Goal: Task Accomplishment & Management: Manage account settings

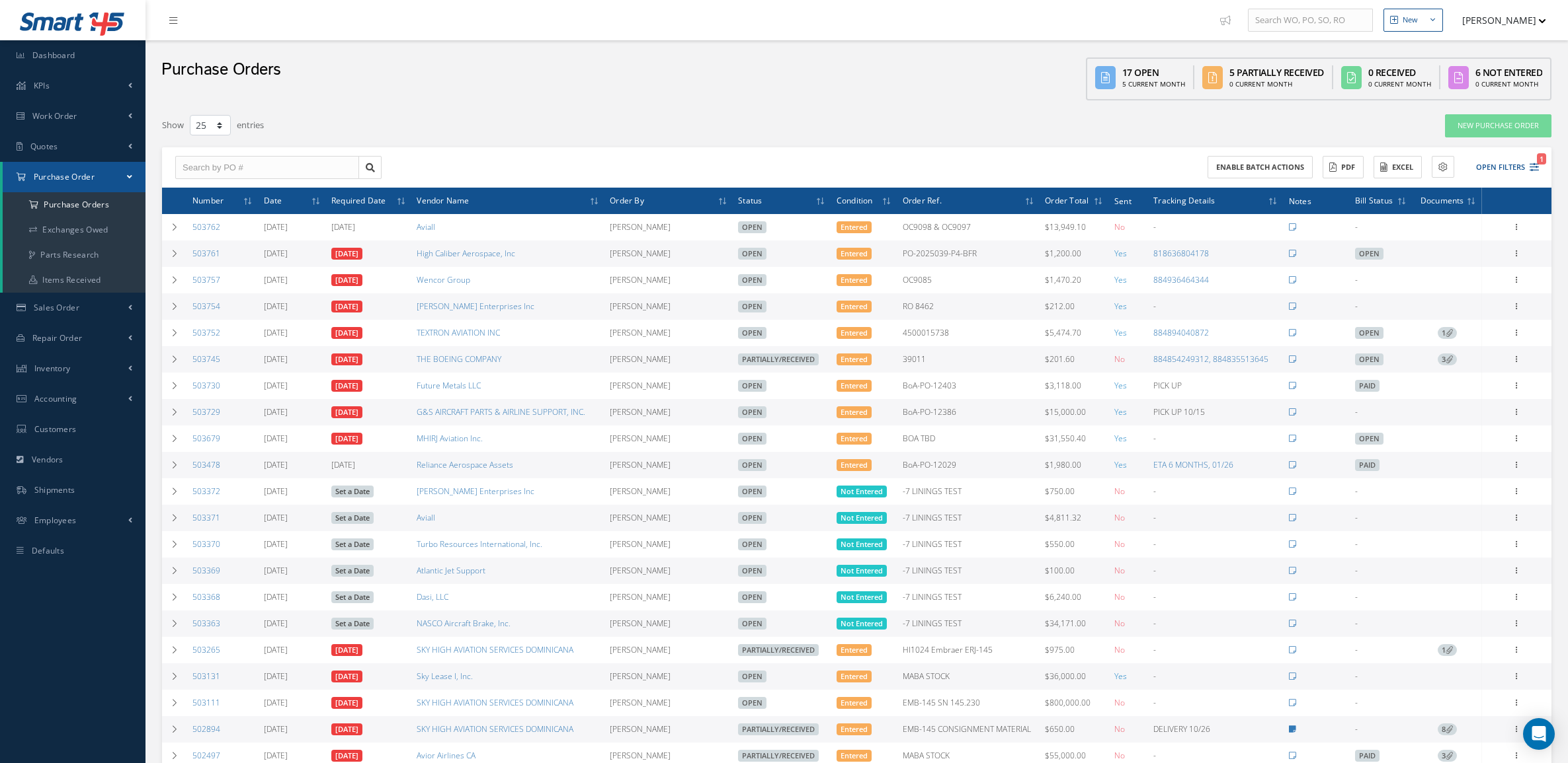
select select "25"
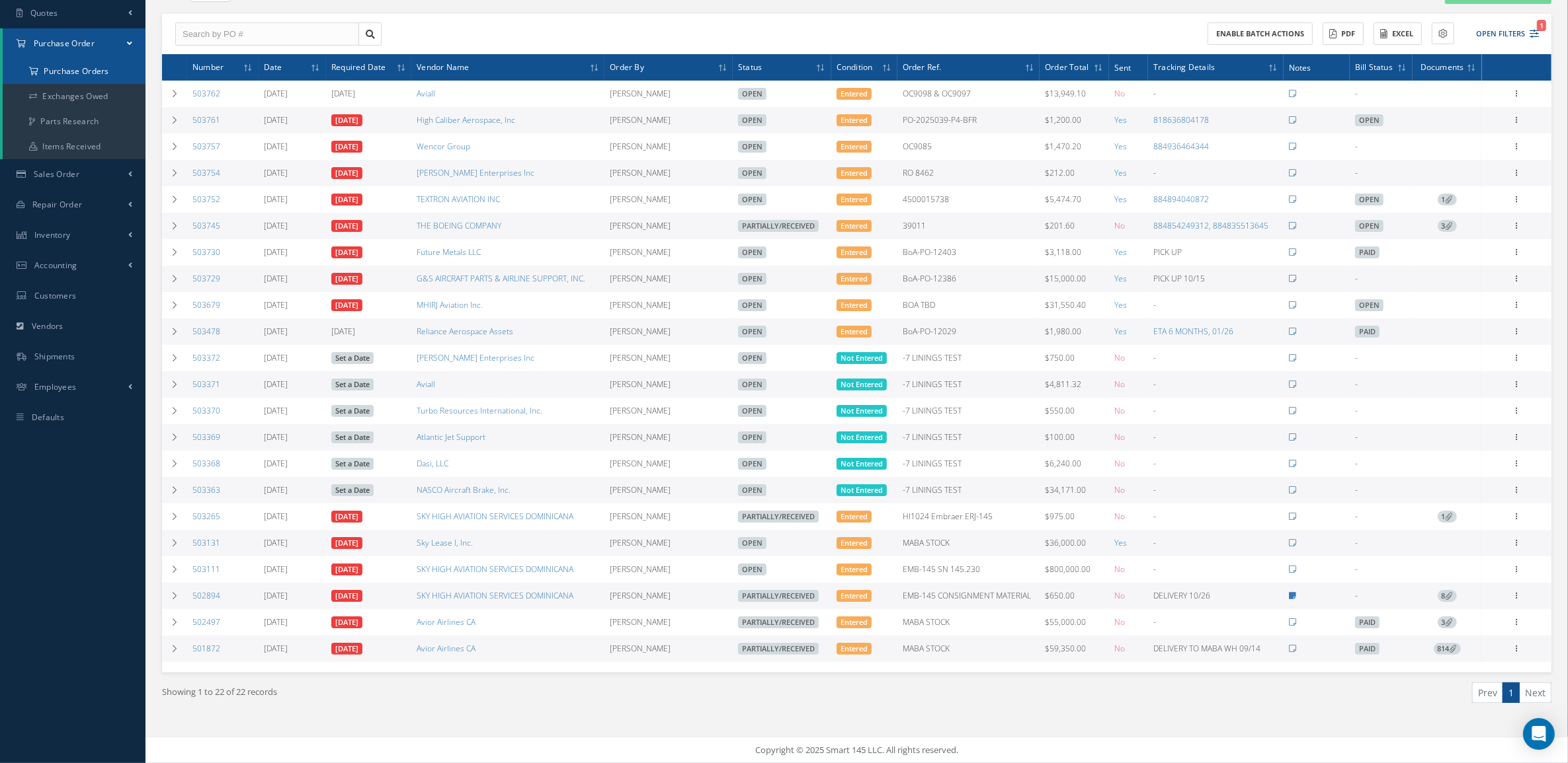
click at [64, 64] on a=1&status_id=2&status_id=3&status_id=5&collapsedFilters"] "Purchase Orders" at bounding box center [74, 71] width 143 height 25
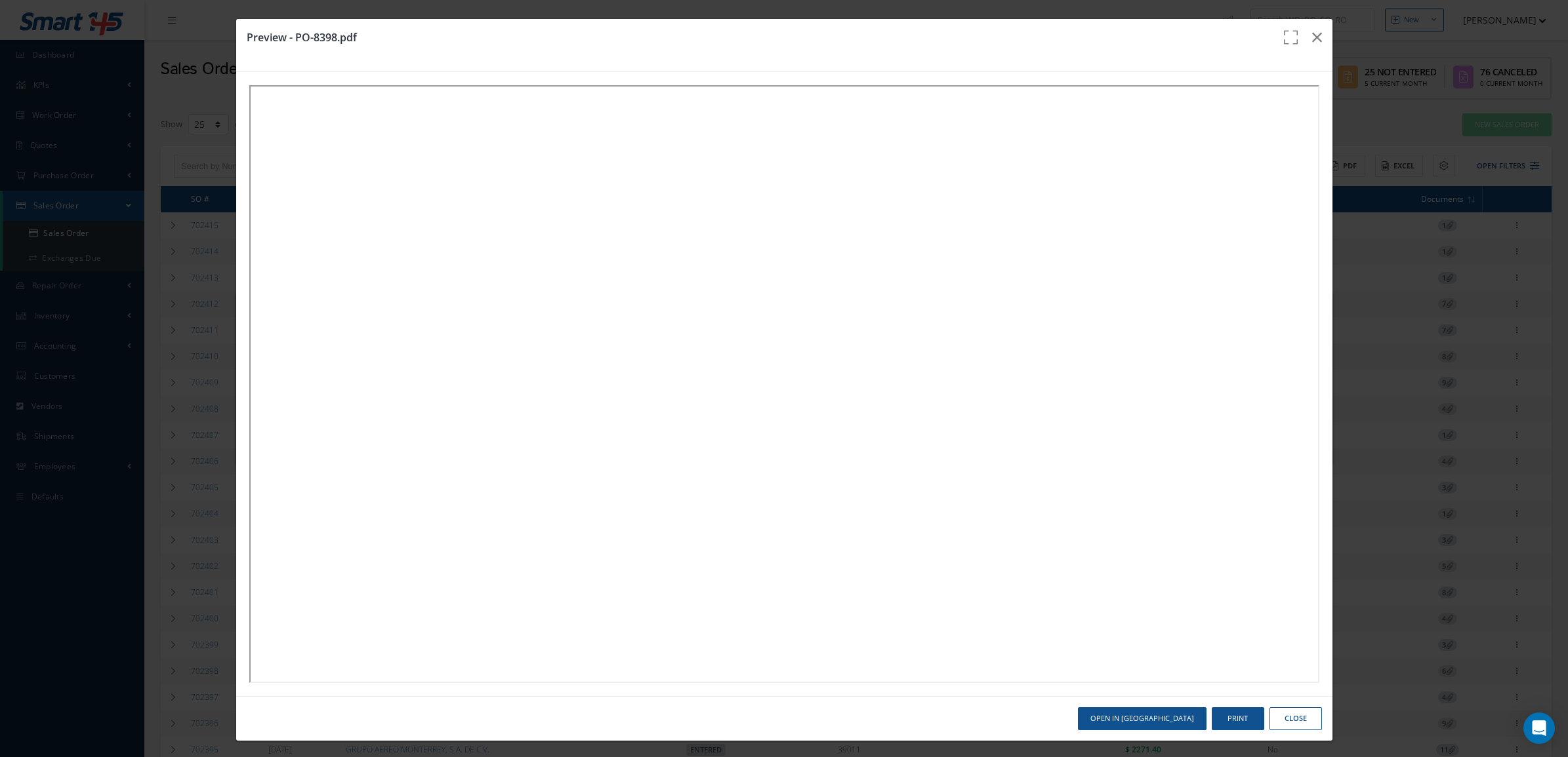
select select "25"
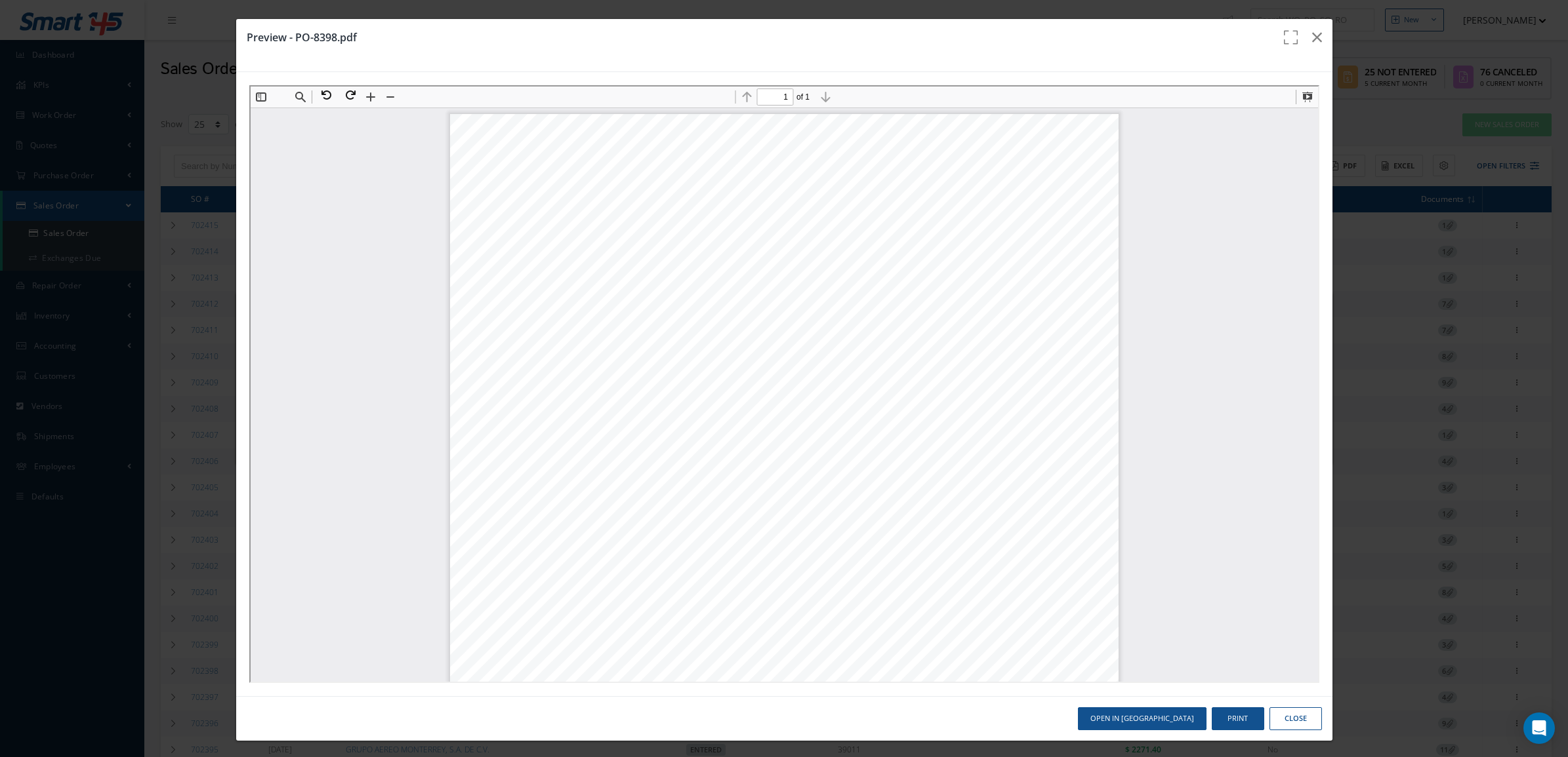
scroll to position [6, 0]
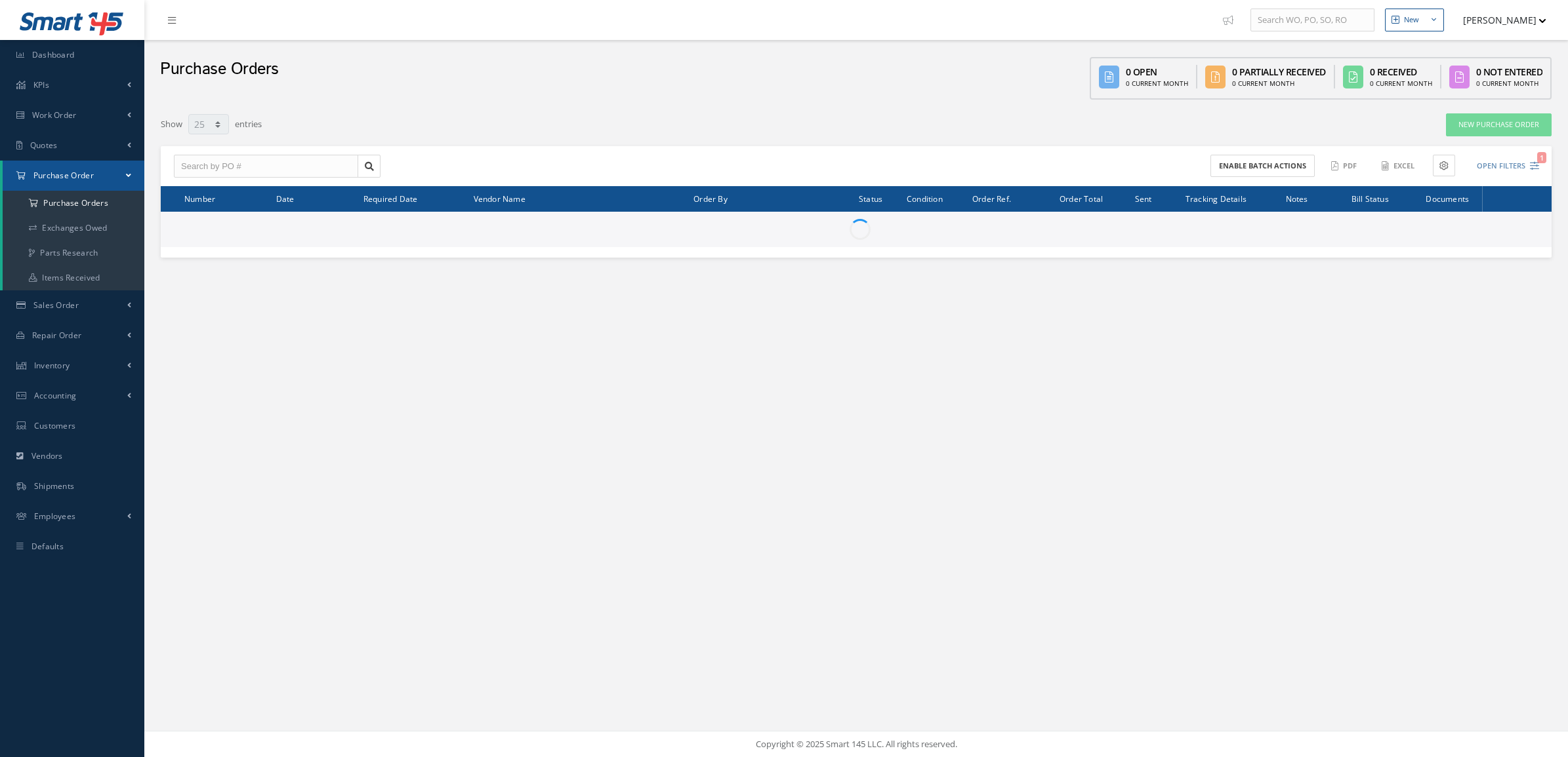
select select "25"
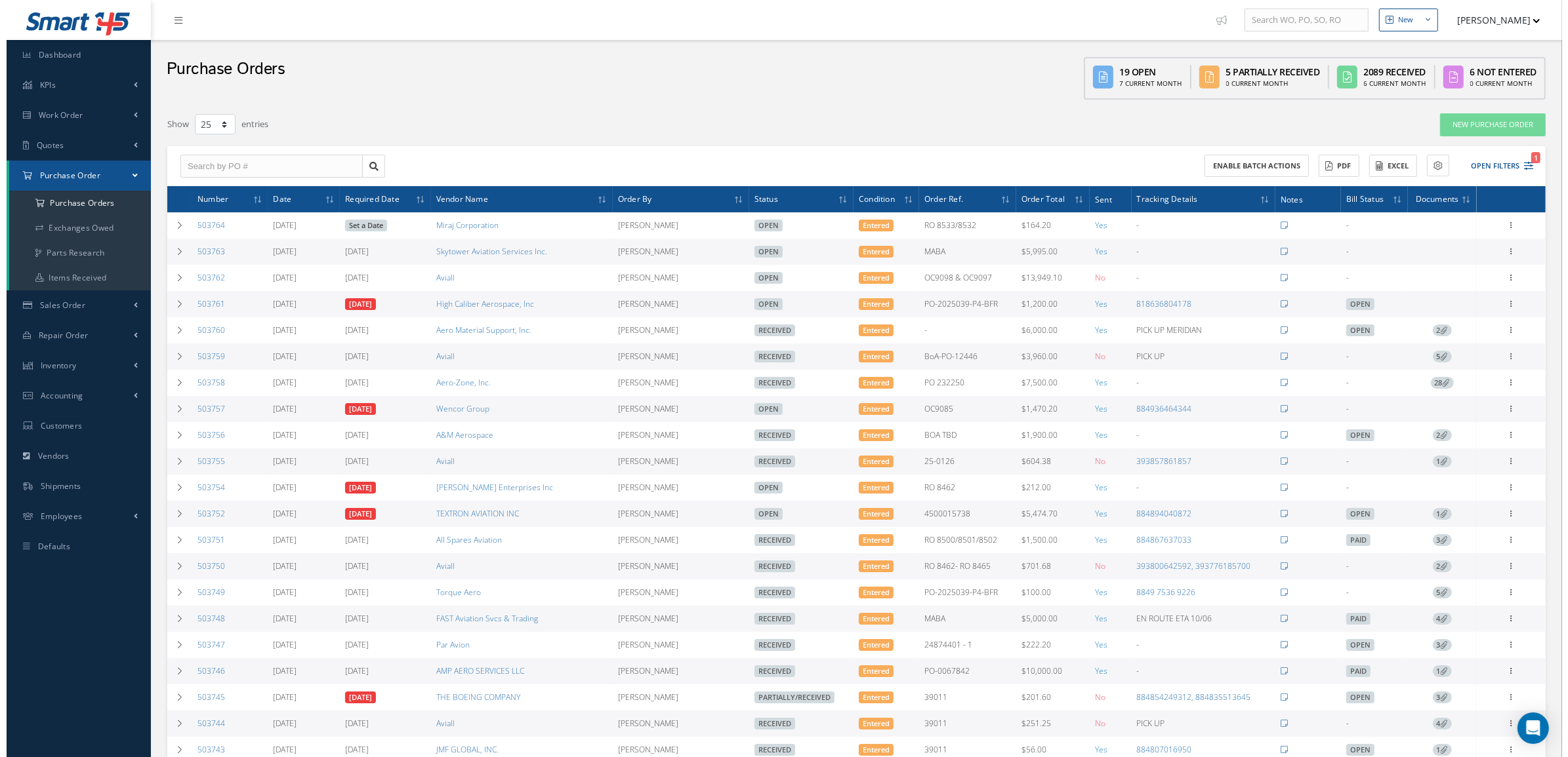
scroll to position [82, 0]
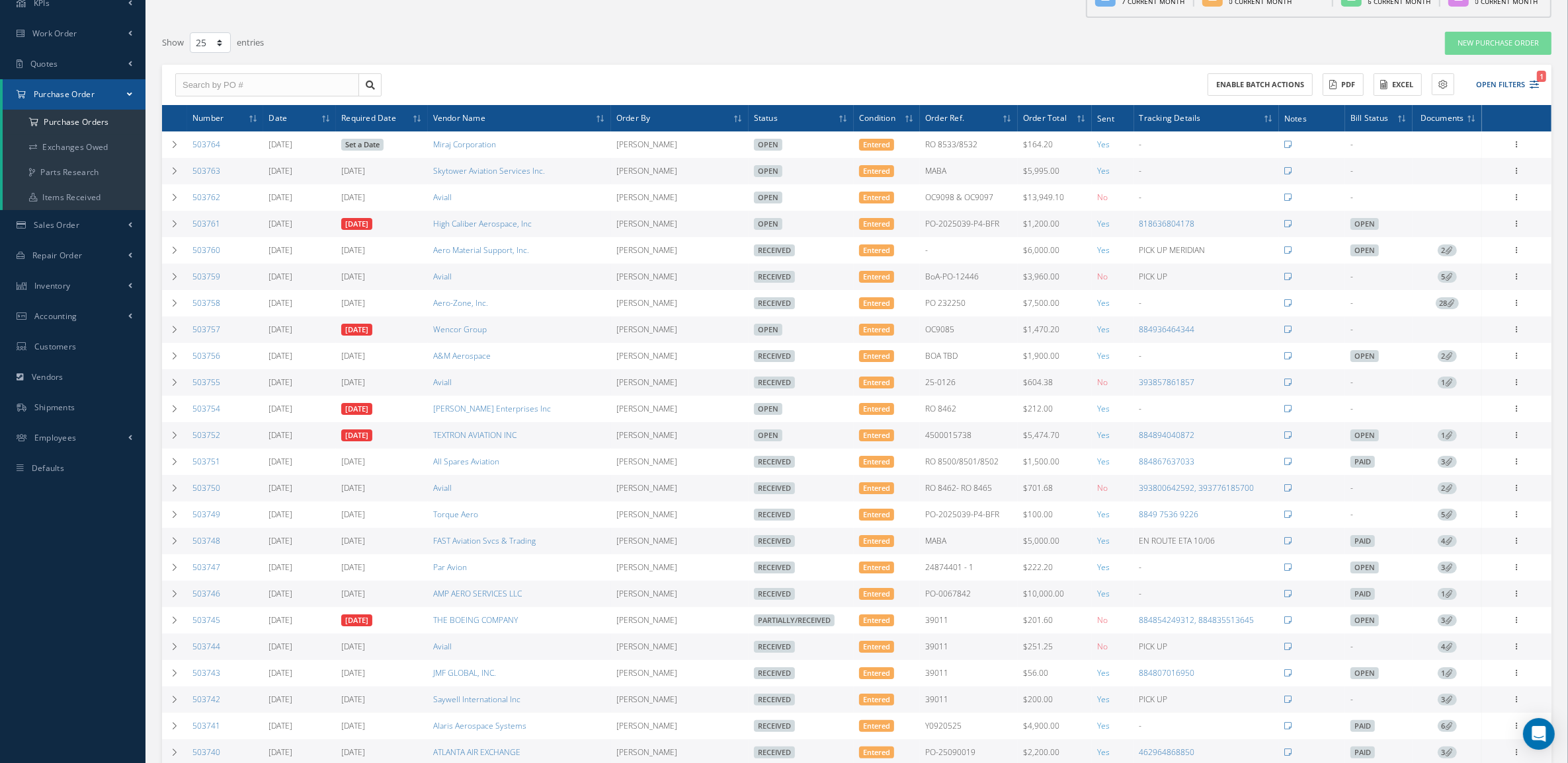
click at [1451, 545] on icon at bounding box center [1449, 541] width 7 height 7
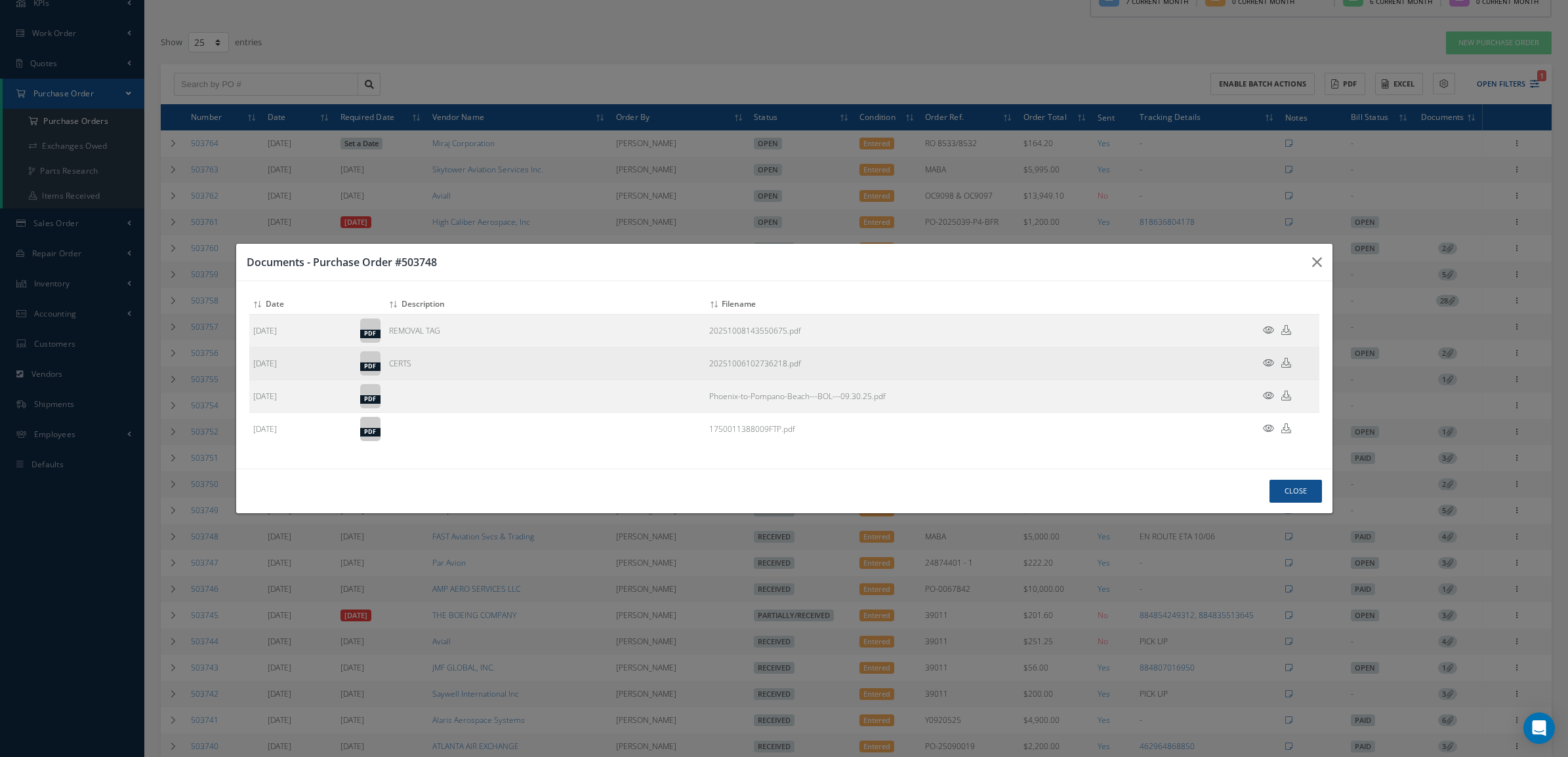
click at [1267, 370] on td at bounding box center [1280, 363] width 79 height 33
click at [1266, 361] on icon at bounding box center [1268, 363] width 11 height 10
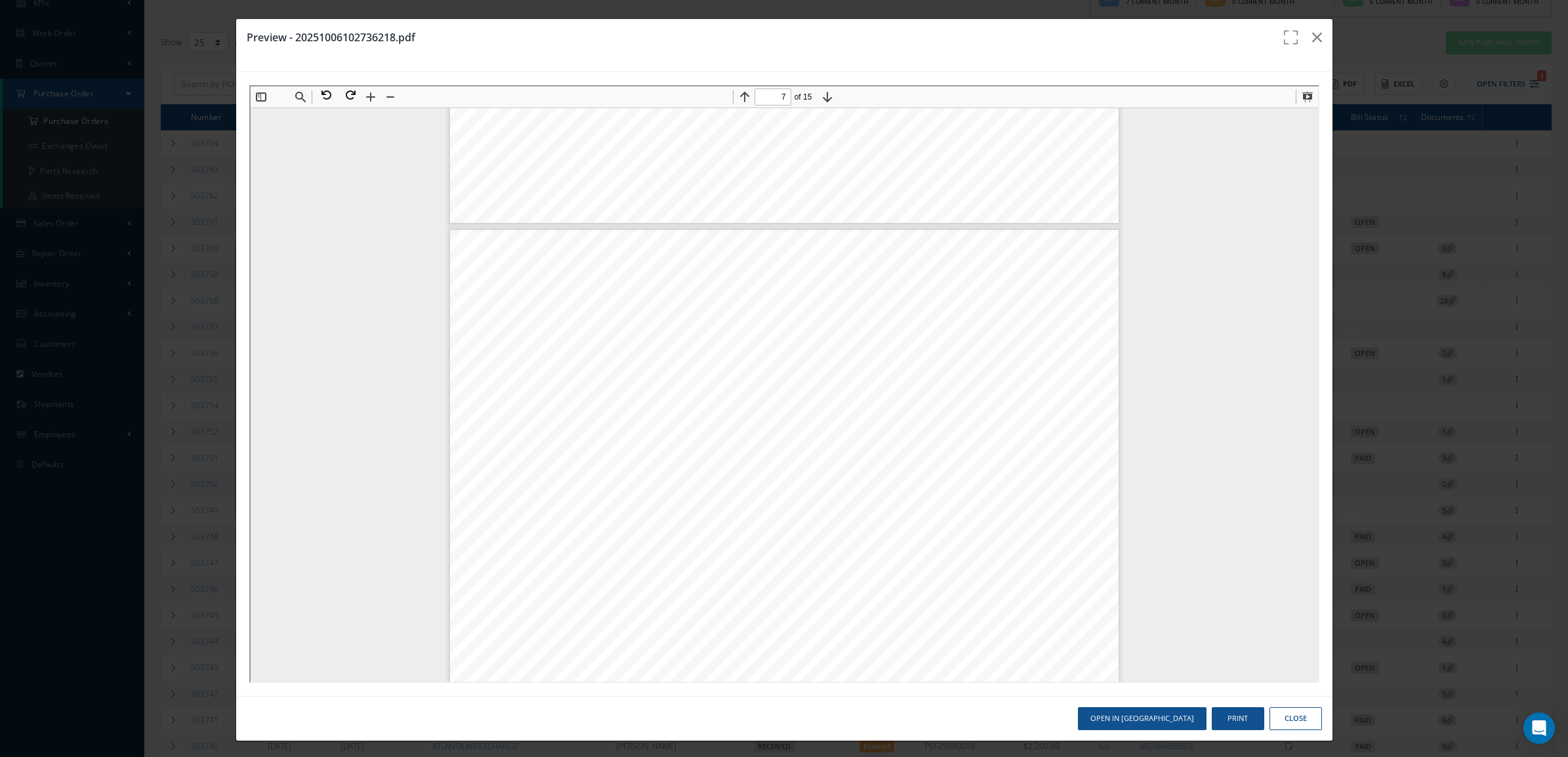
scroll to position [5375, 0]
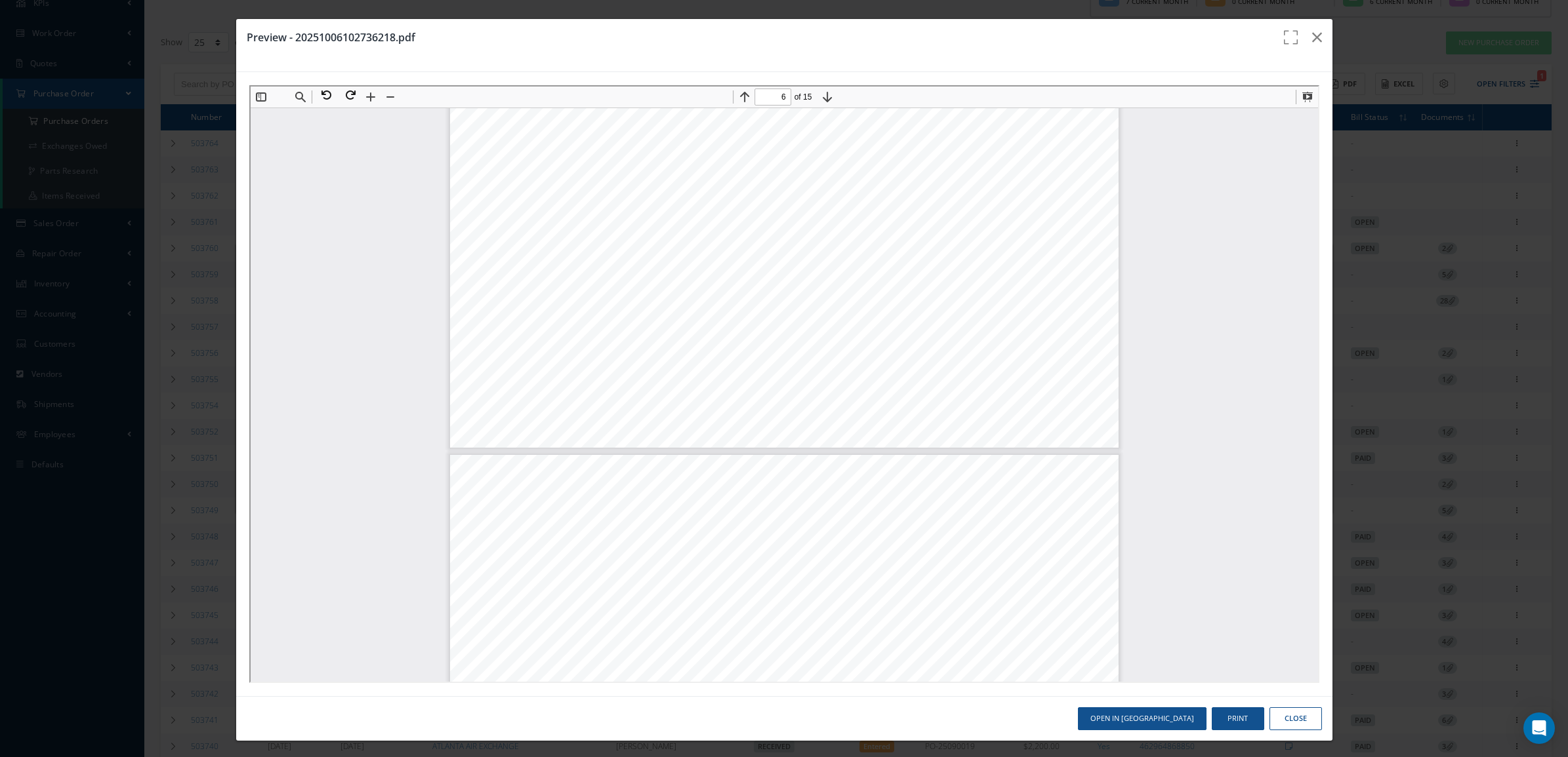
type input "5"
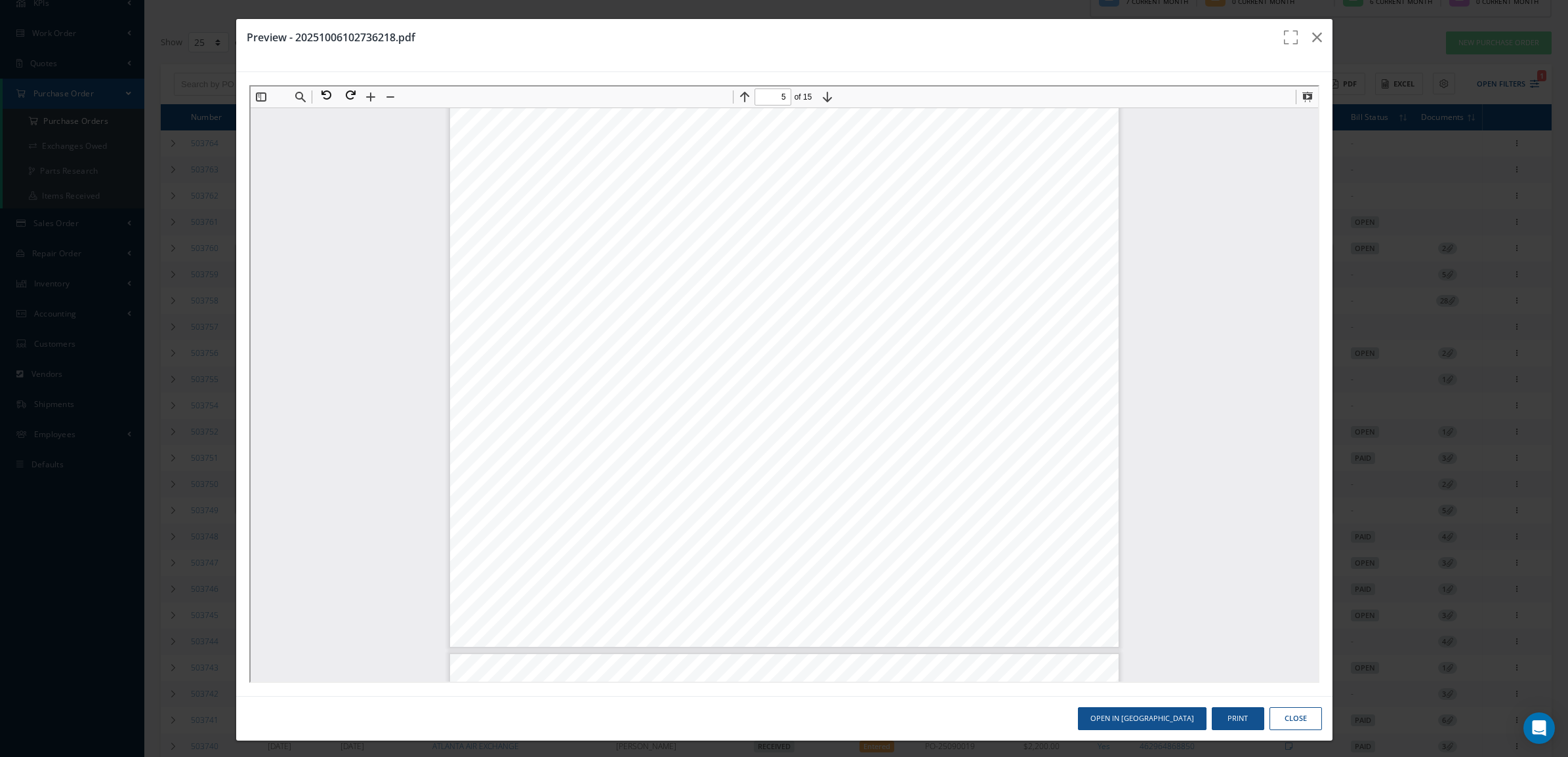
scroll to position [3818, 0]
click at [1312, 36] on icon "button" at bounding box center [1317, 37] width 10 height 16
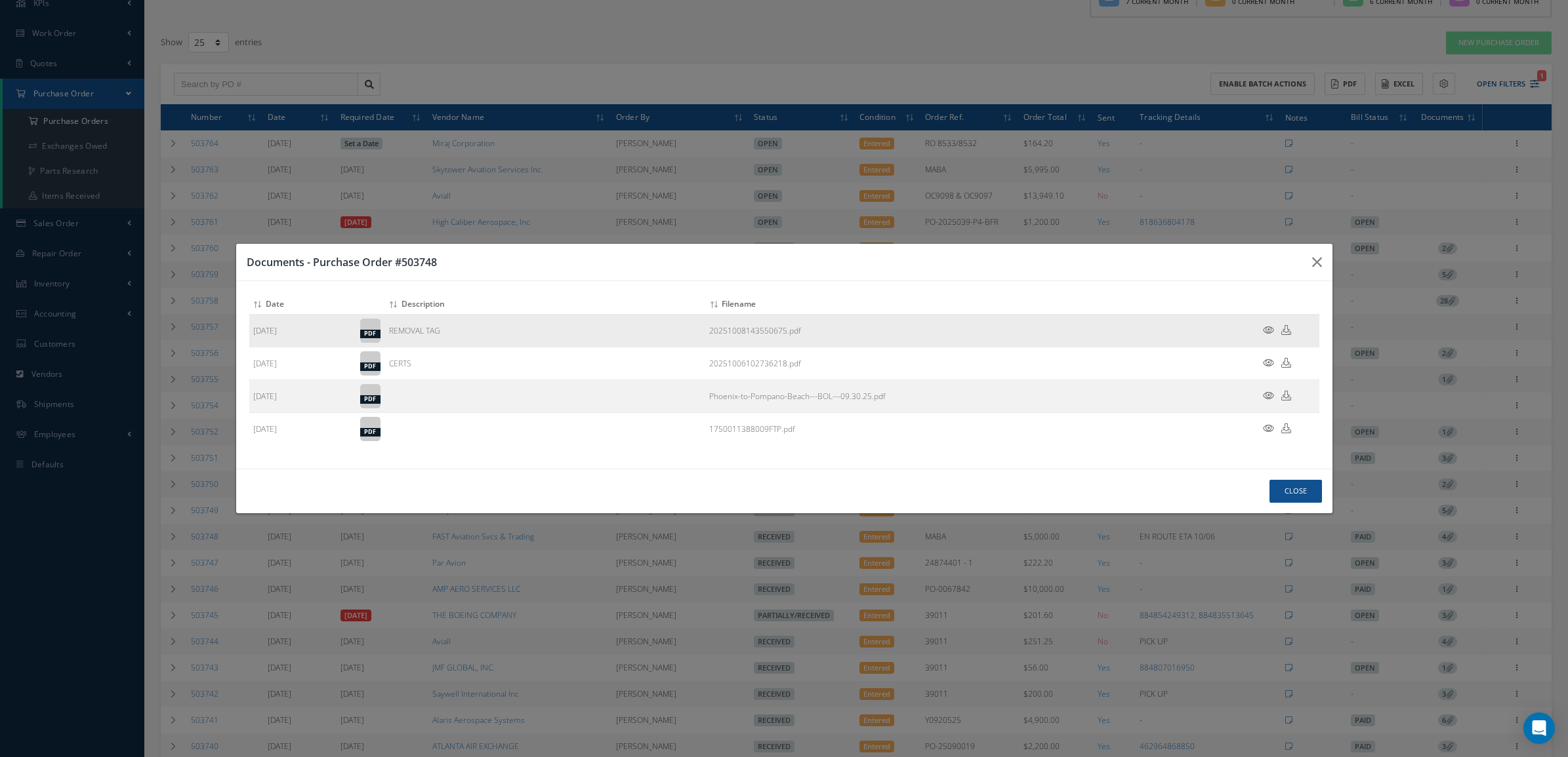
click at [1268, 323] on td at bounding box center [1280, 331] width 79 height 33
click at [1268, 328] on icon at bounding box center [1268, 330] width 11 height 10
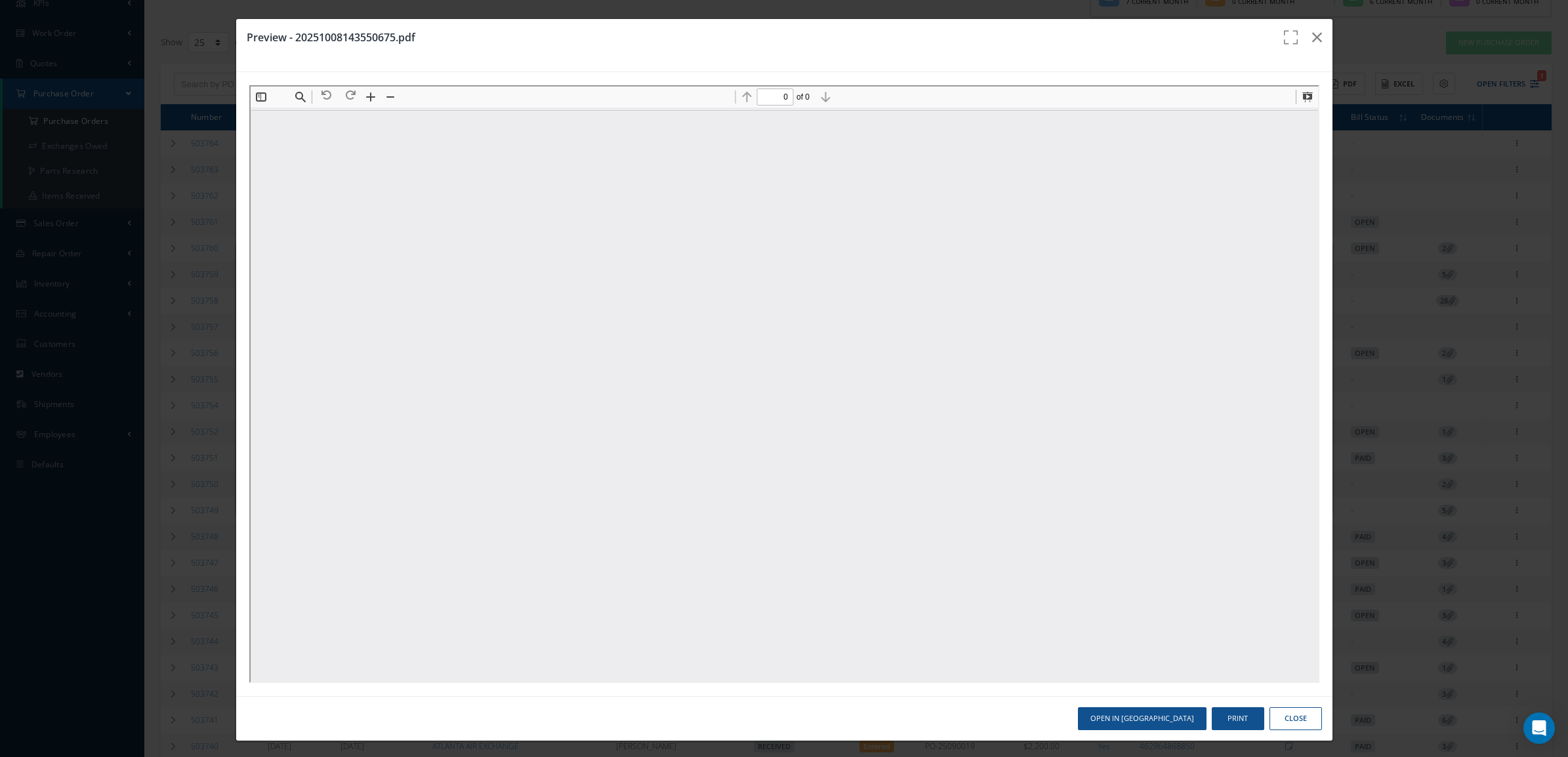
scroll to position [0, 0]
type input "1"
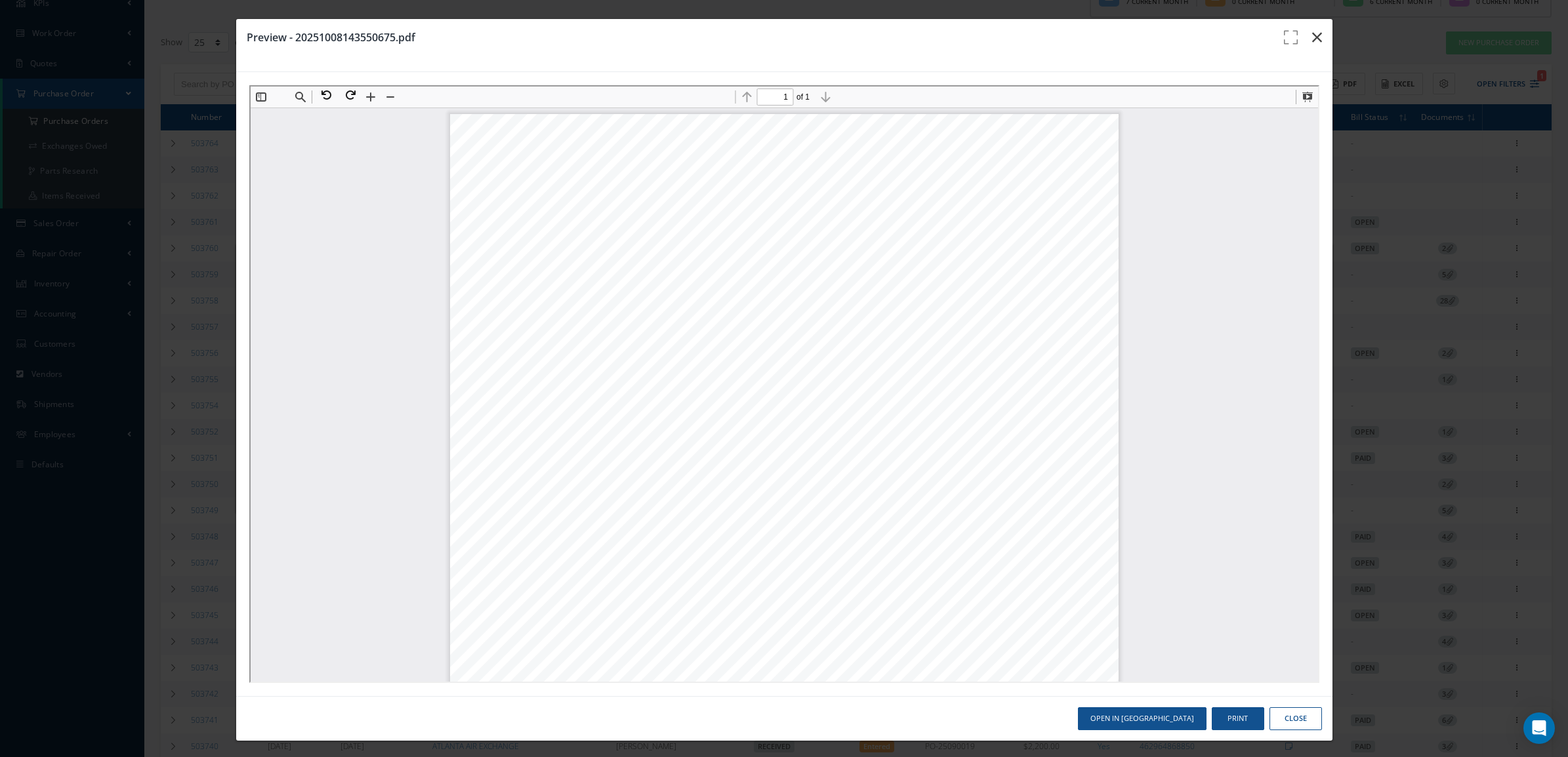
click at [1312, 36] on icon "button" at bounding box center [1317, 37] width 10 height 16
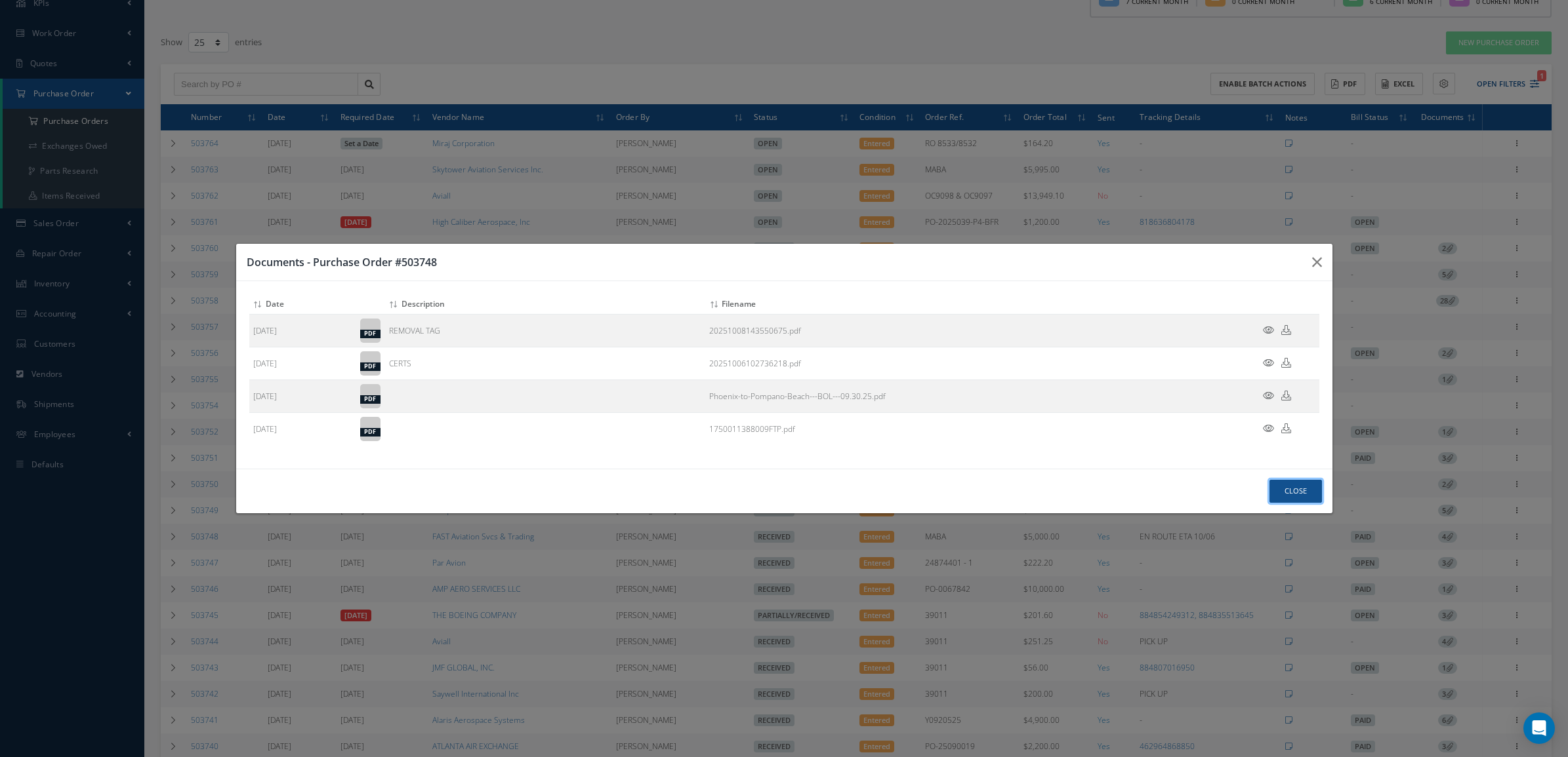
click at [1314, 491] on button "Close" at bounding box center [1296, 491] width 53 height 23
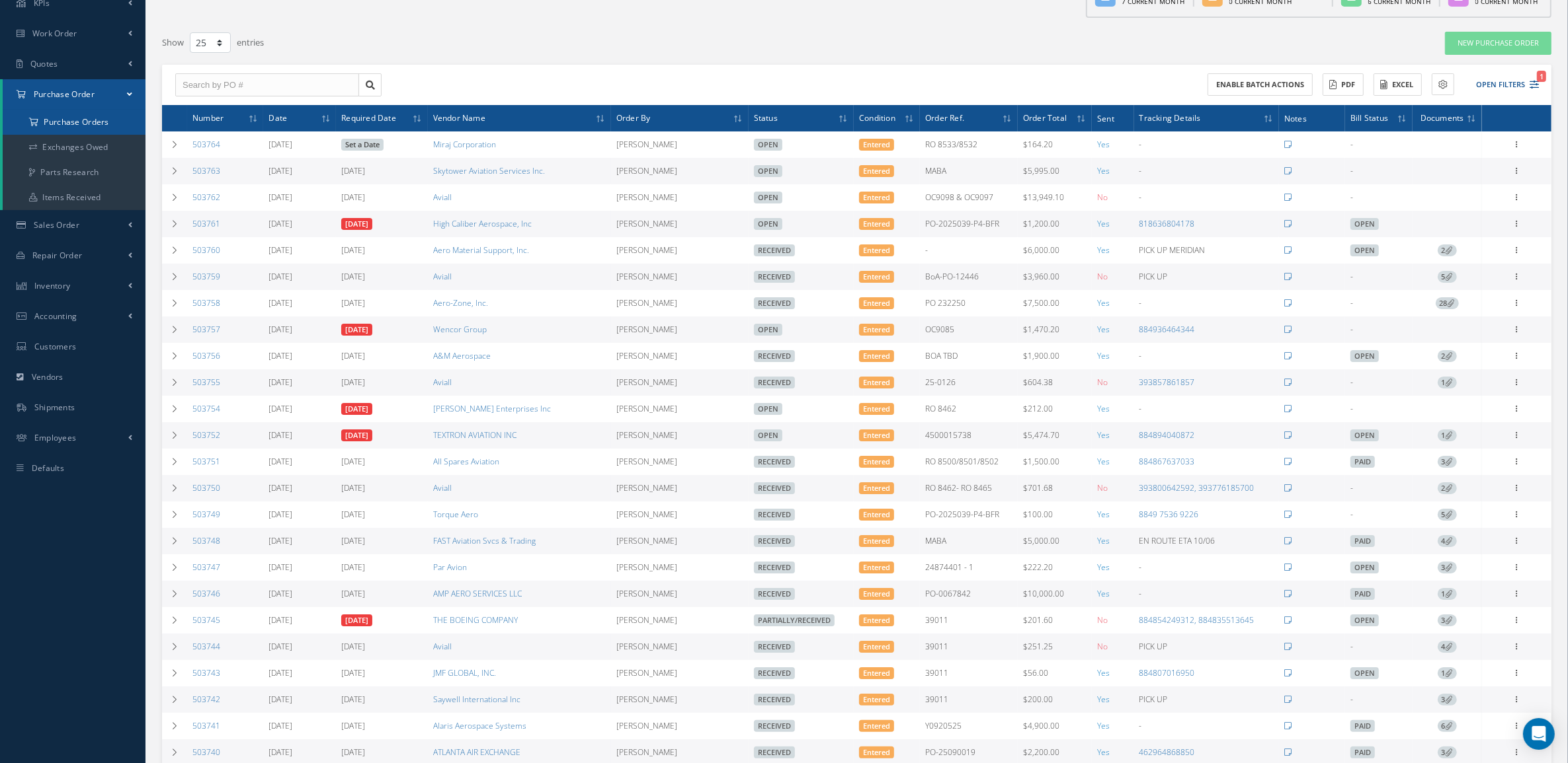
click at [93, 129] on a=1&status_id=2&status_id=3&status_id=5&collapsedFilters"] "Purchase Orders" at bounding box center [74, 122] width 143 height 25
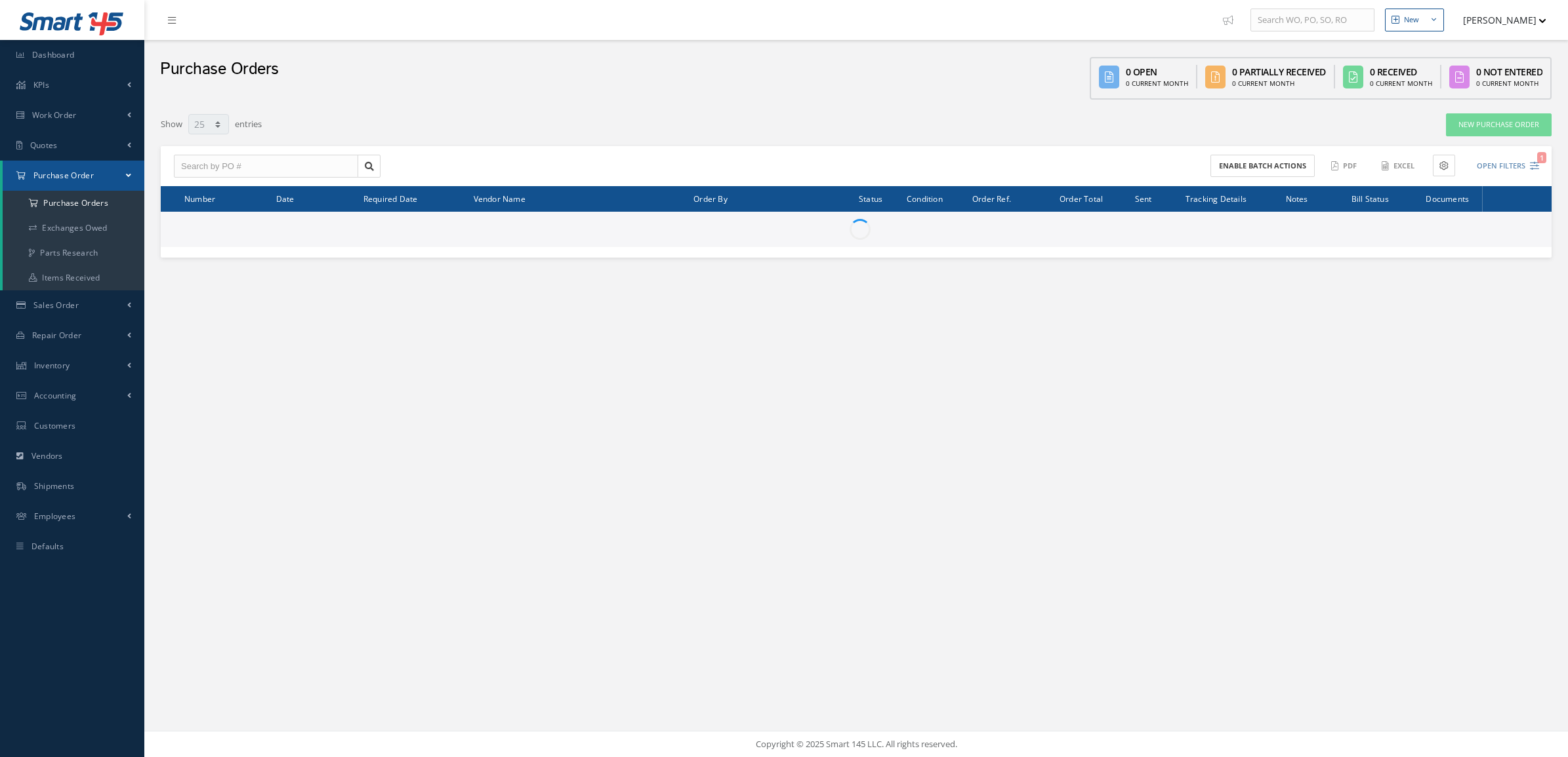
select select "25"
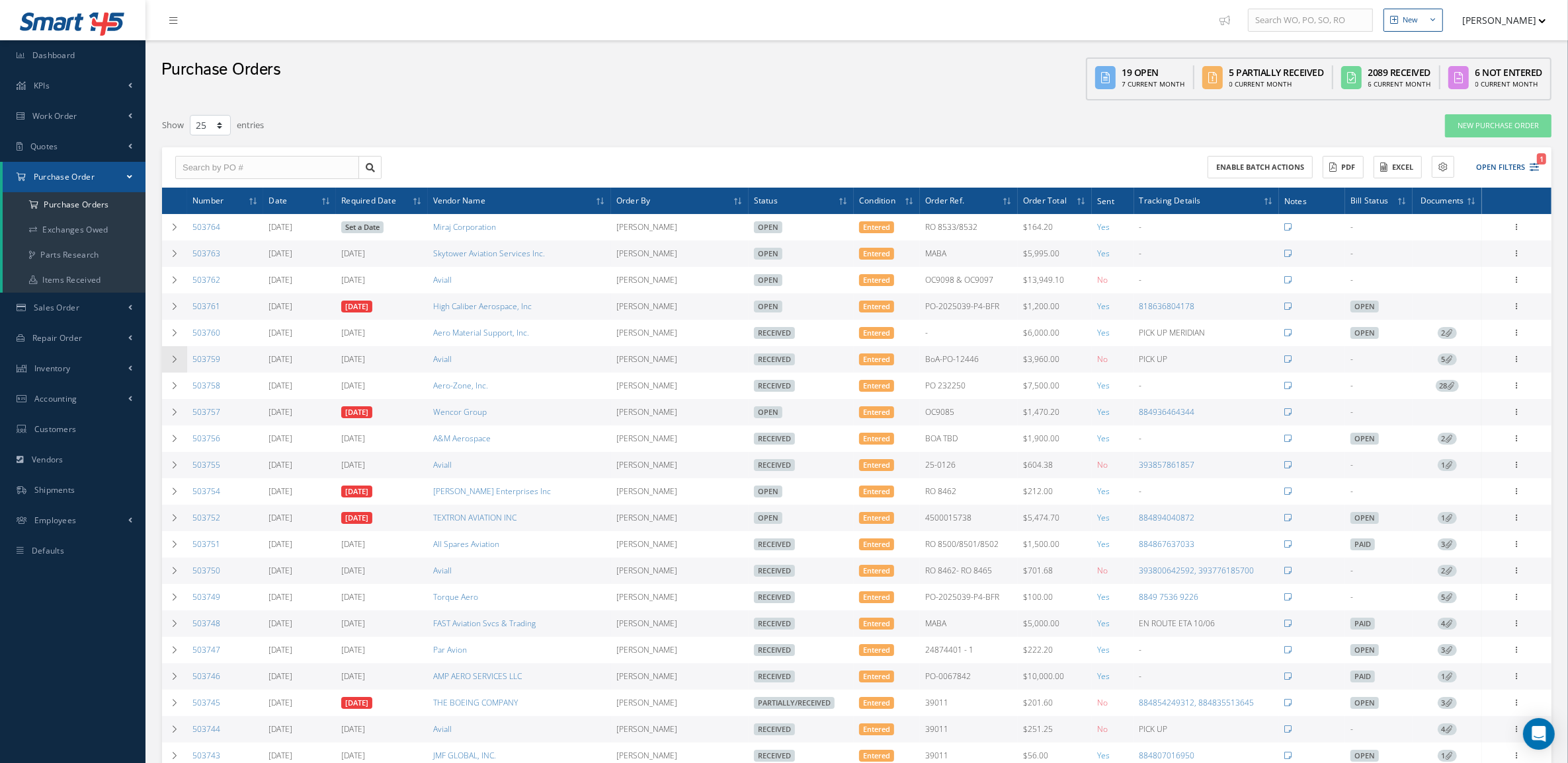
click at [182, 367] on td at bounding box center [174, 360] width 25 height 27
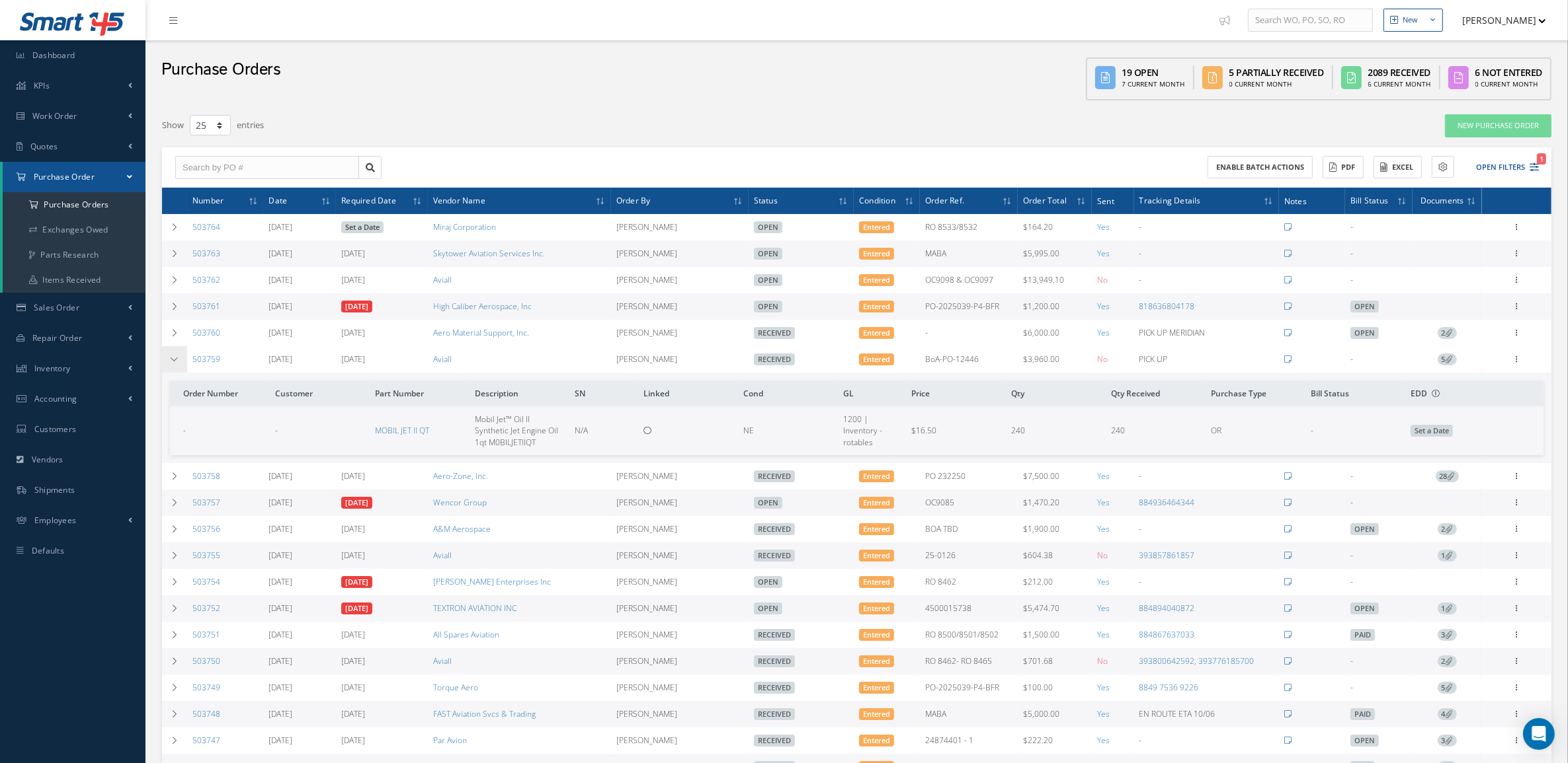
click at [179, 362] on icon at bounding box center [174, 359] width 9 height 8
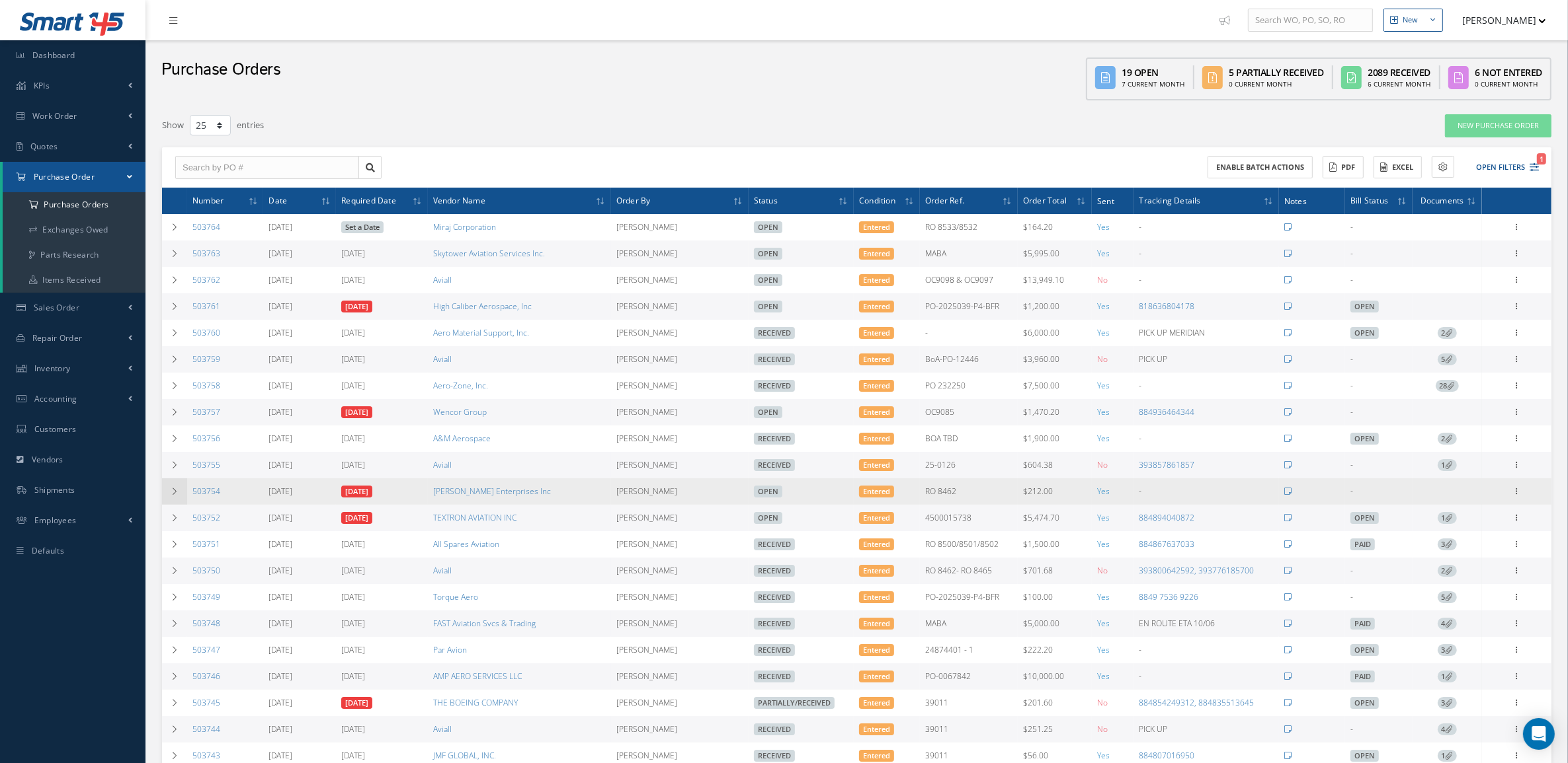
click at [177, 500] on td at bounding box center [174, 492] width 25 height 27
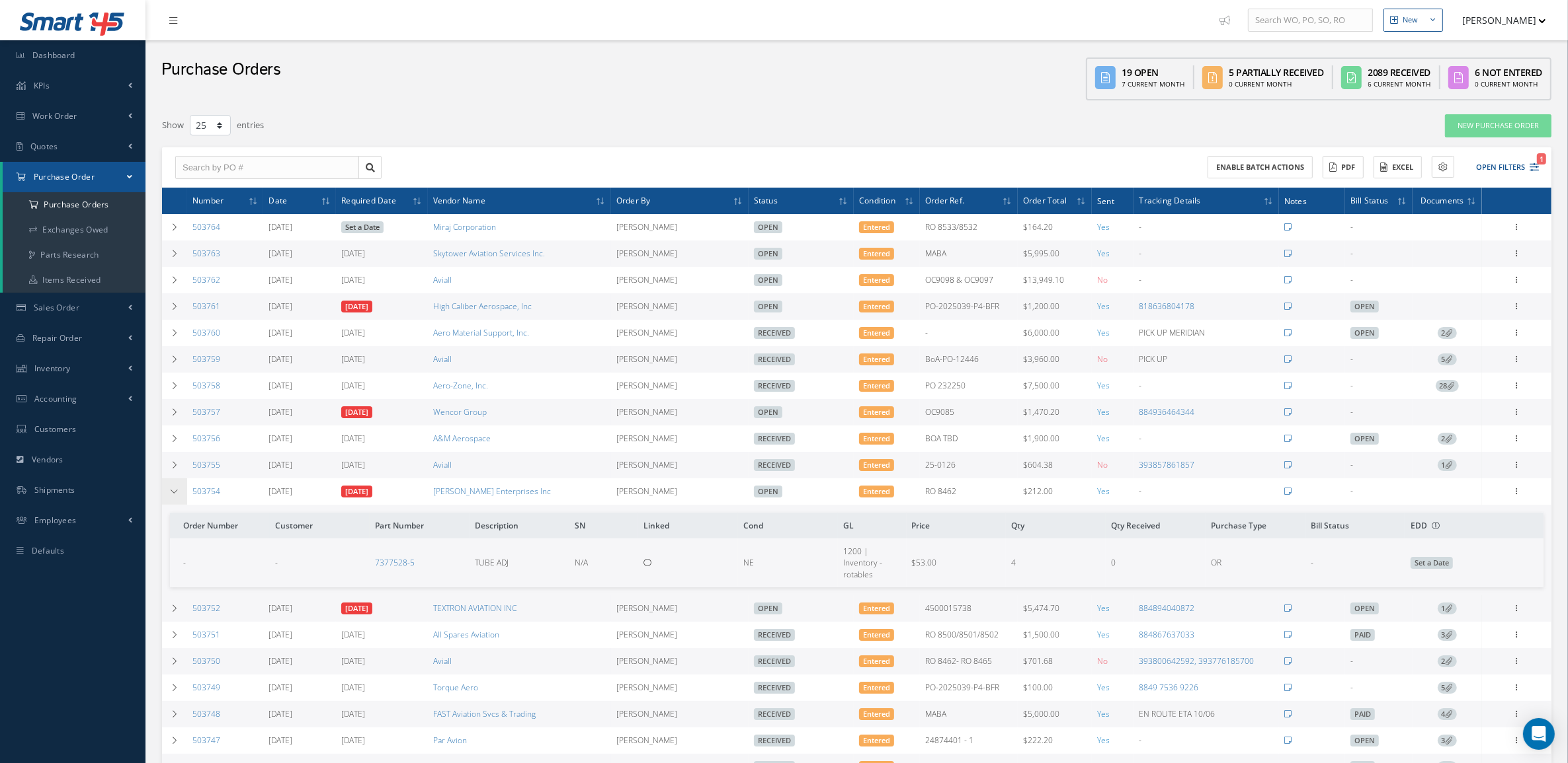
click at [177, 500] on td at bounding box center [174, 492] width 25 height 27
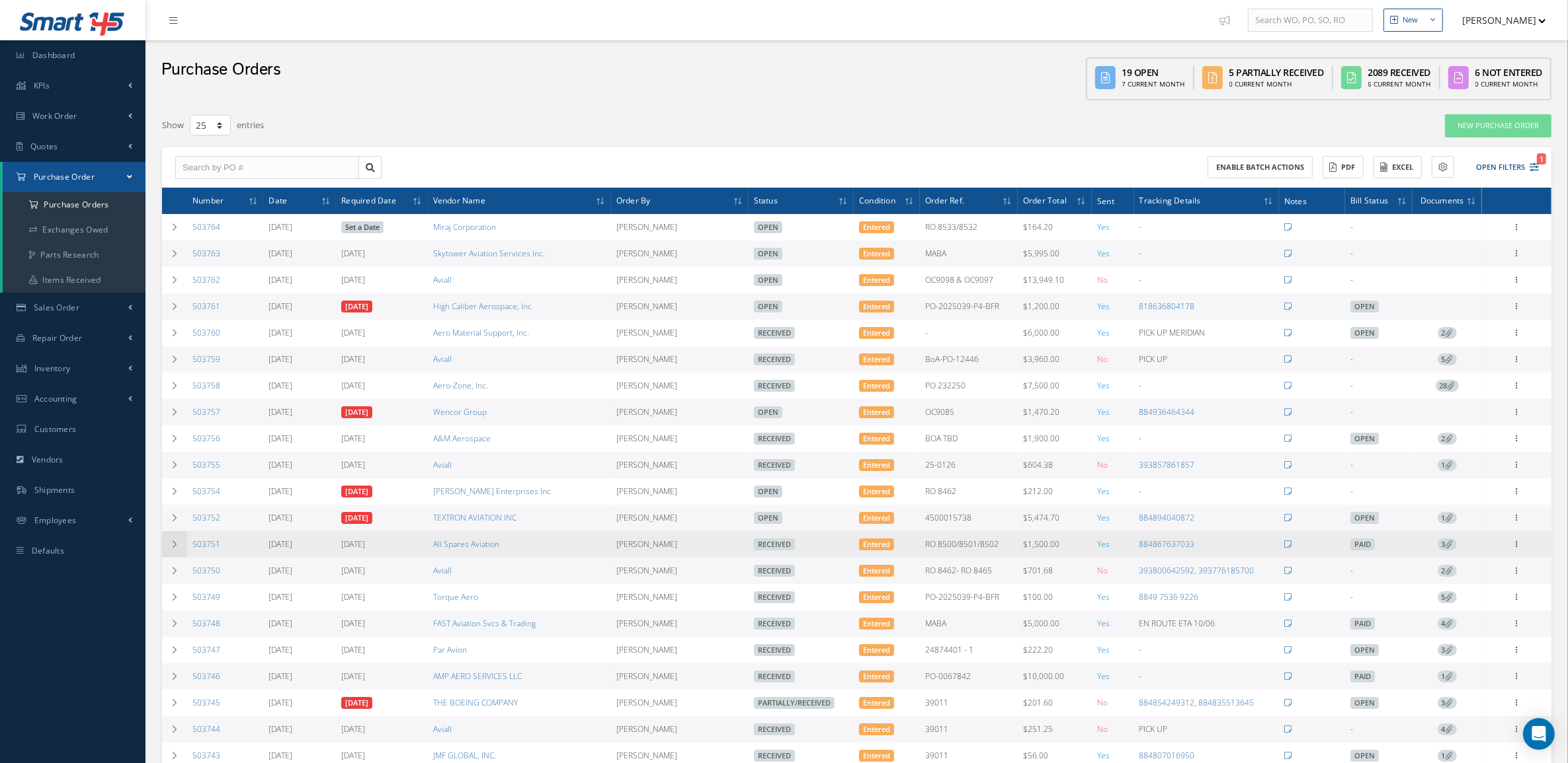
click at [180, 552] on td at bounding box center [174, 545] width 25 height 27
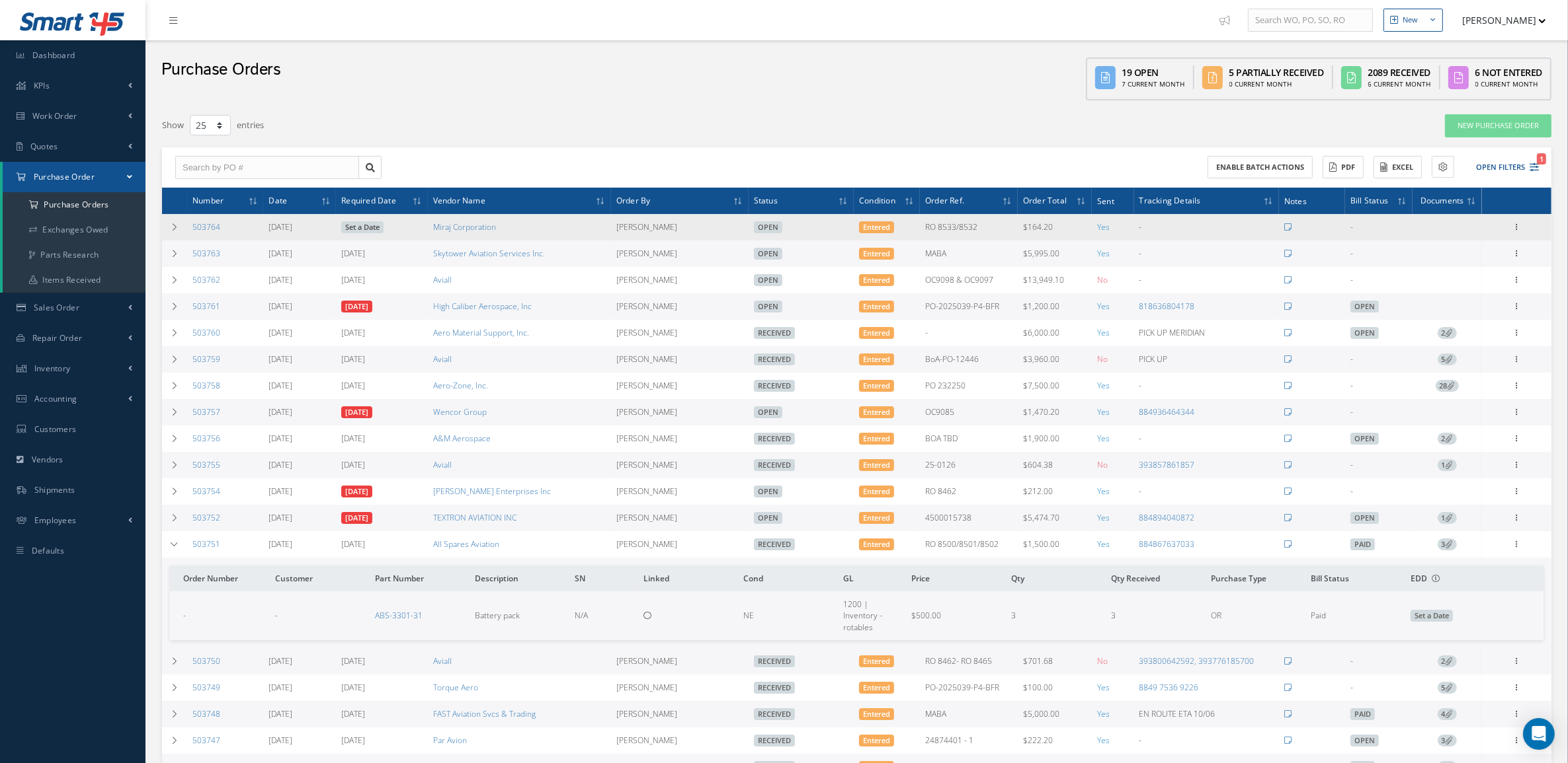
click at [348, 227] on link "Set a Date" at bounding box center [362, 227] width 43 height 12
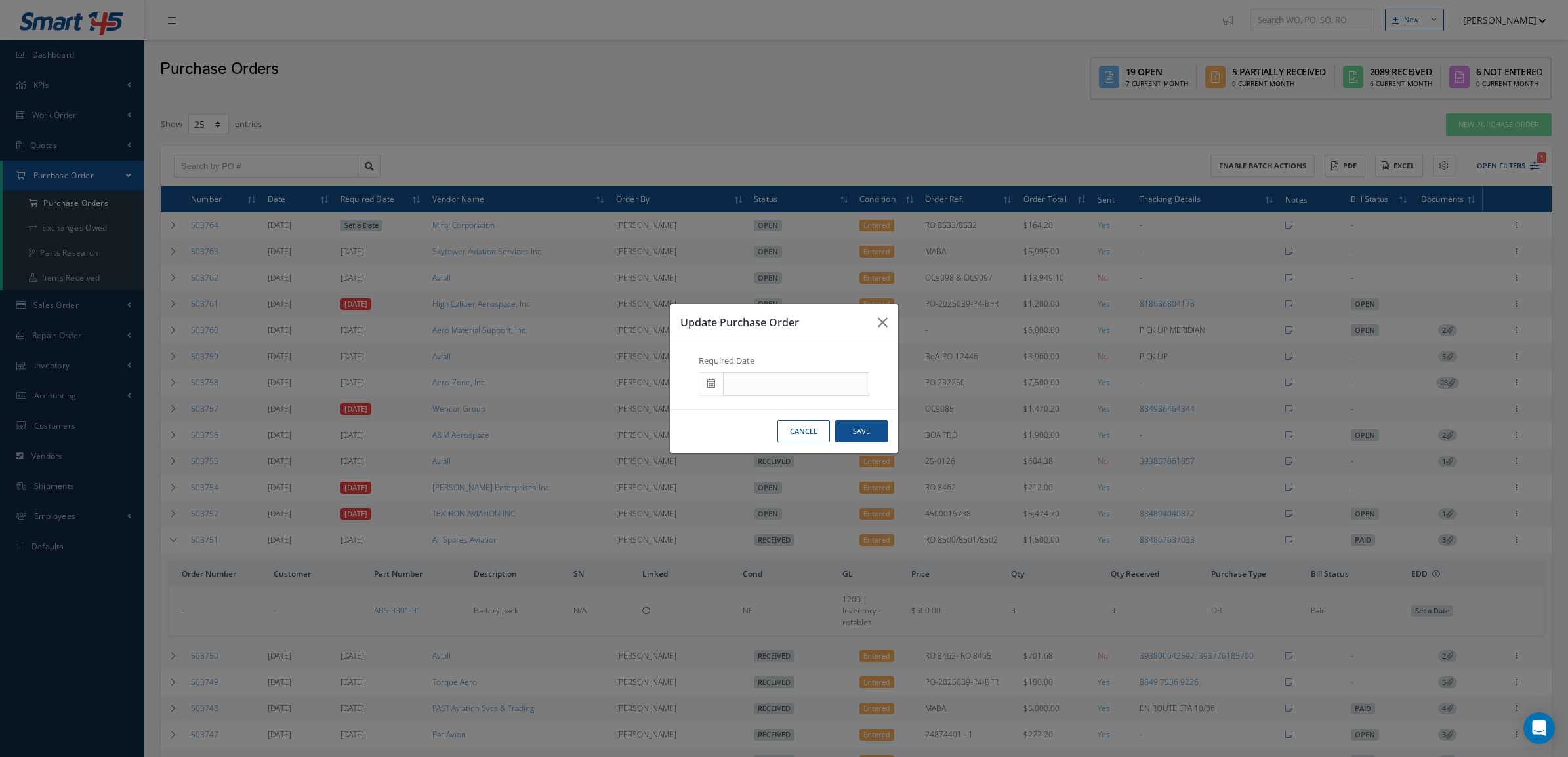
click at [709, 381] on icon at bounding box center [711, 383] width 8 height 9
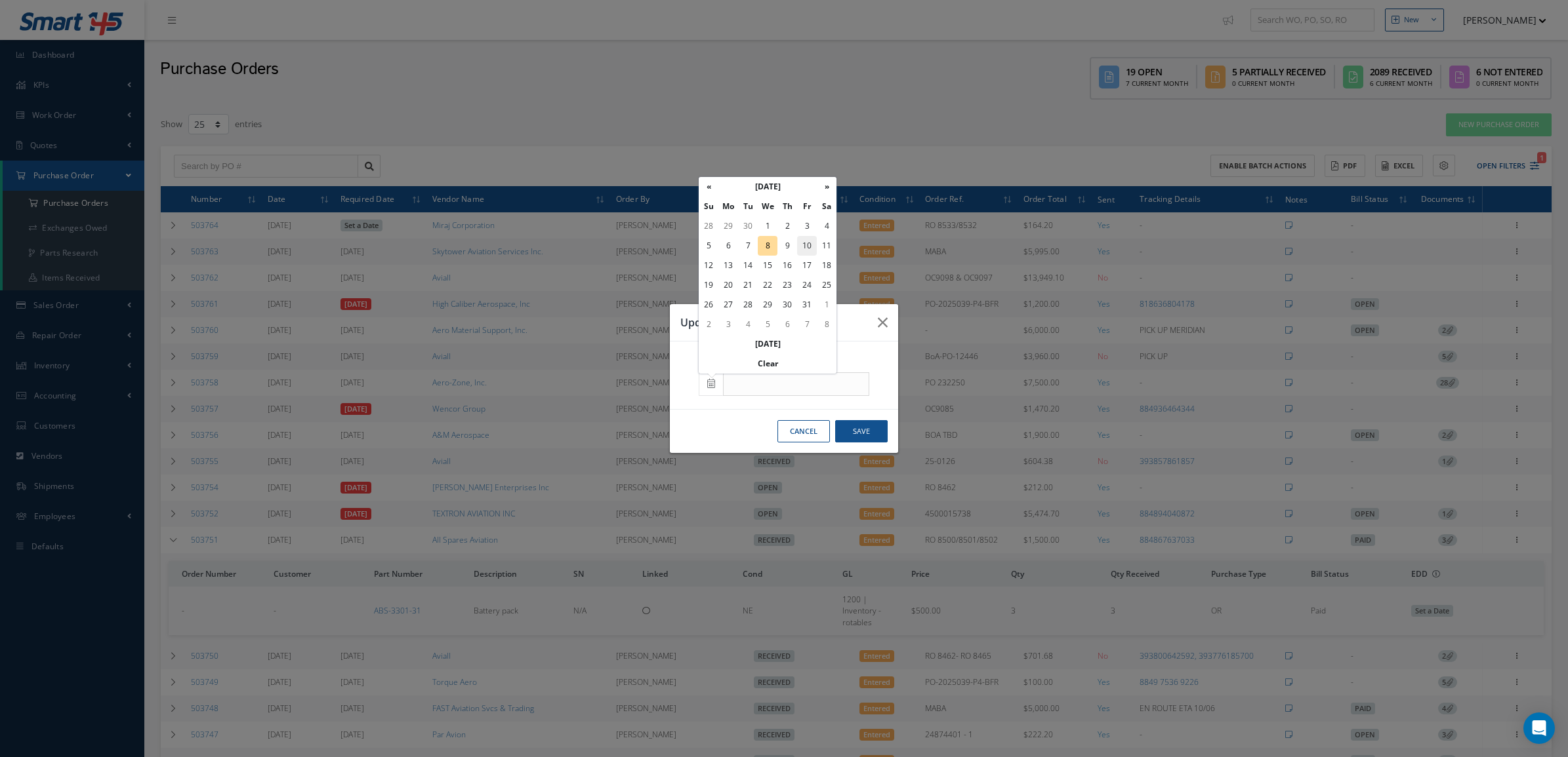
click at [805, 244] on td "10" at bounding box center [806, 246] width 19 height 19
type input "[DATE]"
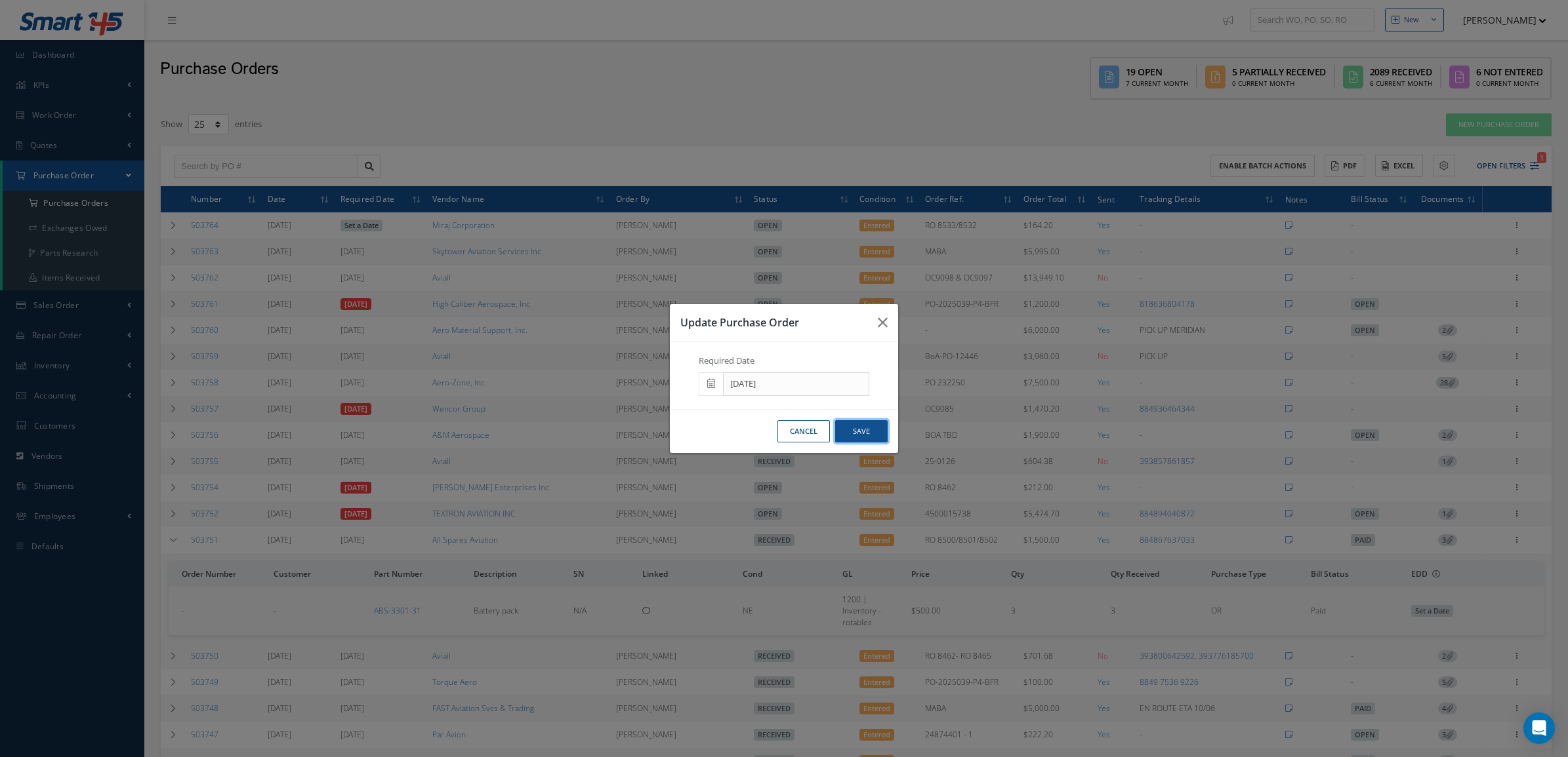
click at [851, 431] on button "Save" at bounding box center [861, 431] width 53 height 23
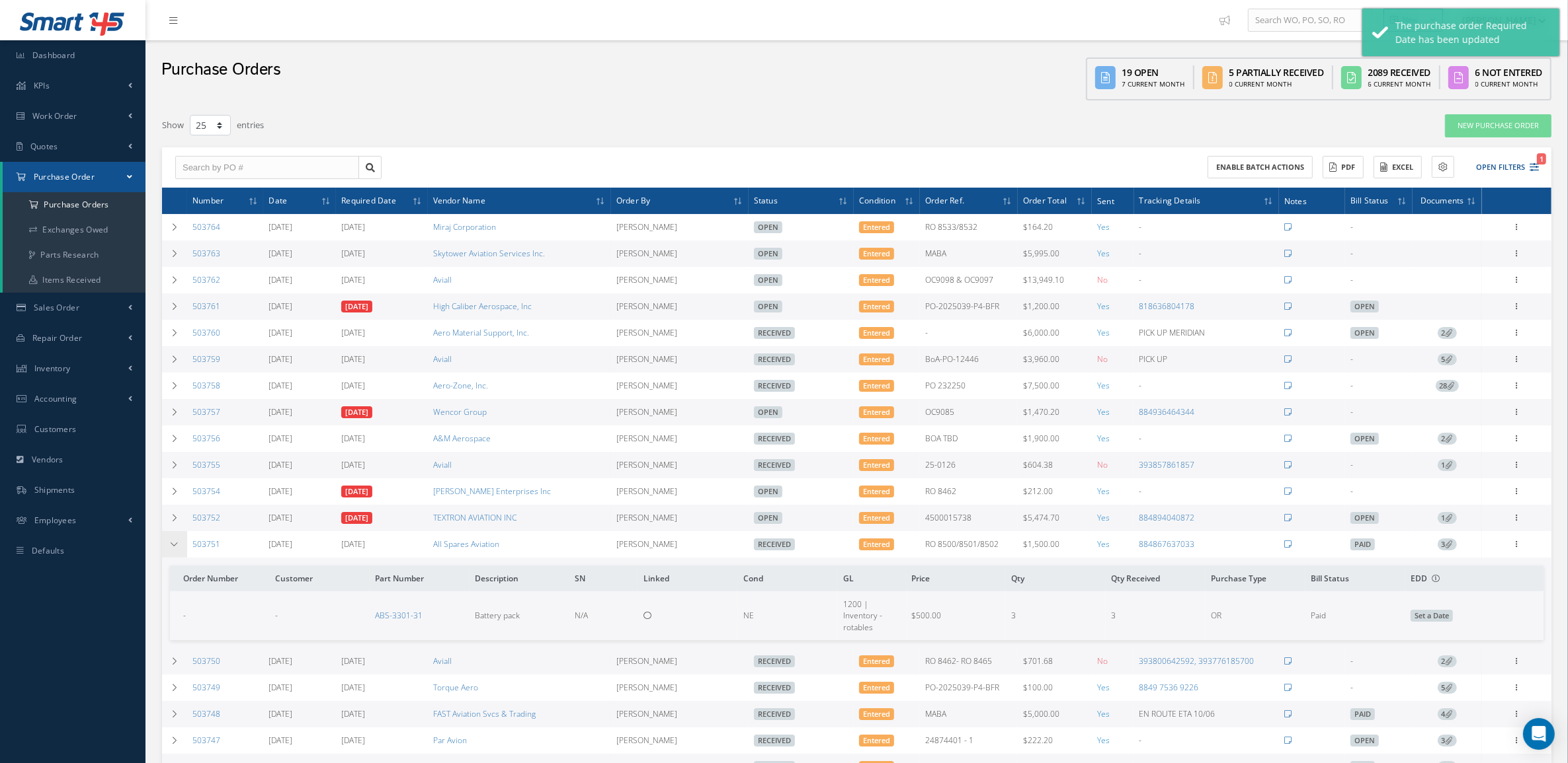
click at [180, 552] on td at bounding box center [174, 545] width 25 height 27
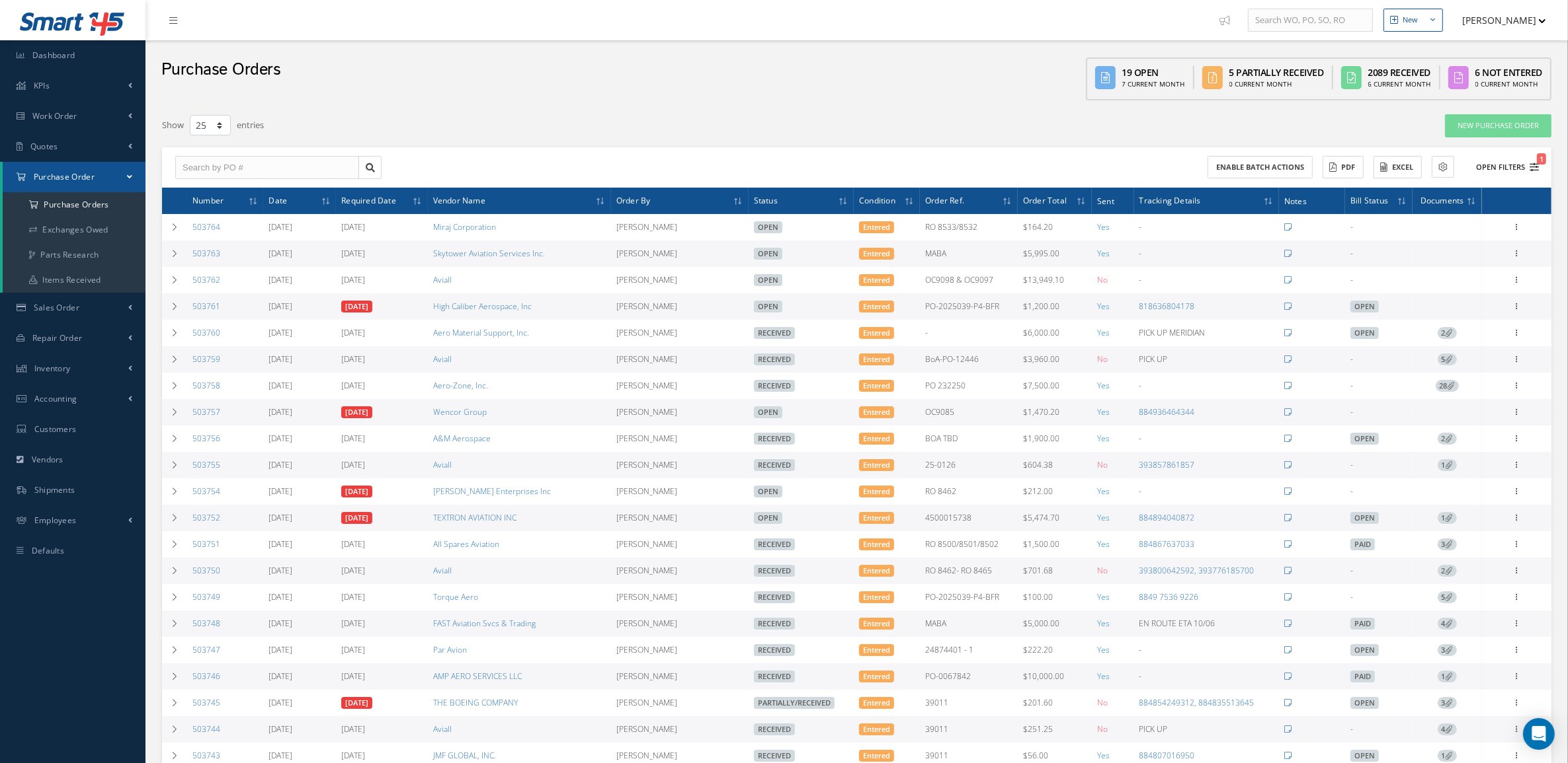
click at [1521, 163] on button "Open Filters 1" at bounding box center [1501, 167] width 75 height 22
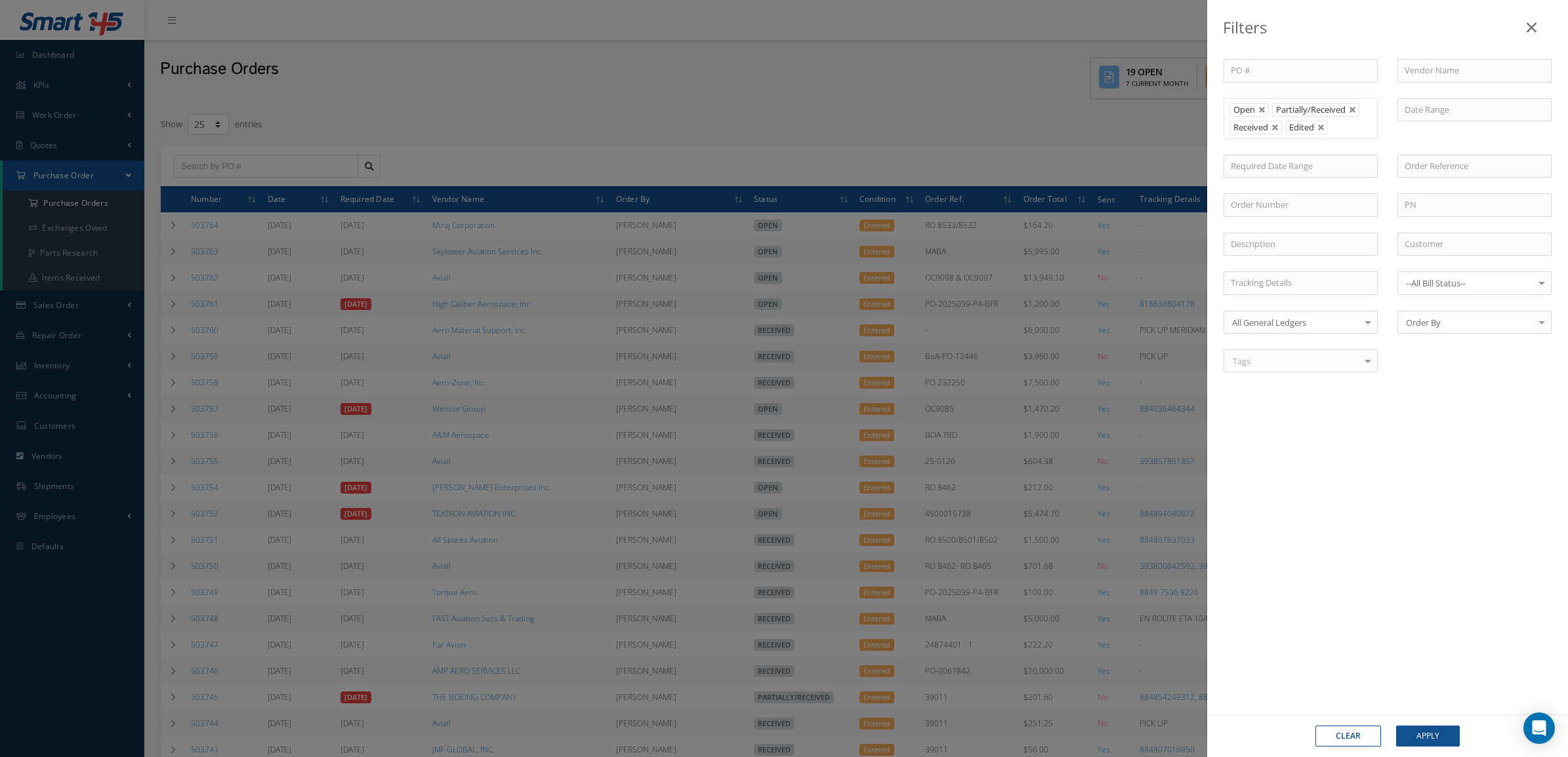
click at [1279, 126] on link at bounding box center [1274, 127] width 8 height 8
click at [1454, 745] on button "Apply" at bounding box center [1428, 736] width 64 height 21
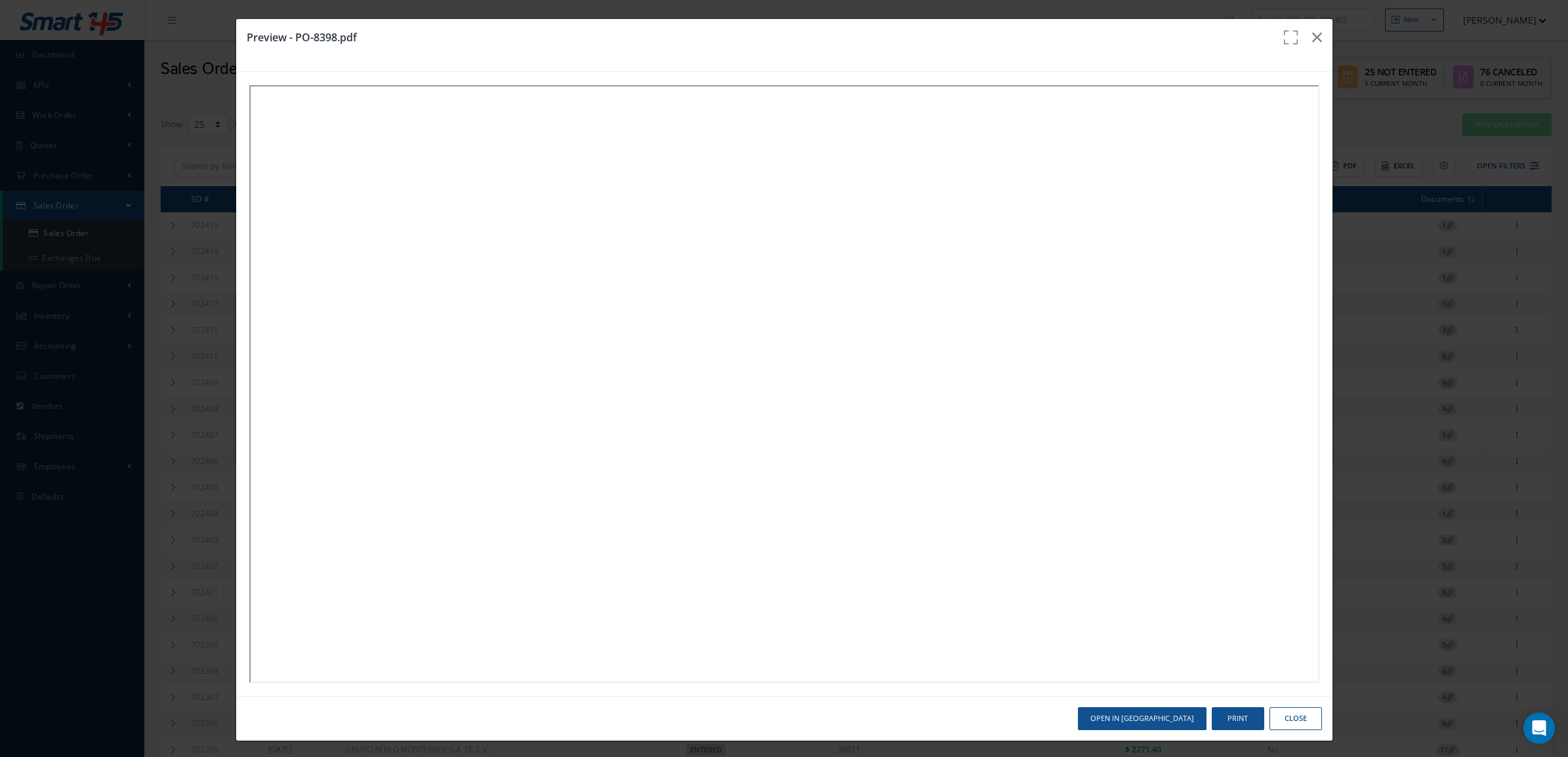
select select "25"
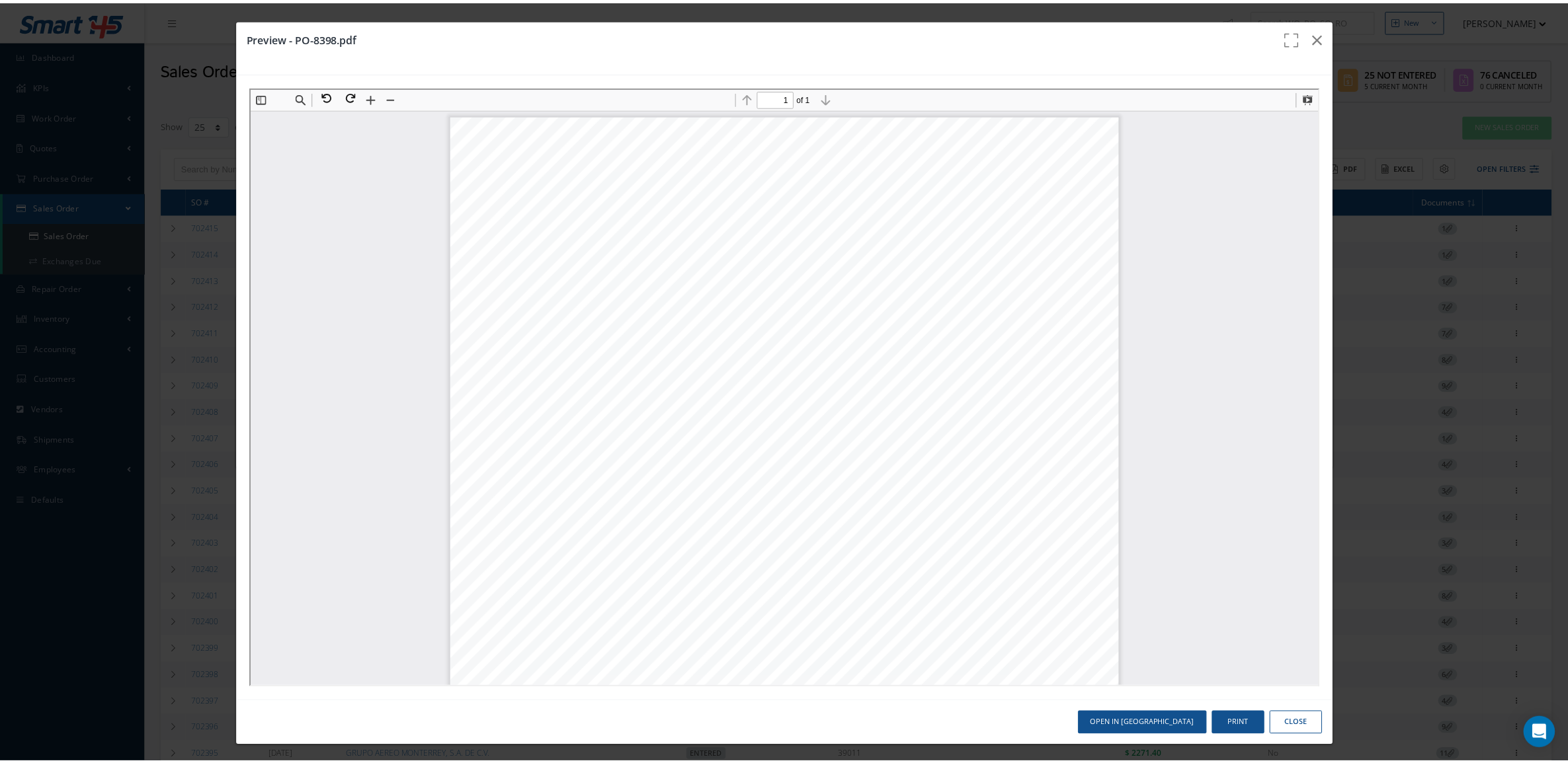
scroll to position [6, 0]
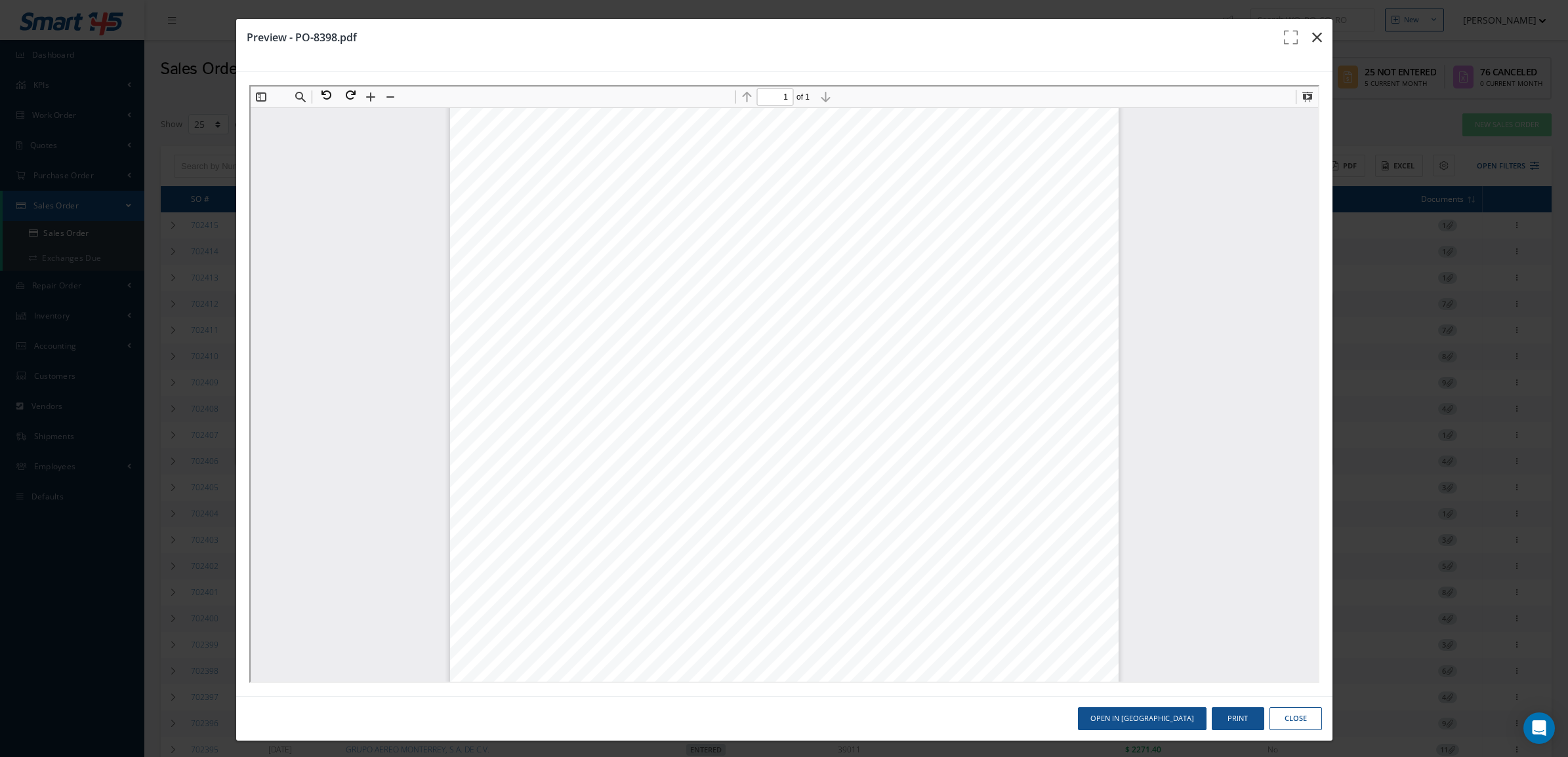
click at [1312, 42] on icon "button" at bounding box center [1317, 37] width 10 height 16
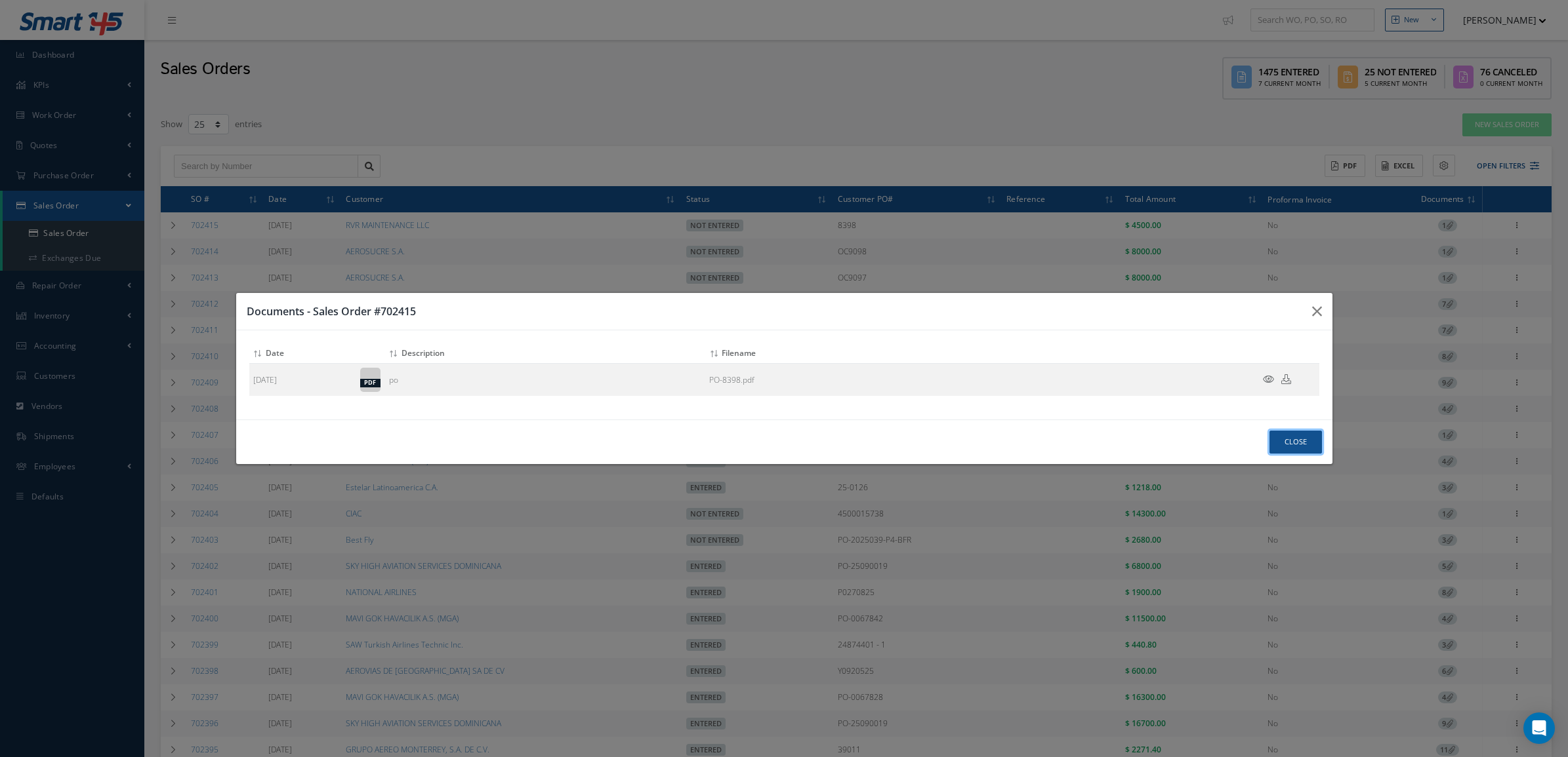
click at [1312, 444] on button "Close" at bounding box center [1296, 442] width 53 height 23
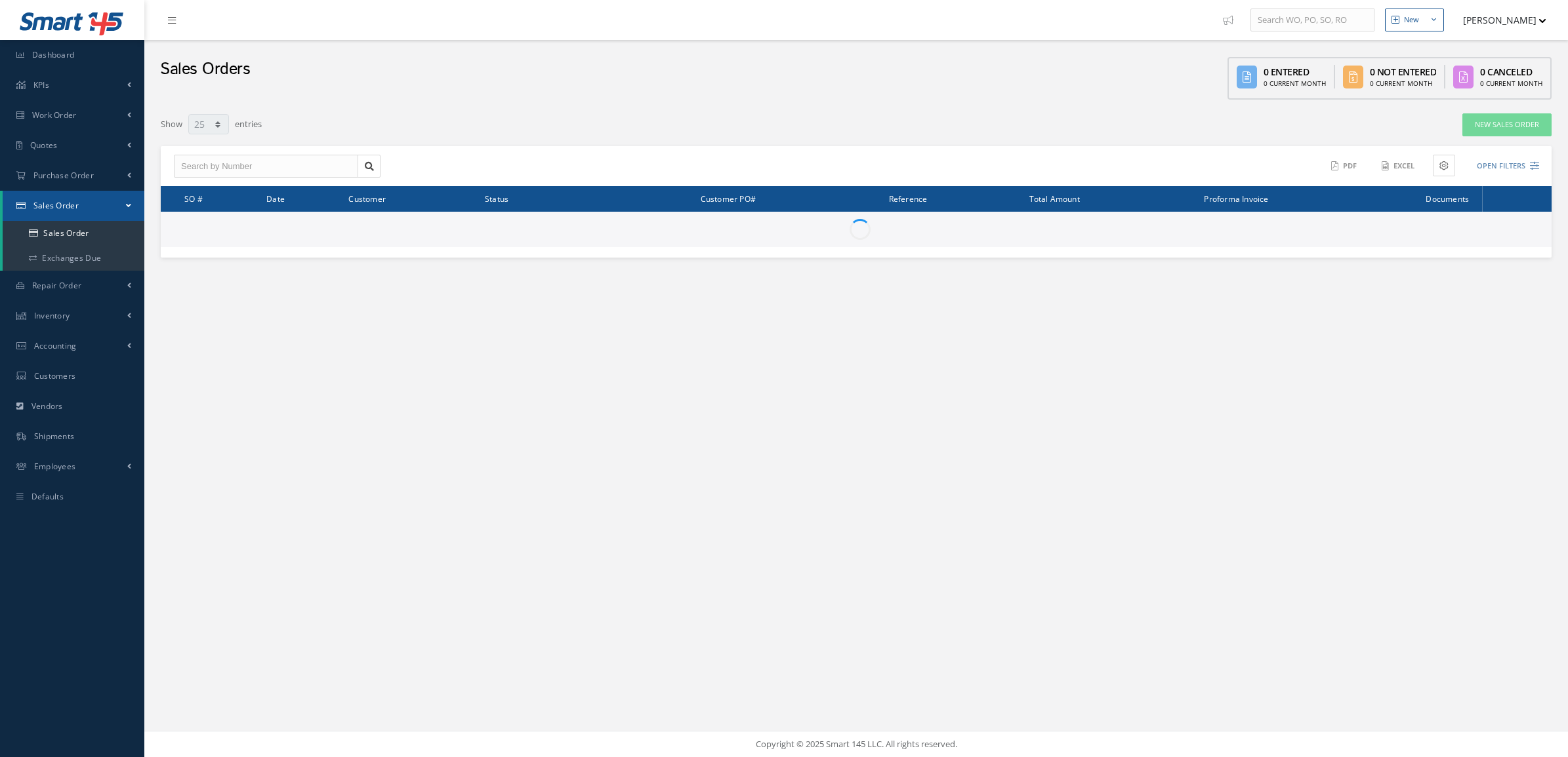
select select "25"
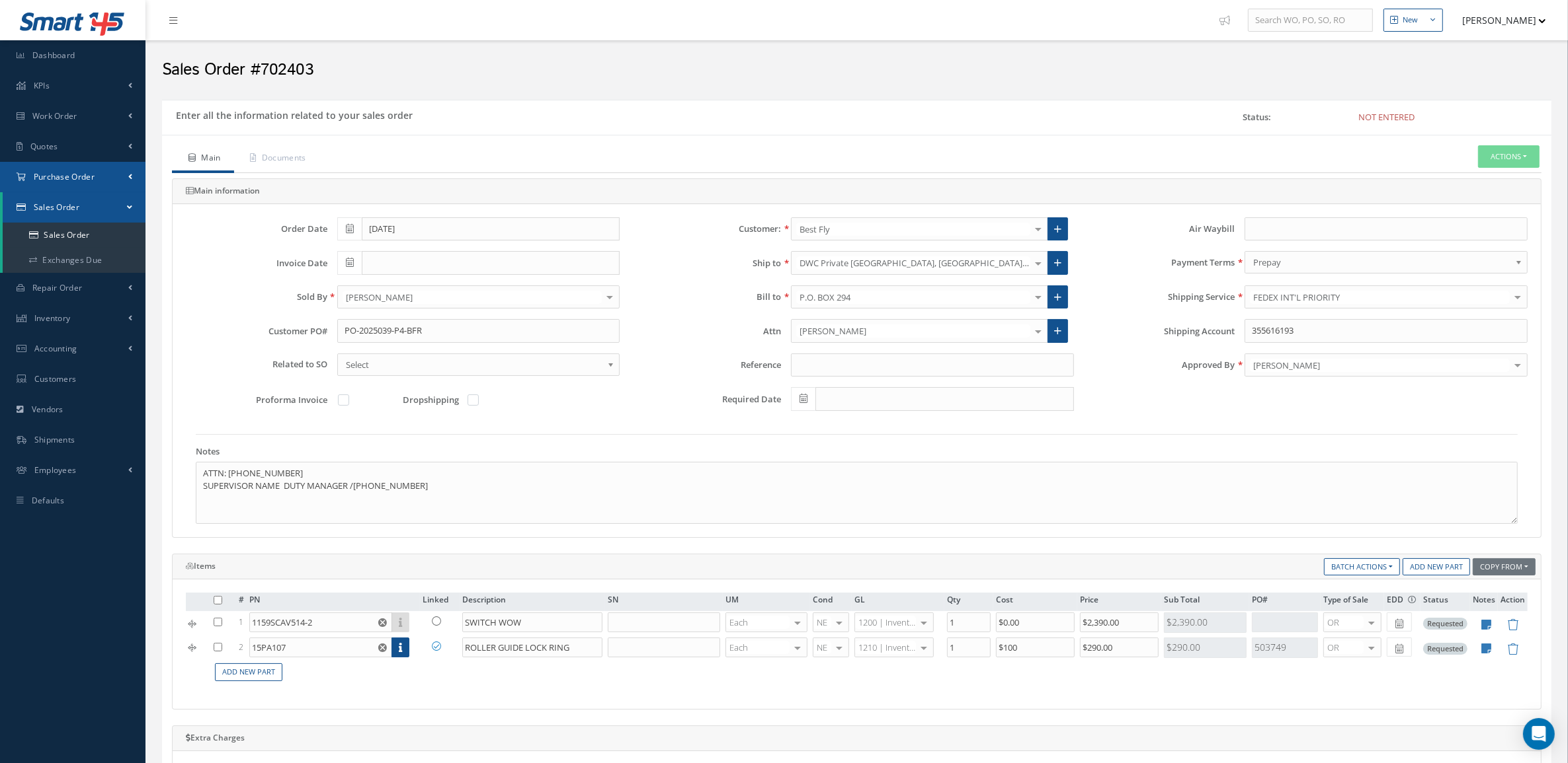
click at [68, 172] on span "Purchase Order" at bounding box center [64, 176] width 61 height 11
click at [80, 207] on a=1&status_id=2&status_id=3&status_id=5&collapsedFilters"] "Purchase Orders" at bounding box center [74, 205] width 143 height 25
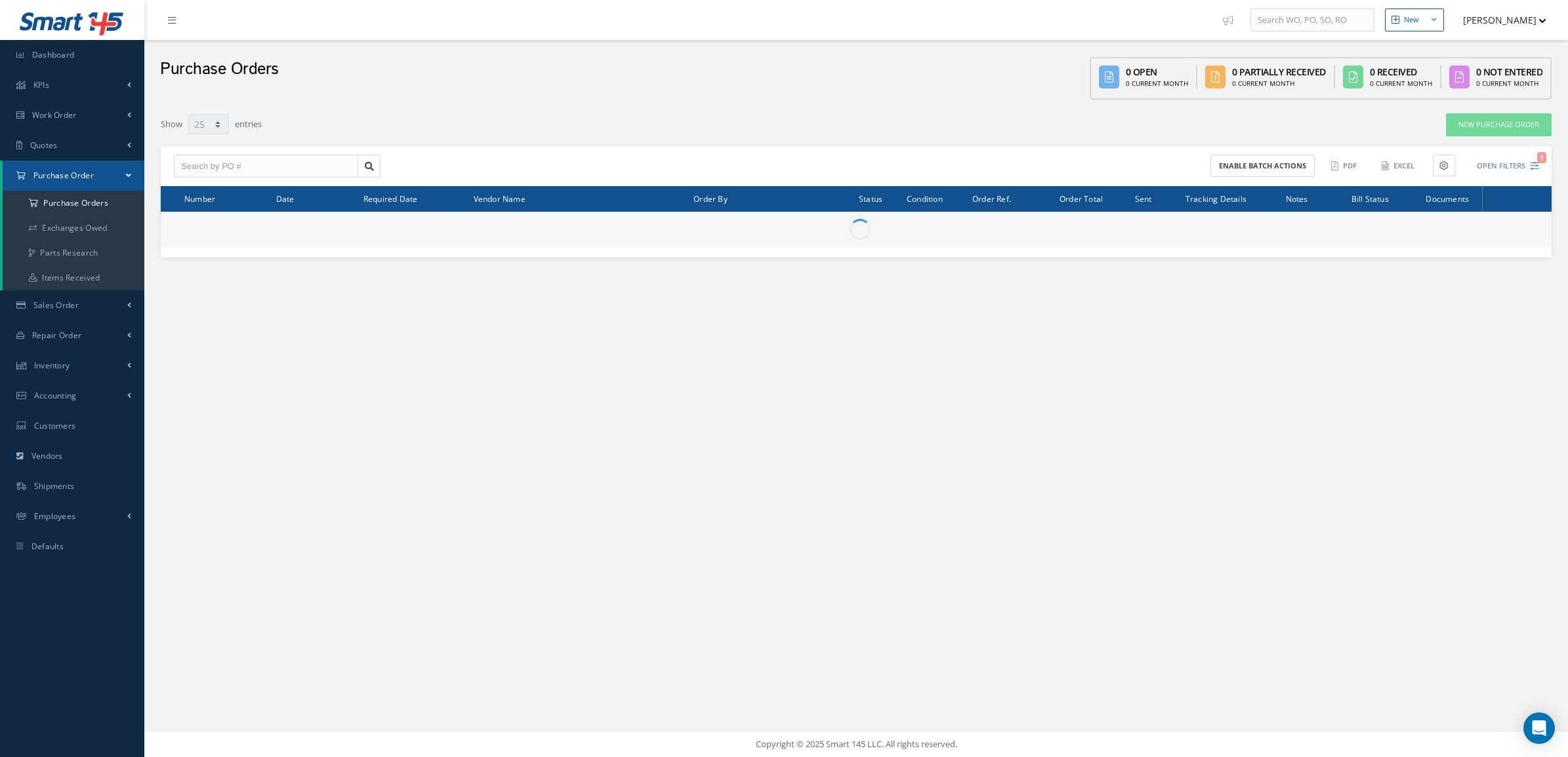
select select "25"
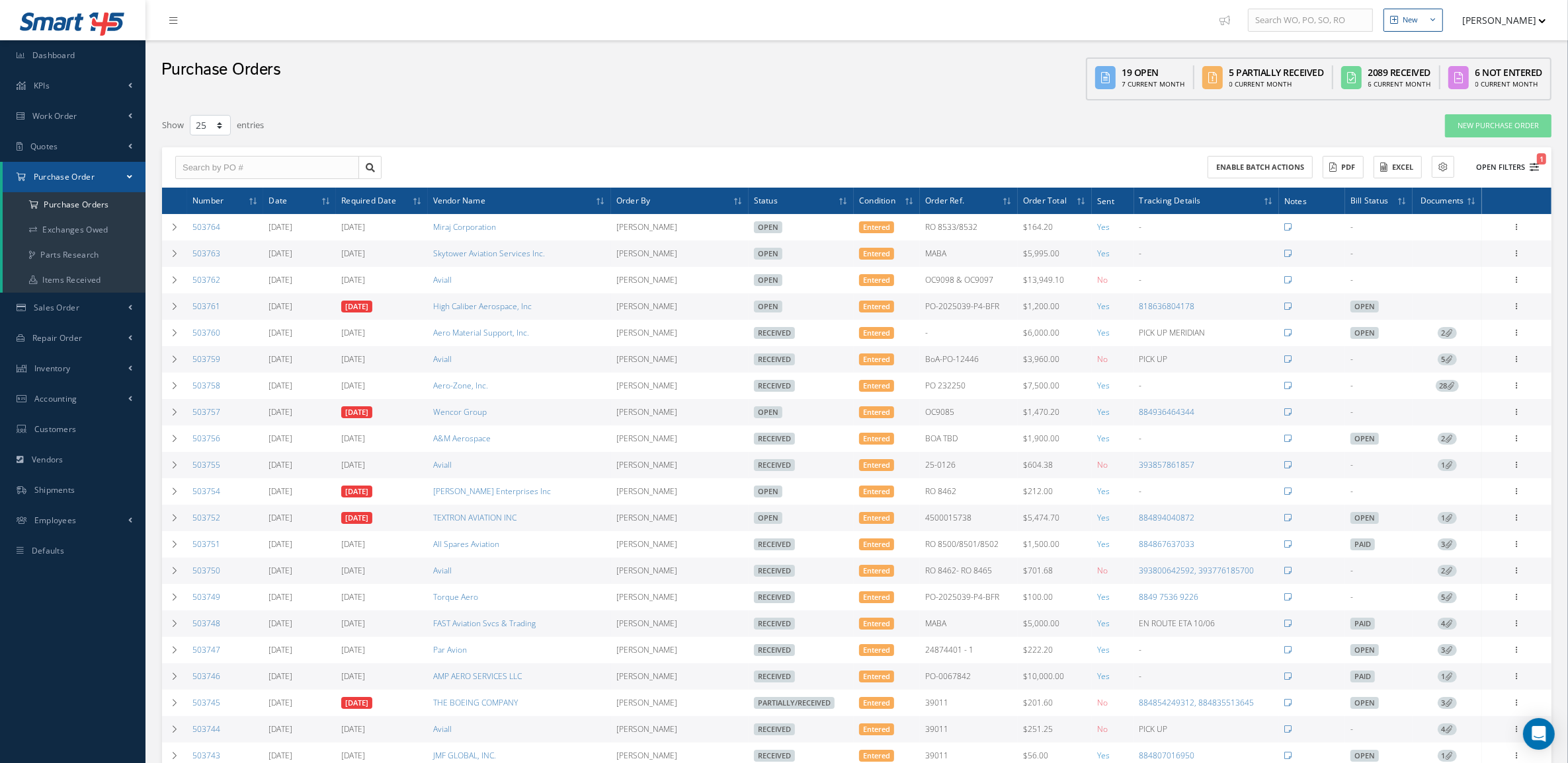
click at [1528, 166] on button "Open Filters 1" at bounding box center [1501, 167] width 75 height 22
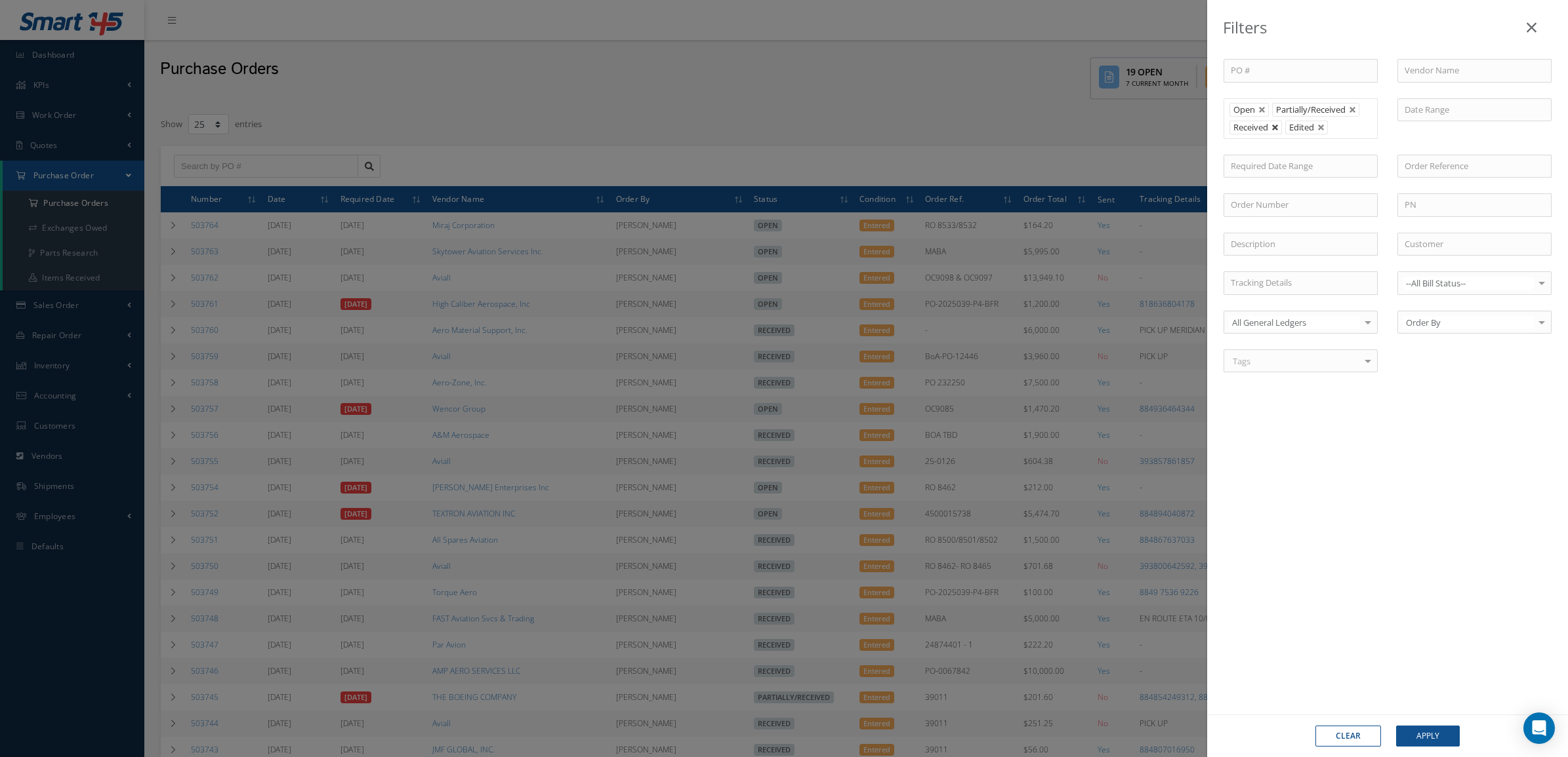
click at [1276, 131] on link at bounding box center [1274, 127] width 8 height 8
click at [1457, 729] on button "Apply" at bounding box center [1428, 736] width 64 height 21
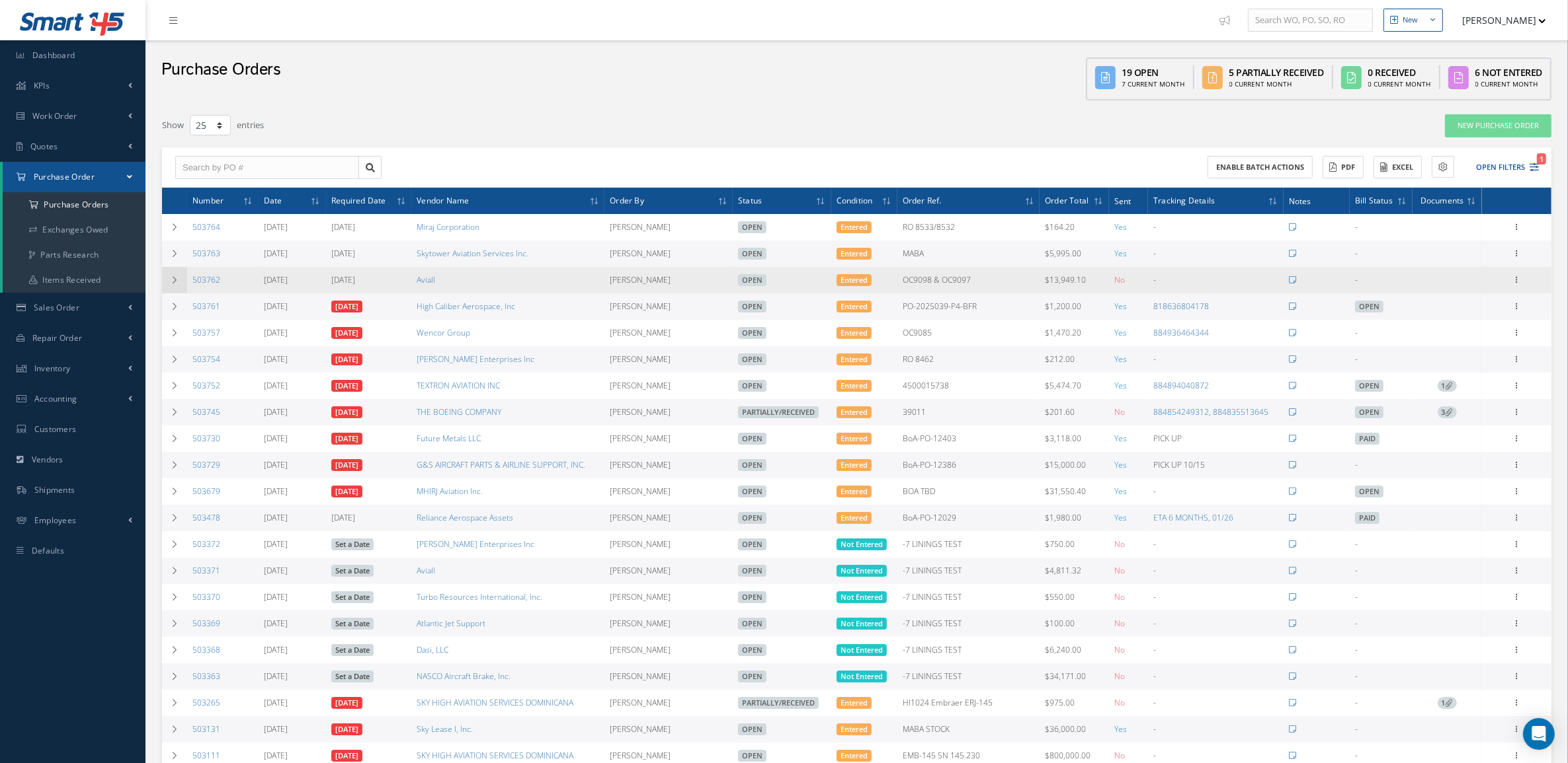
click at [176, 279] on icon at bounding box center [174, 280] width 9 height 8
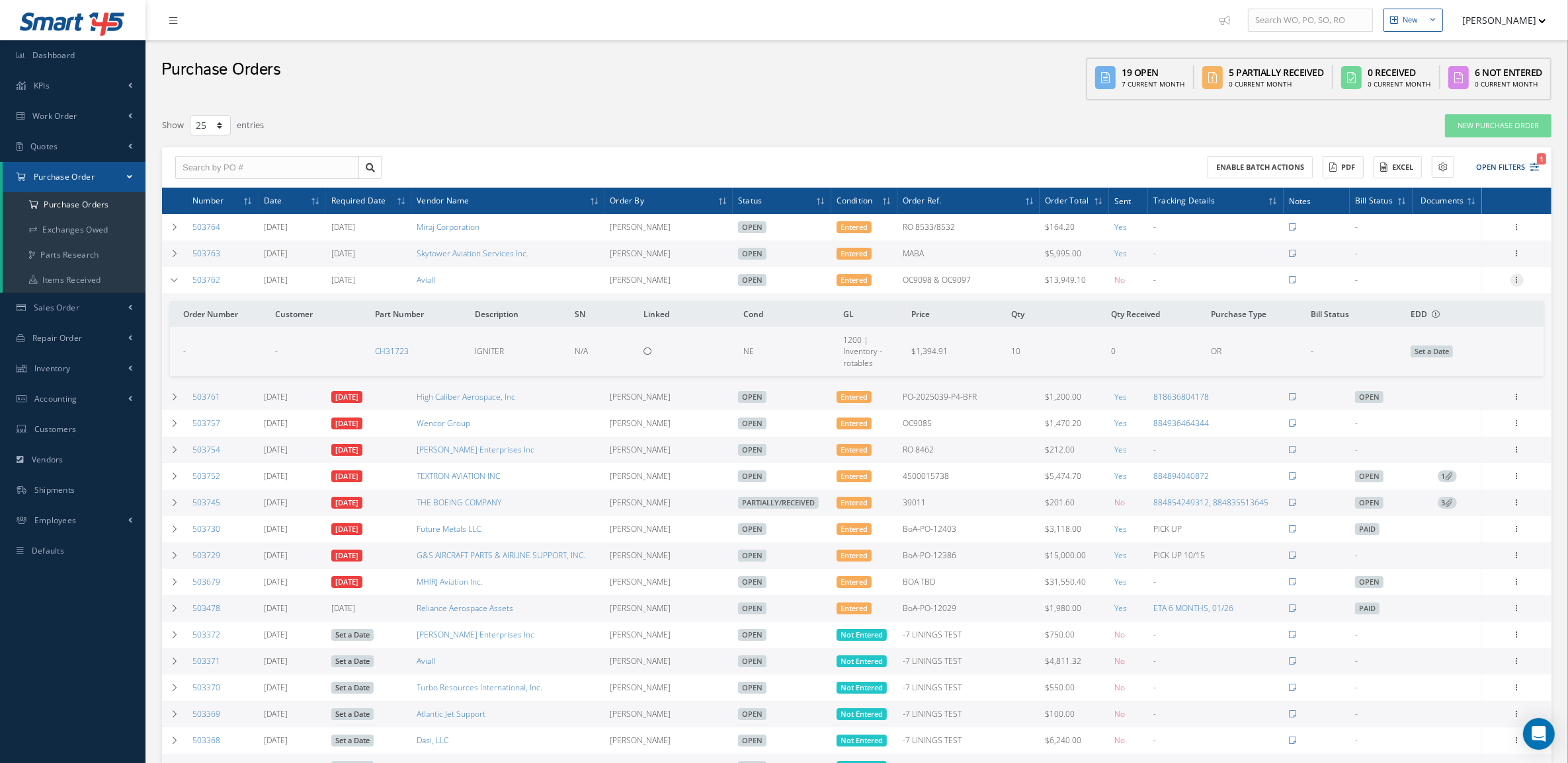
click at [1514, 284] on icon at bounding box center [1516, 278] width 13 height 10
click at [1471, 401] on link "Documents" at bounding box center [1456, 407] width 105 height 17
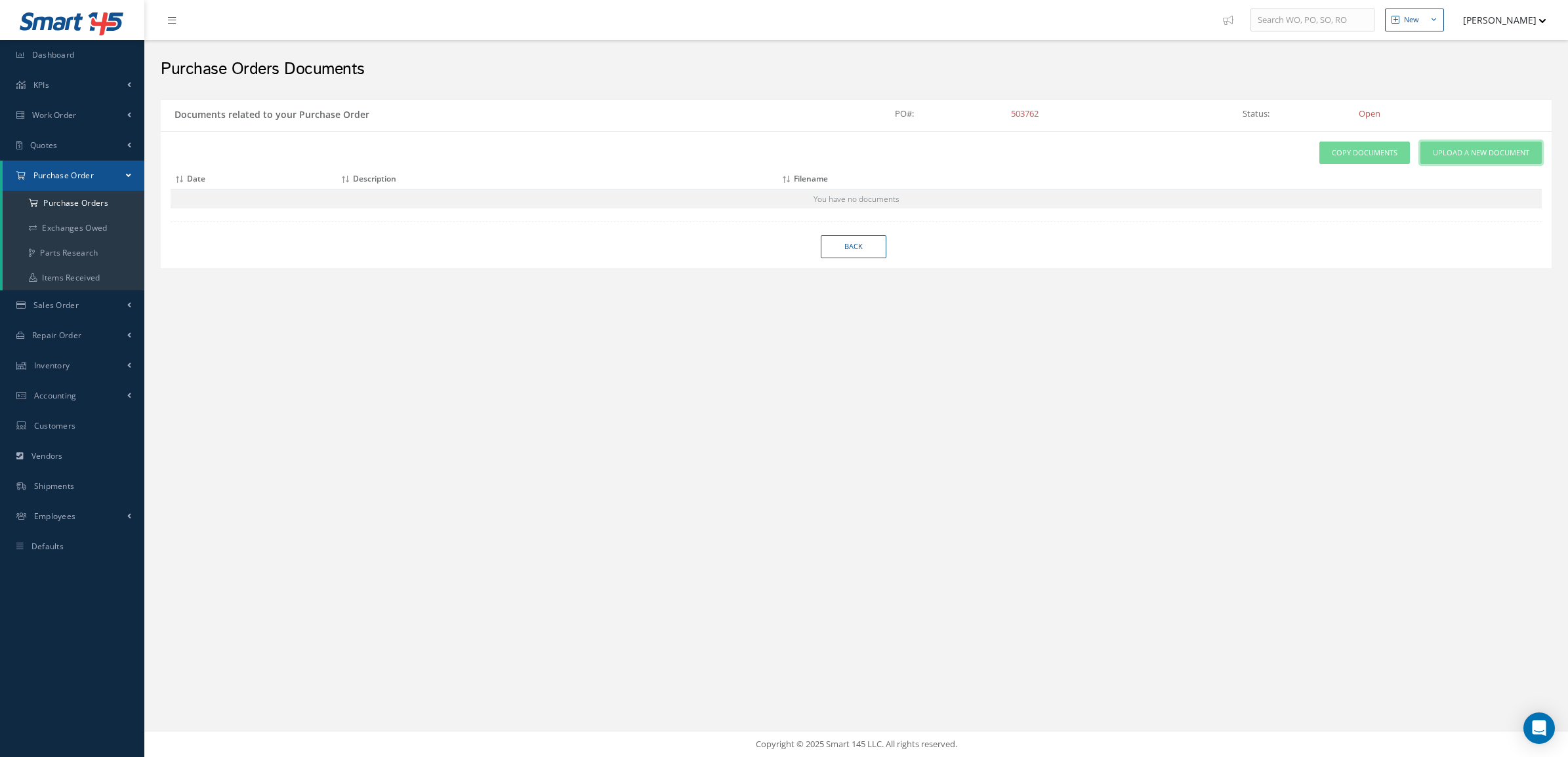
click at [1450, 155] on span "Upload a New Document" at bounding box center [1481, 153] width 96 height 11
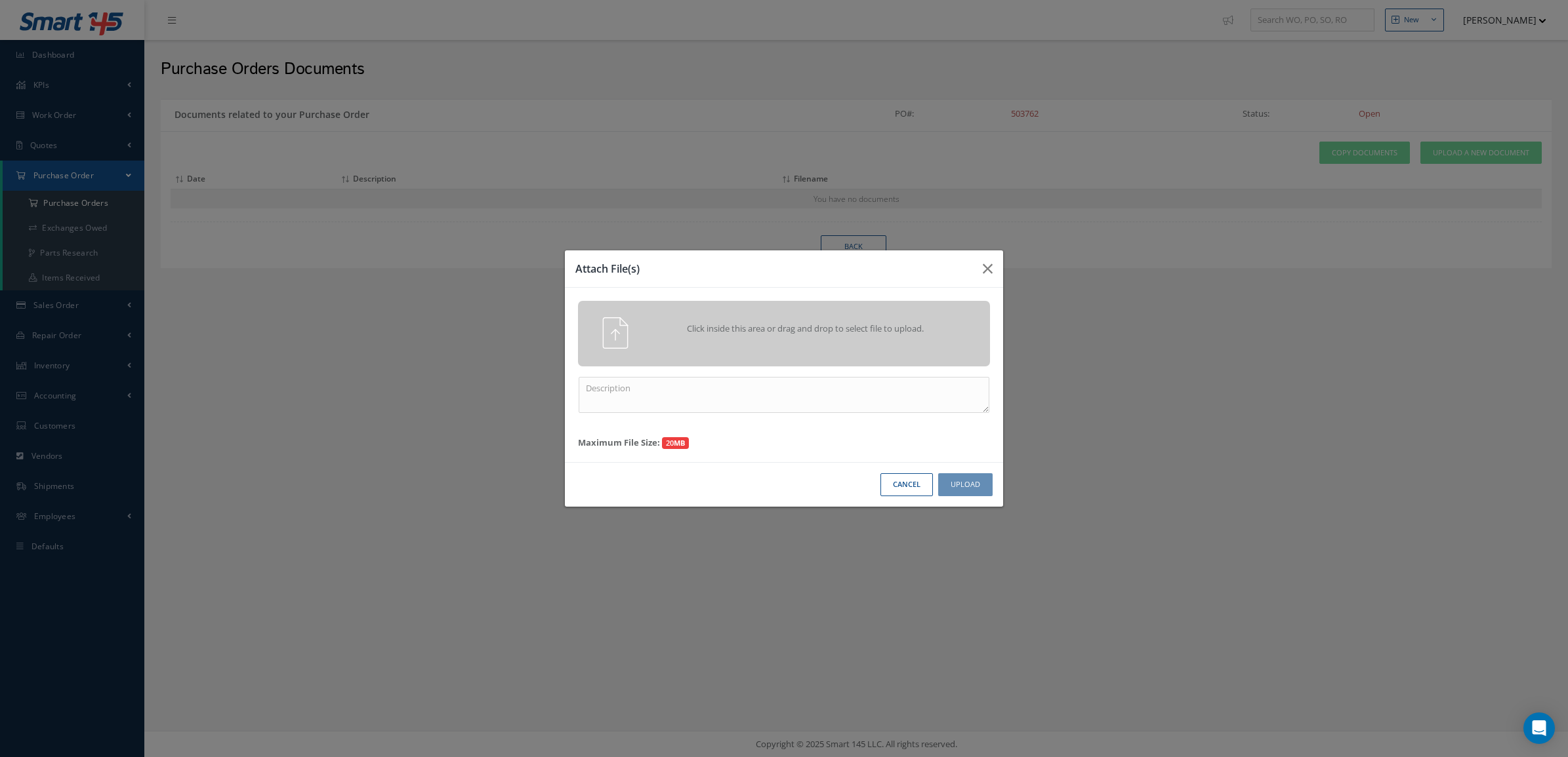
click at [851, 352] on div "Click inside this area or drag and drop to select file to upload." at bounding box center [784, 334] width 412 height 66
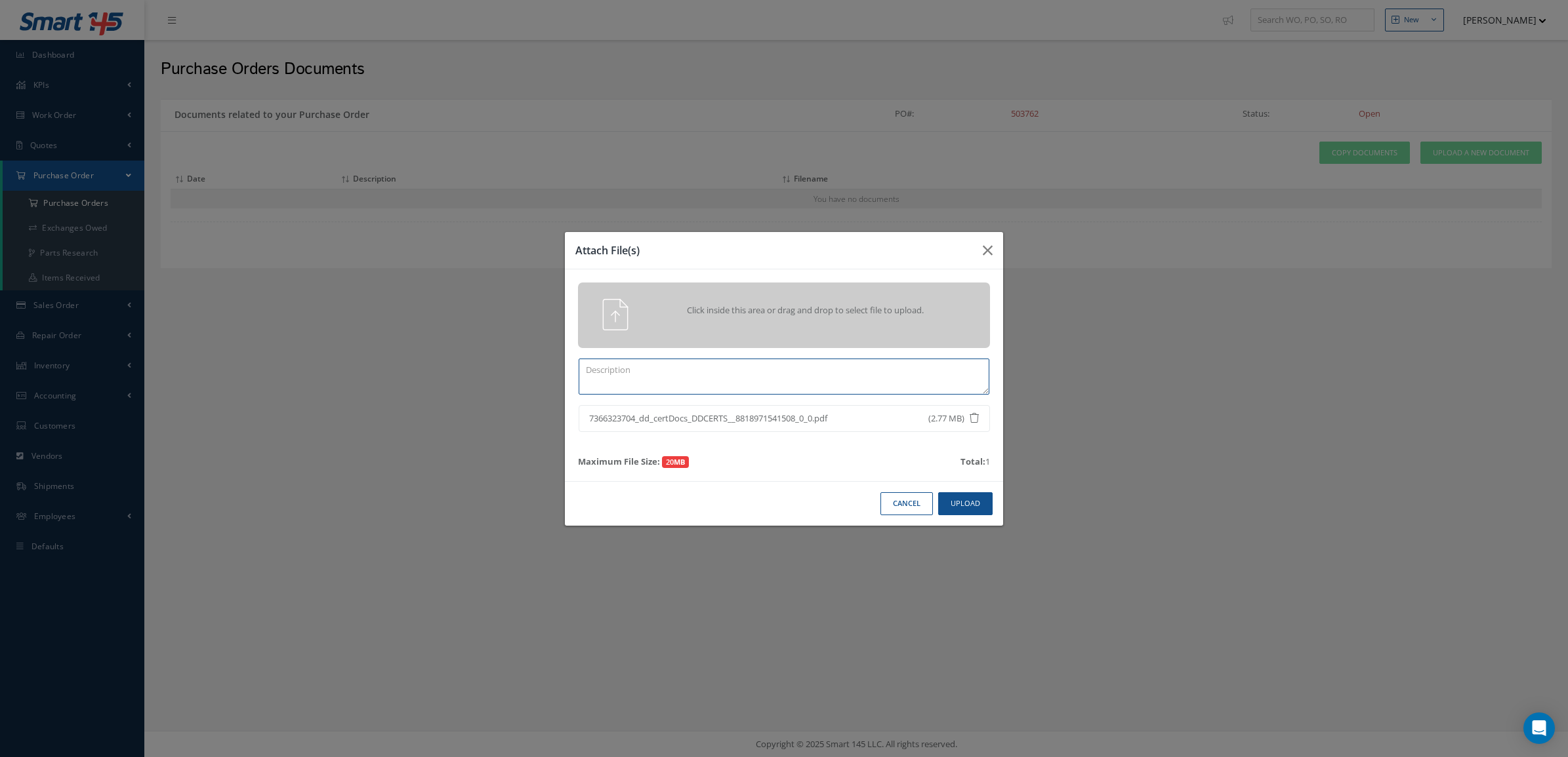
click at [789, 391] on textarea at bounding box center [784, 376] width 411 height 36
type textarea "certs"
click at [957, 507] on button "Upload" at bounding box center [965, 504] width 55 height 23
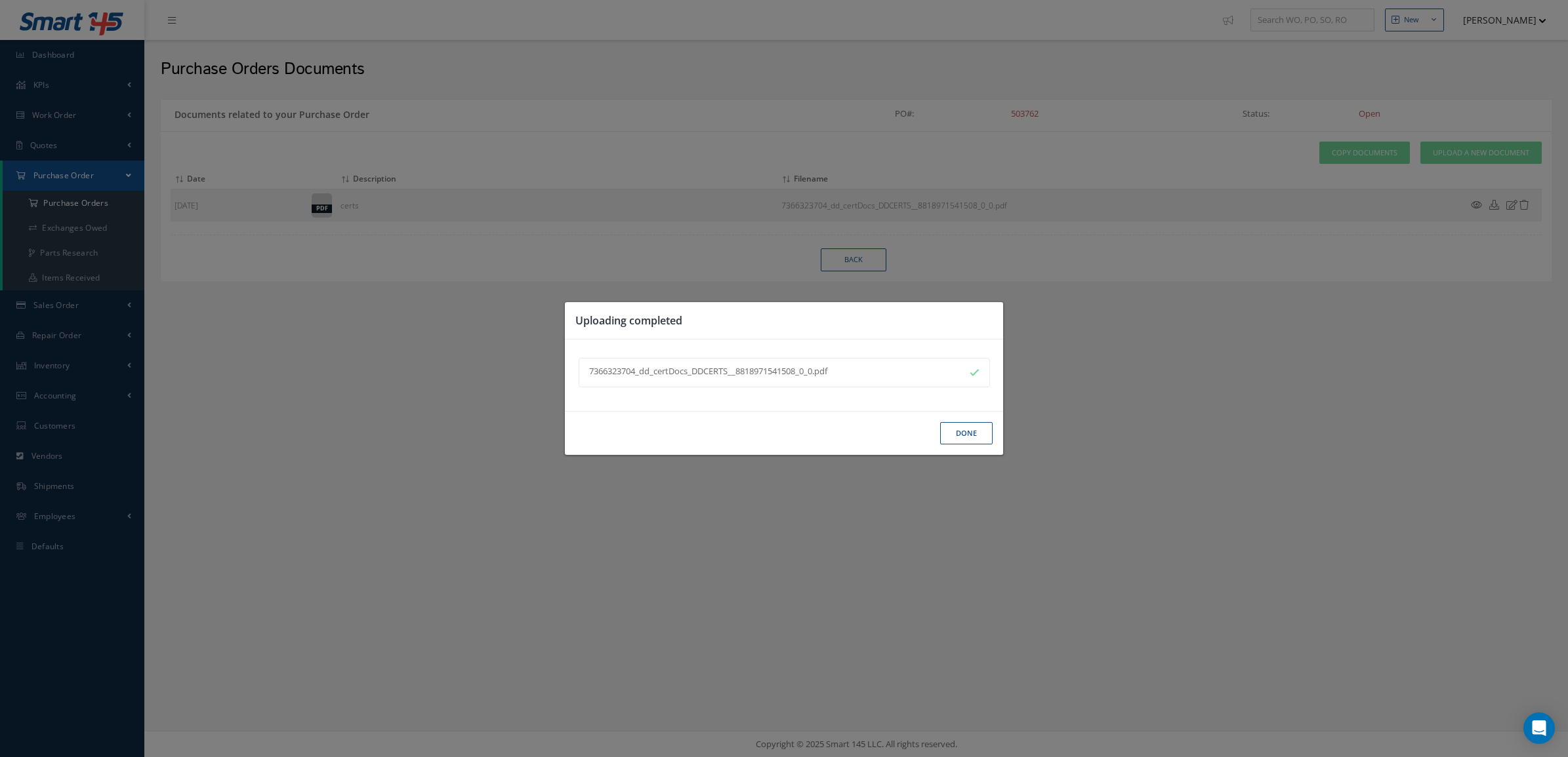
click at [957, 441] on button "Done" at bounding box center [966, 433] width 53 height 23
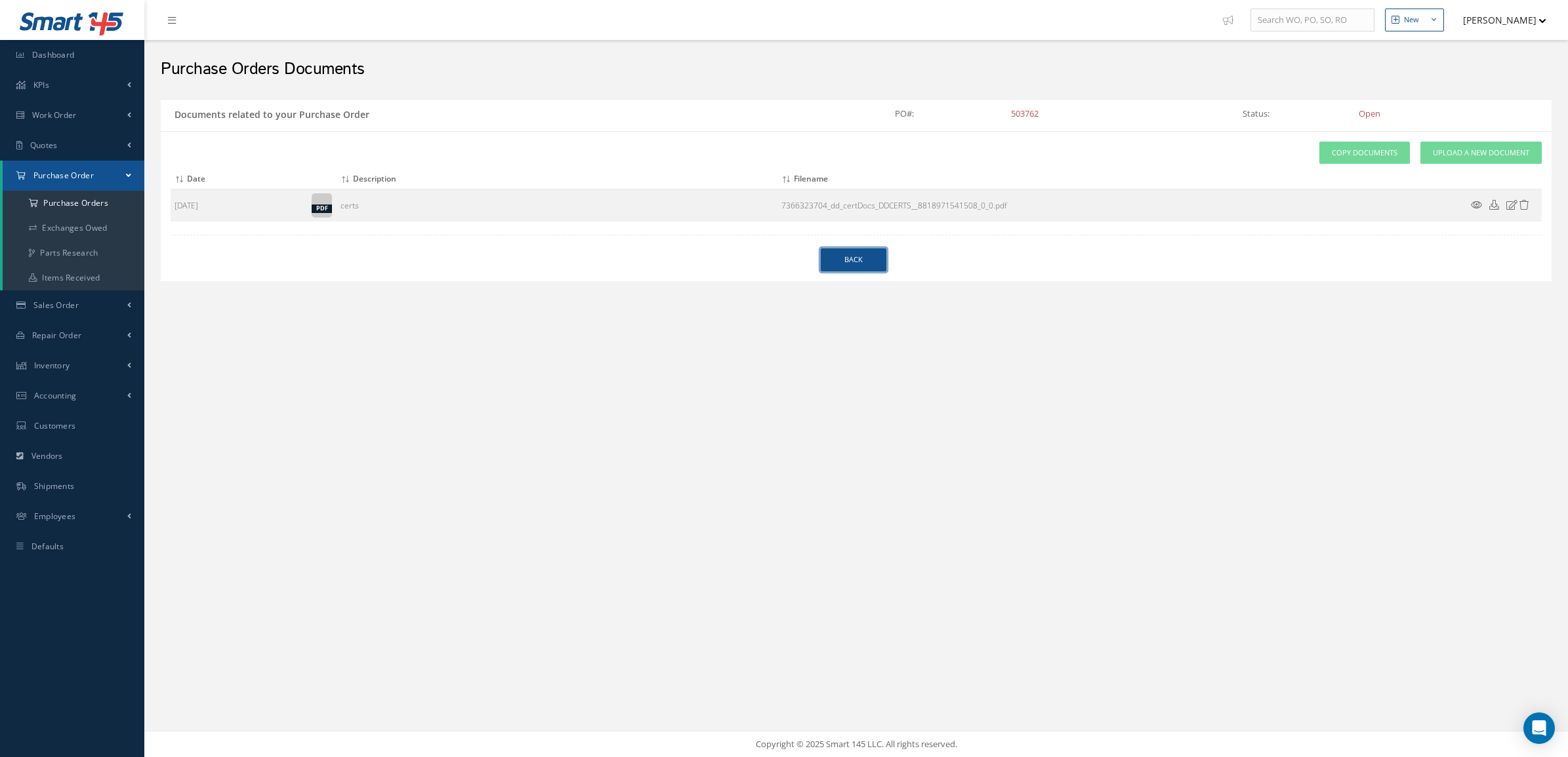
click at [830, 261] on link "Back" at bounding box center [853, 259] width 66 height 23
select select "25"
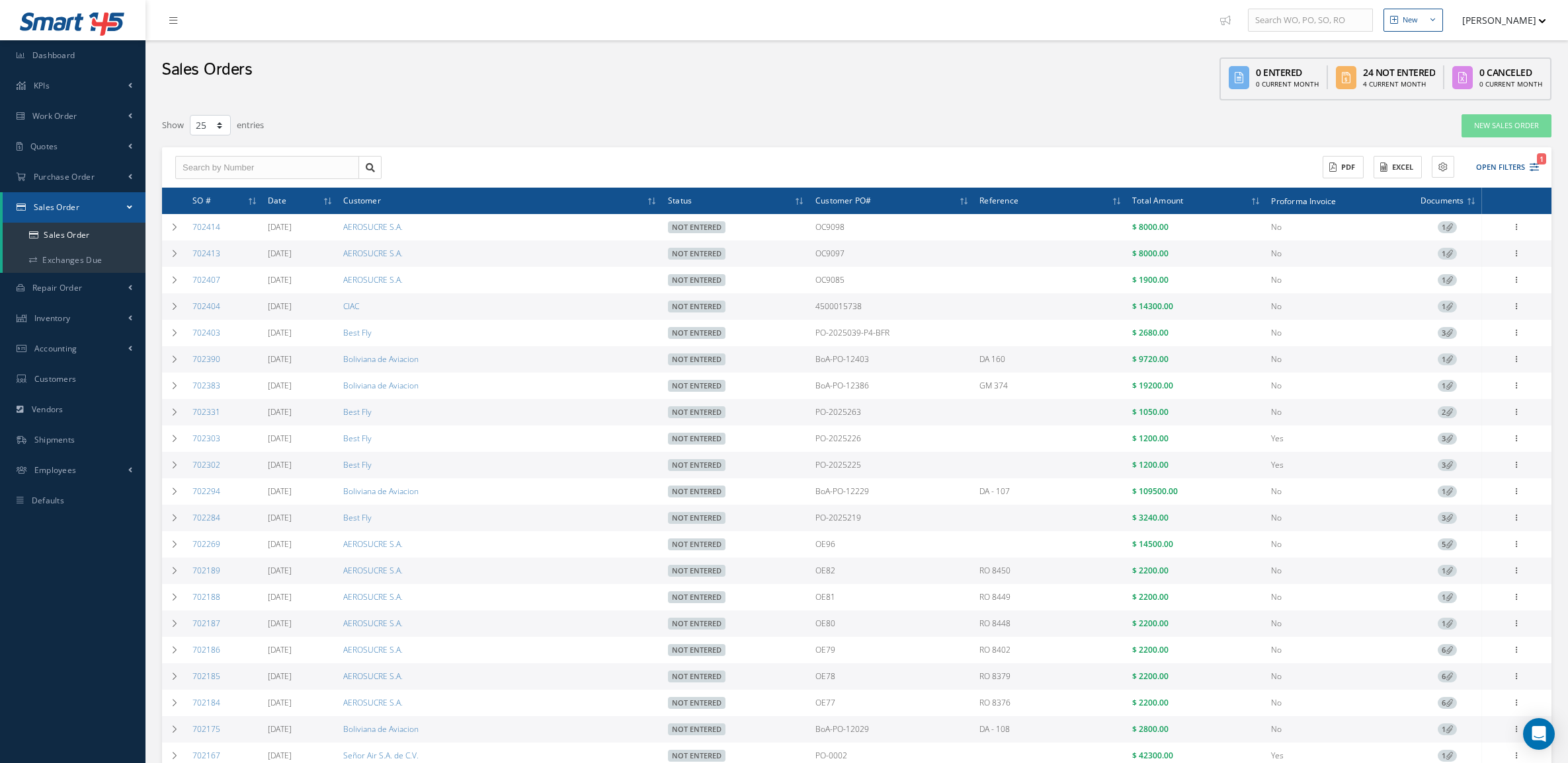
select select "25"
click at [57, 228] on link "Sales Order" at bounding box center [74, 235] width 143 height 25
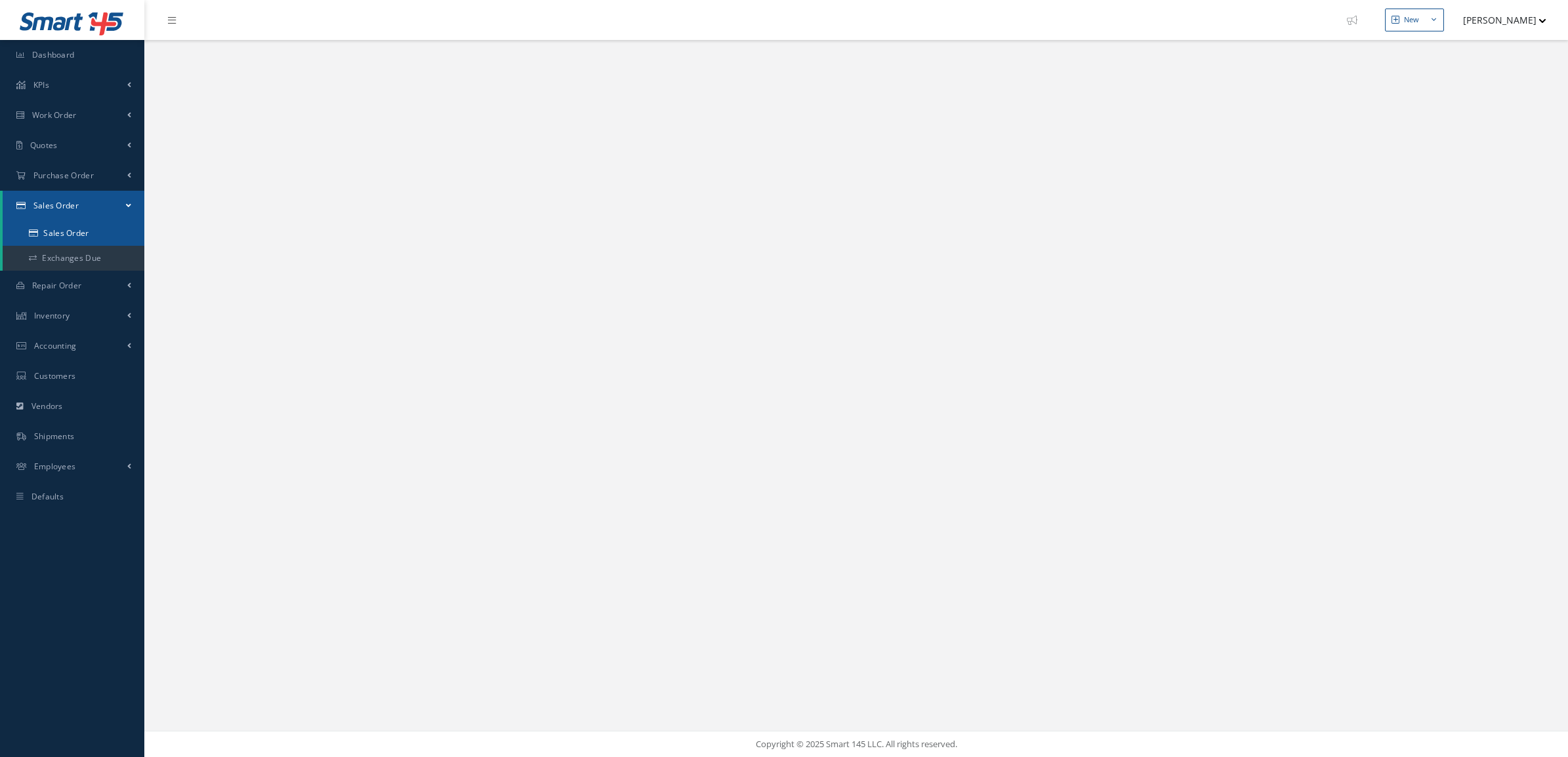
select select "25"
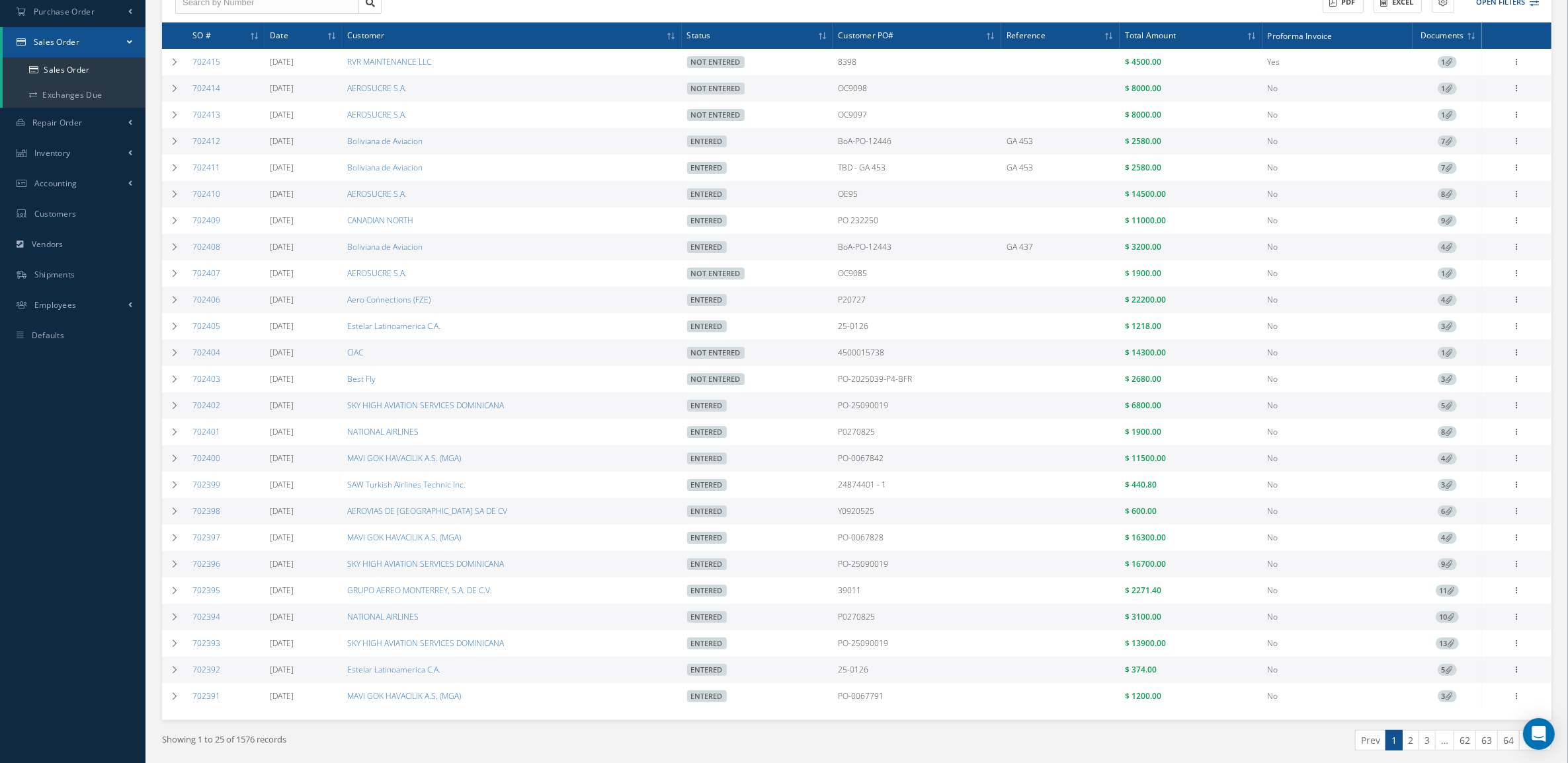
scroll to position [82, 0]
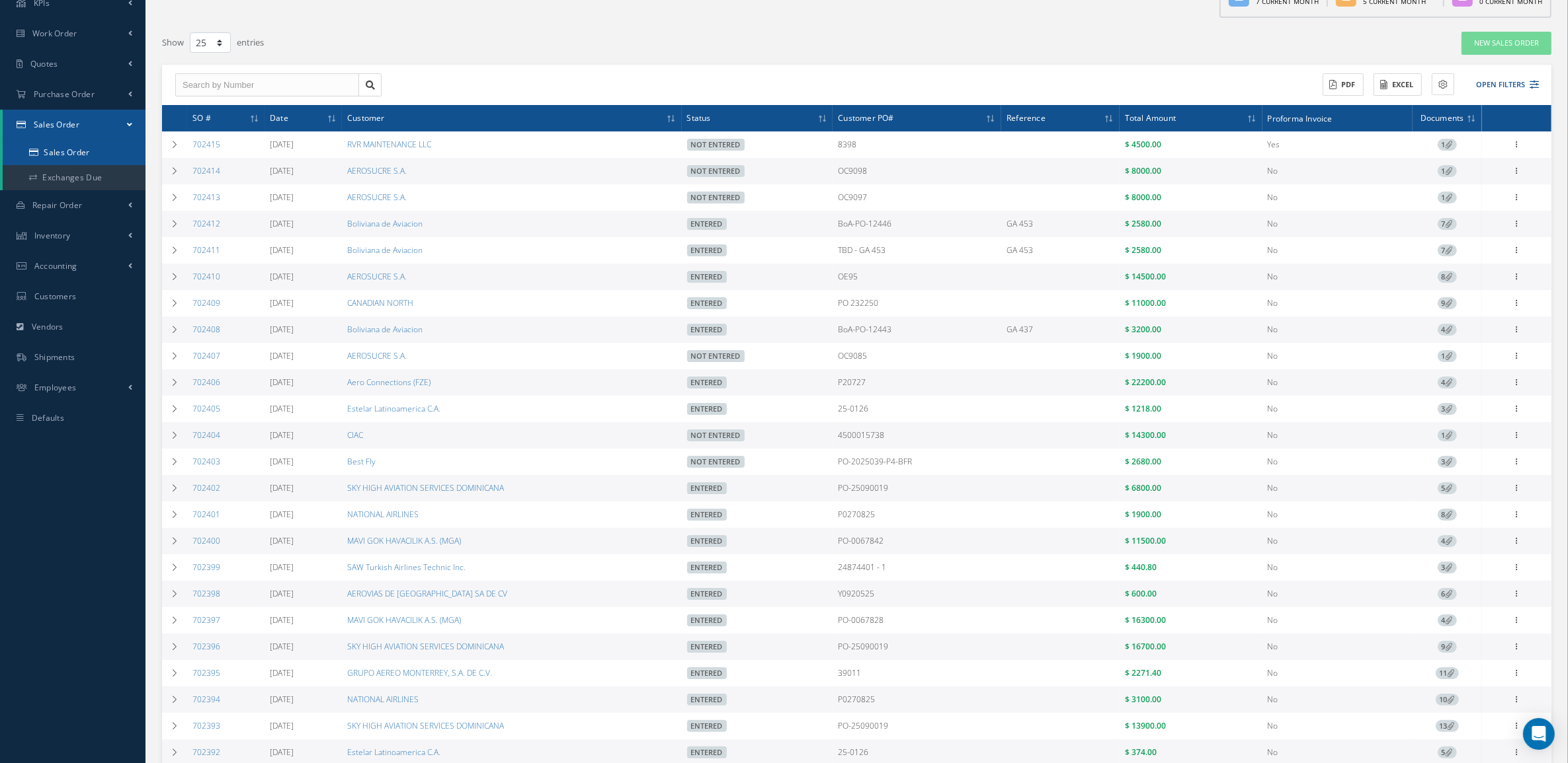
click at [57, 143] on link "Sales Order" at bounding box center [74, 153] width 143 height 25
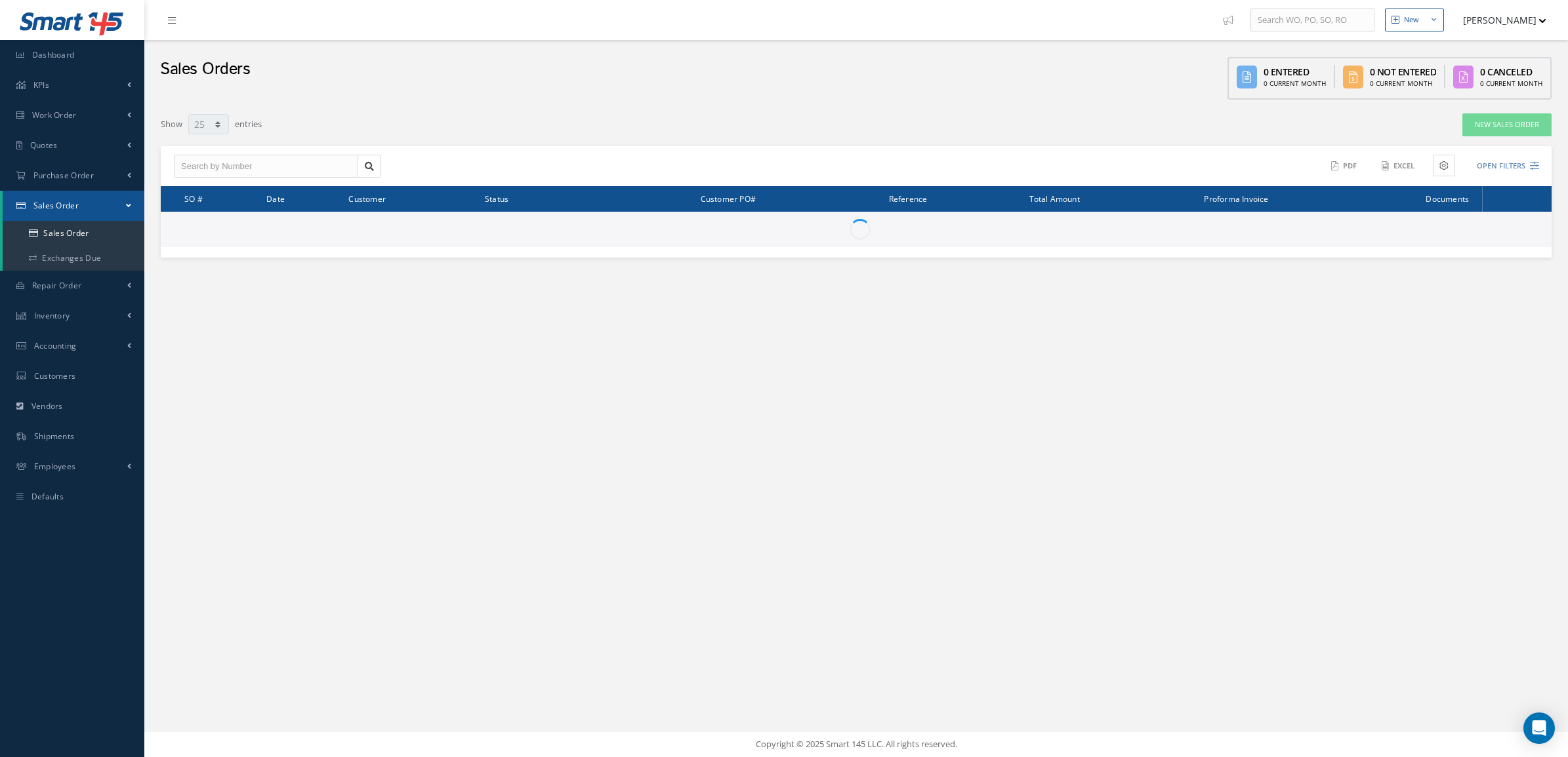
select select "25"
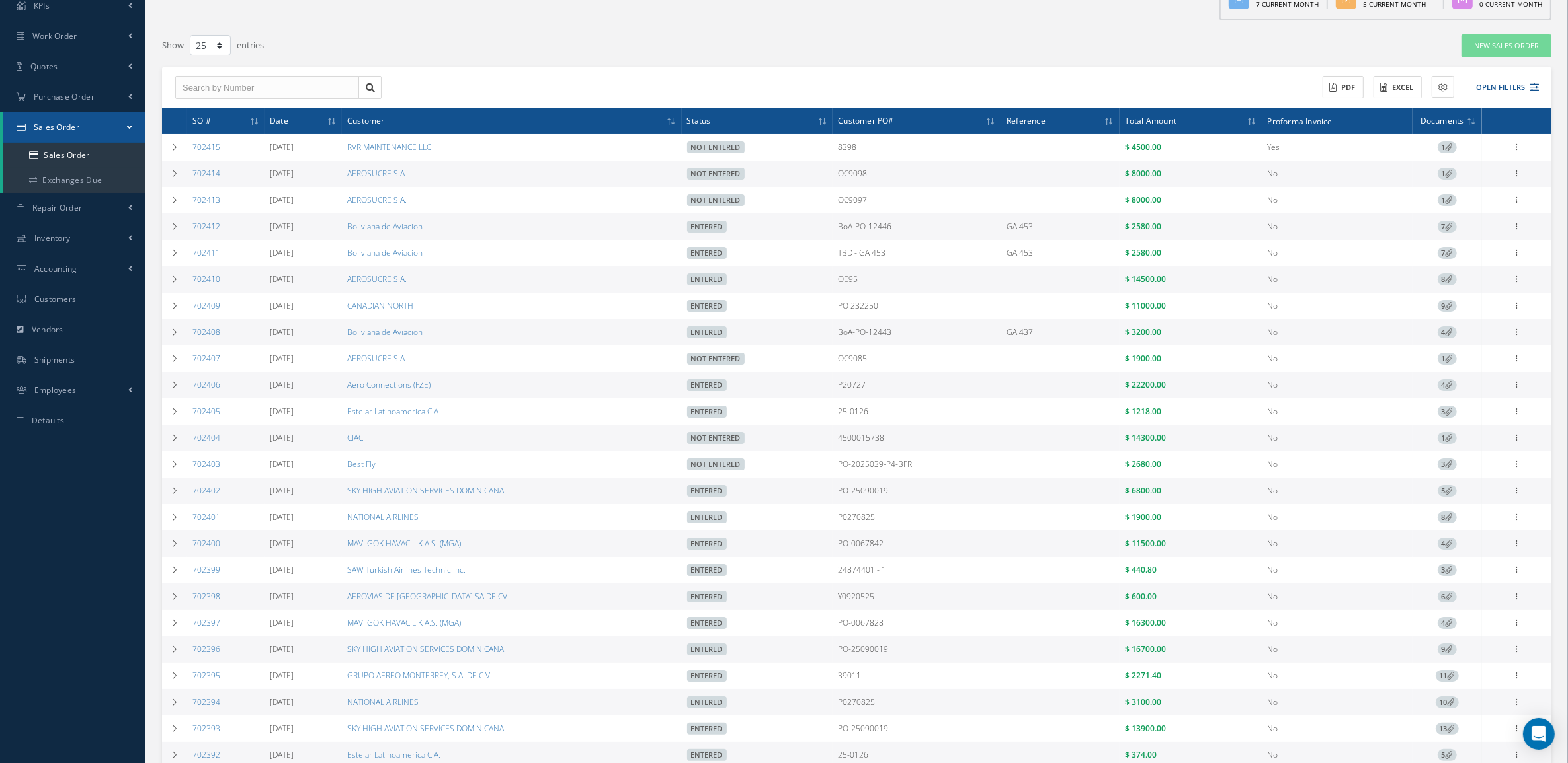
scroll to position [225, 0]
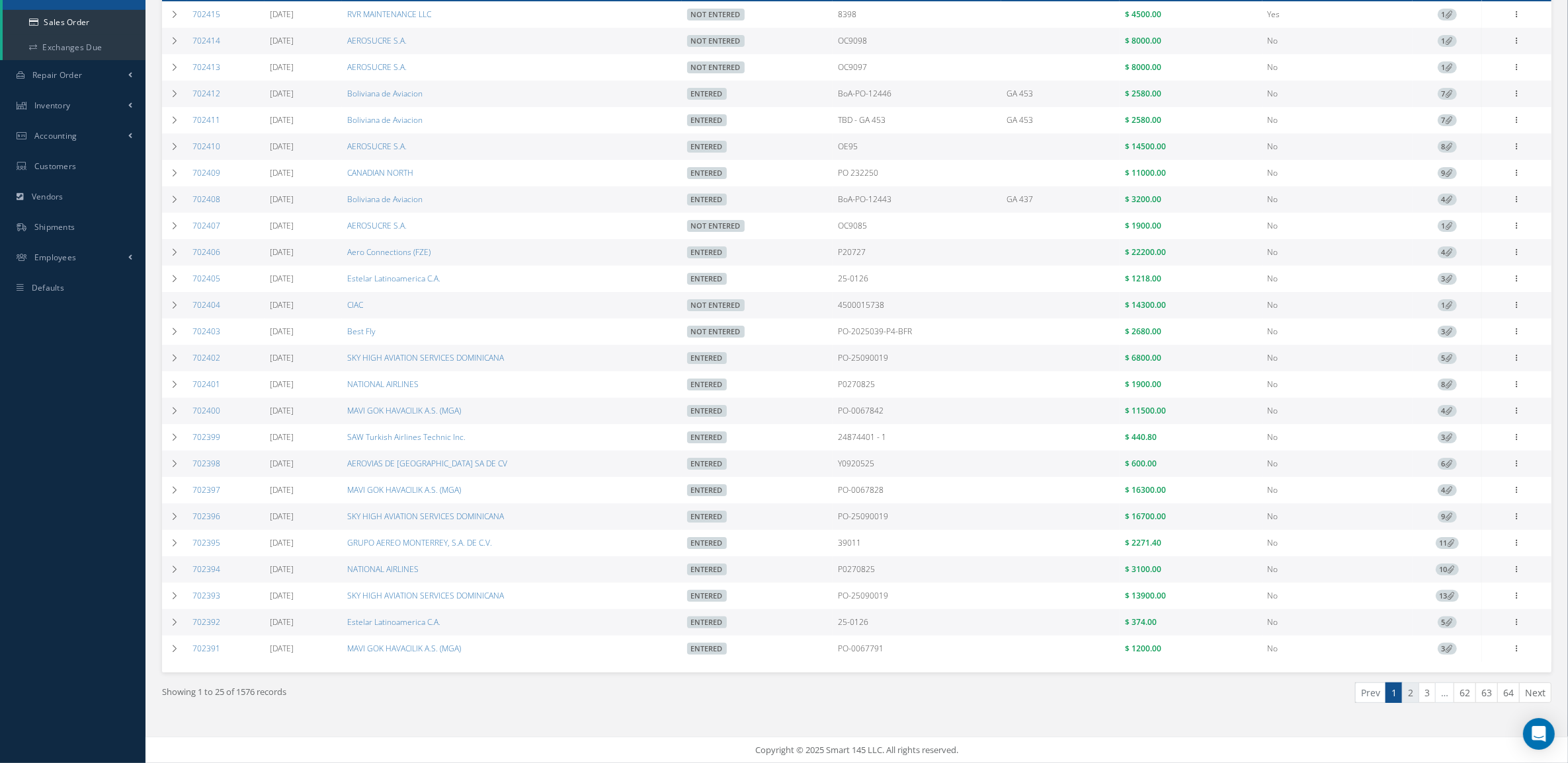
click at [1409, 690] on link "2" at bounding box center [1410, 693] width 17 height 20
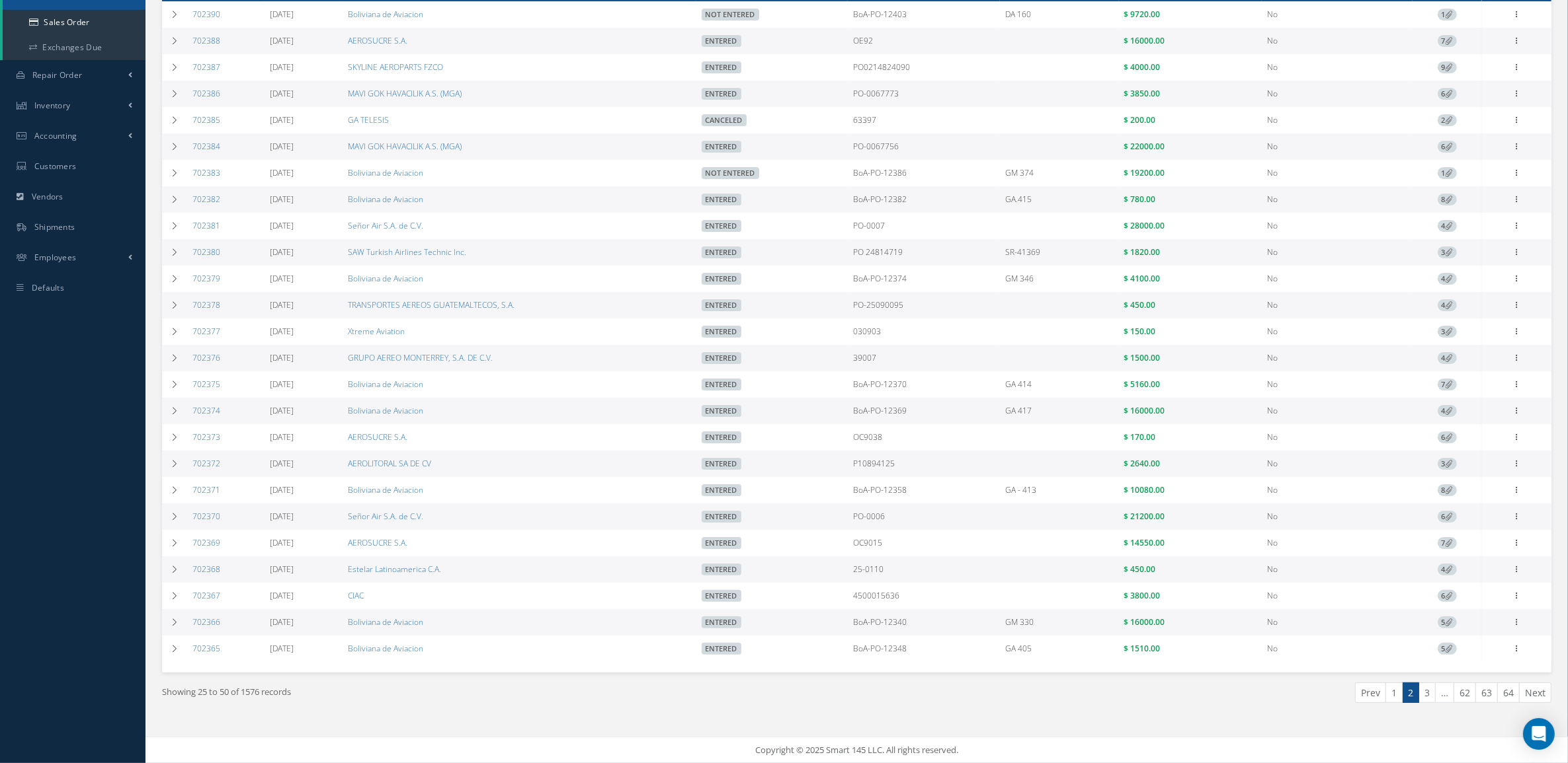
click at [1389, 693] on link "1" at bounding box center [1394, 693] width 17 height 20
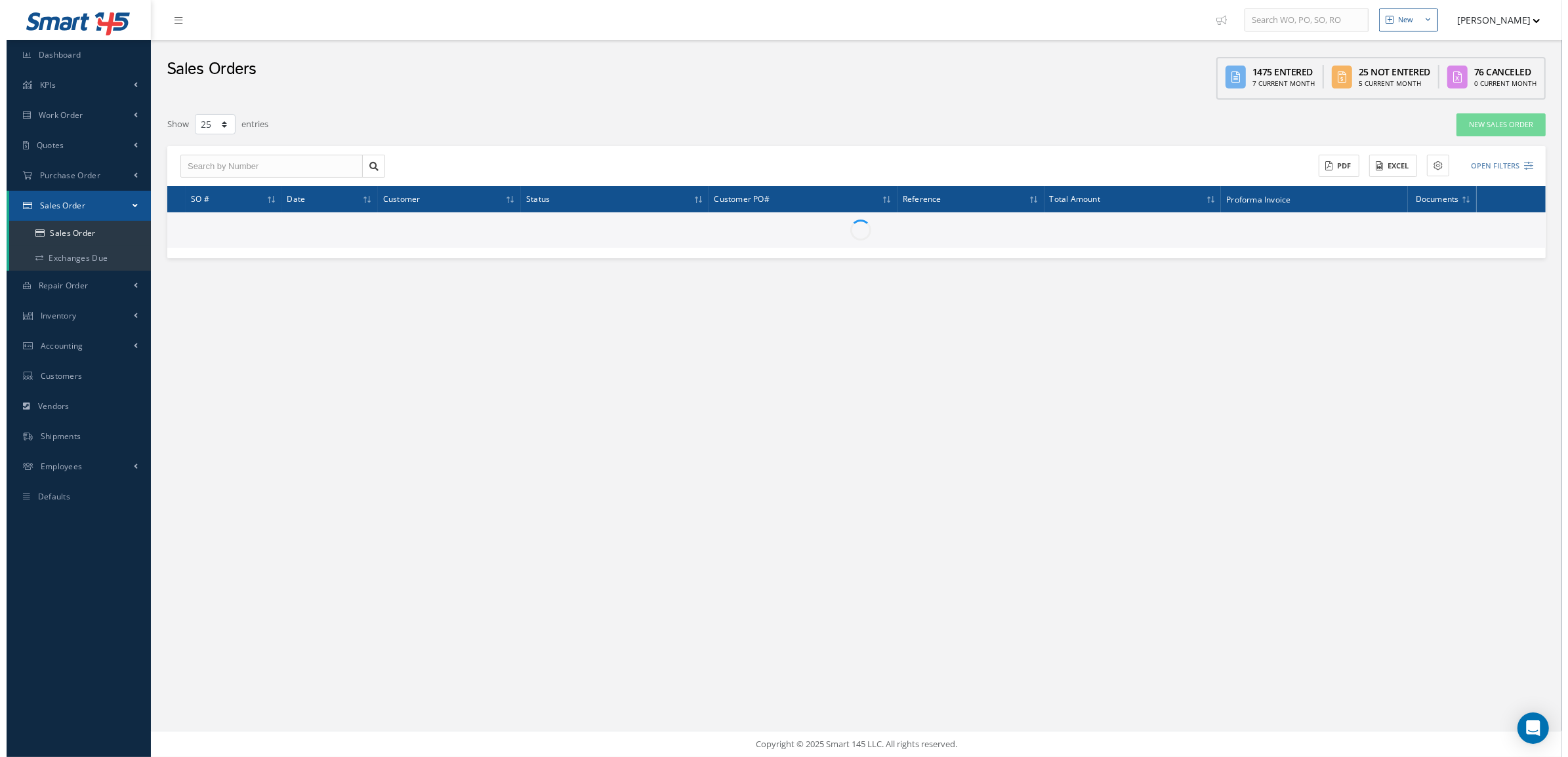
scroll to position [0, 0]
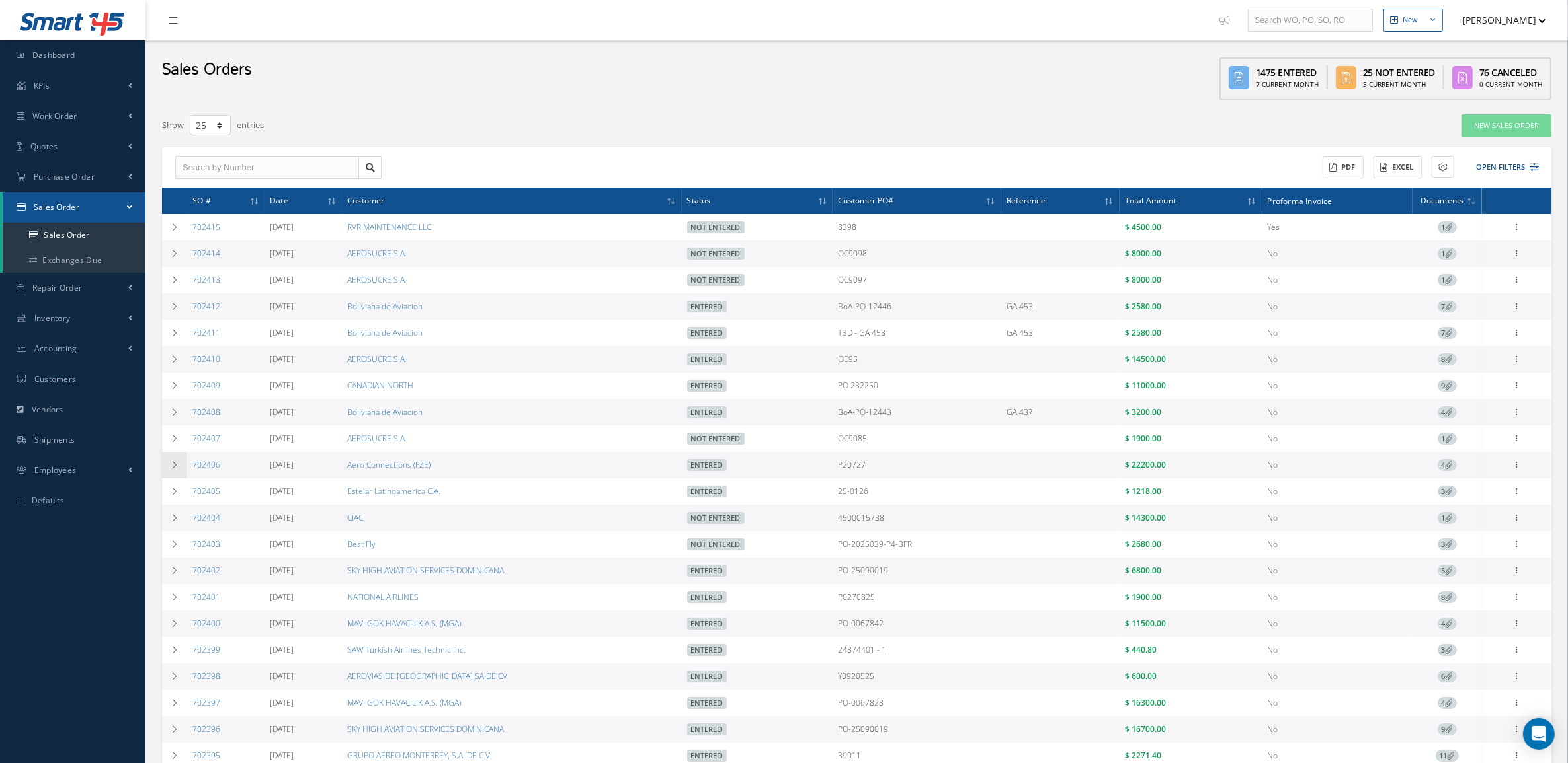
click at [185, 464] on td at bounding box center [174, 465] width 25 height 27
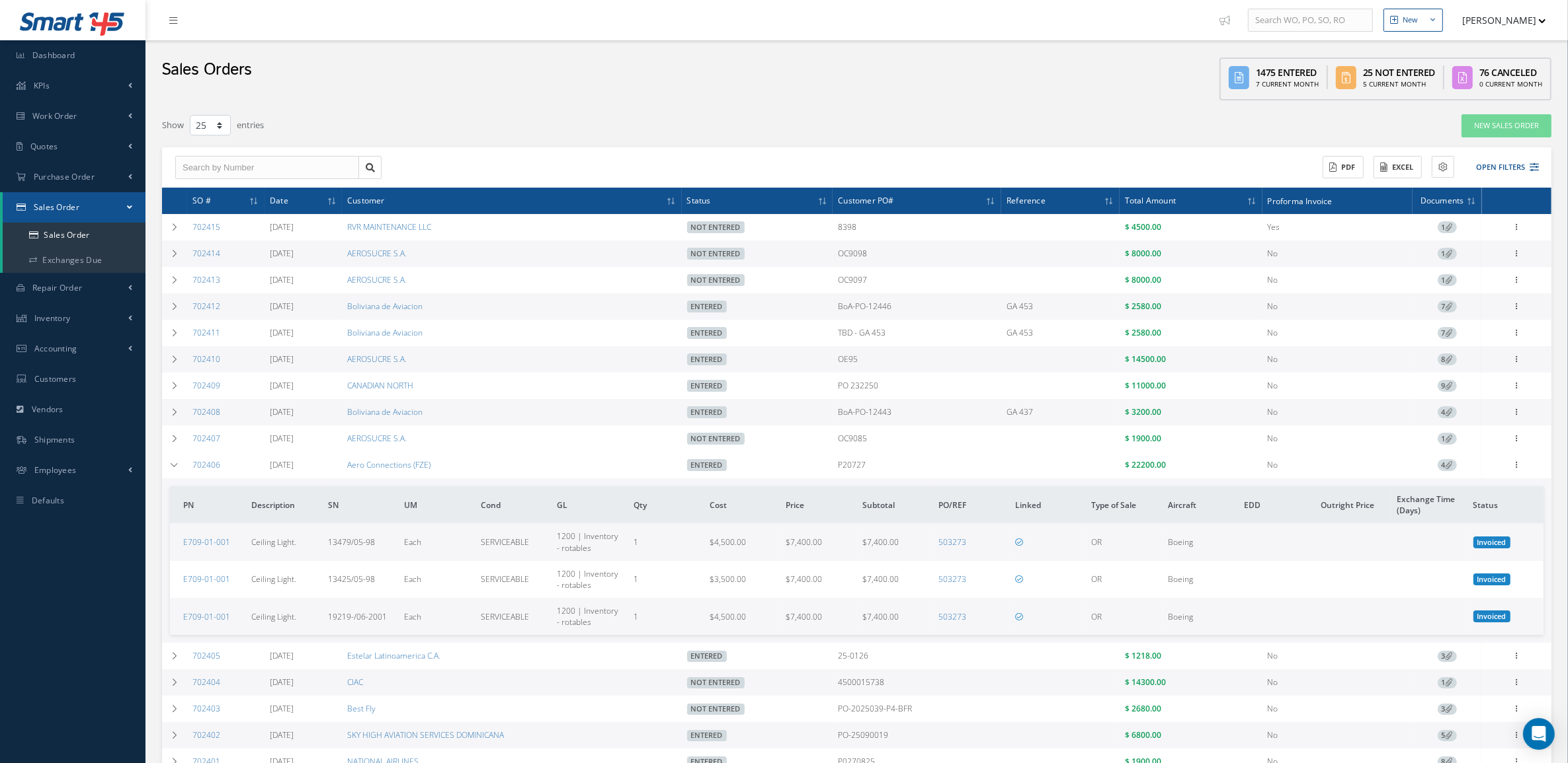
click at [1444, 471] on span "4" at bounding box center [1447, 465] width 19 height 12
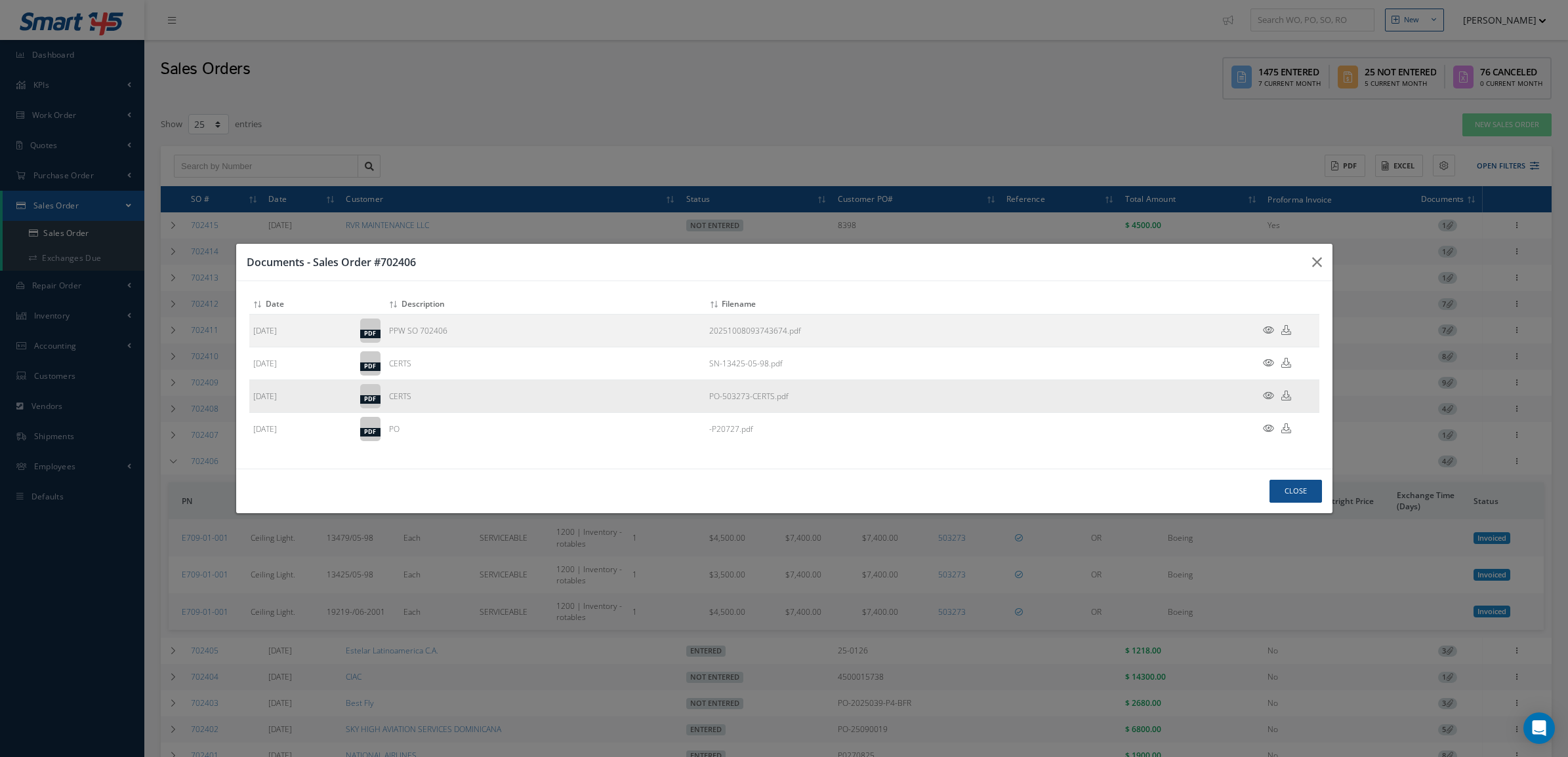
click at [1265, 394] on icon at bounding box center [1268, 396] width 11 height 10
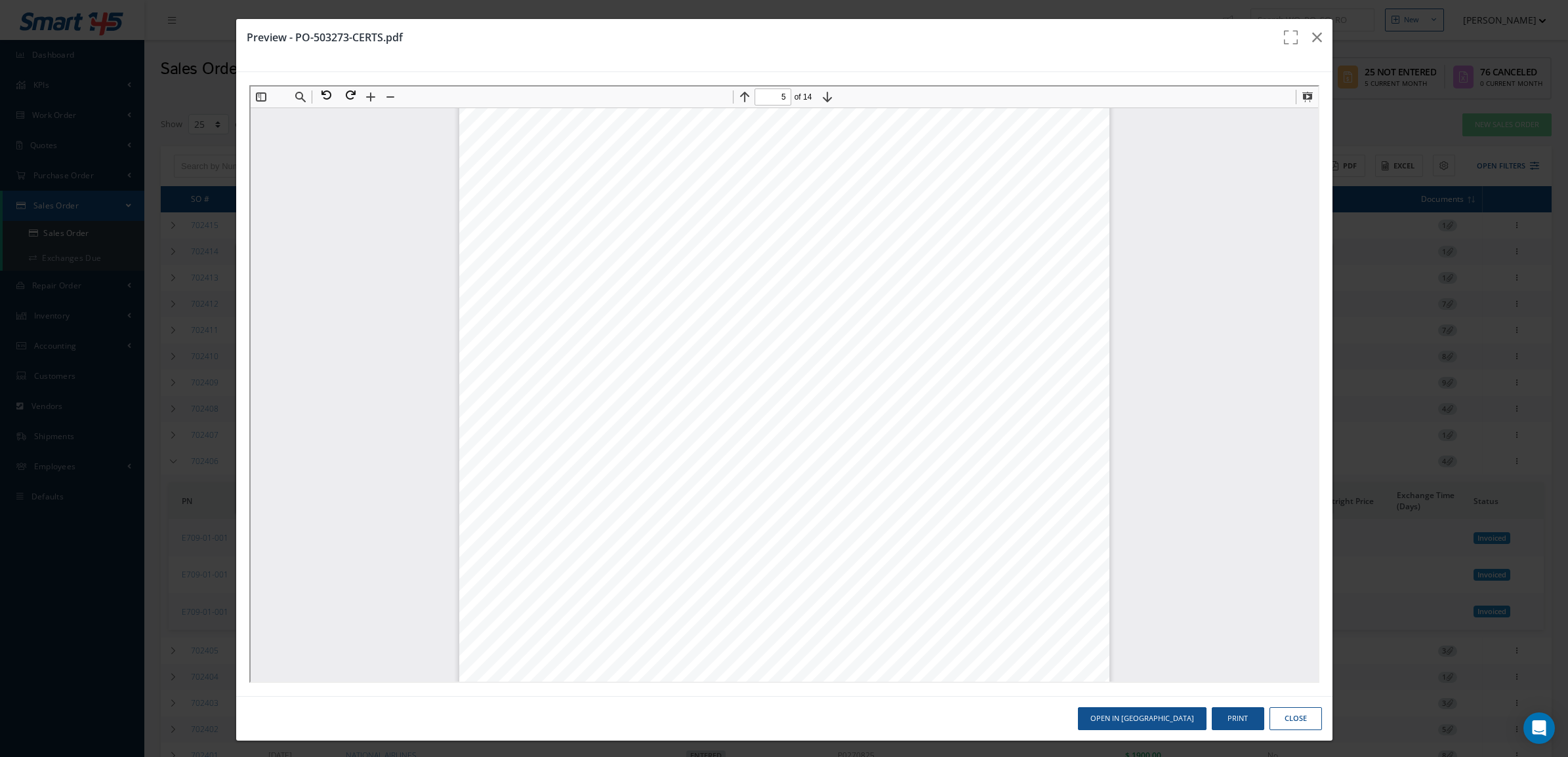
scroll to position [3695, 0]
type input "6"
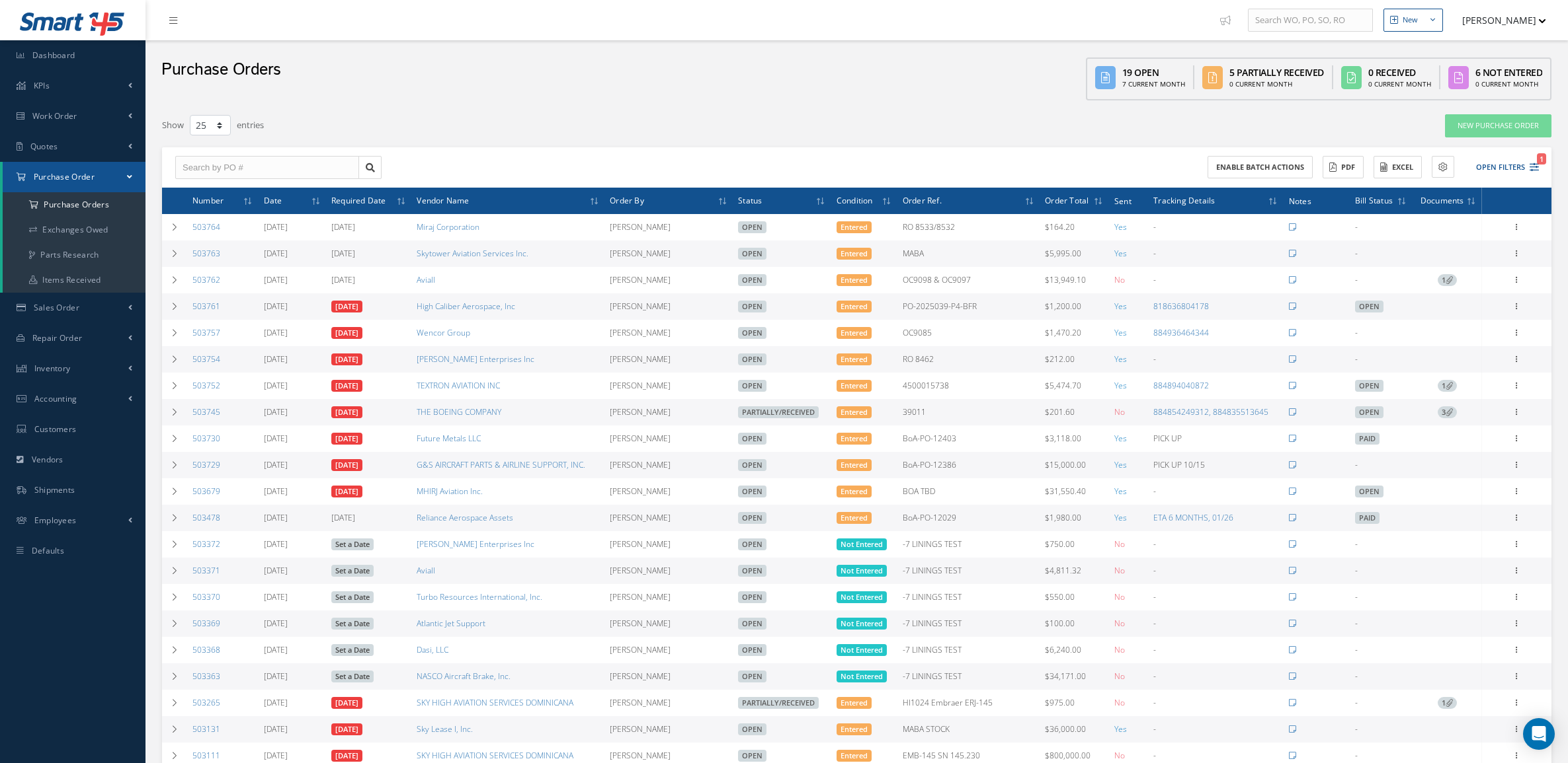
select select "25"
click at [1492, 158] on button "Open Filters 1" at bounding box center [1501, 167] width 75 height 22
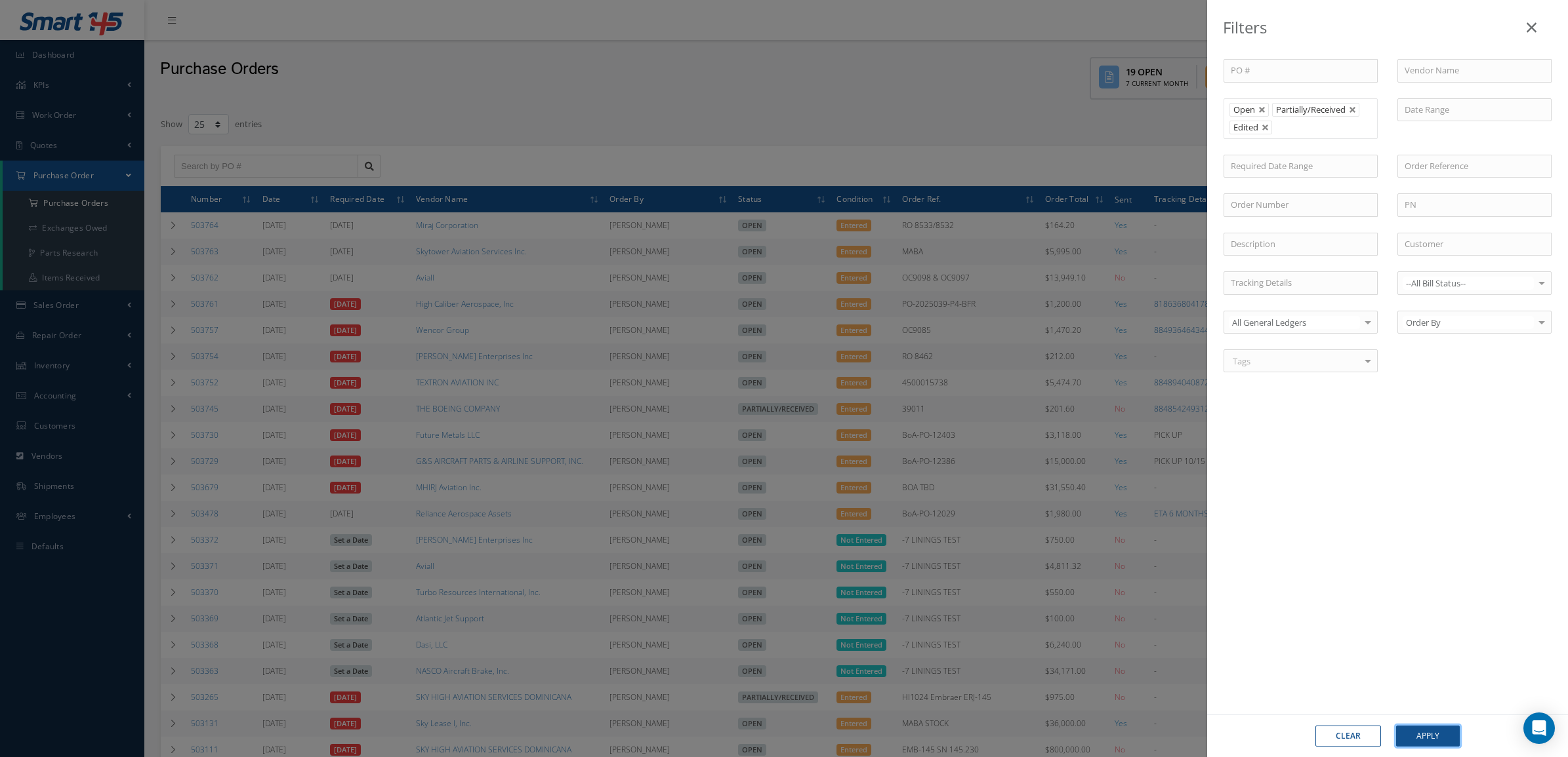
click at [1415, 736] on button "Apply" at bounding box center [1428, 736] width 64 height 21
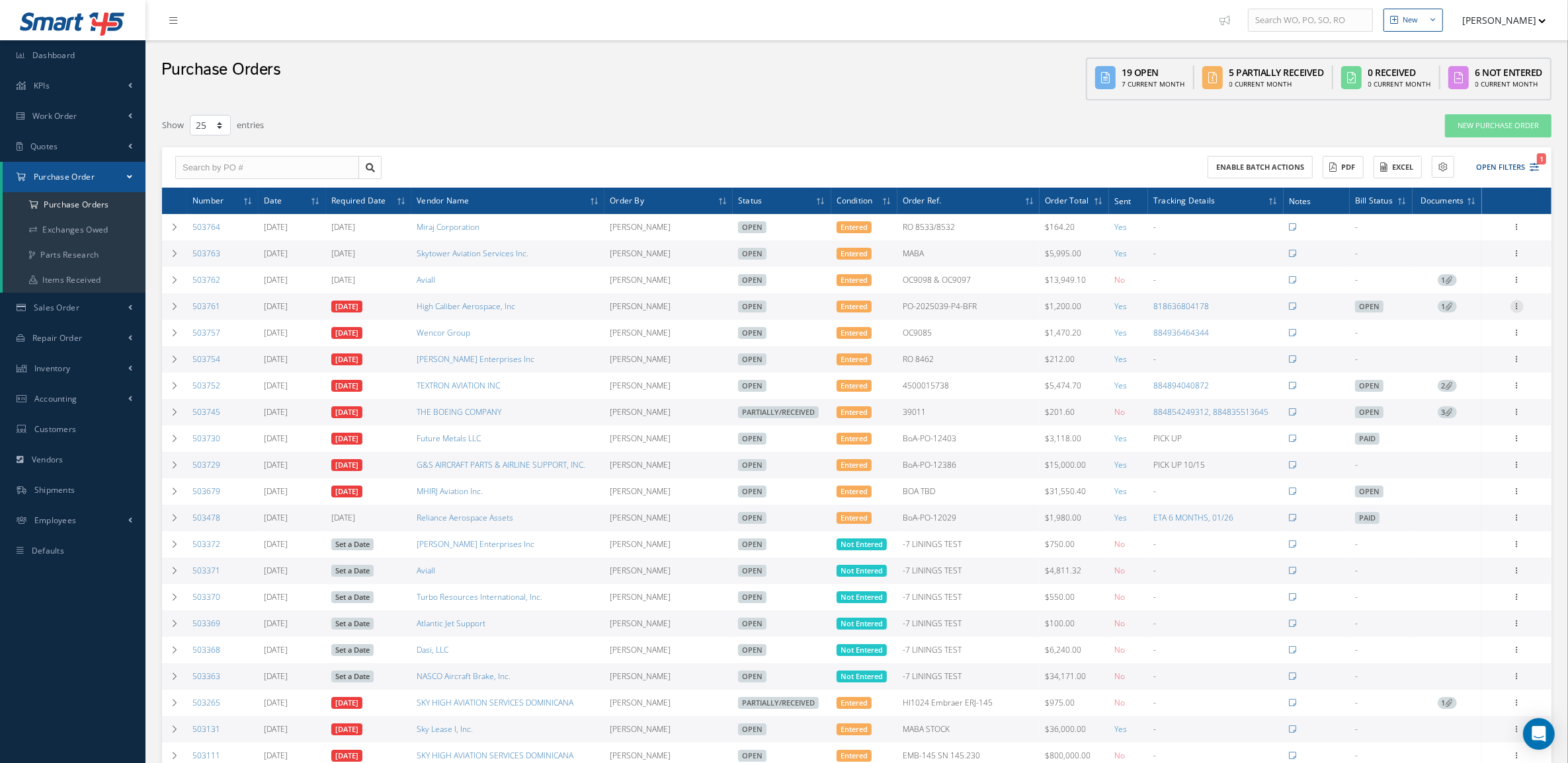
click at [1512, 309] on icon at bounding box center [1516, 305] width 13 height 10
click at [1486, 319] on link "Receive" at bounding box center [1456, 315] width 105 height 17
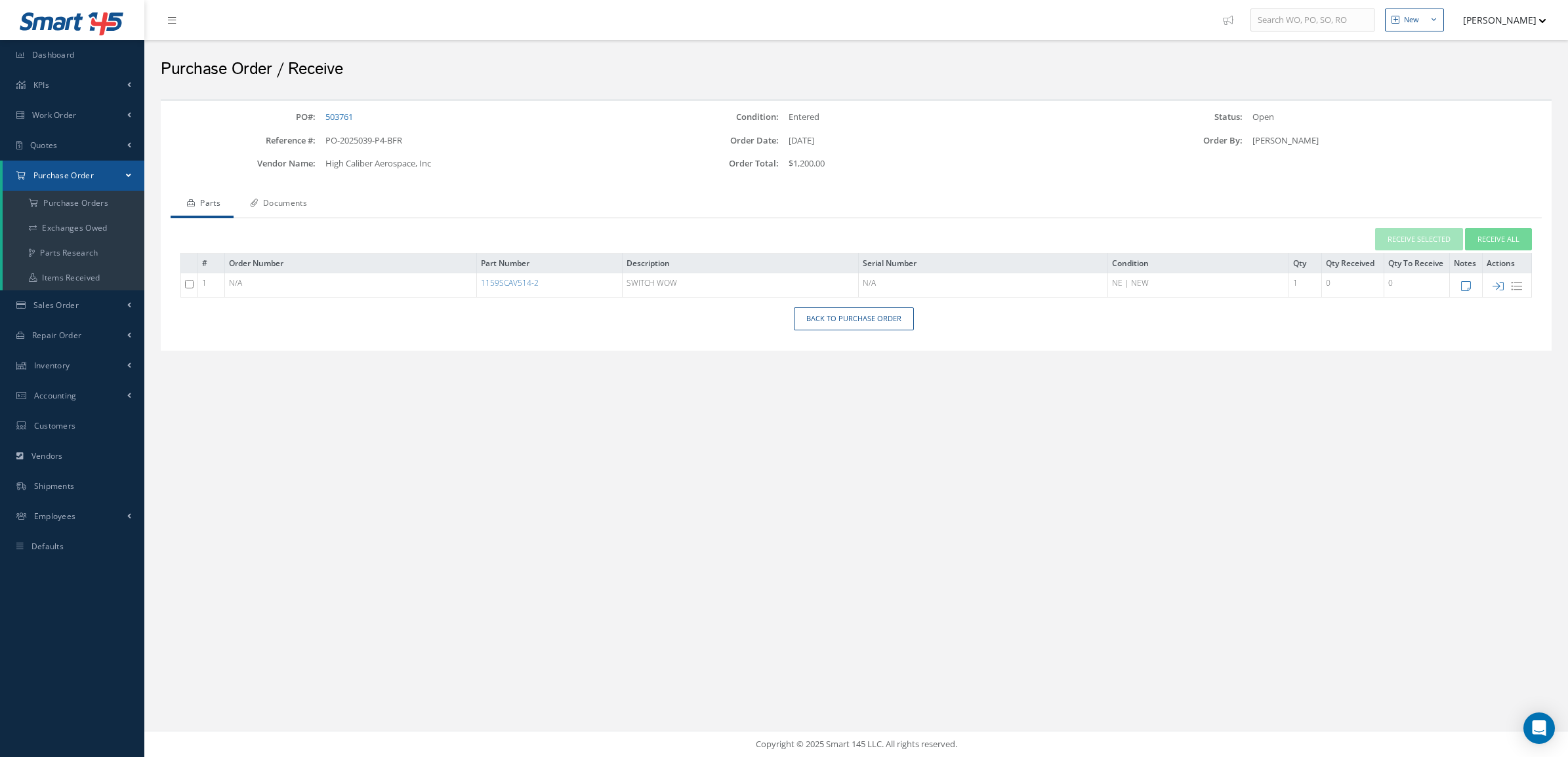
click at [273, 194] on link "Documents" at bounding box center [276, 205] width 87 height 28
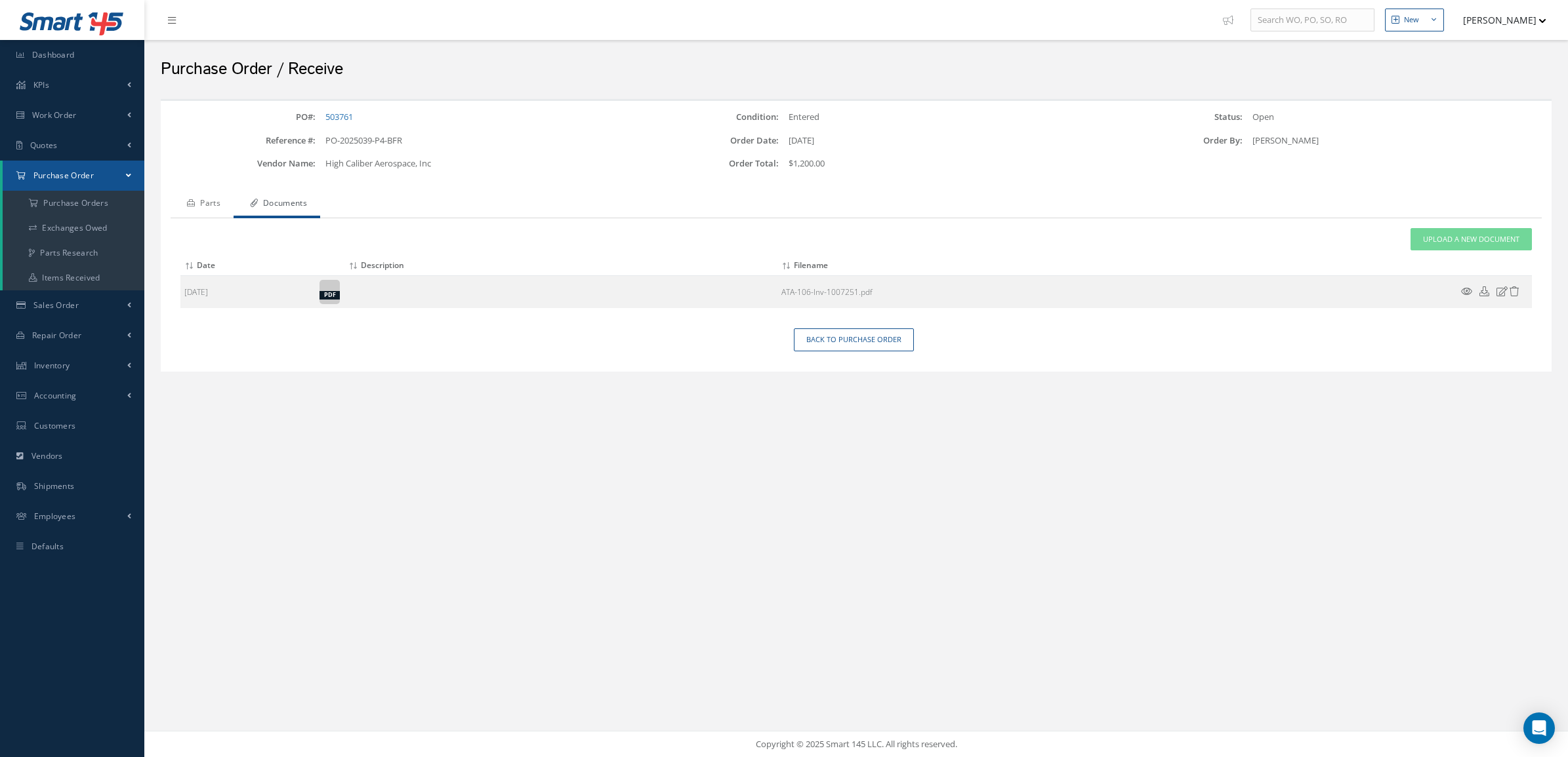
click at [200, 199] on link "Parts" at bounding box center [201, 205] width 63 height 28
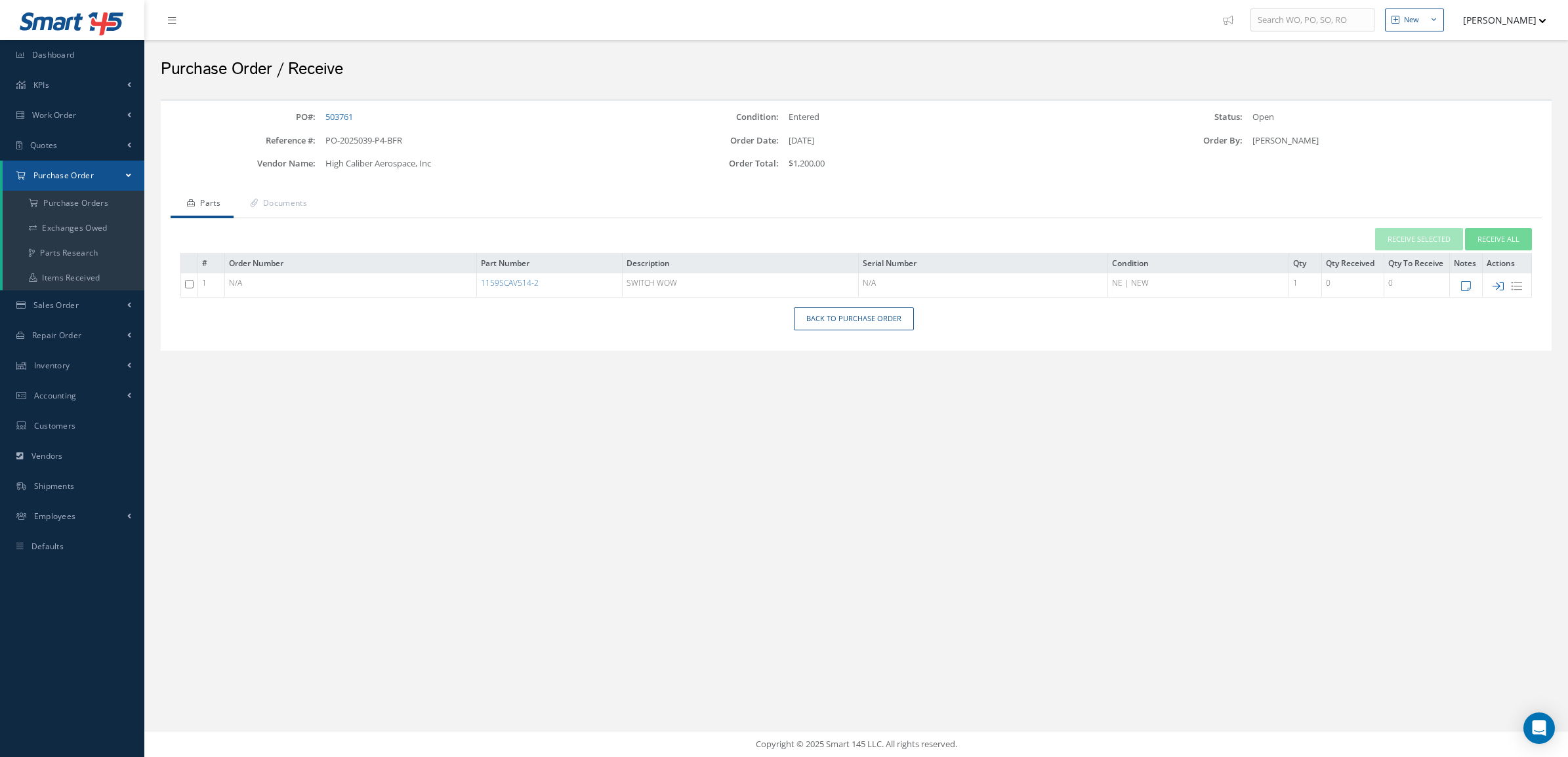
click at [1496, 287] on icon at bounding box center [1498, 286] width 11 height 11
checkbox input "false"
type input "[DATE]"
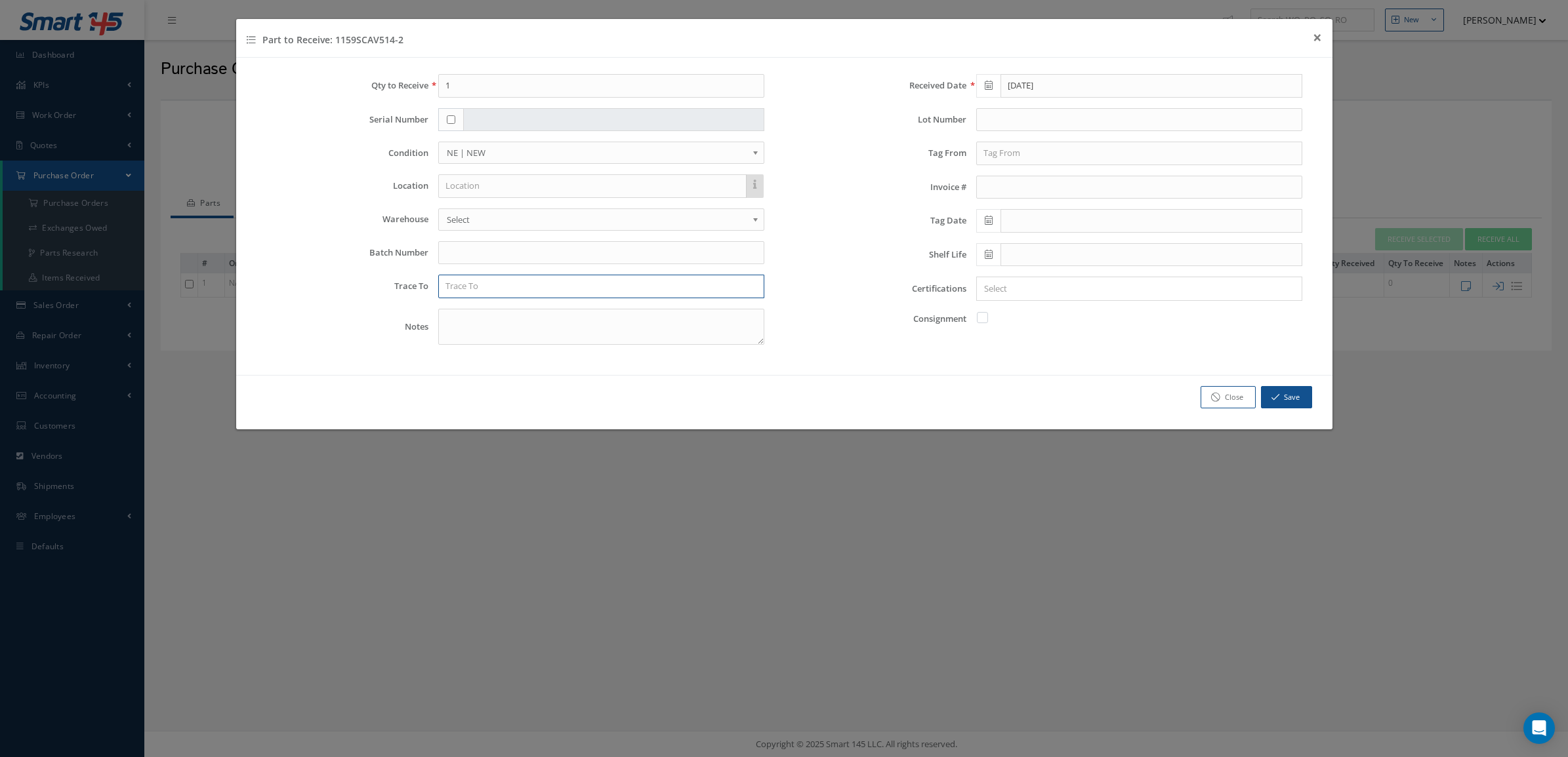
click at [490, 280] on input "text" at bounding box center [601, 286] width 326 height 24
click at [507, 309] on span "GULFSTREAM AEROSPACE CORPORATION" at bounding box center [527, 309] width 163 height 12
type input "GULFSTREAM AEROSPACE CORPORATION"
click at [1232, 400] on link "Close" at bounding box center [1228, 397] width 55 height 23
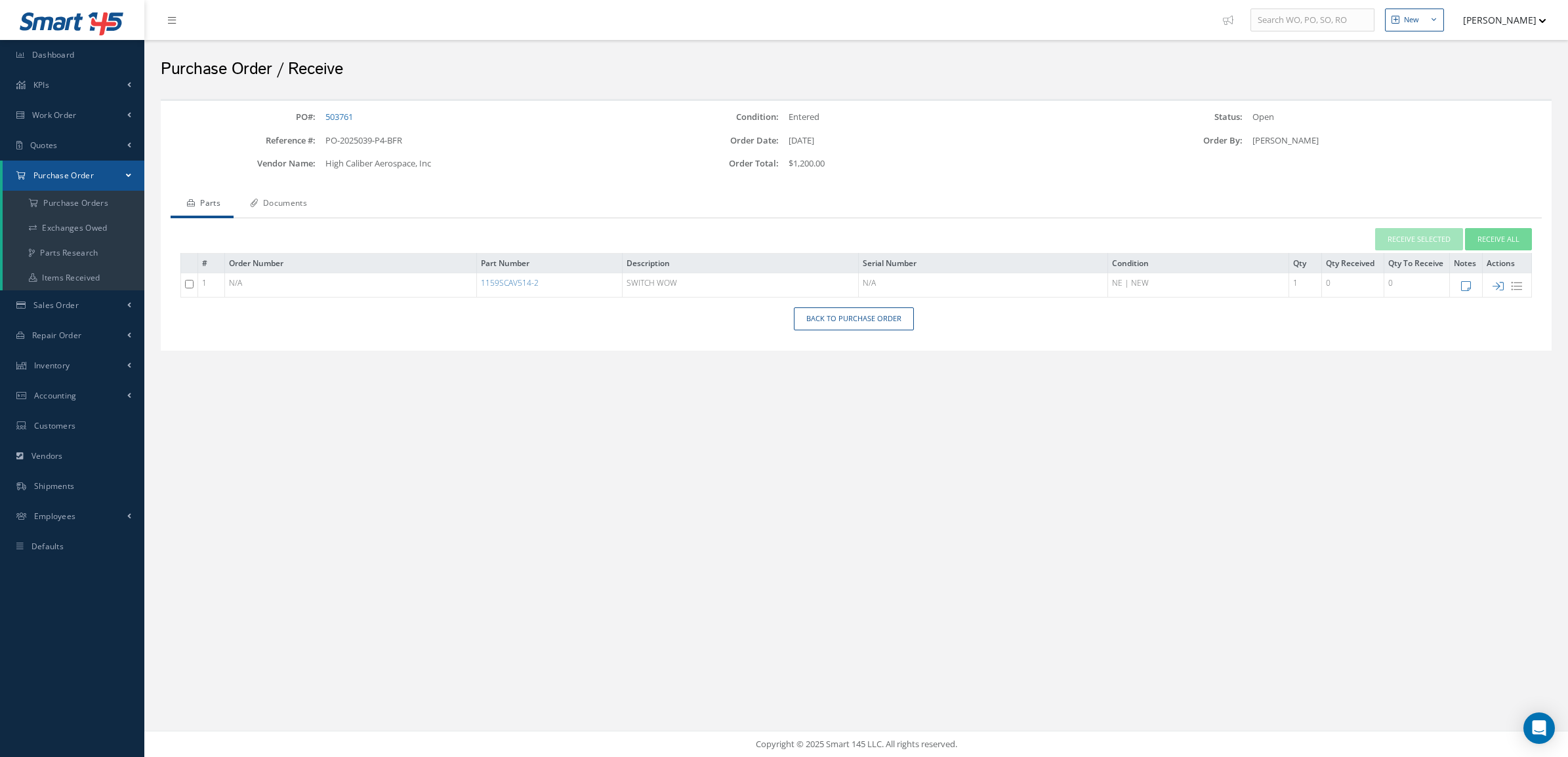
click at [303, 206] on link "Documents" at bounding box center [276, 205] width 87 height 28
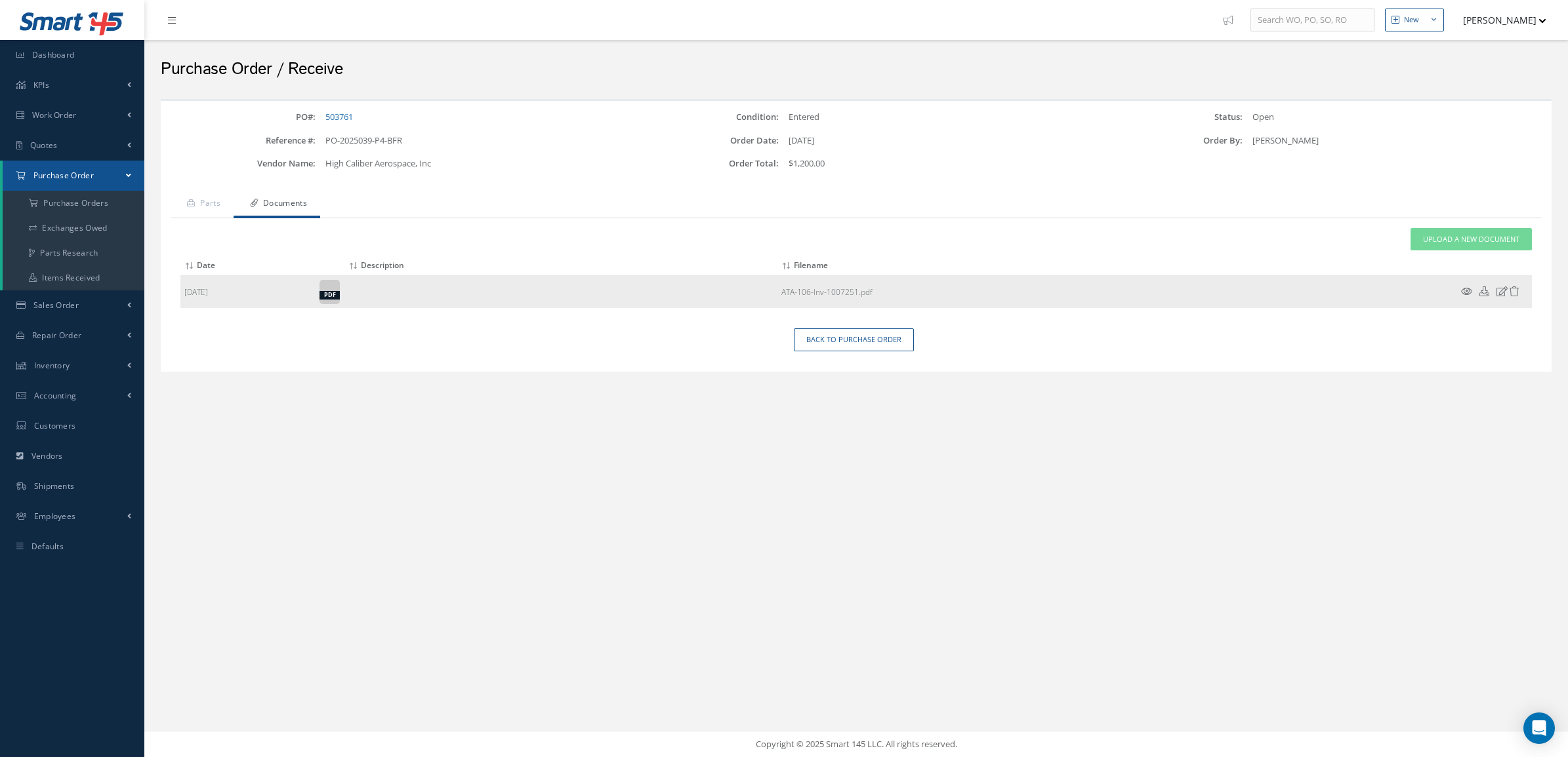
click at [1467, 293] on icon at bounding box center [1466, 291] width 11 height 10
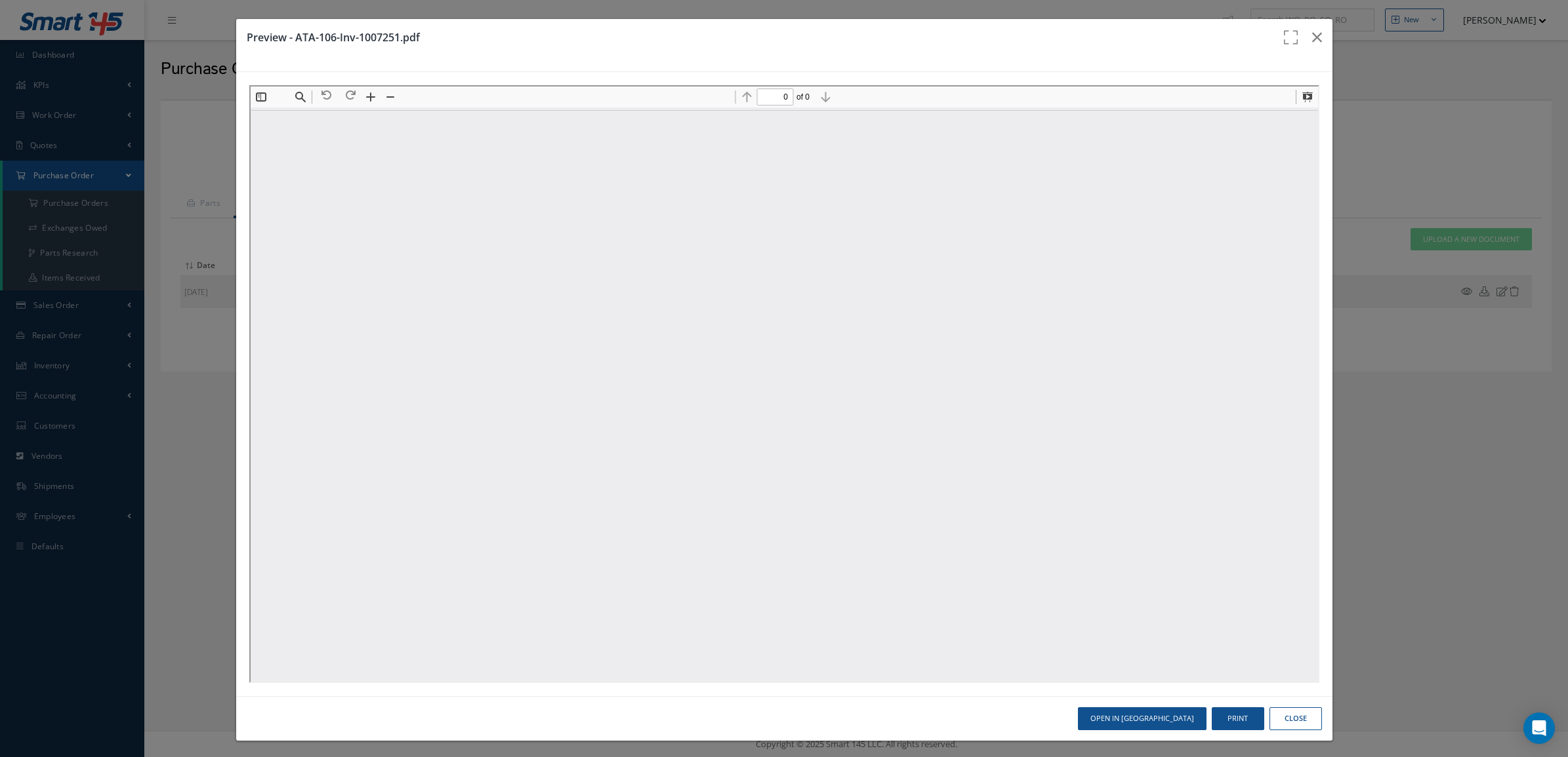
type input "1"
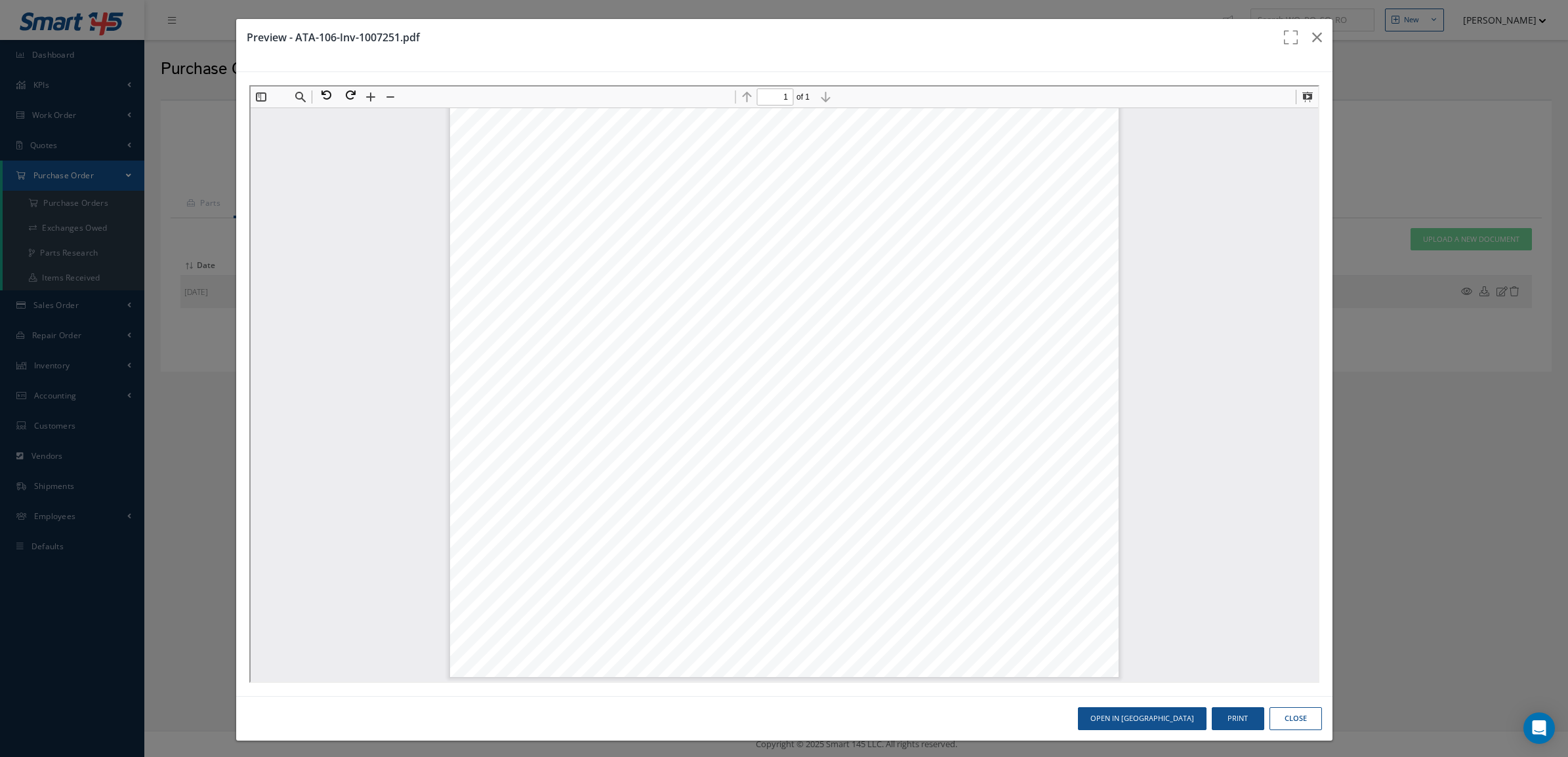
scroll to position [3, 0]
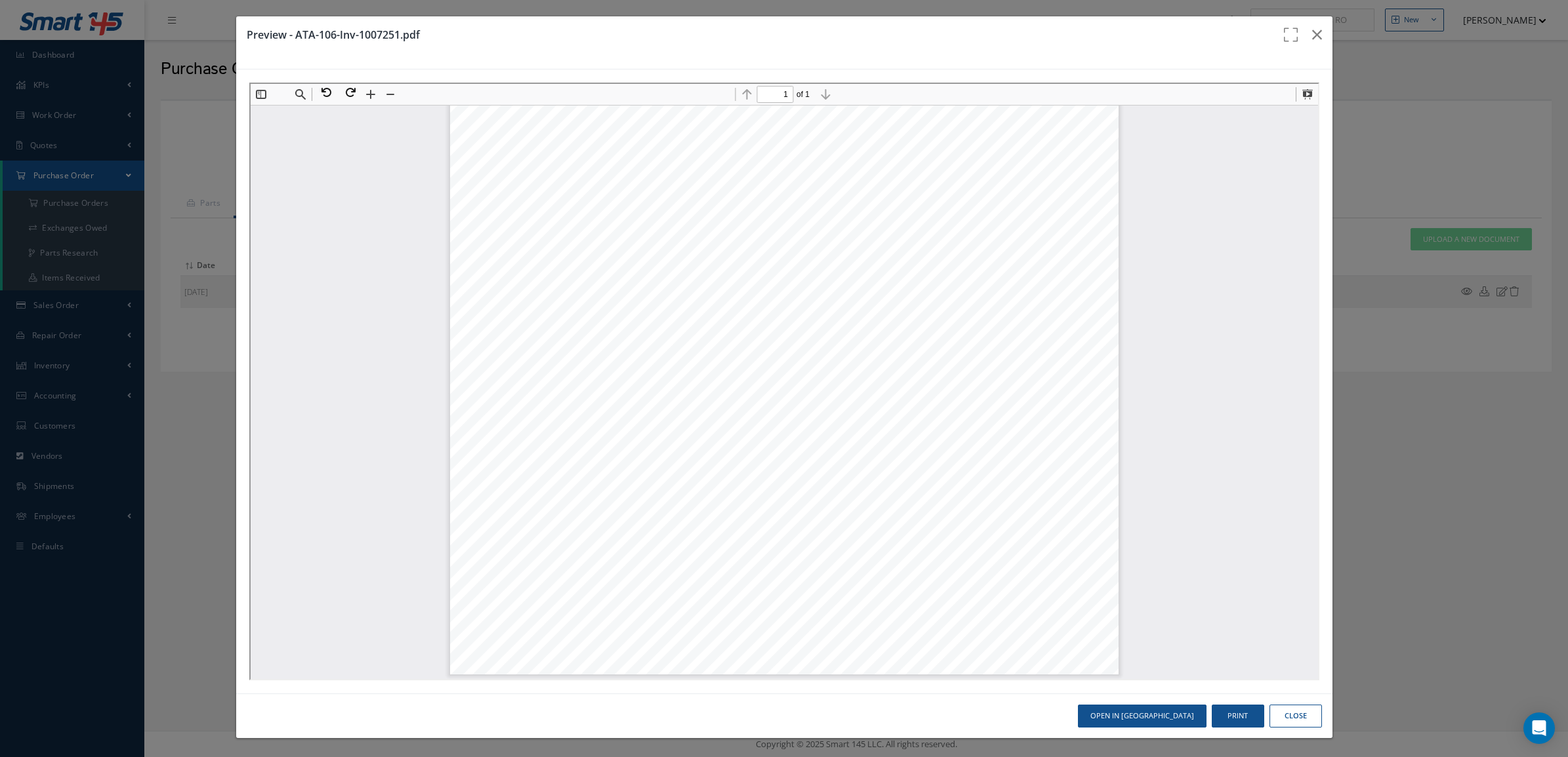
click at [1302, 719] on button "Close" at bounding box center [1296, 716] width 53 height 23
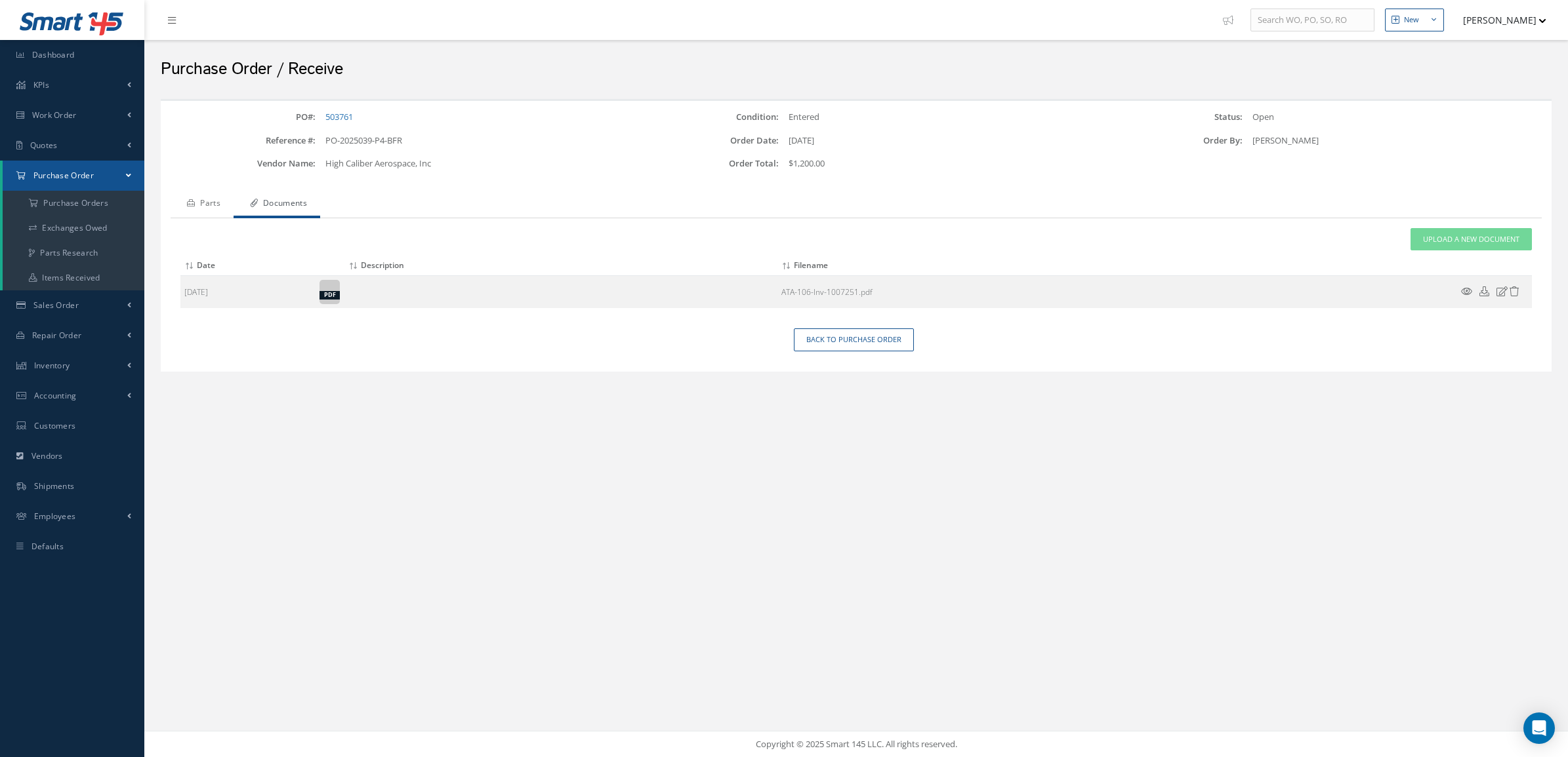
click at [210, 195] on link "Parts" at bounding box center [201, 205] width 63 height 28
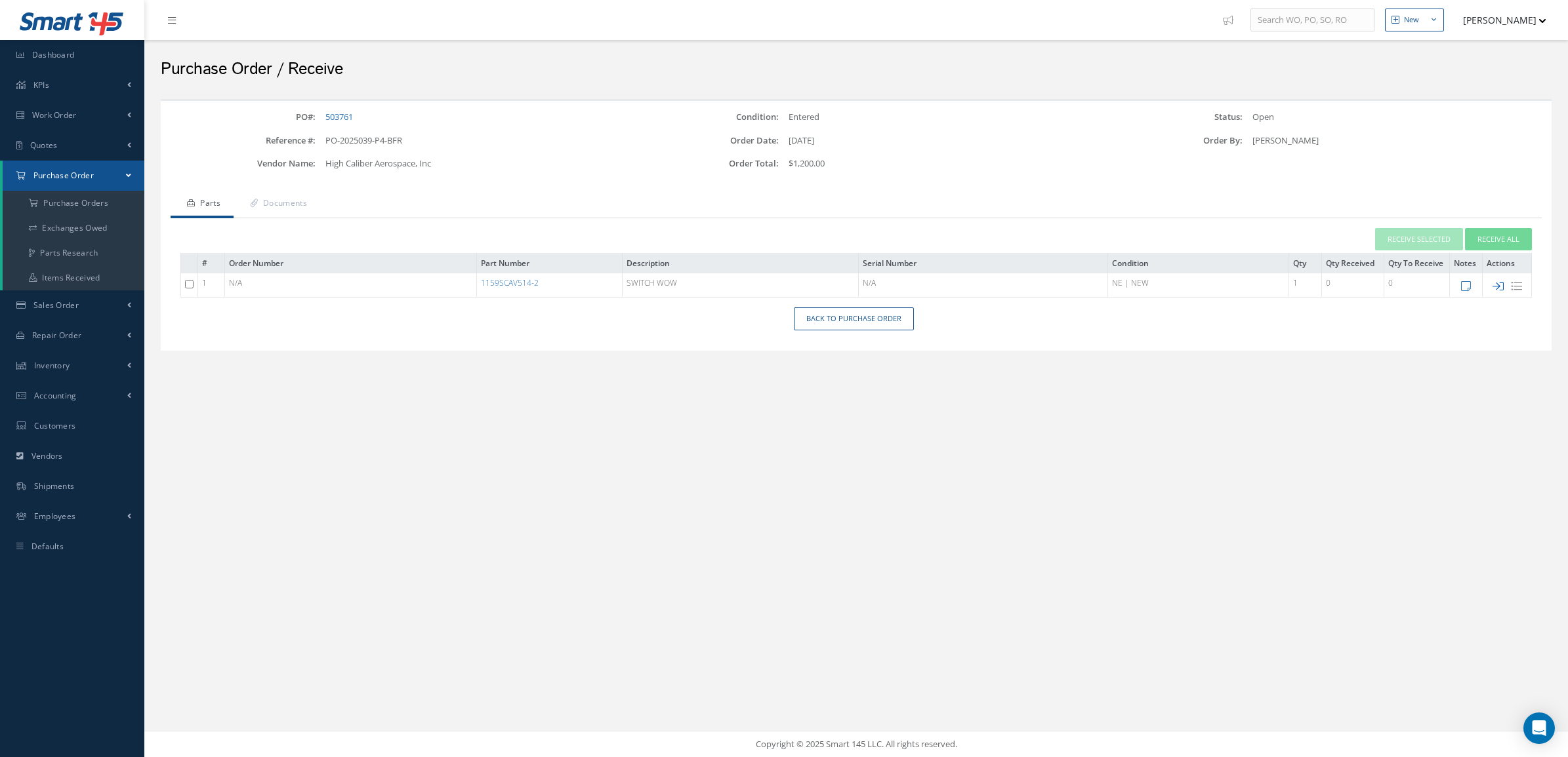
click at [1495, 284] on icon at bounding box center [1498, 286] width 11 height 11
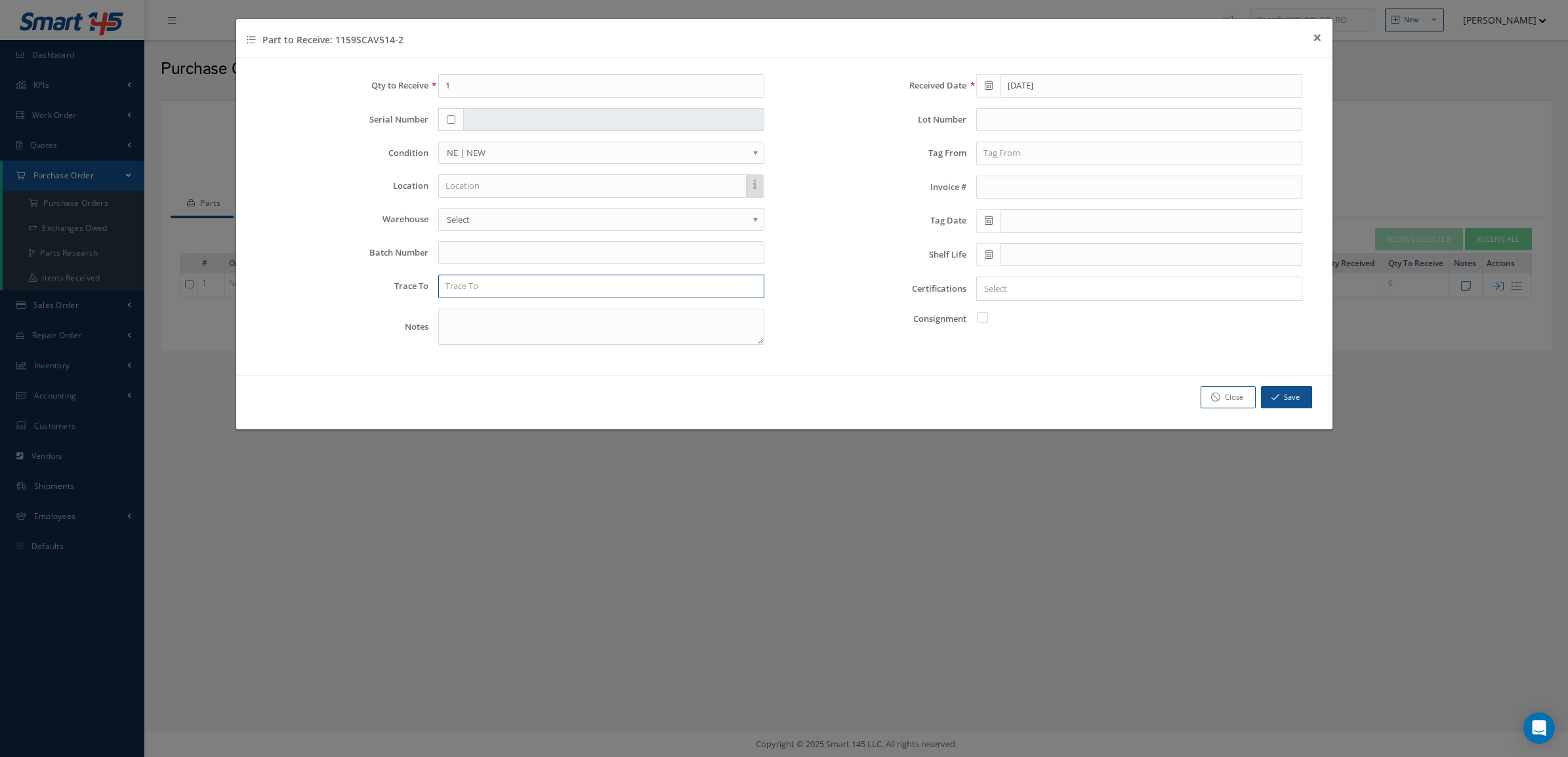
click at [465, 292] on input "text" at bounding box center [601, 286] width 326 height 24
click at [479, 307] on span "GULFSTREAM AEROSPACE CORPORATION" at bounding box center [527, 309] width 163 height 12
type input "GULFSTREAM AEROSPACE CORPORATION"
click at [1027, 155] on input "text" at bounding box center [1139, 154] width 326 height 24
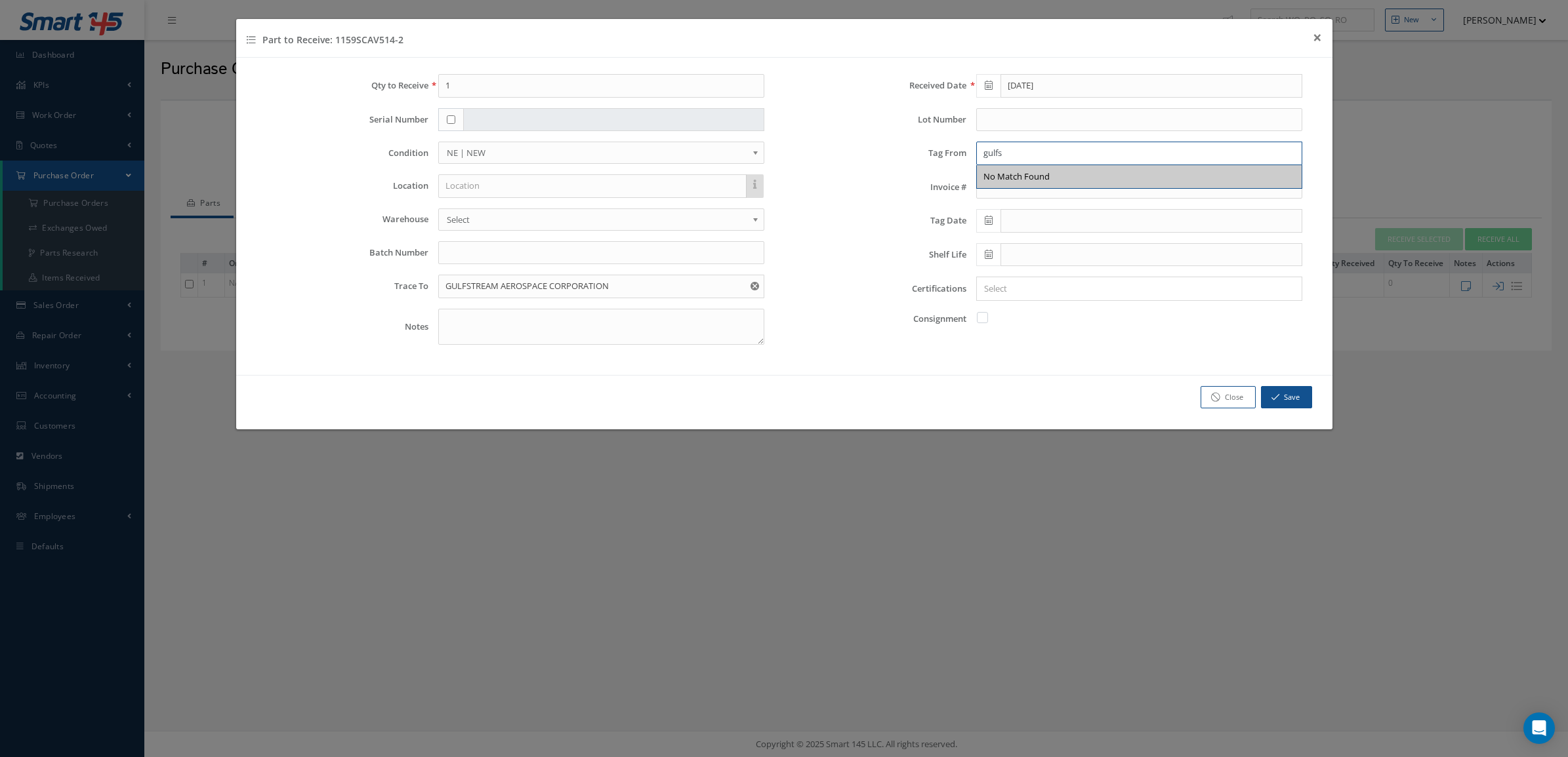
drag, startPoint x: 1014, startPoint y: 156, endPoint x: 957, endPoint y: 153, distance: 57.1
click at [957, 153] on div "Tag From gulfs No Match Found" at bounding box center [1054, 154] width 519 height 24
type input "gulfs"
click at [1234, 401] on link "Close" at bounding box center [1228, 397] width 55 height 23
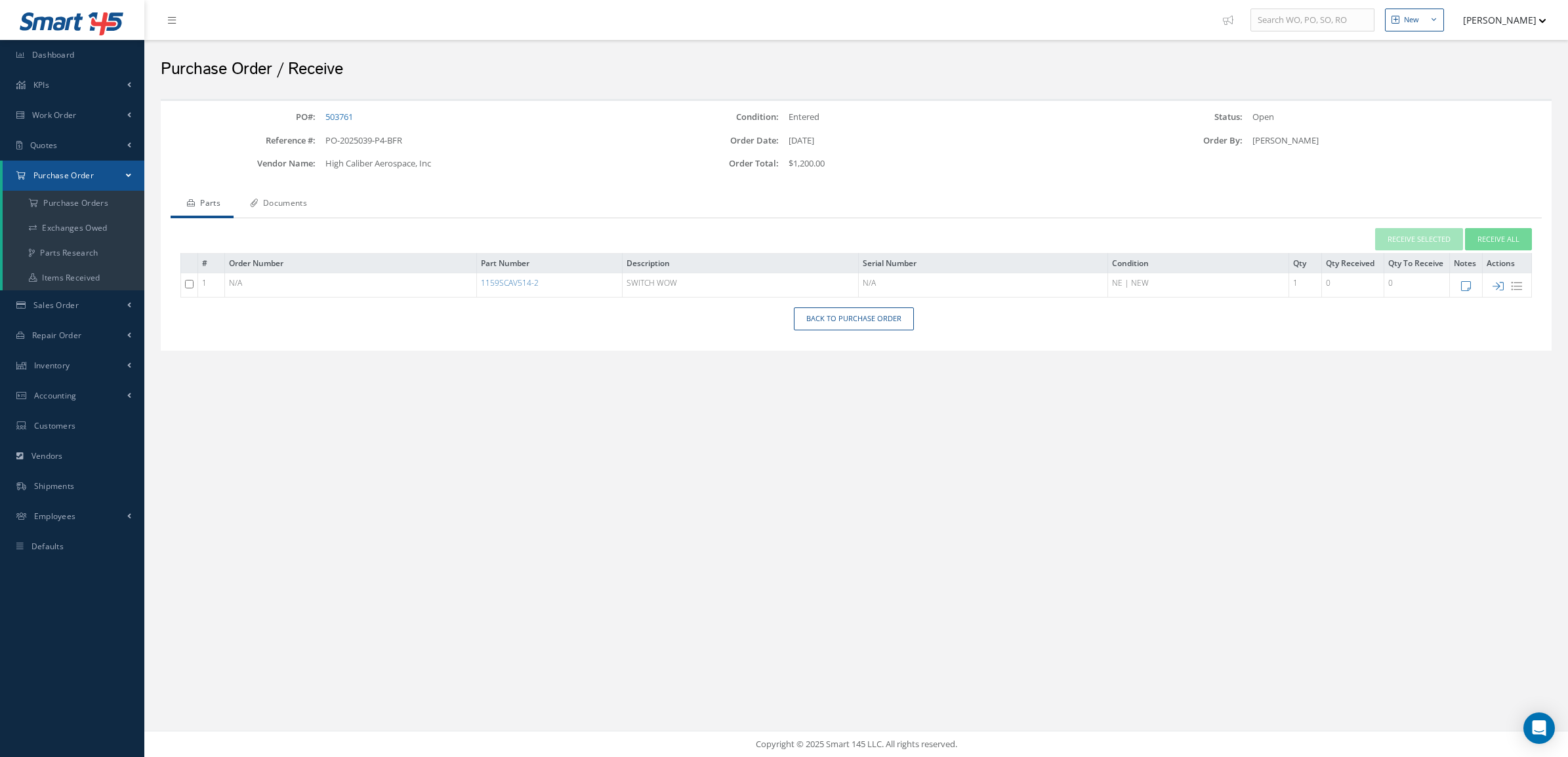
click at [302, 206] on link "Documents" at bounding box center [276, 205] width 87 height 28
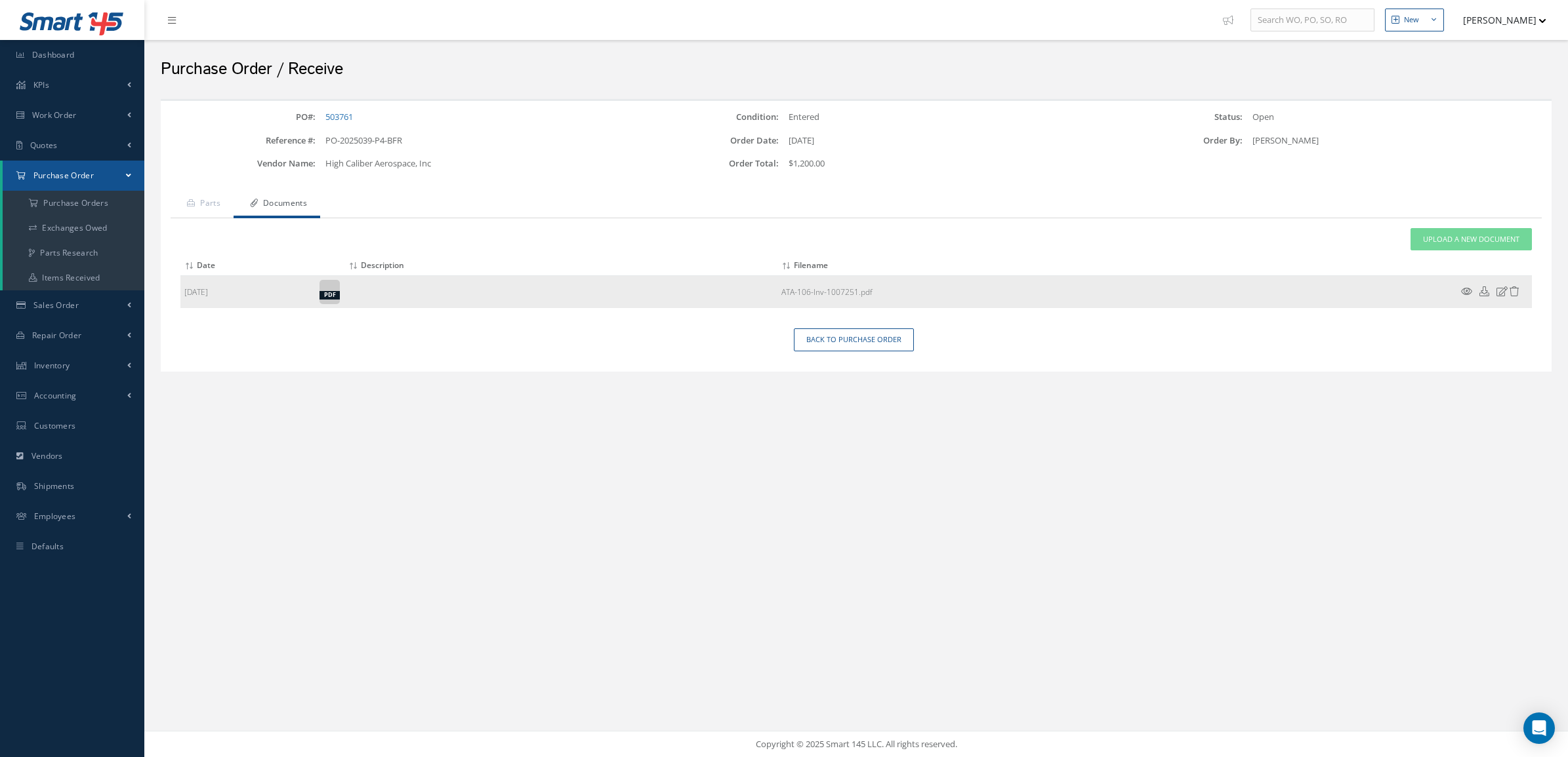
click at [1467, 289] on icon at bounding box center [1466, 291] width 11 height 10
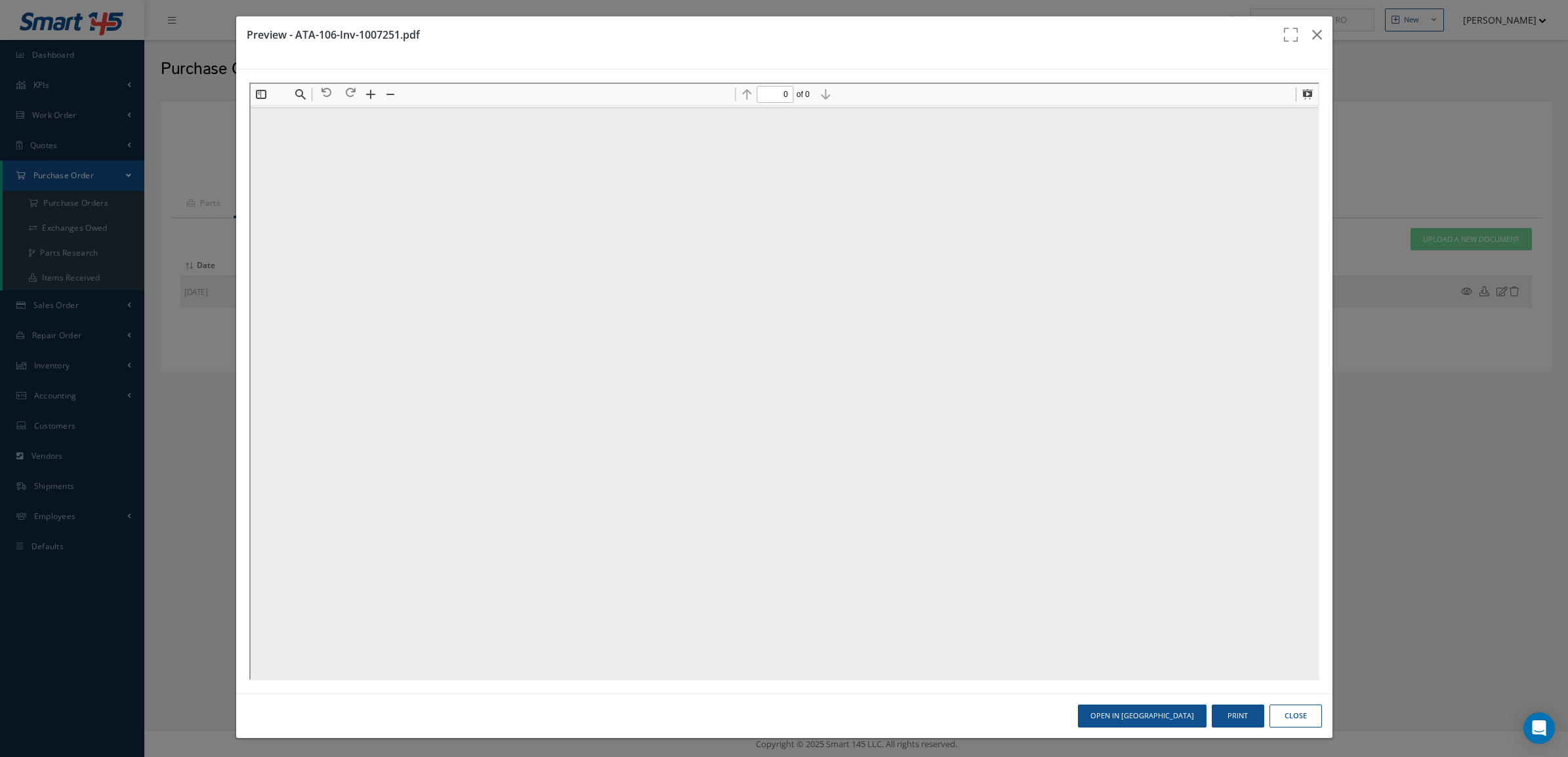
scroll to position [0, 0]
type input "1"
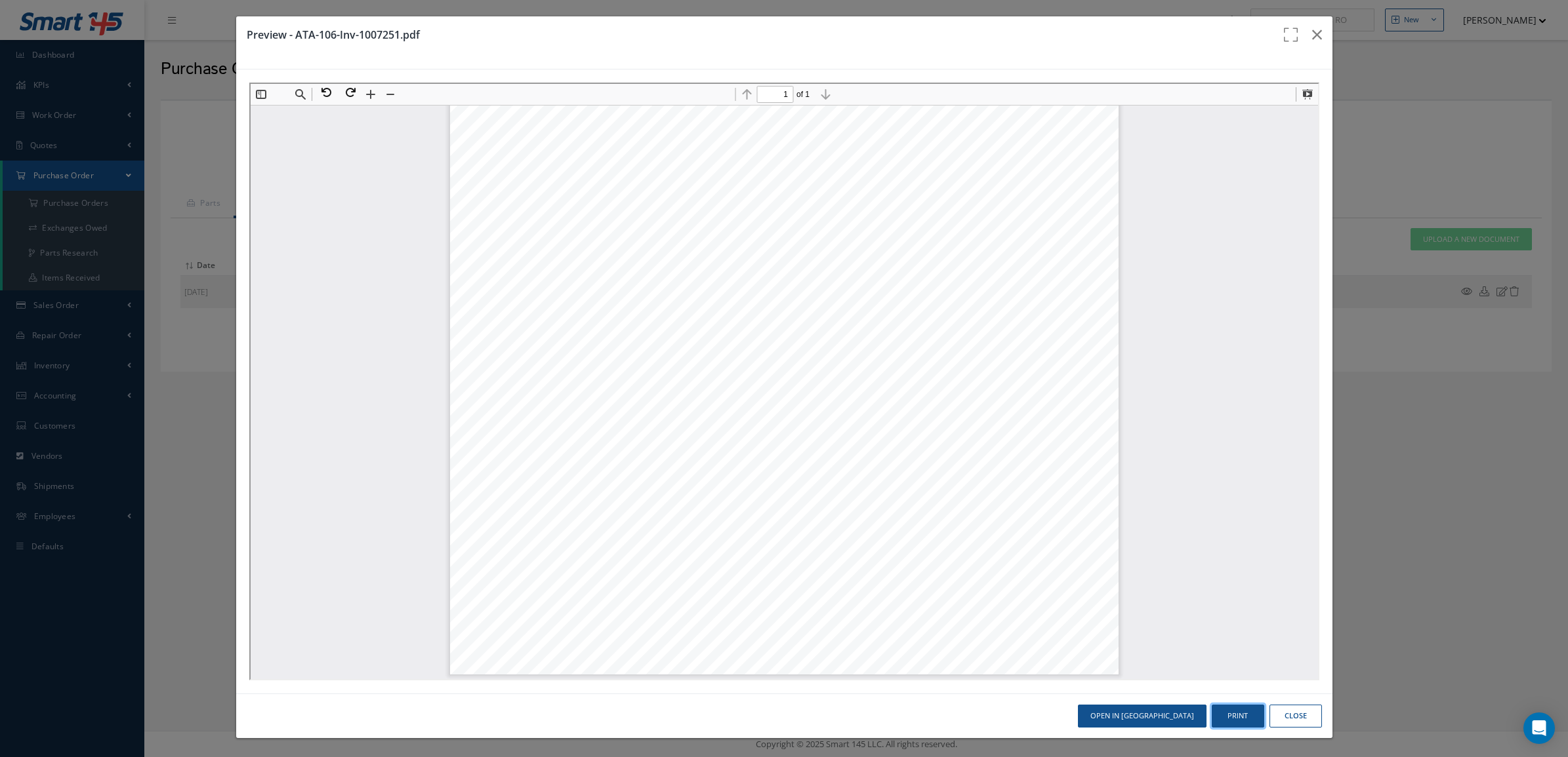
click at [1214, 711] on button "Print" at bounding box center [1238, 716] width 53 height 23
click at [1283, 722] on button "Close" at bounding box center [1296, 716] width 53 height 23
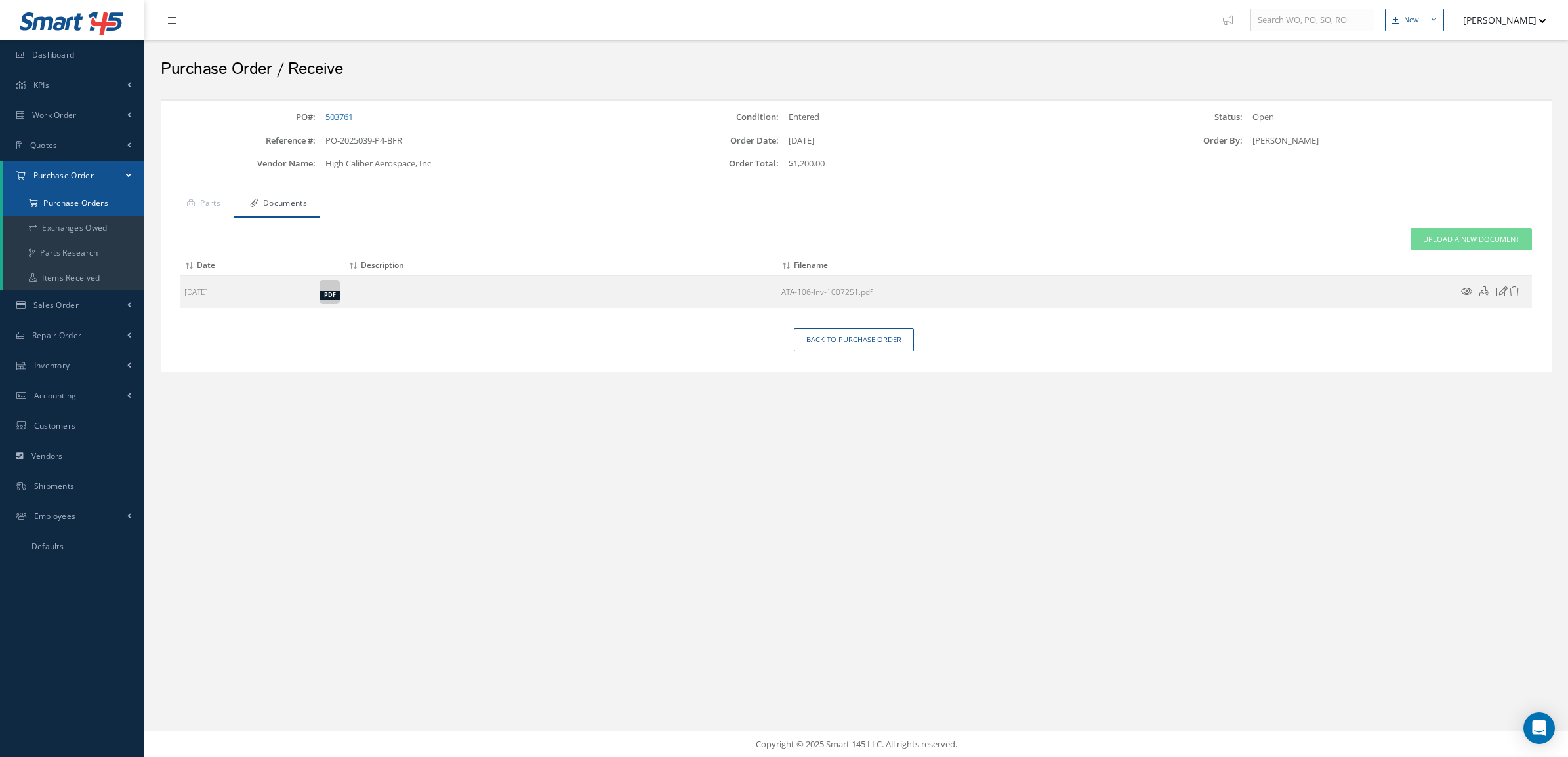
click at [55, 206] on a=1&status_id=2&status_id=3&status_id=5&collapsedFilters"] "Purchase Orders" at bounding box center [73, 203] width 142 height 25
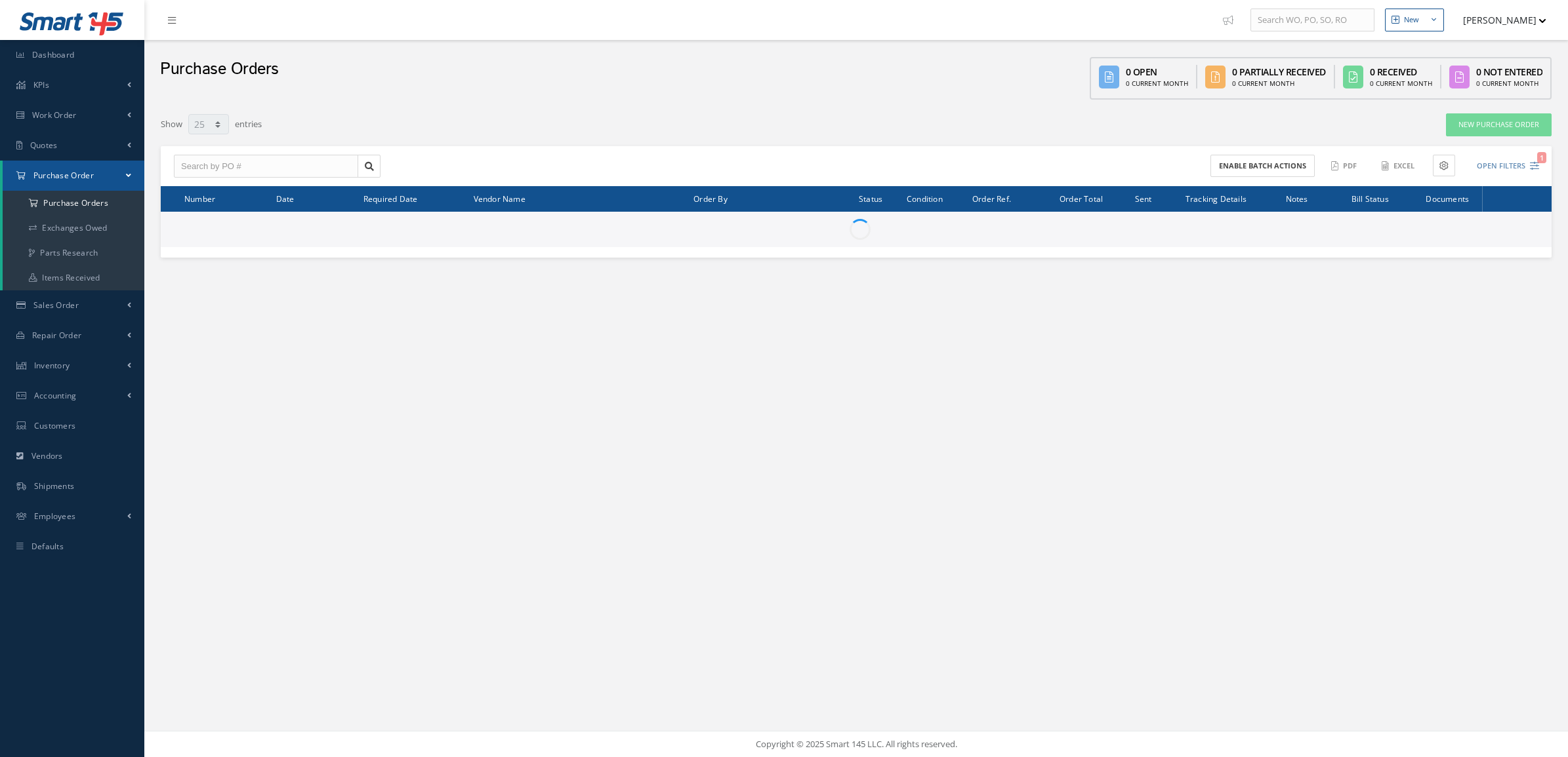
select select "25"
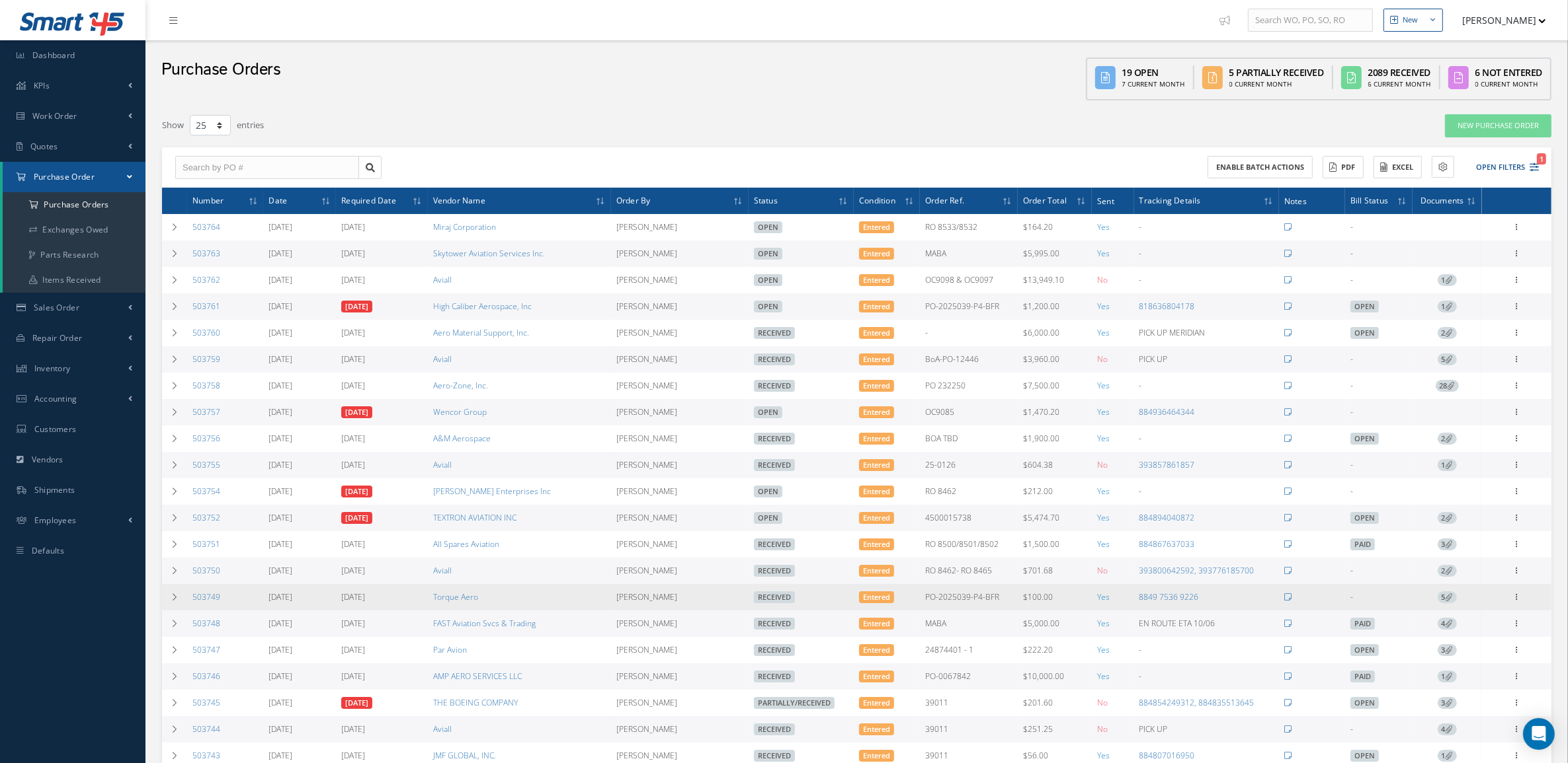
click at [1444, 603] on span "5" at bounding box center [1447, 597] width 19 height 12
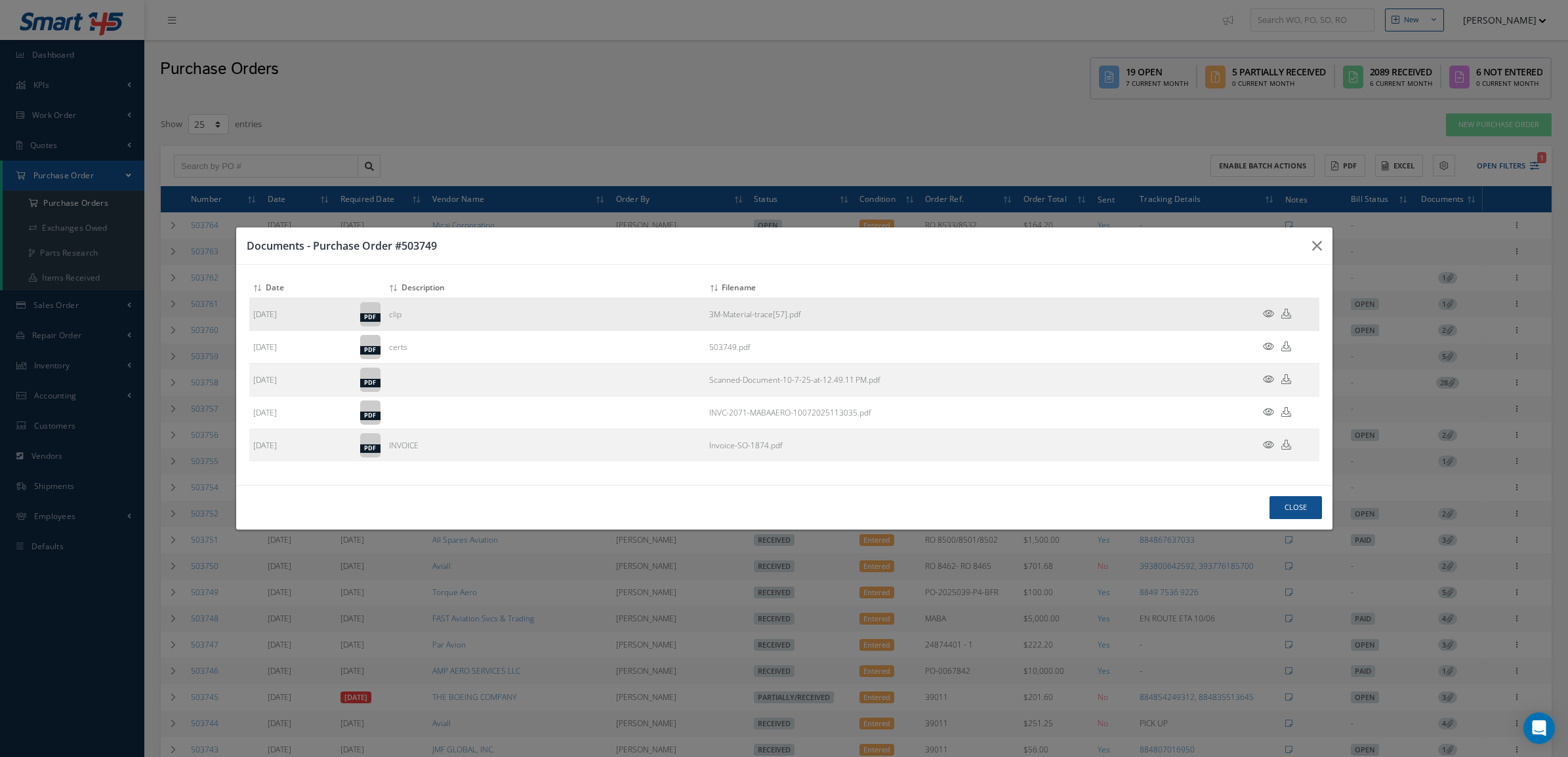
click at [1271, 311] on icon at bounding box center [1268, 313] width 11 height 10
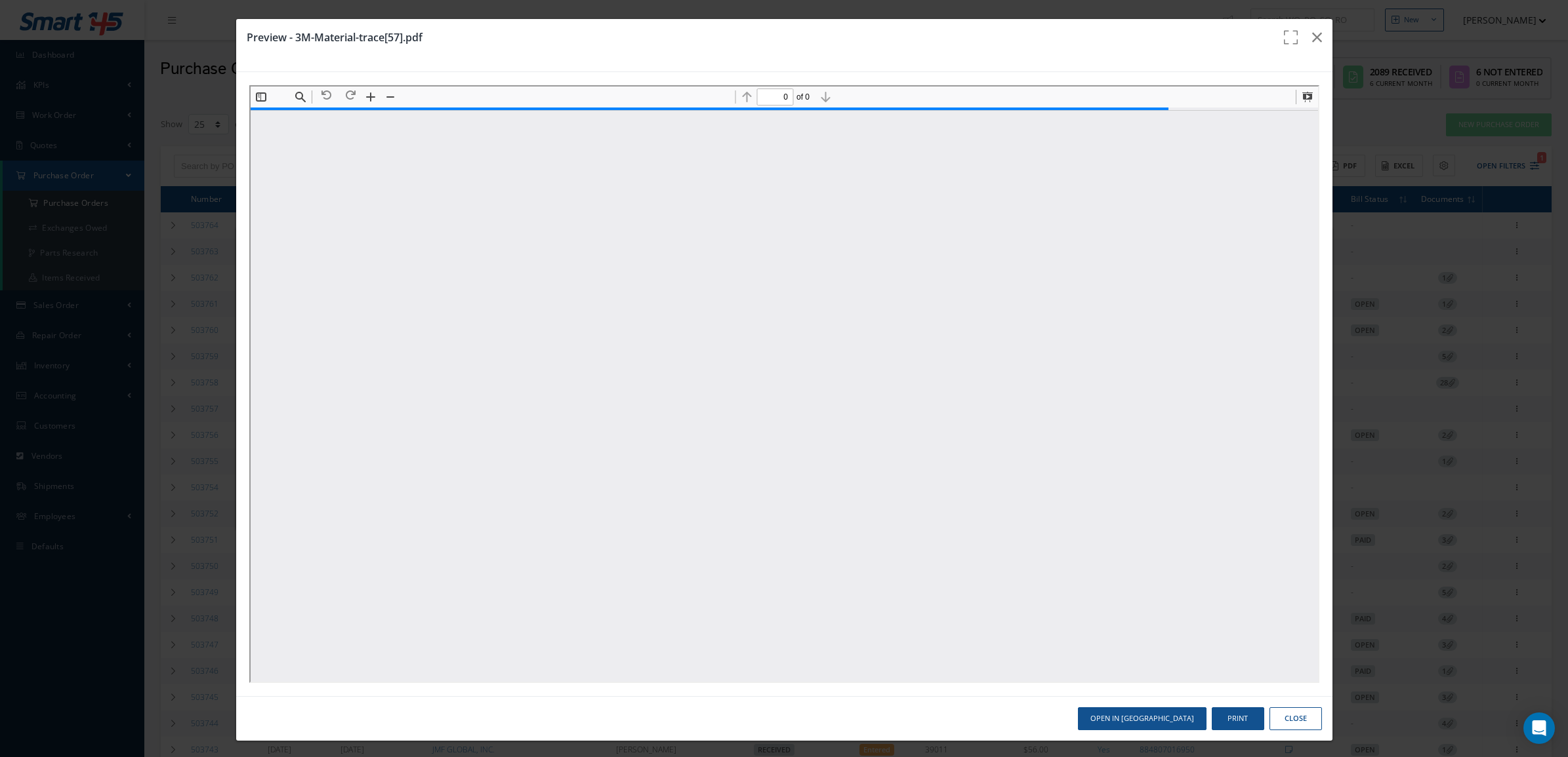
type input "1"
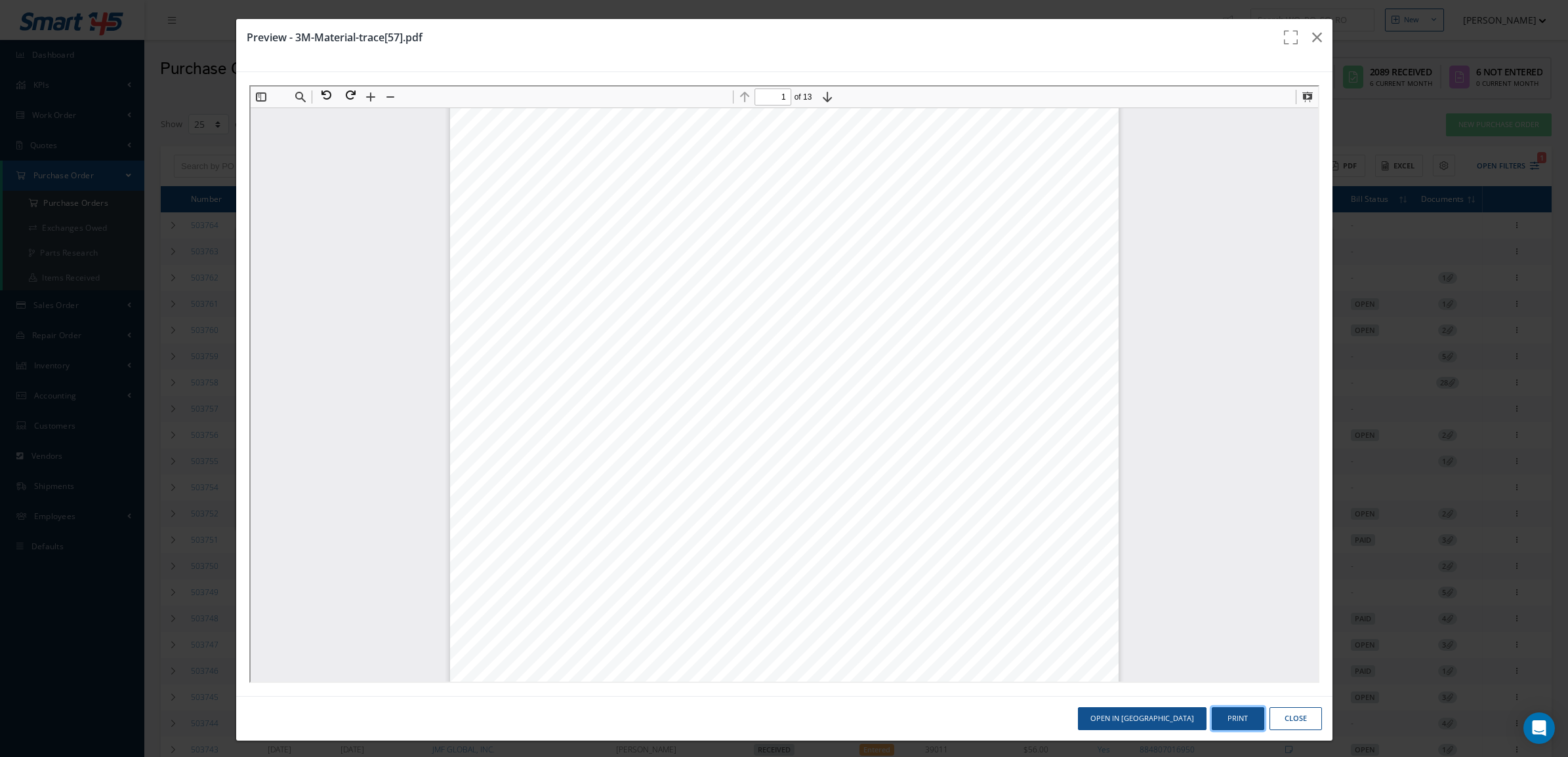
click at [1229, 719] on button "Print" at bounding box center [1238, 718] width 53 height 23
click at [1287, 713] on button "Close" at bounding box center [1296, 718] width 53 height 23
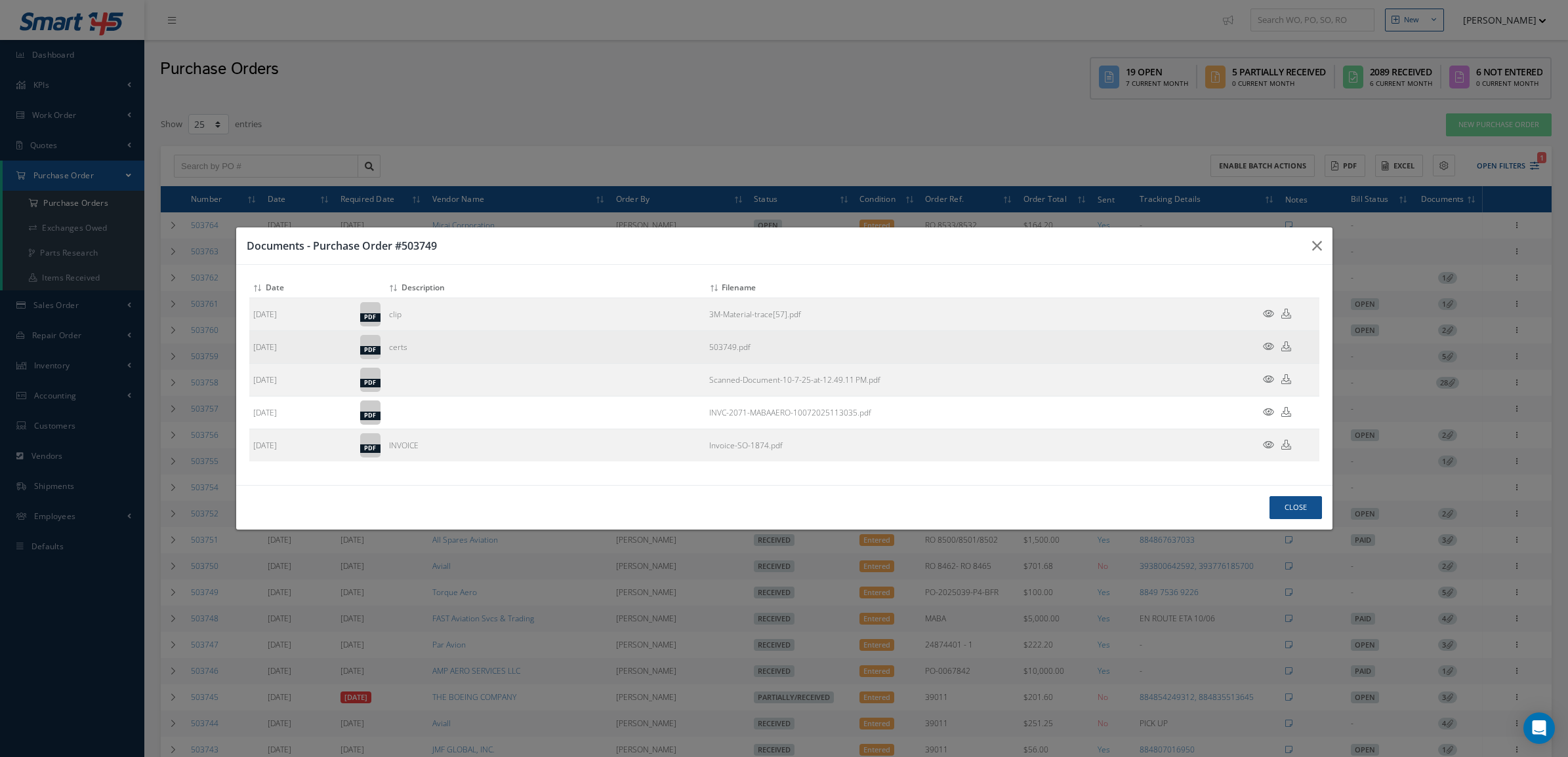
click at [1268, 343] on icon at bounding box center [1268, 347] width 11 height 10
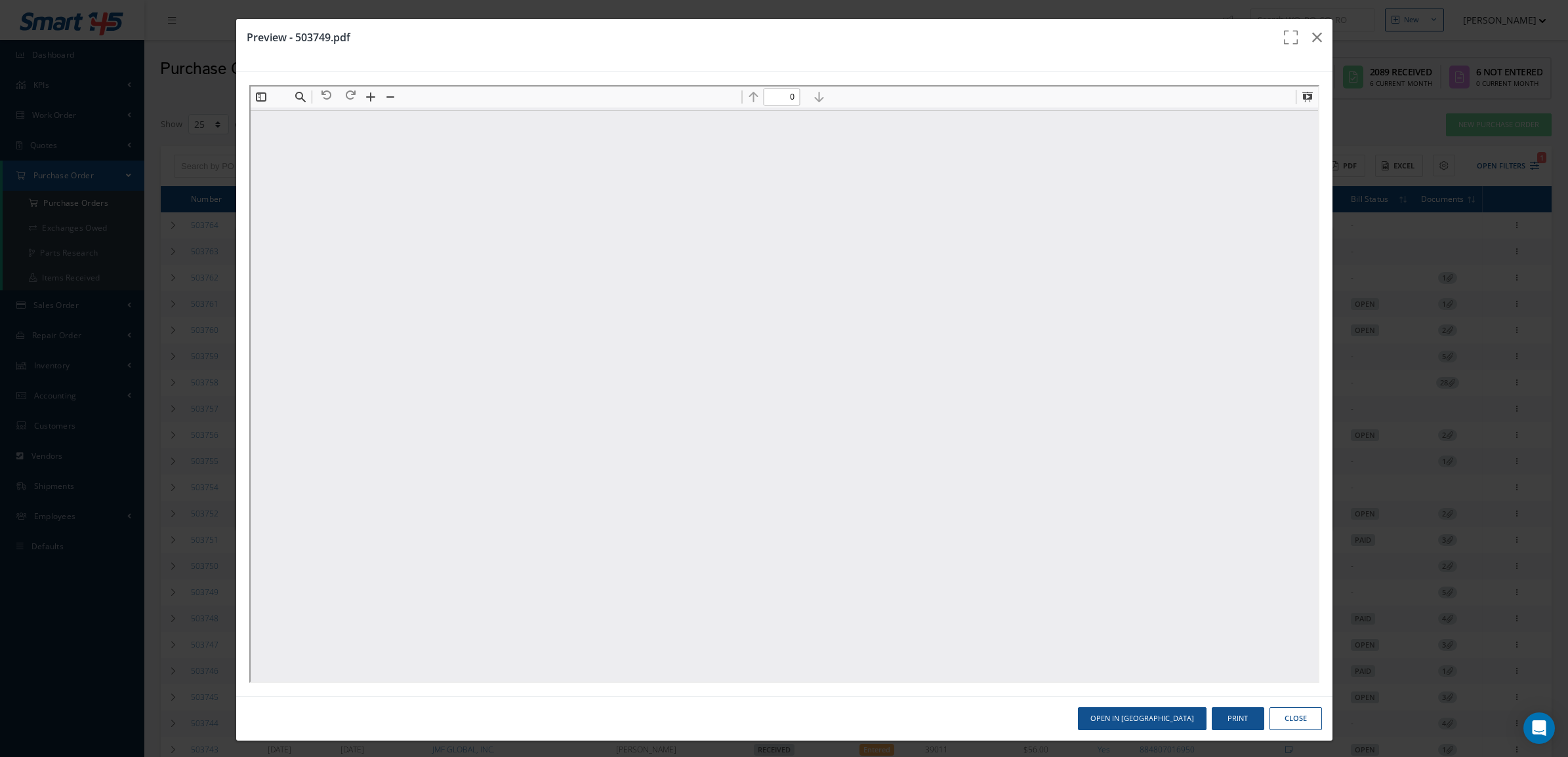
scroll to position [0, 0]
type input "4"
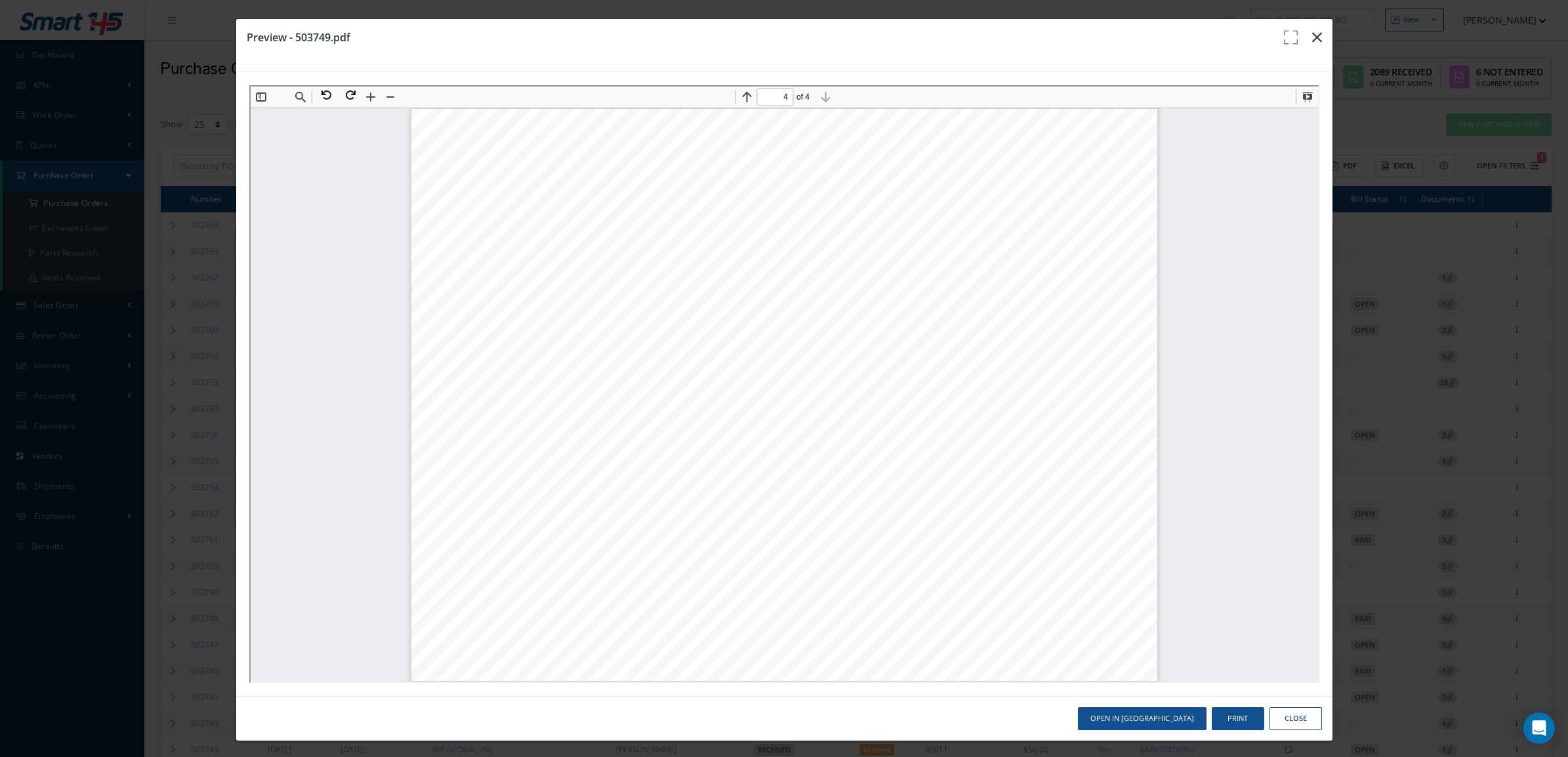
click at [1312, 30] on icon "button" at bounding box center [1317, 37] width 10 height 16
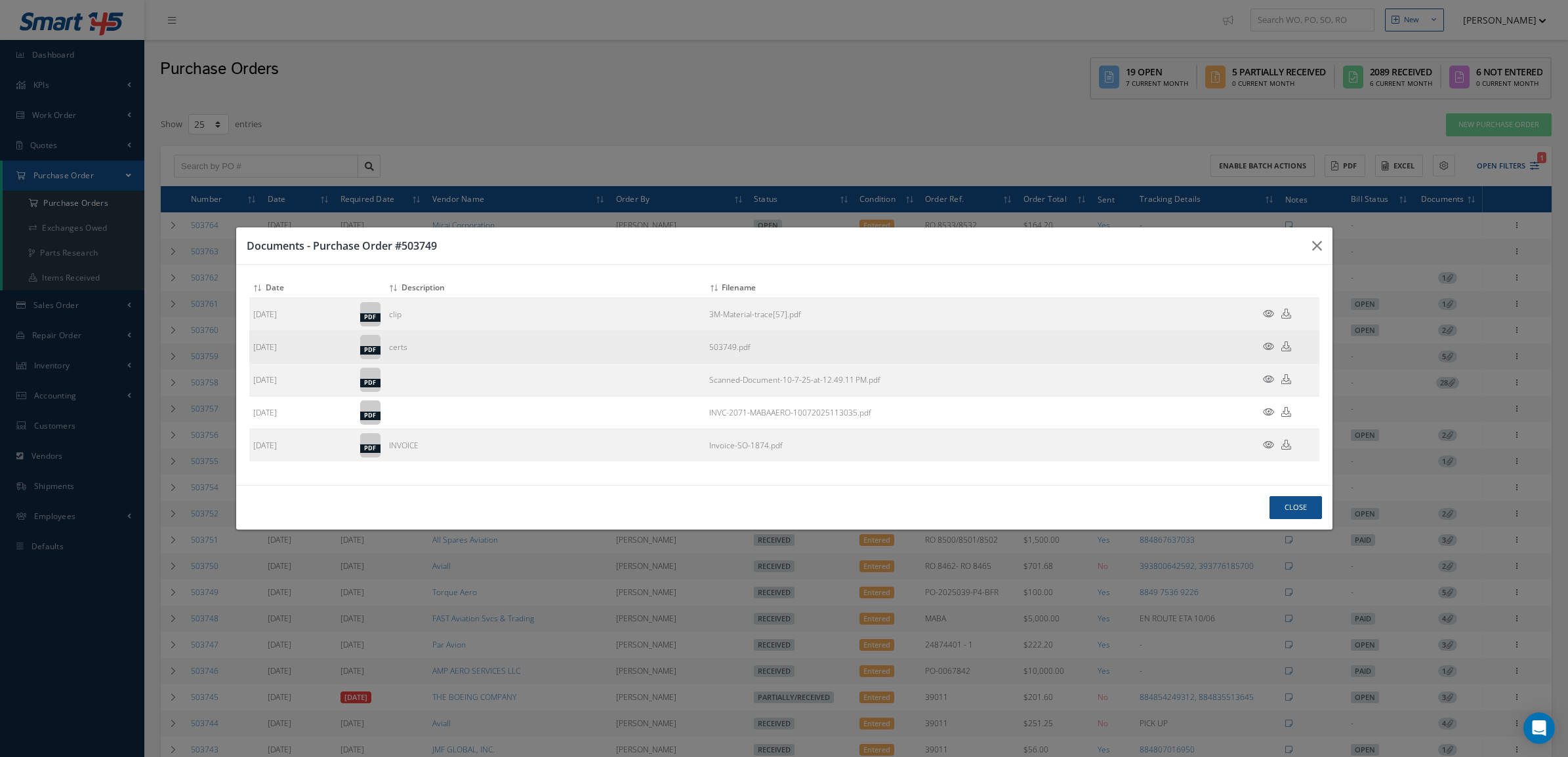
click at [1267, 344] on icon at bounding box center [1268, 347] width 11 height 10
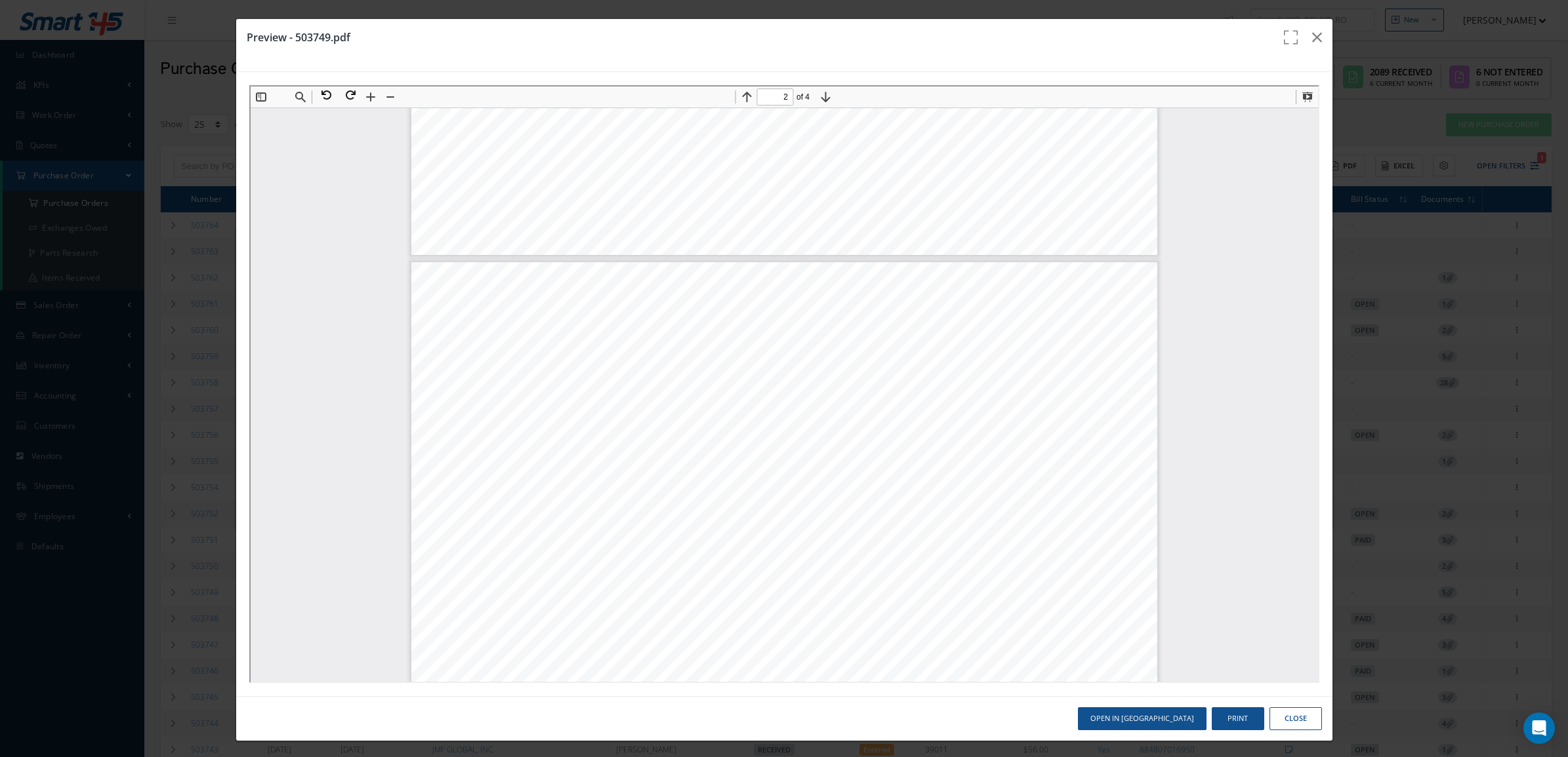
scroll to position [435, 0]
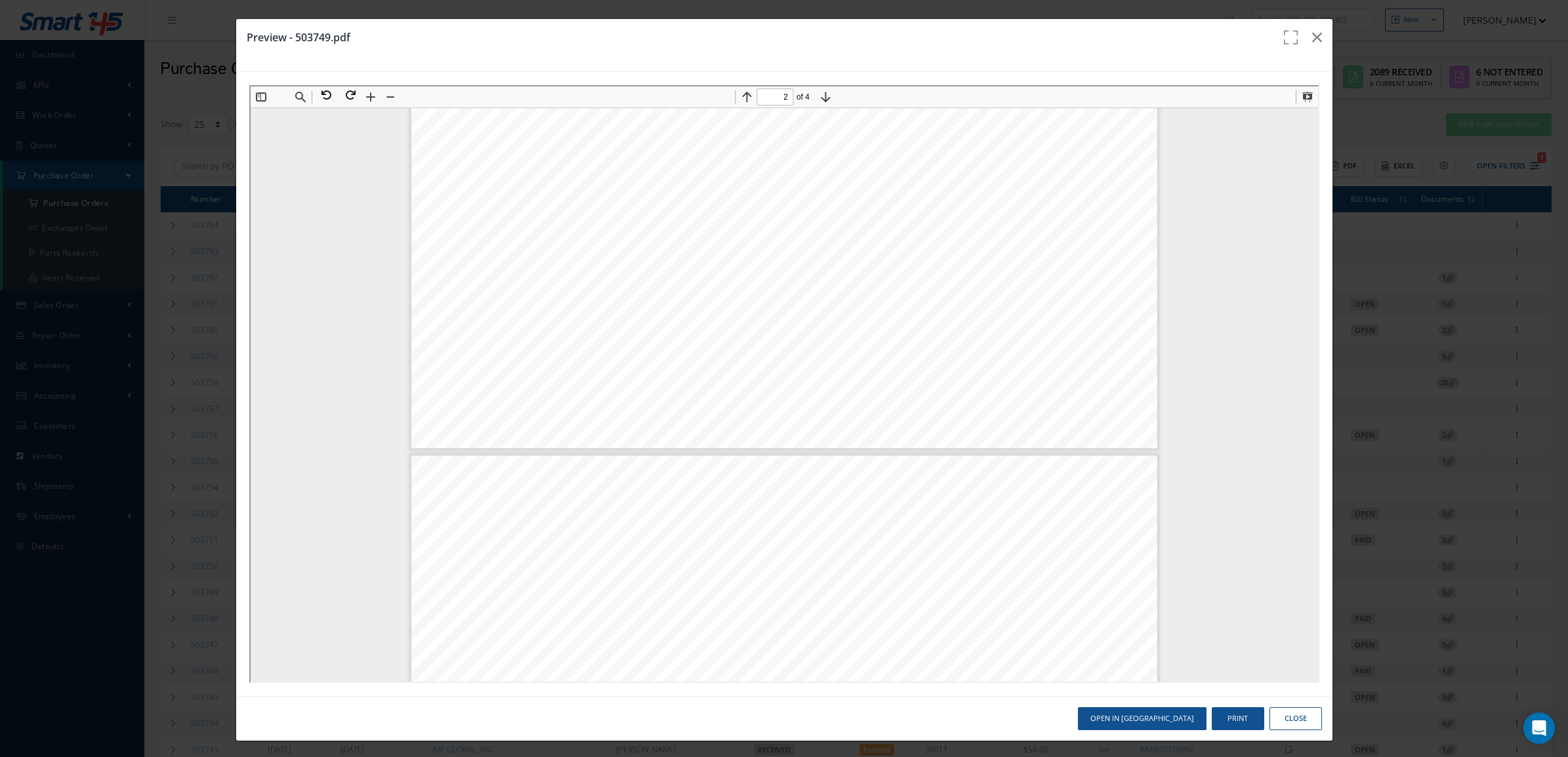
type input "1"
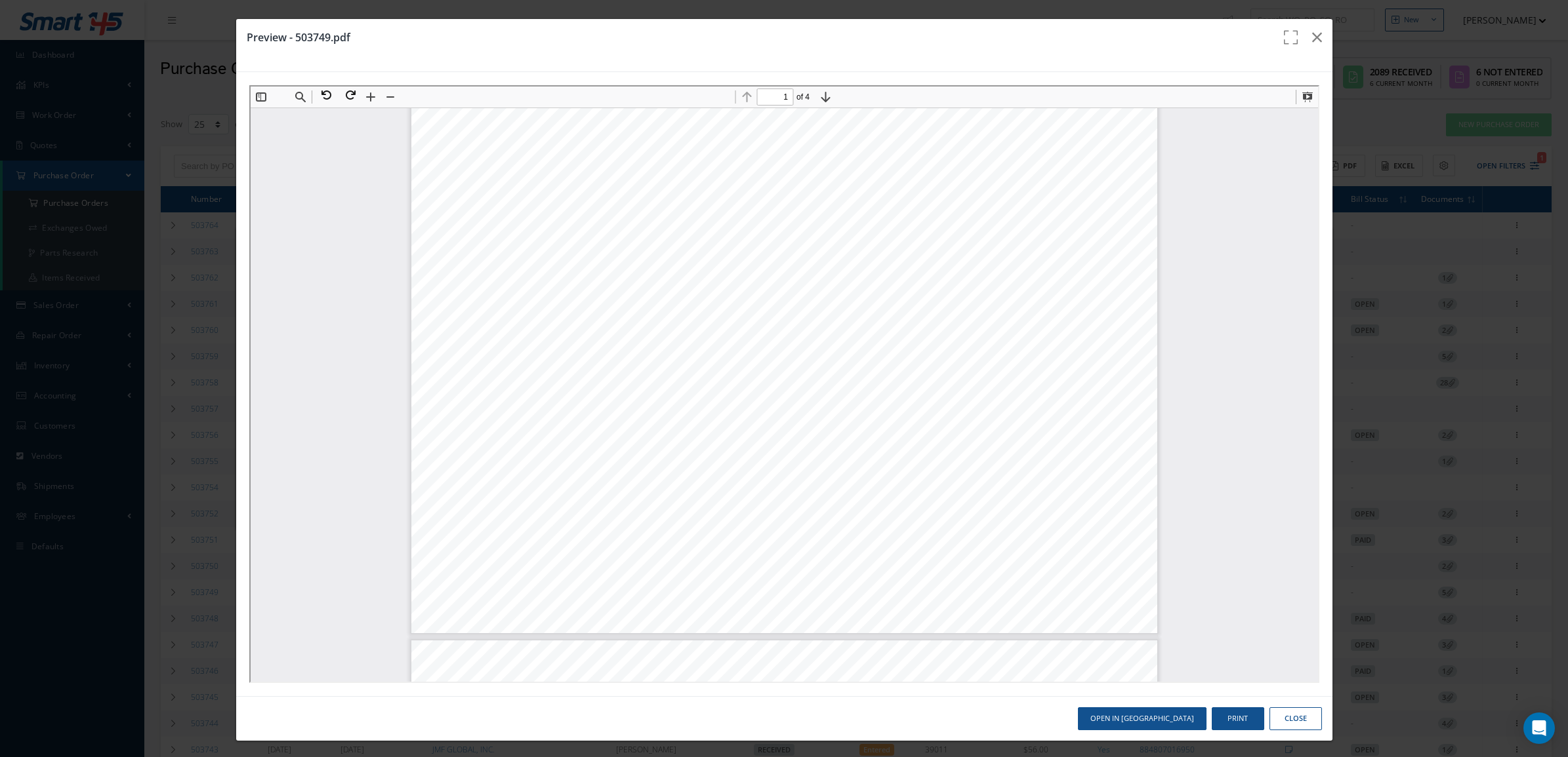
scroll to position [0, 0]
click at [1312, 36] on icon "button" at bounding box center [1317, 37] width 10 height 16
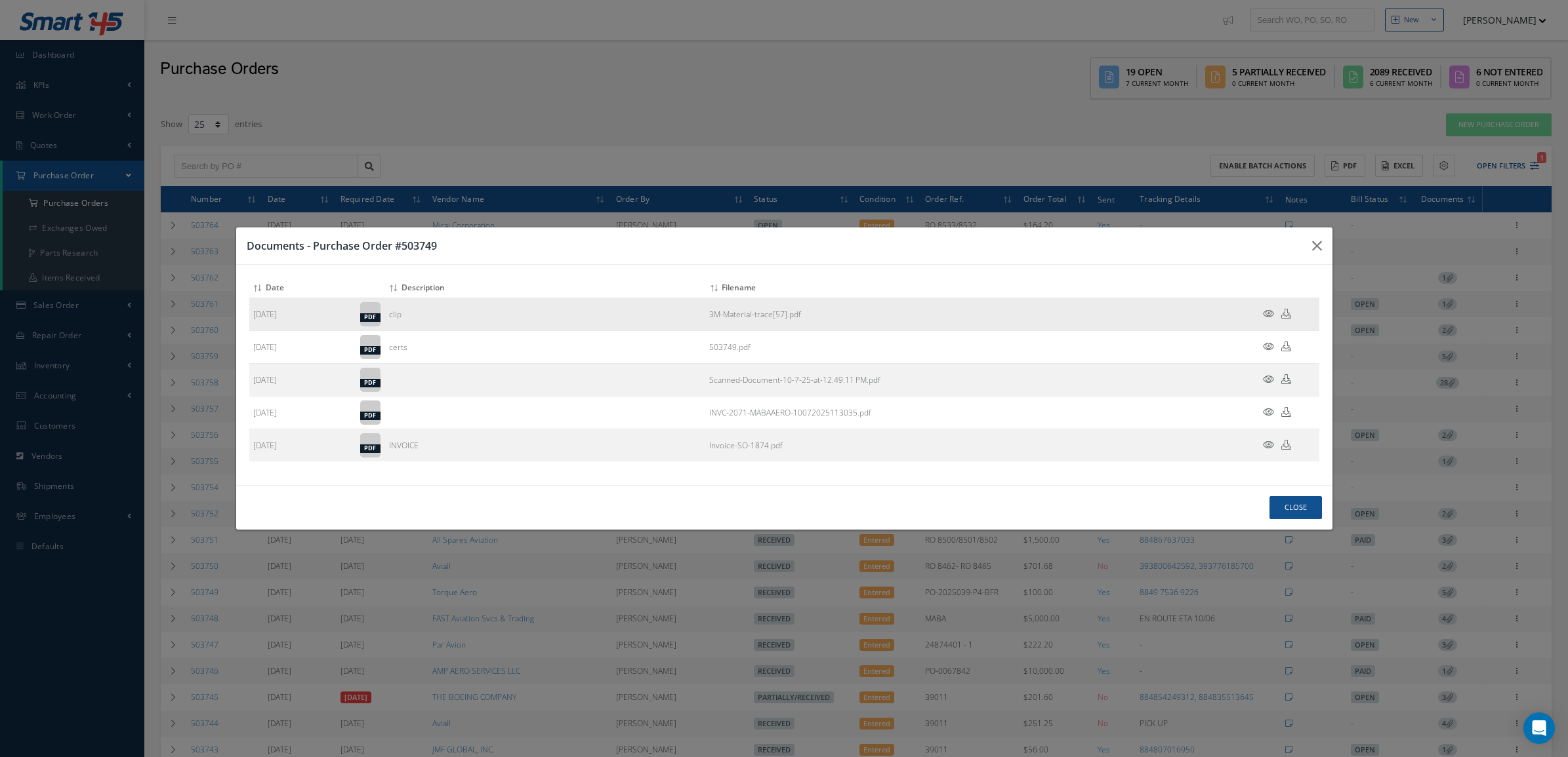
click at [1265, 313] on icon at bounding box center [1268, 313] width 11 height 10
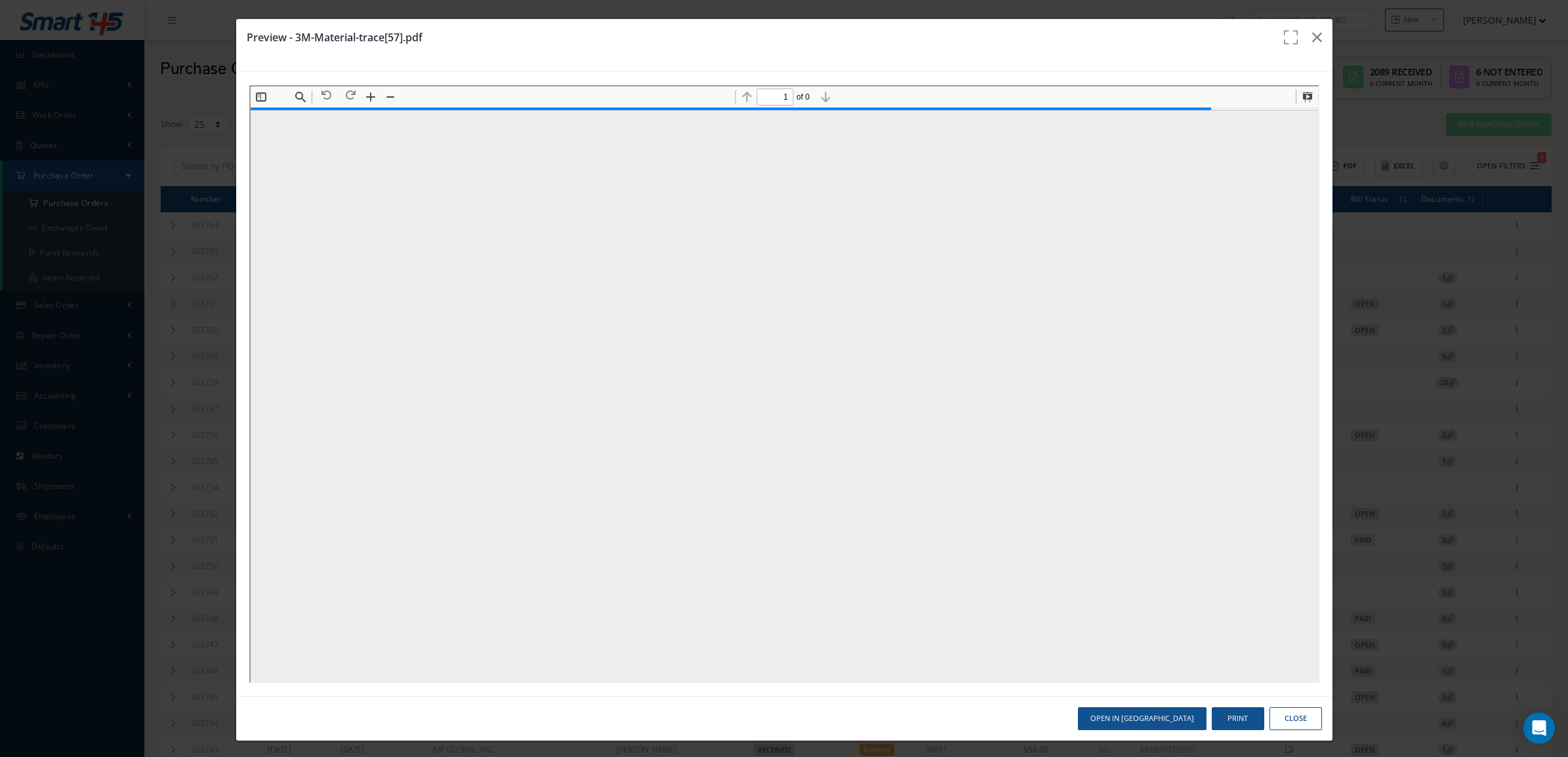
scroll to position [6, 0]
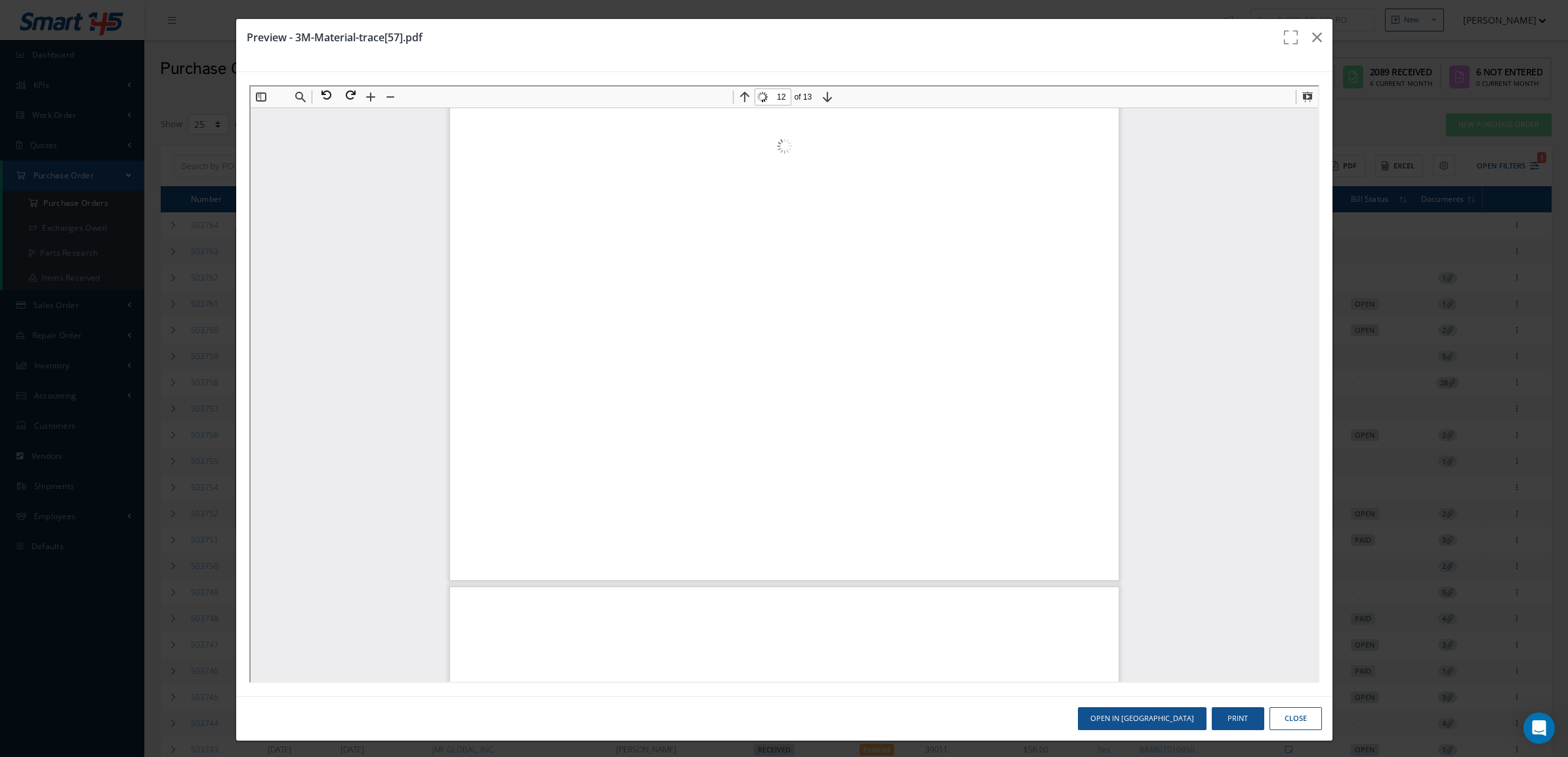
type input "13"
click at [1313, 31] on button "button" at bounding box center [1317, 37] width 31 height 37
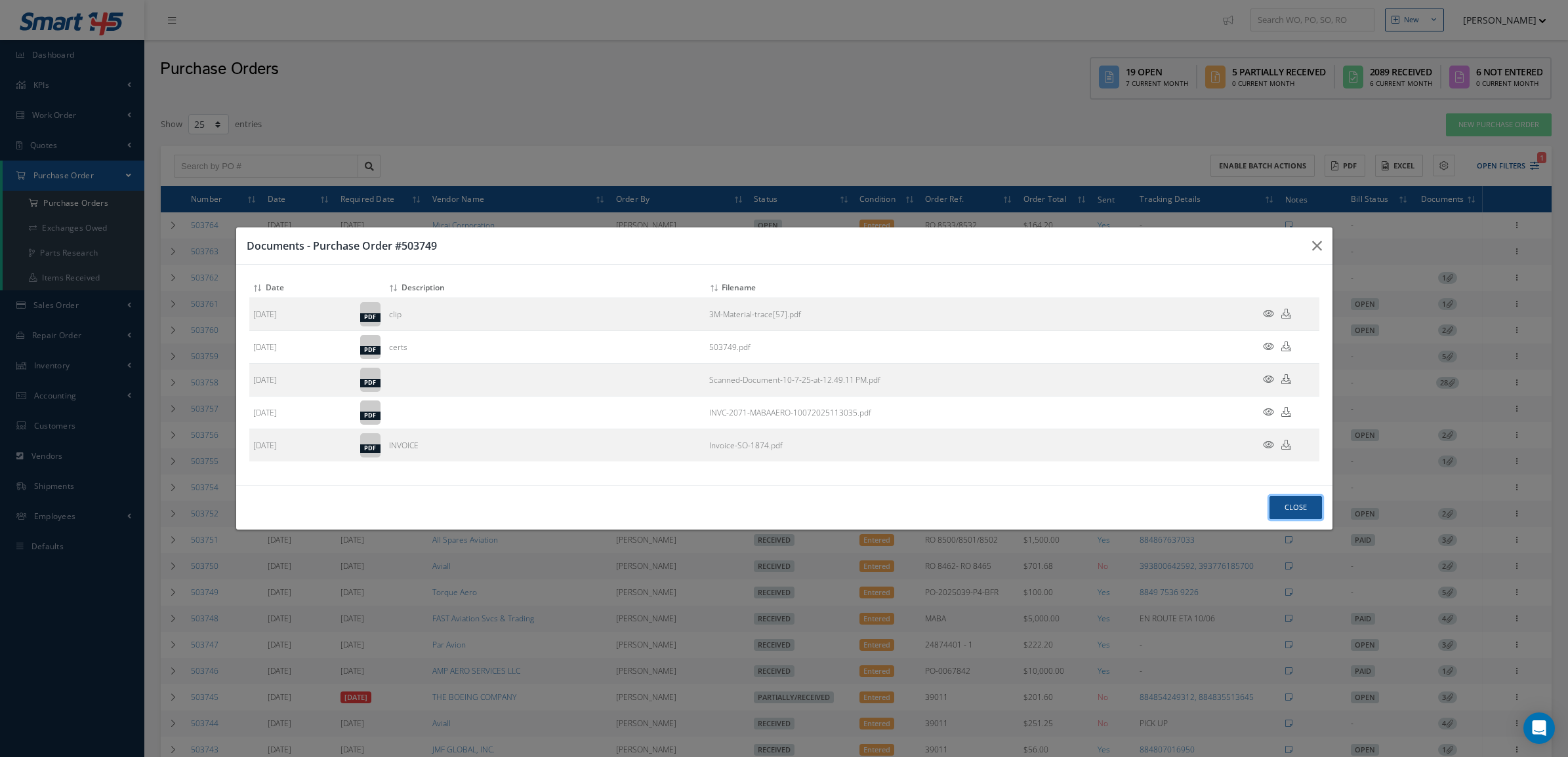
click at [1312, 500] on button "Close" at bounding box center [1296, 507] width 53 height 23
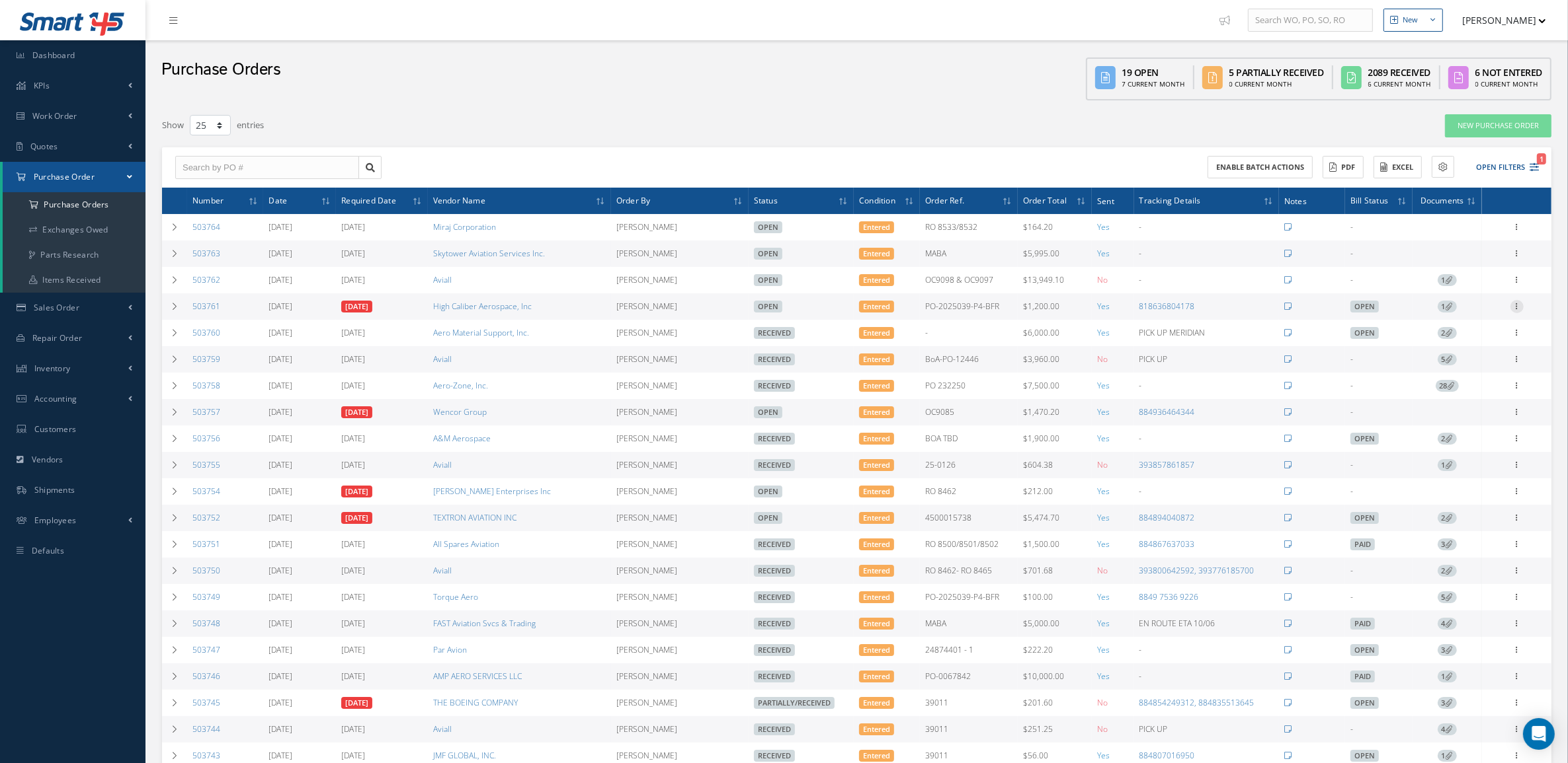
click at [1516, 309] on icon at bounding box center [1516, 305] width 13 height 10
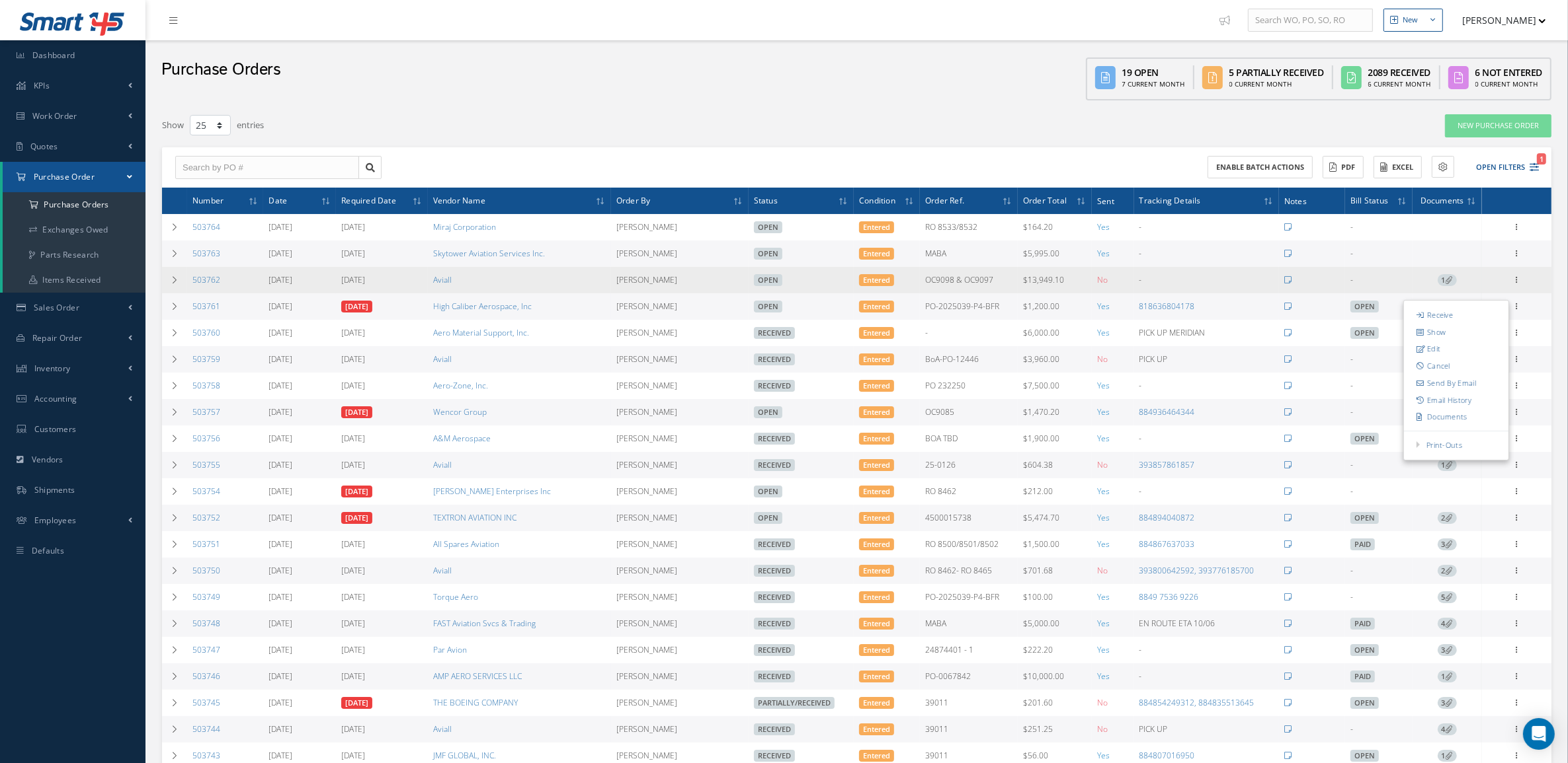
click at [1449, 280] on icon at bounding box center [1449, 280] width 7 height 7
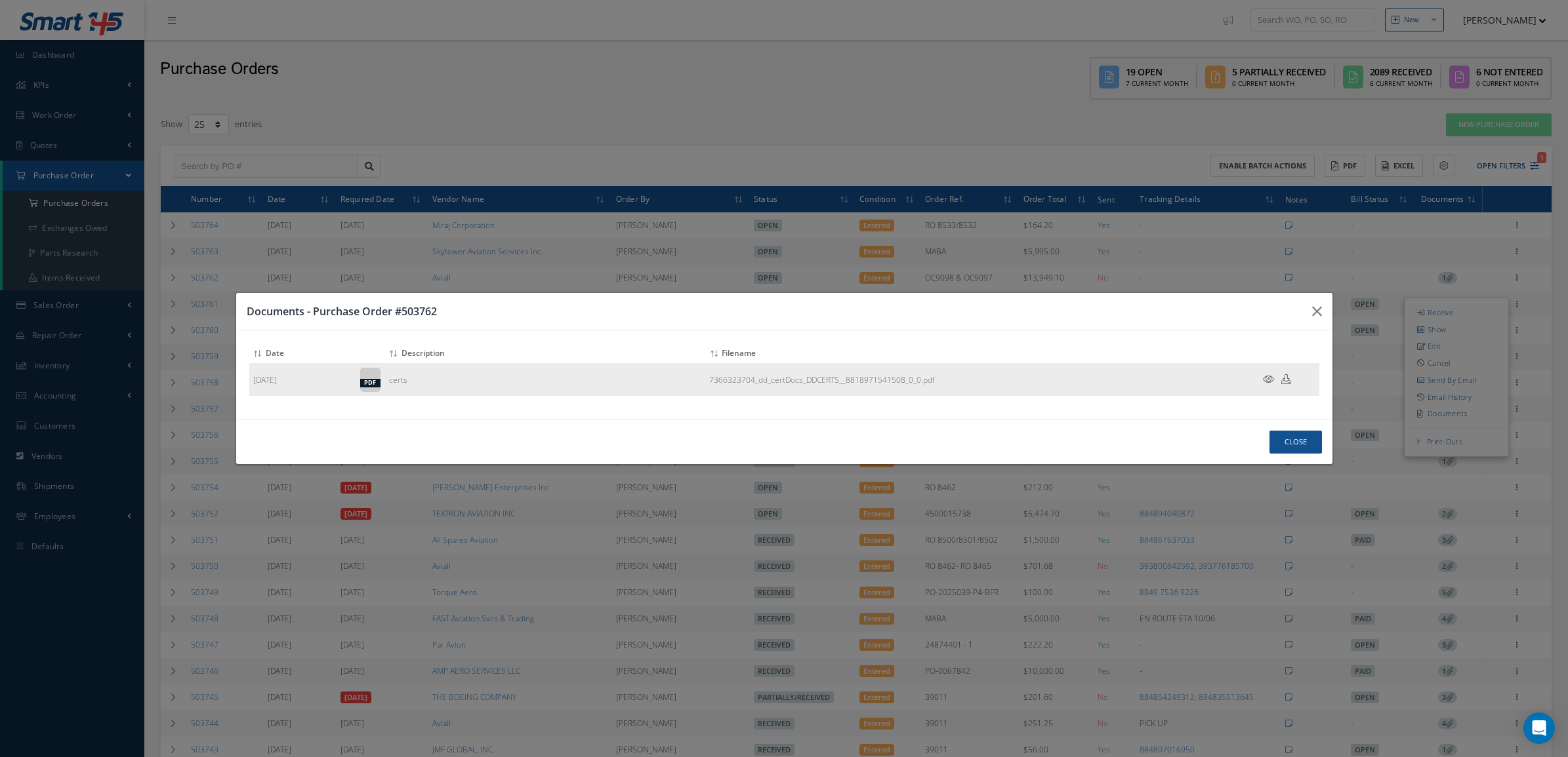
click at [1264, 374] on icon at bounding box center [1268, 379] width 11 height 10
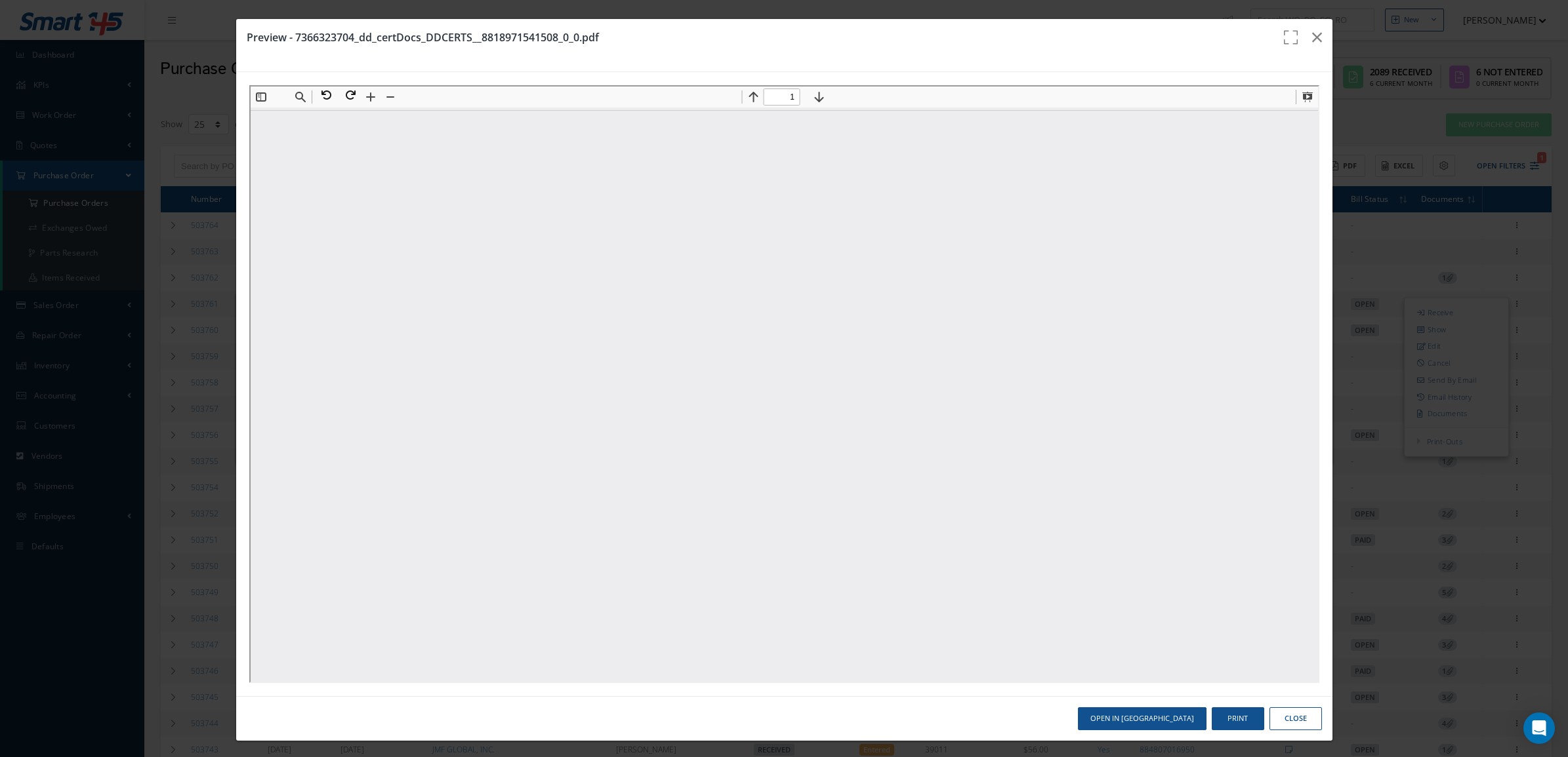
scroll to position [0, 0]
type input "1"
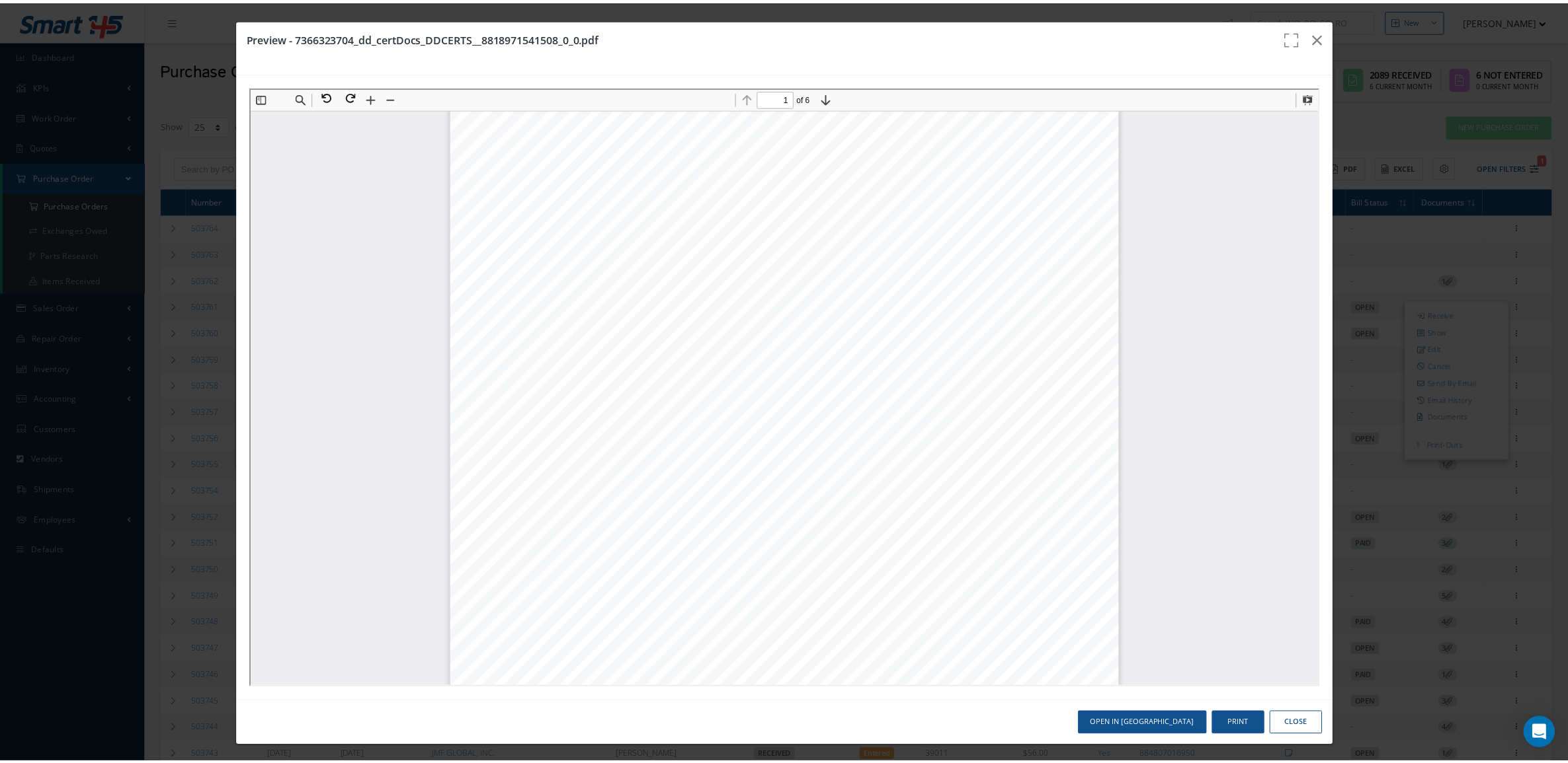
scroll to position [89, 0]
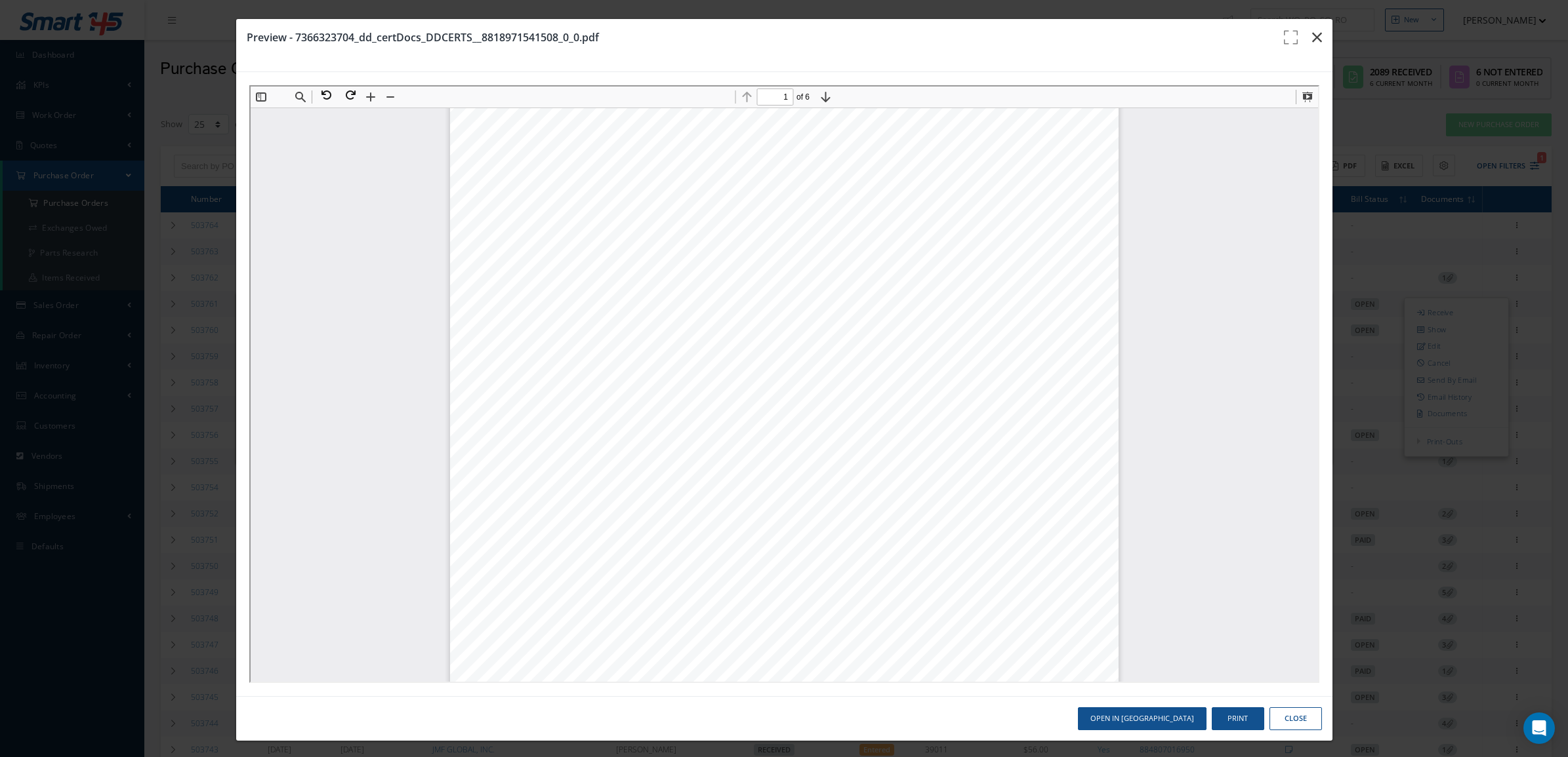
click at [1312, 39] on icon "button" at bounding box center [1317, 37] width 10 height 16
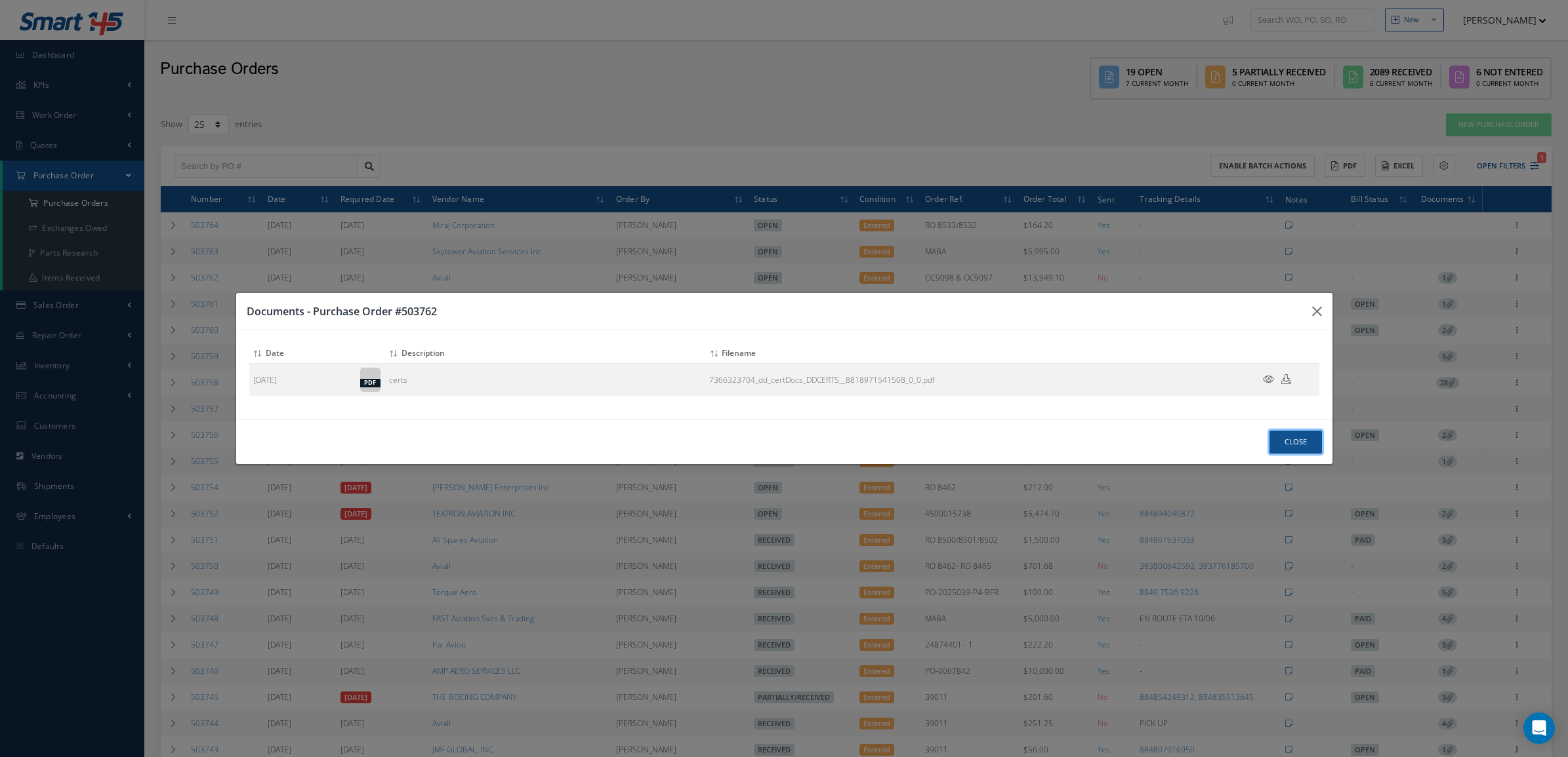
click at [1283, 437] on button "Close" at bounding box center [1296, 442] width 53 height 23
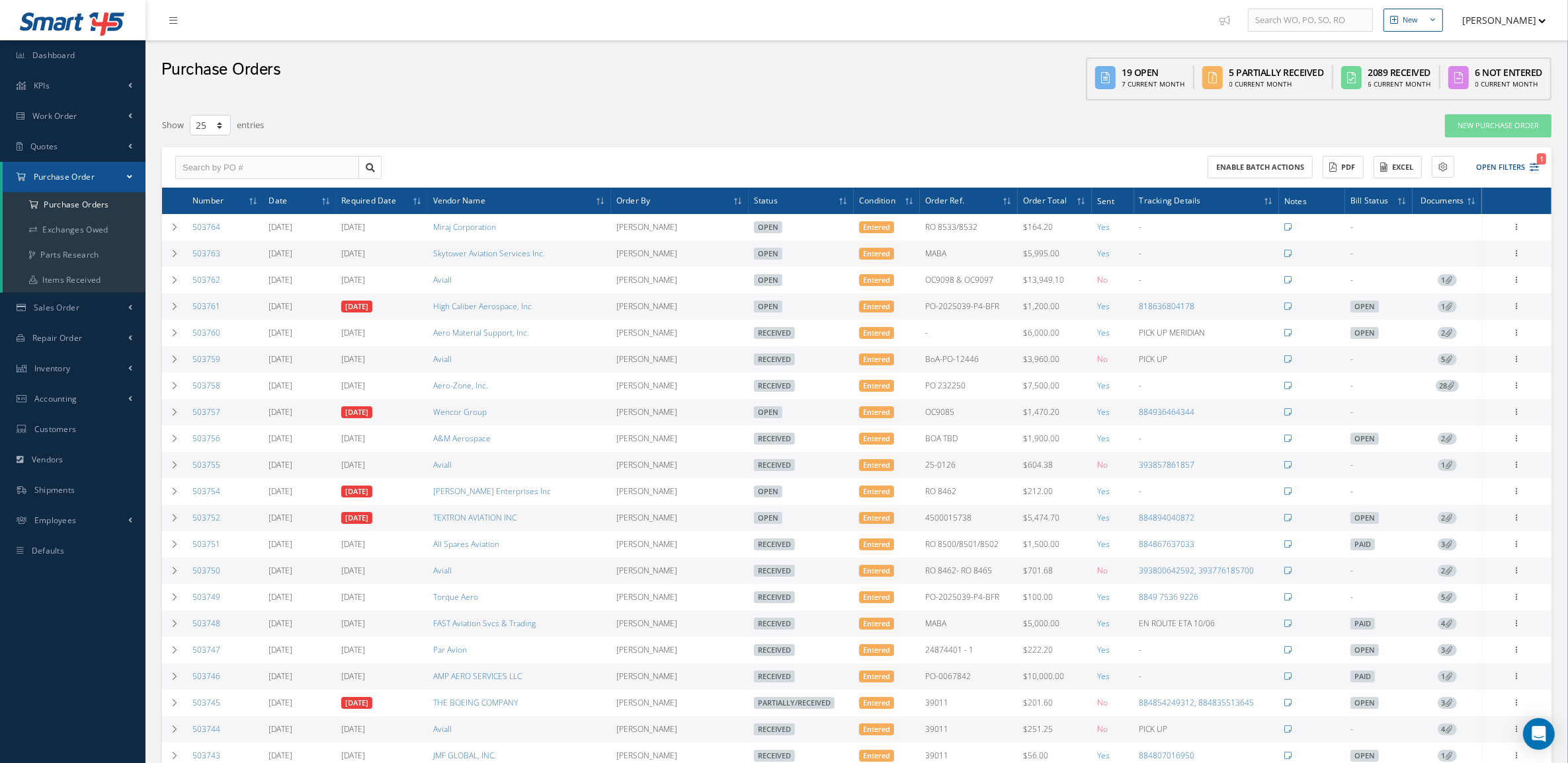
click at [1448, 305] on icon at bounding box center [1449, 306] width 7 height 7
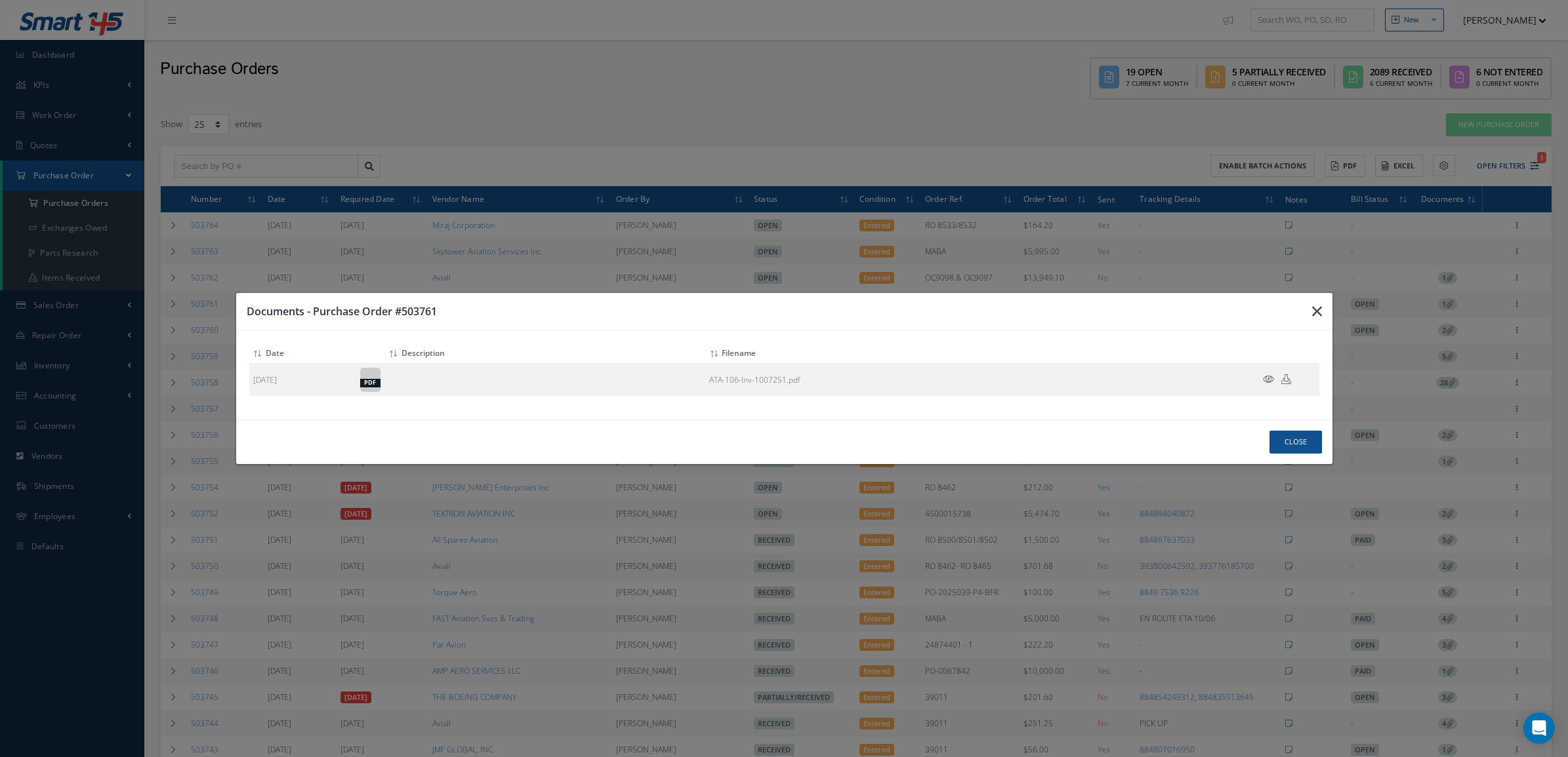
click at [1310, 300] on button "button" at bounding box center [1317, 311] width 31 height 37
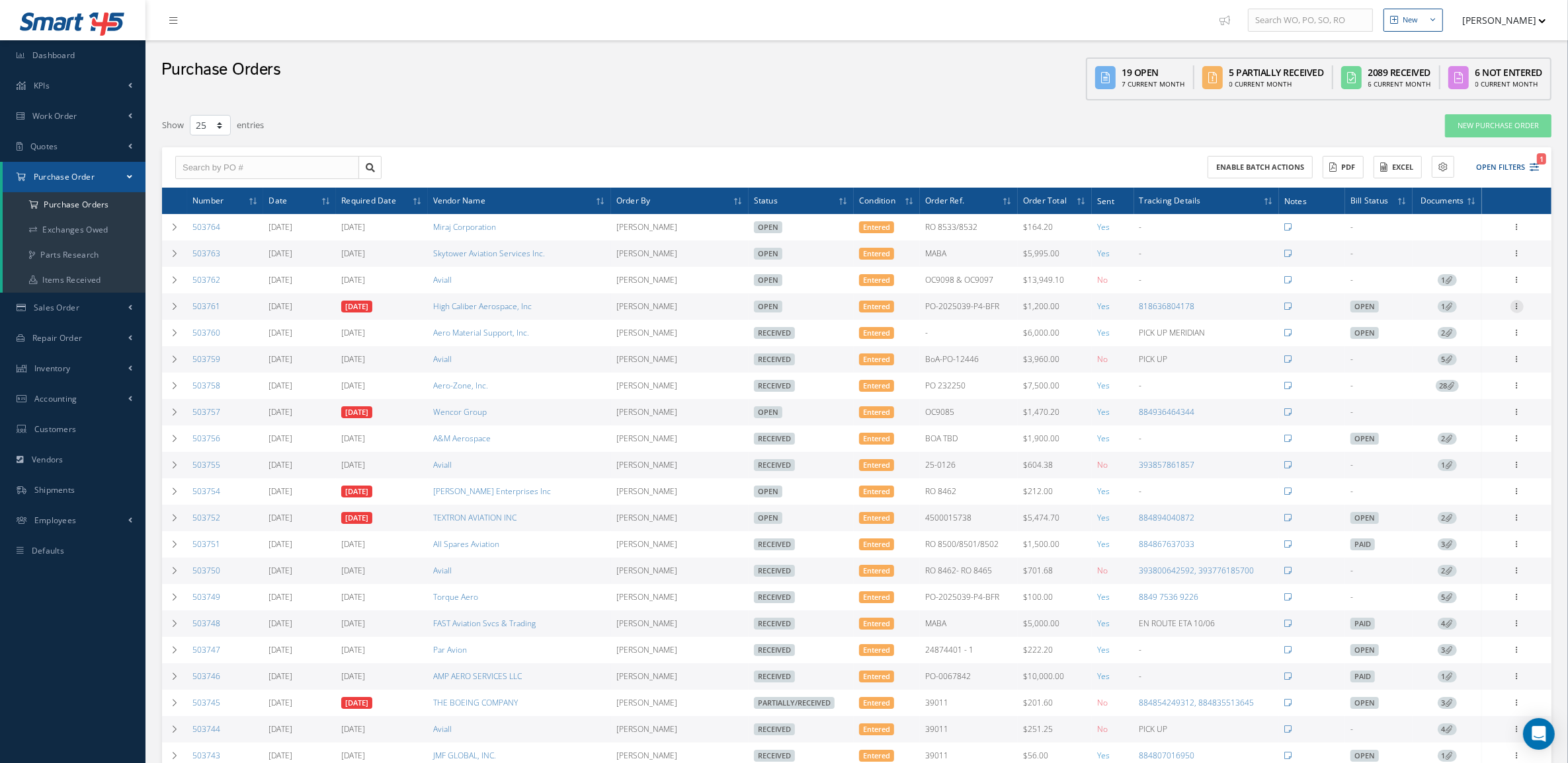
click at [1518, 309] on icon at bounding box center [1516, 305] width 13 height 10
click at [1456, 418] on link "Documents" at bounding box center [1456, 417] width 105 height 17
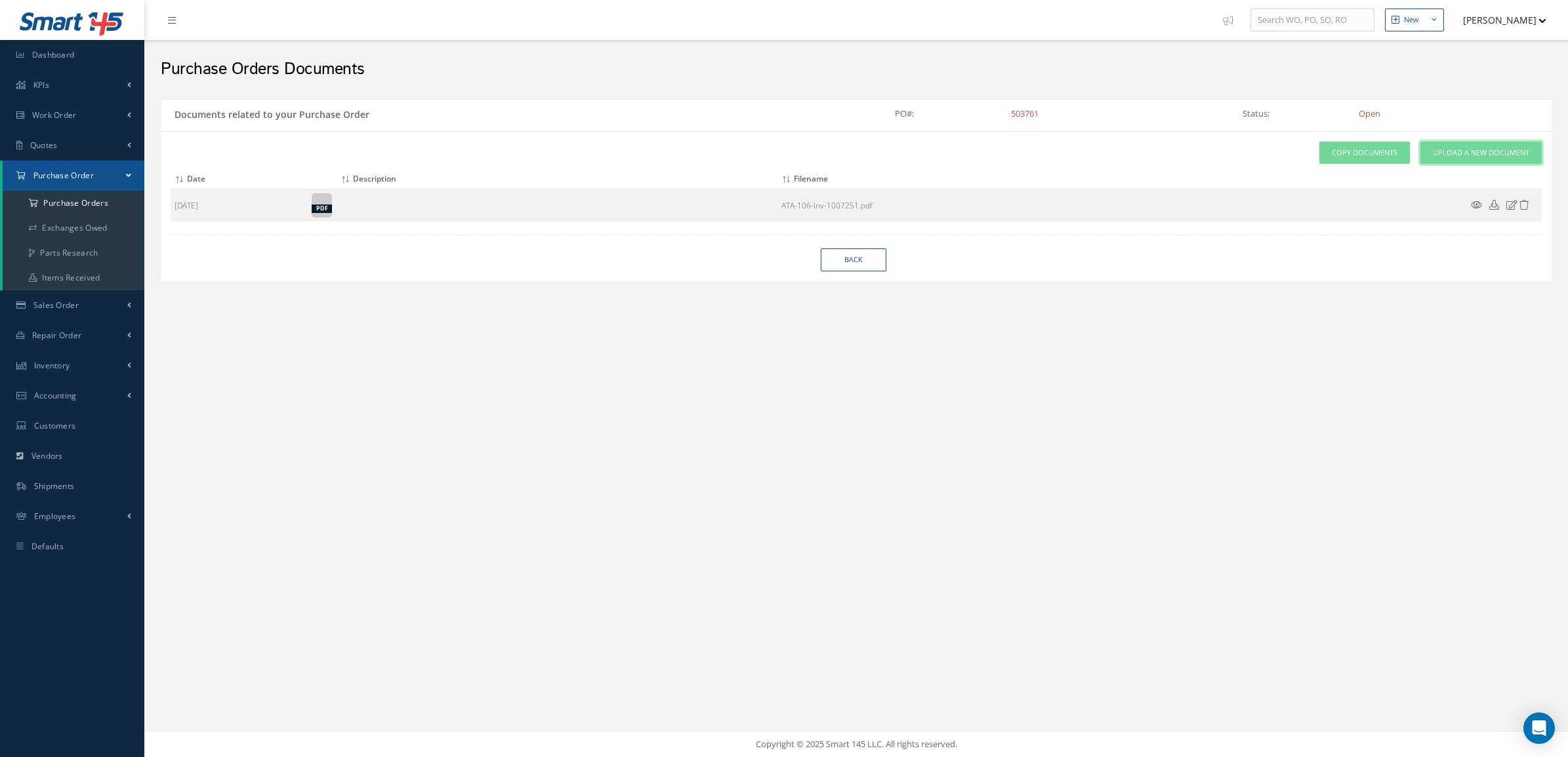
click at [1447, 152] on span "Upload a New Document" at bounding box center [1481, 153] width 96 height 11
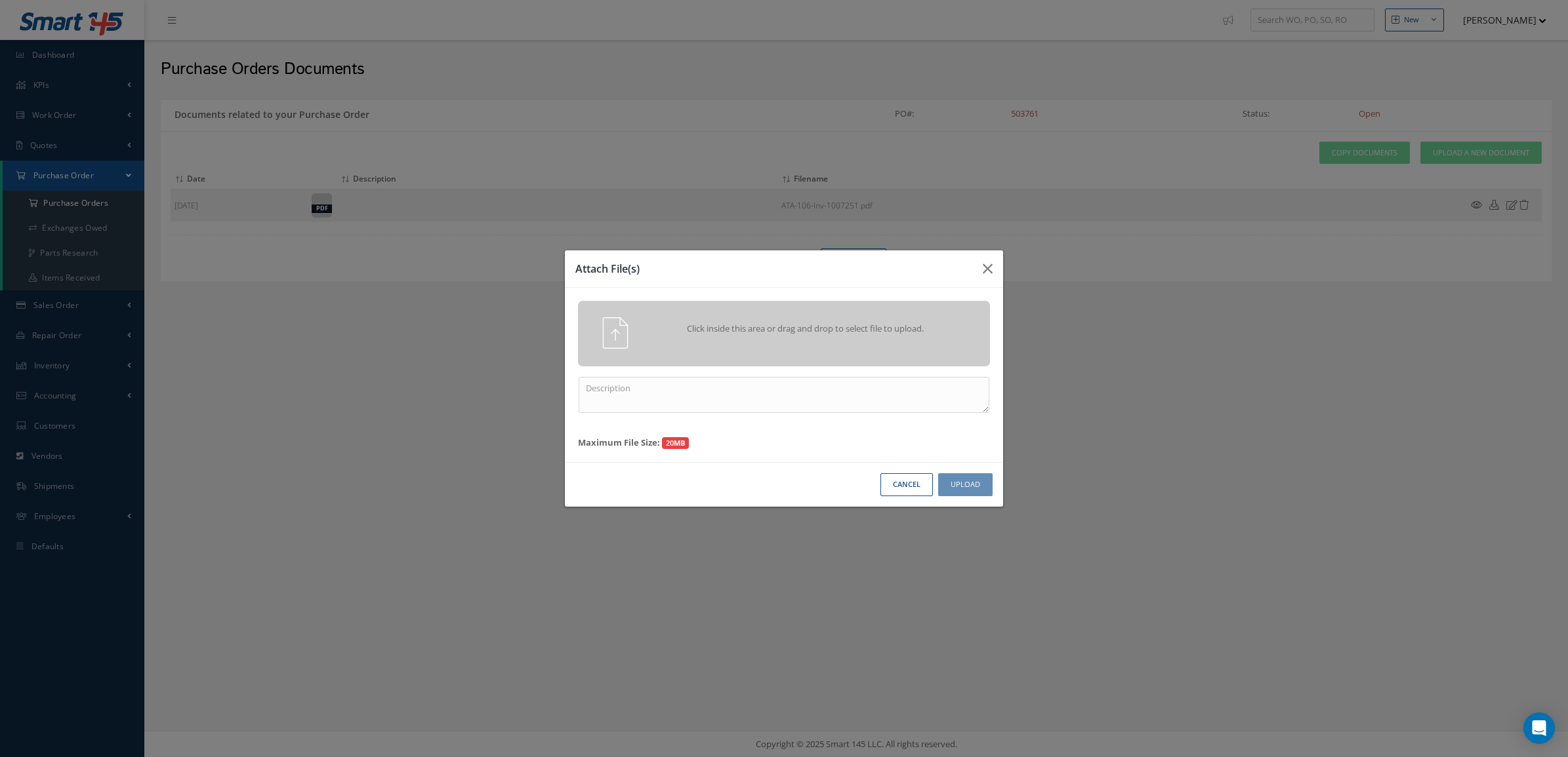
click at [913, 302] on div "Click inside this area or drag and drop to select file to upload." at bounding box center [784, 334] width 412 height 66
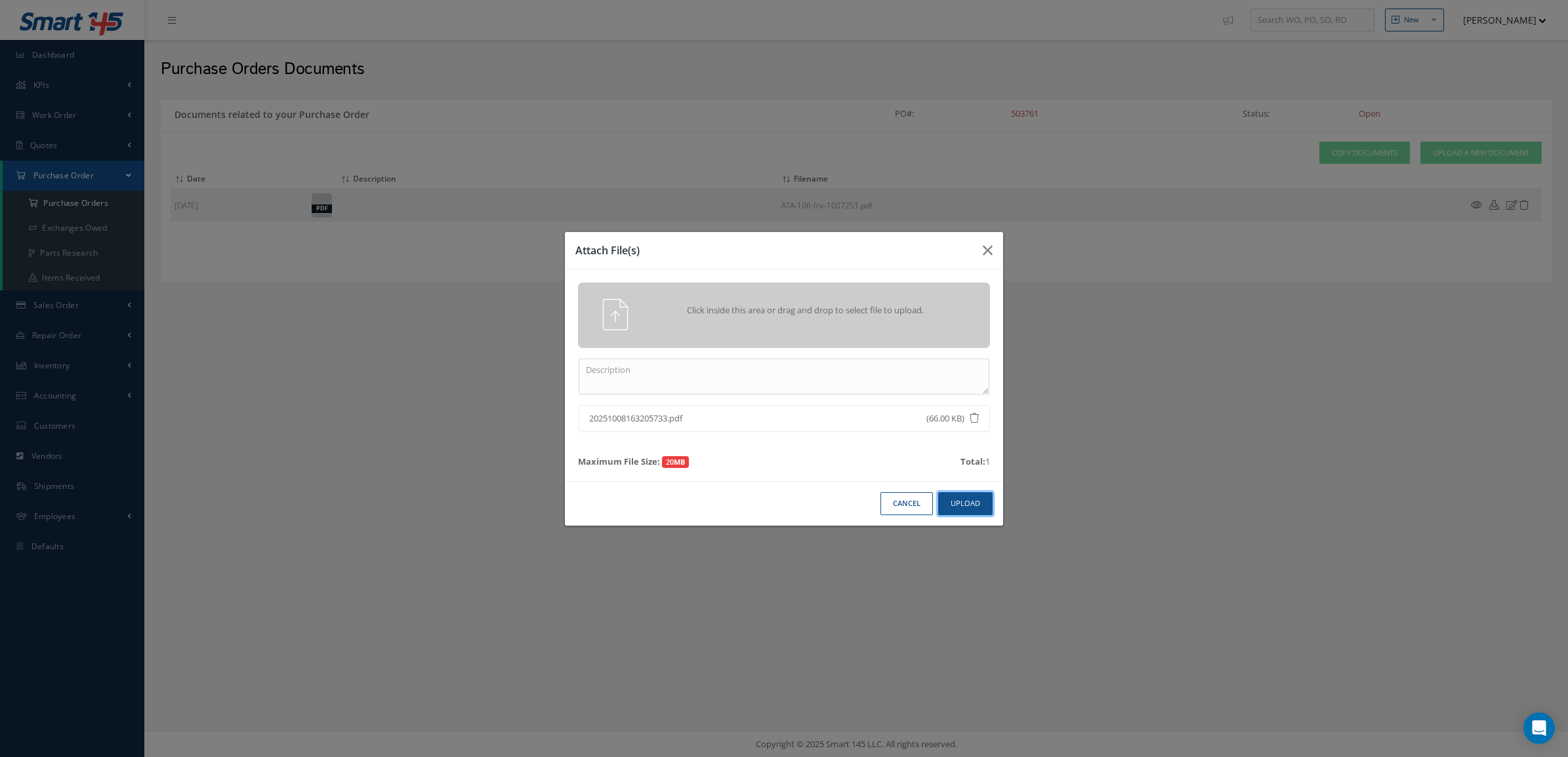
click at [980, 500] on button "Upload" at bounding box center [965, 504] width 55 height 23
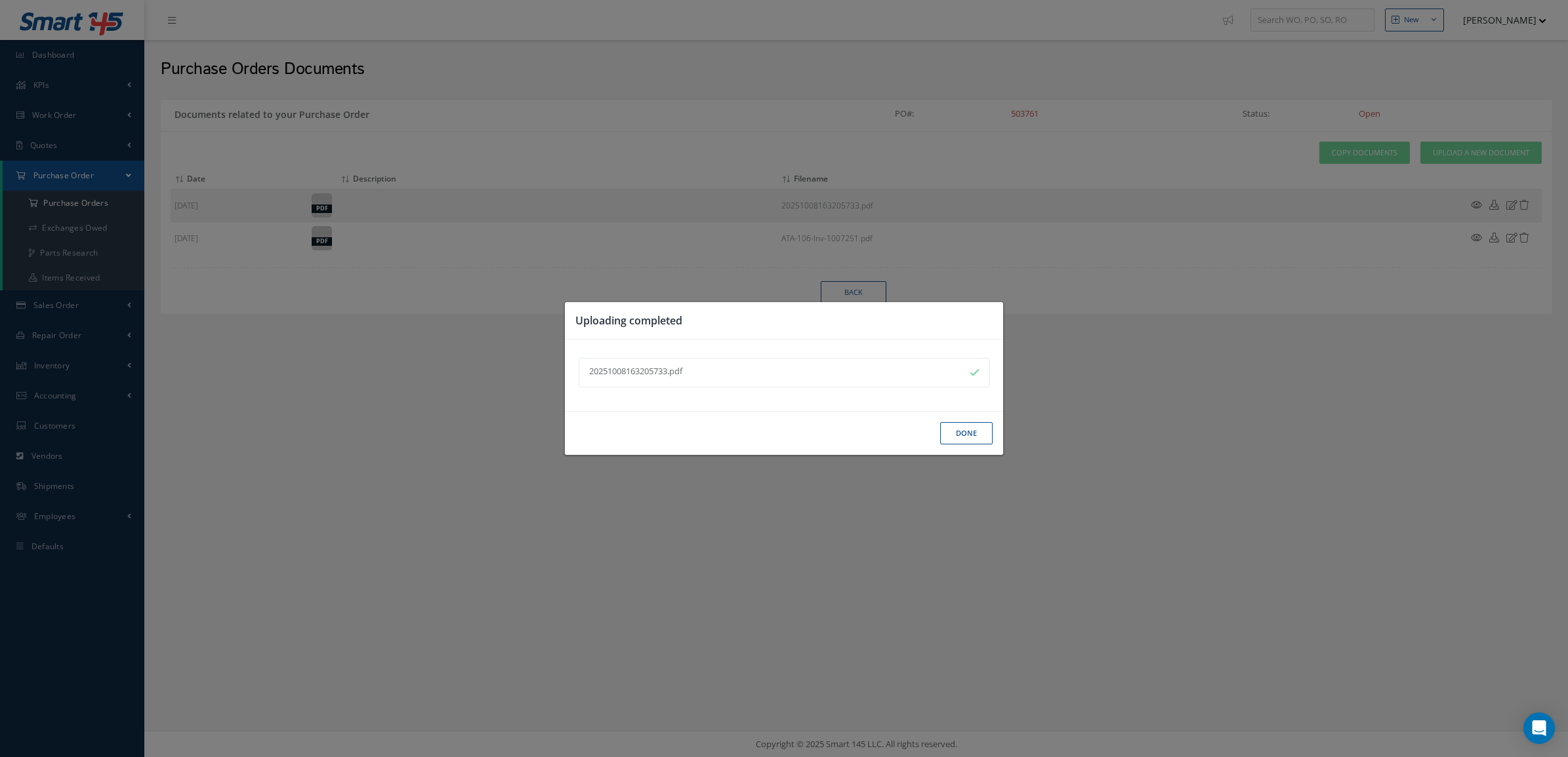
click at [958, 432] on button "Done" at bounding box center [966, 433] width 53 height 23
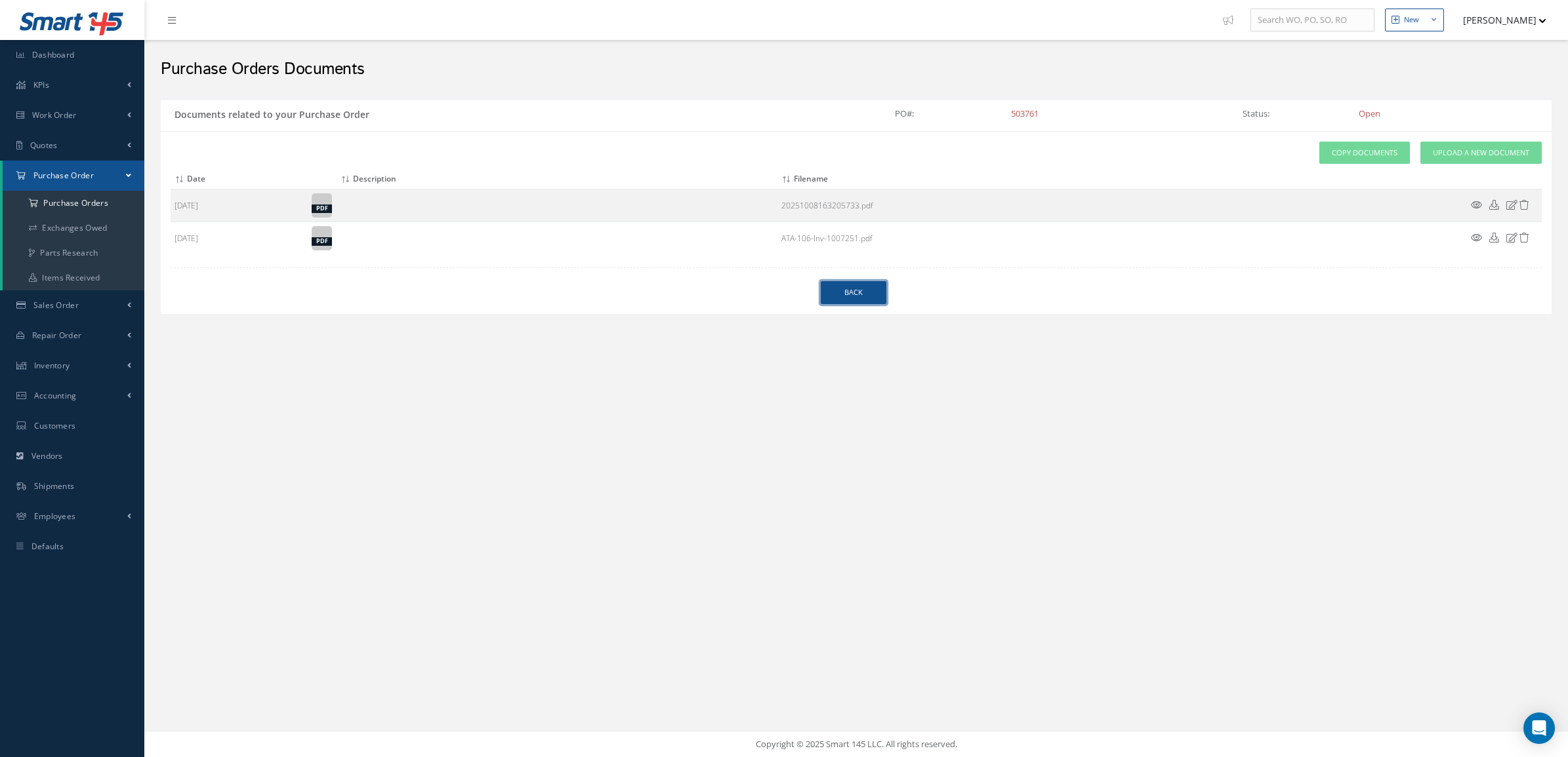
click at [821, 296] on link "Back" at bounding box center [853, 293] width 66 height 23
select select "25"
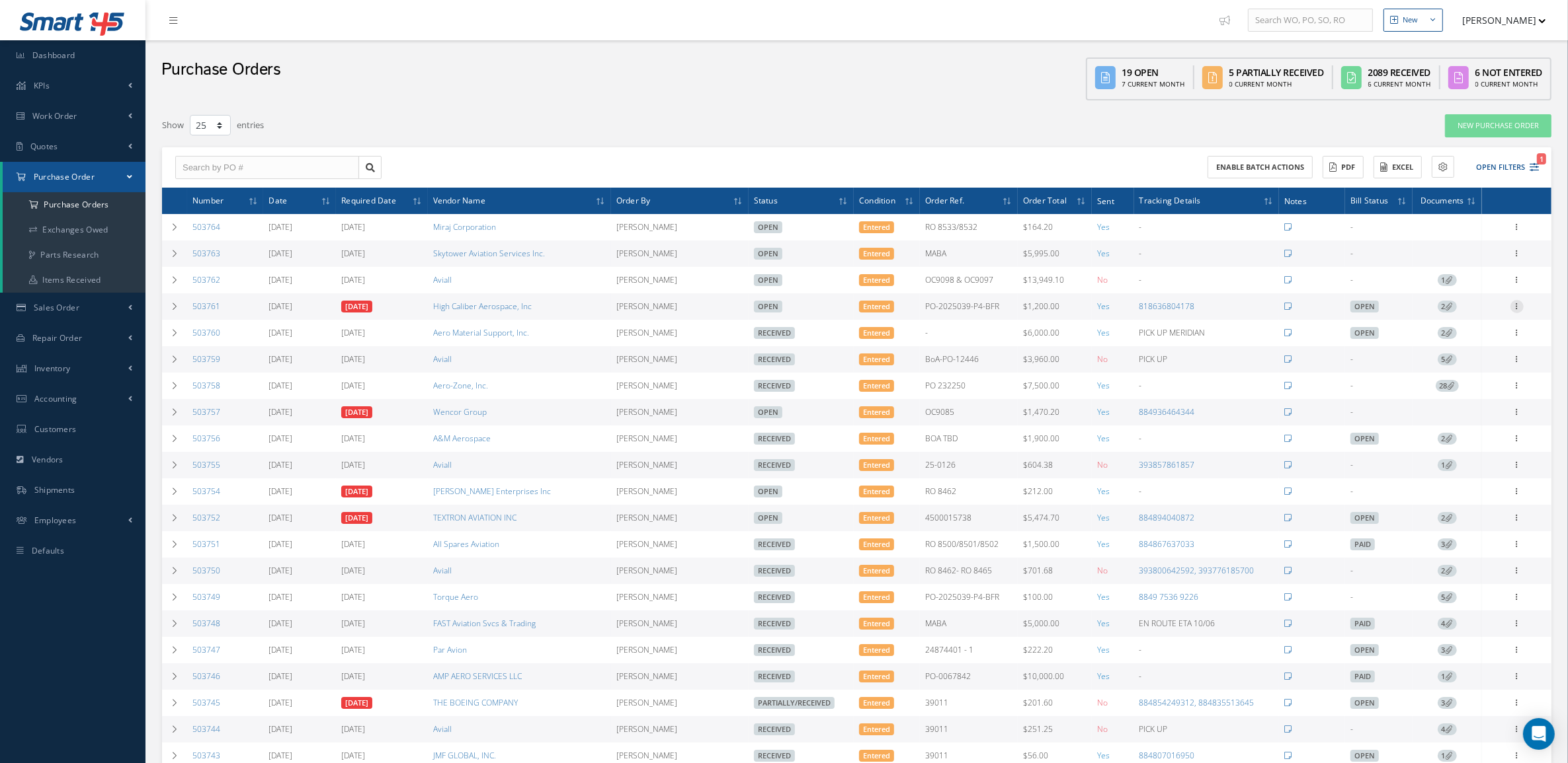
click at [1515, 309] on icon at bounding box center [1516, 305] width 13 height 10
click at [1480, 316] on link "Receive" at bounding box center [1456, 315] width 105 height 17
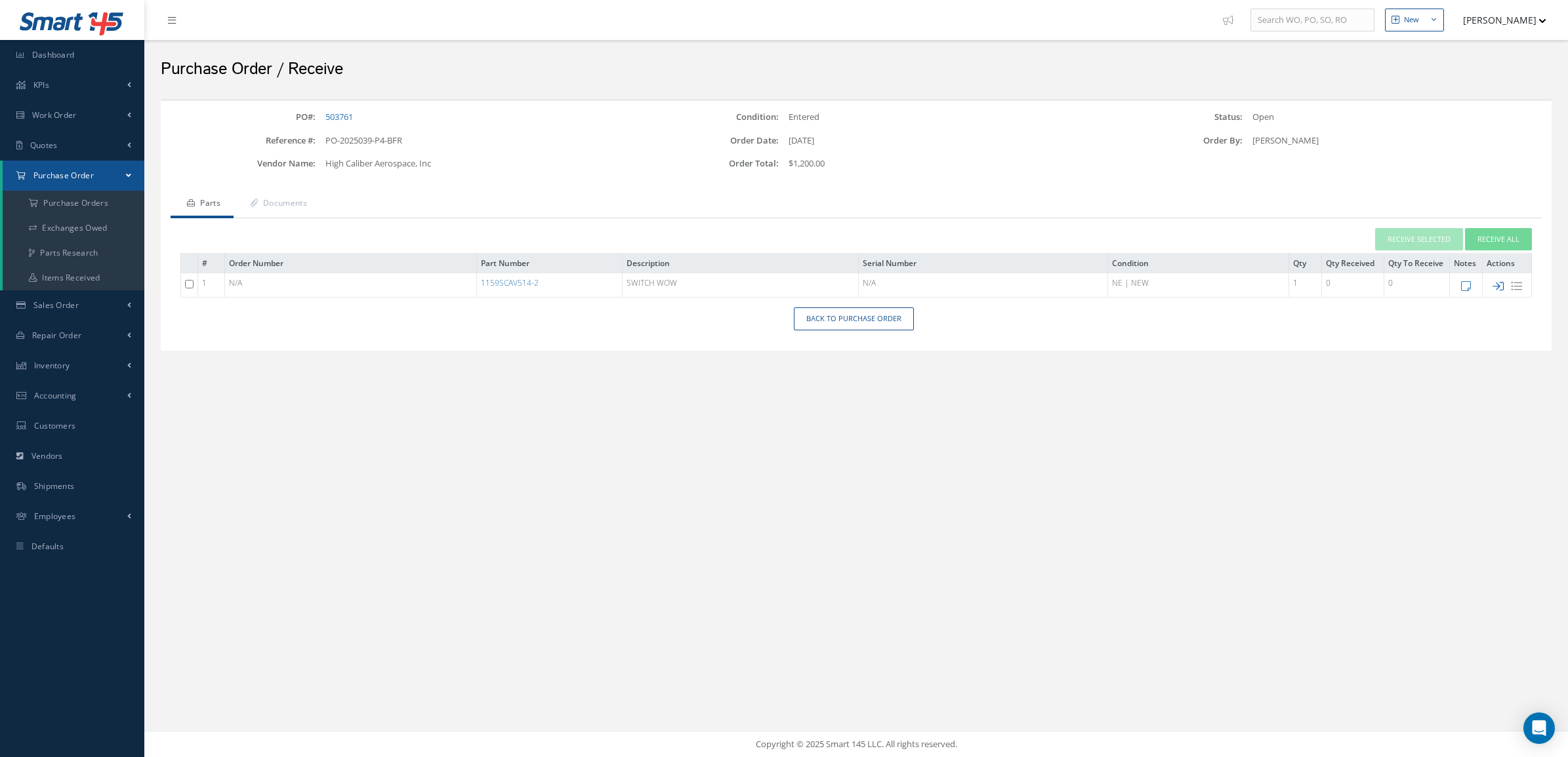
click at [1494, 286] on icon at bounding box center [1498, 286] width 11 height 11
checkbox input "false"
type input "[DATE]"
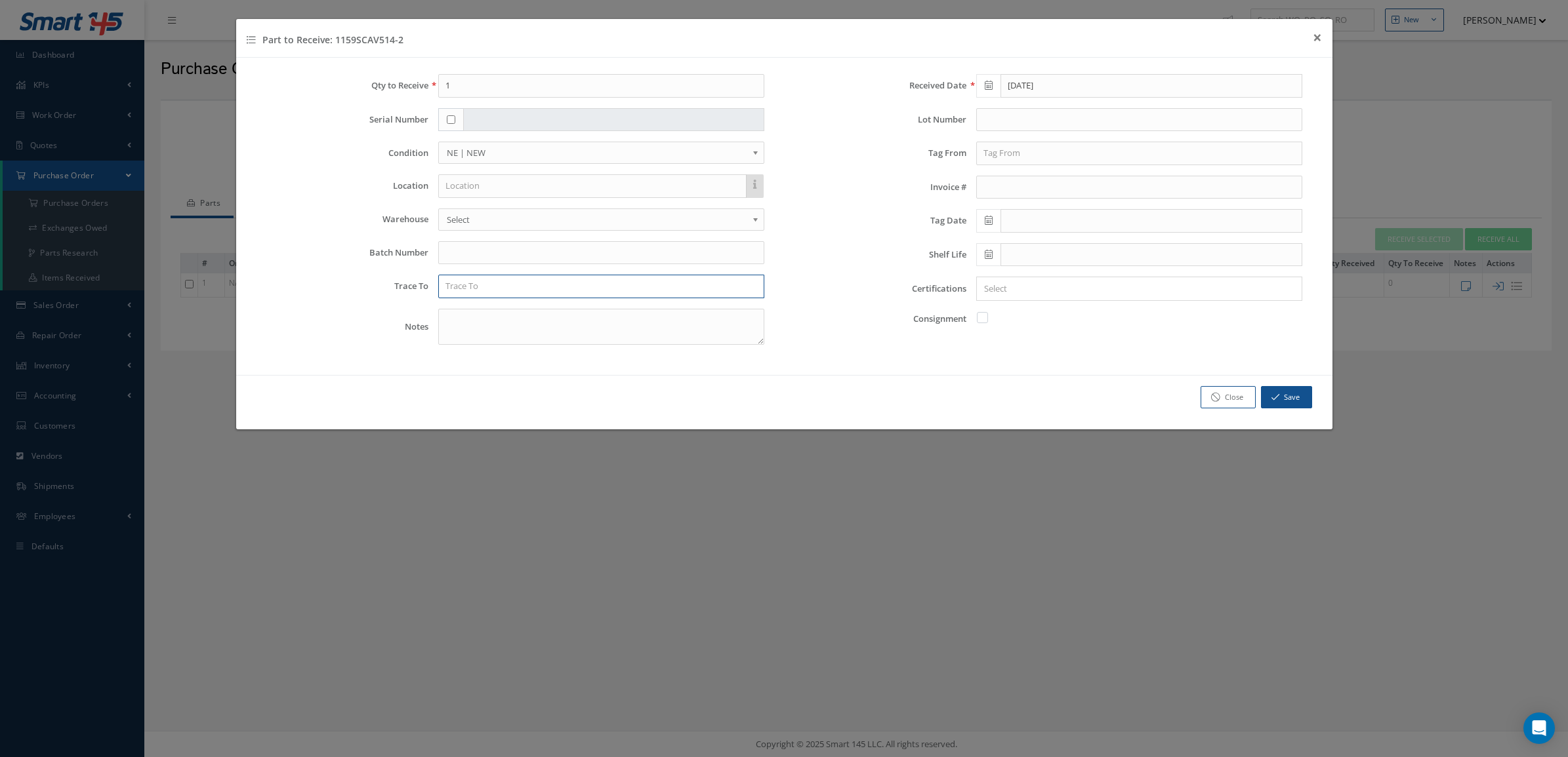
click at [735, 282] on input "text" at bounding box center [601, 286] width 326 height 24
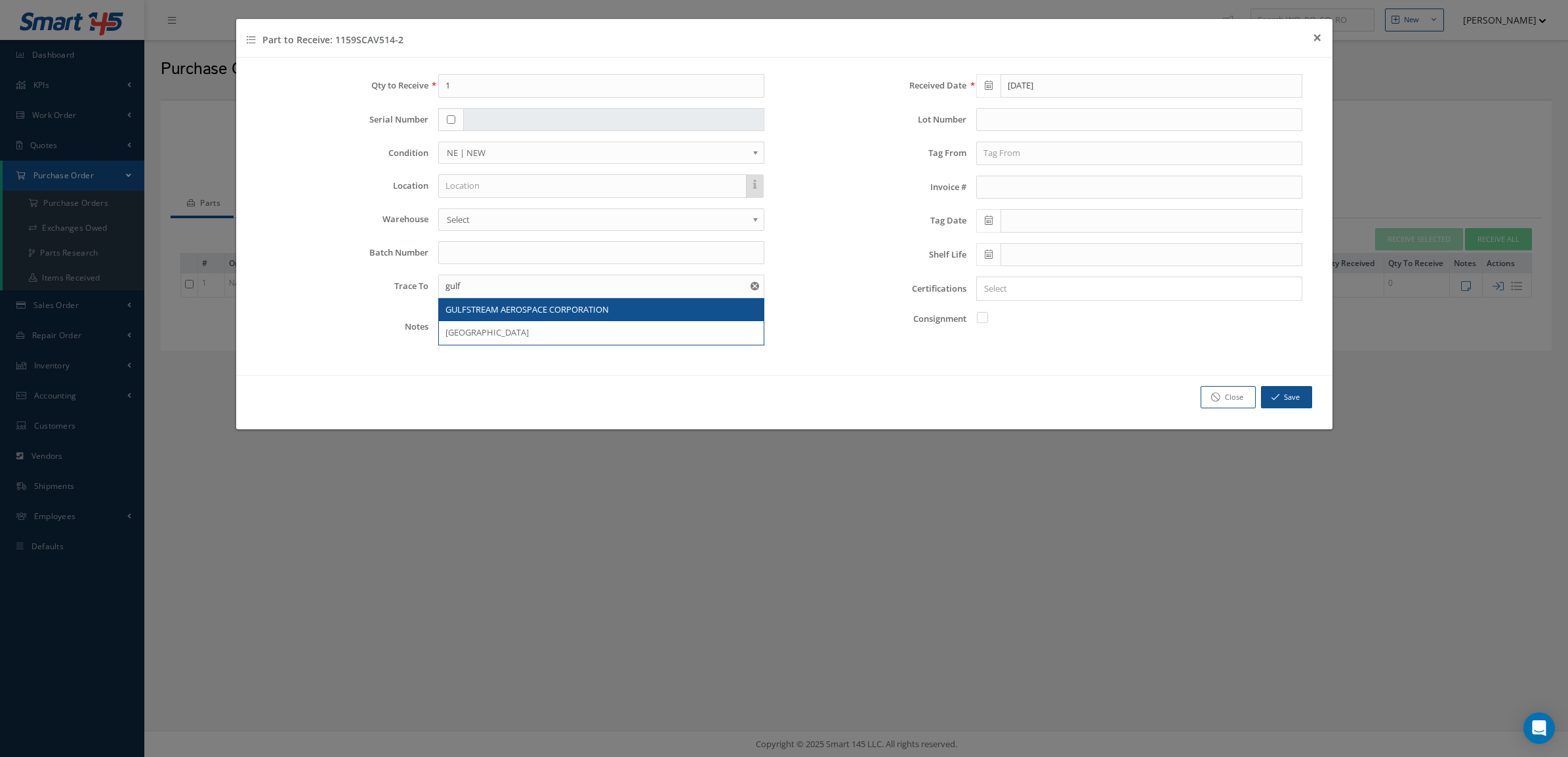
click at [677, 315] on div "GULFSTREAM AEROSPACE CORPORATION" at bounding box center [601, 310] width 312 height 13
type input "GULFSTREAM AEROSPACE CORPORATION"
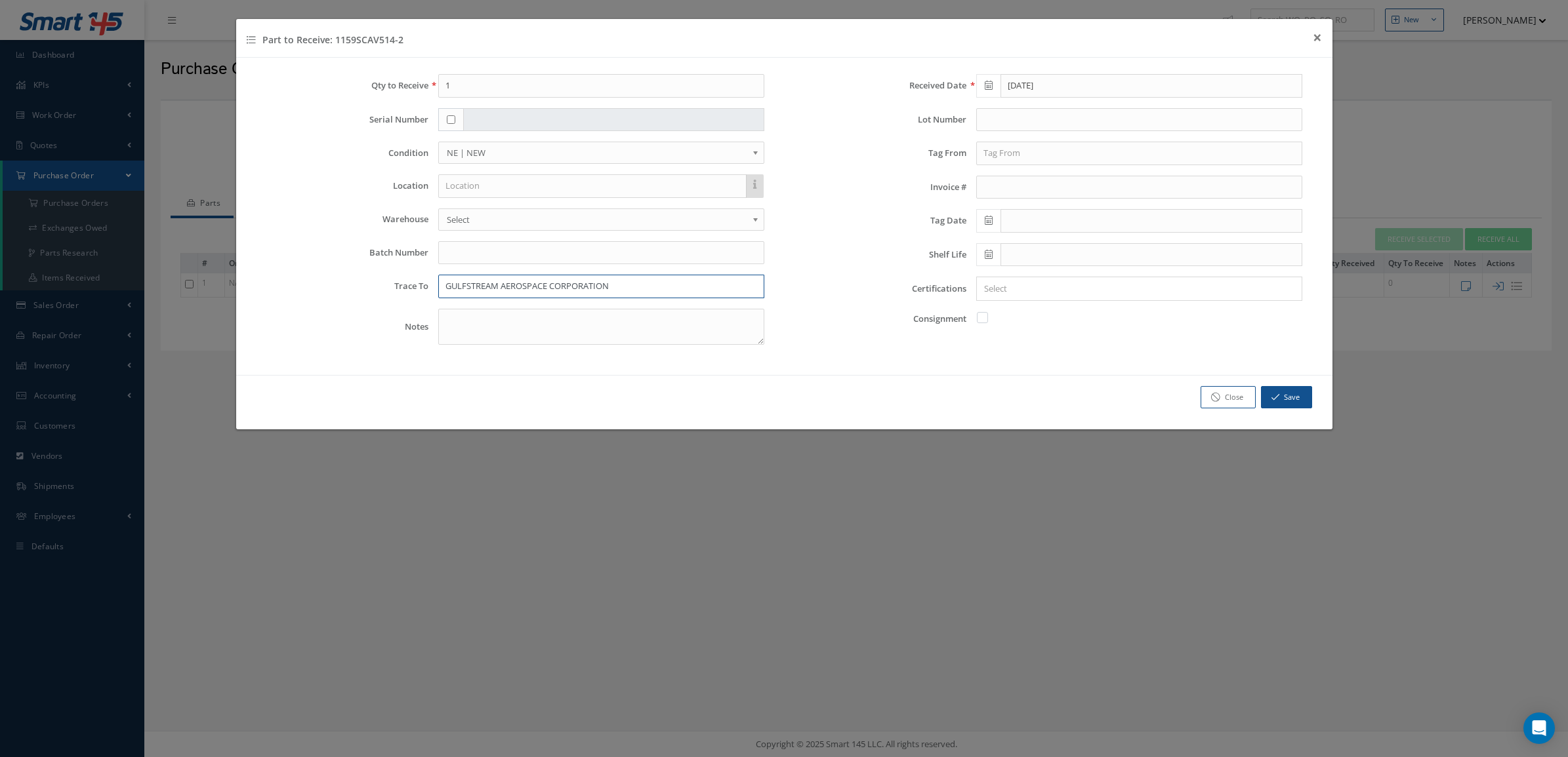
drag, startPoint x: 655, startPoint y: 289, endPoint x: 395, endPoint y: 298, distance: 260.2
click at [395, 298] on div "Trace To GULFSTREAM AEROSPACE CORPORATION" at bounding box center [516, 286] width 519 height 24
click at [1031, 142] on input "text" at bounding box center [1139, 154] width 326 height 24
paste input "GULFSTREAM AEROSPACE CORPORATION"
type input "GULFSTREAM AEROSPACE CORPORATION"
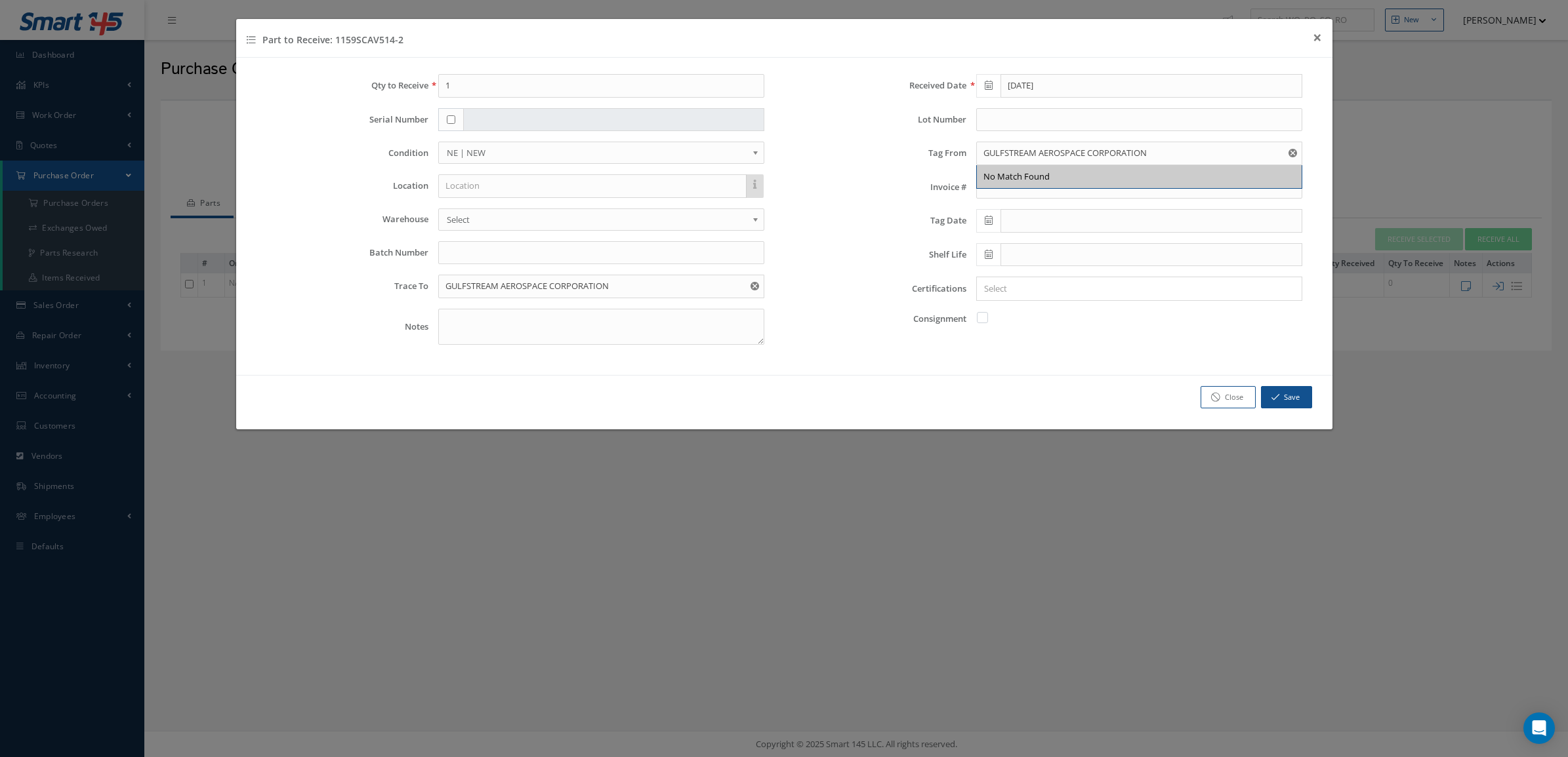
click at [989, 221] on icon at bounding box center [988, 220] width 8 height 9
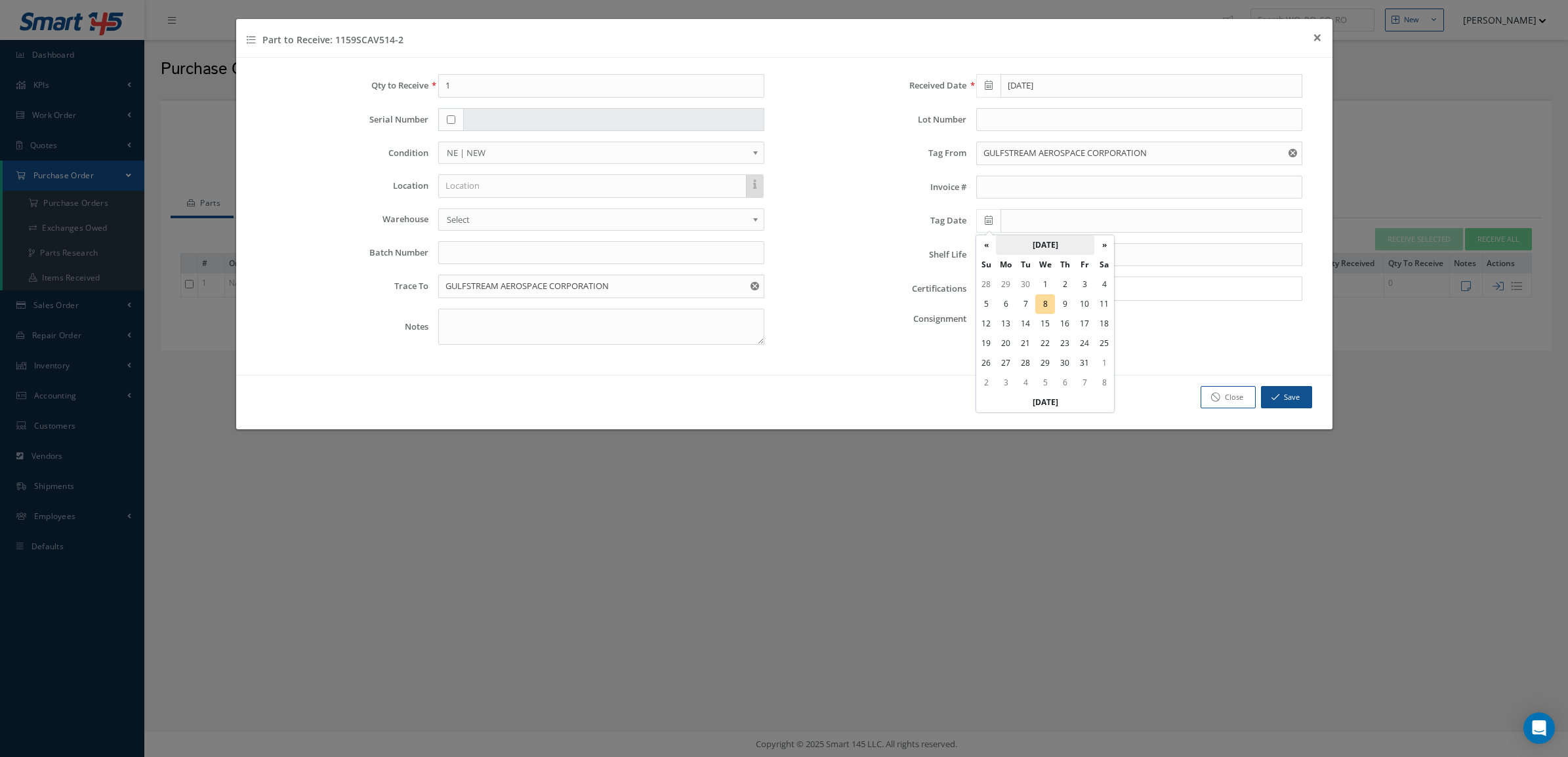
click at [1023, 241] on th "October 2025" at bounding box center [1045, 245] width 98 height 19
click at [993, 247] on th "«" at bounding box center [986, 245] width 19 height 19
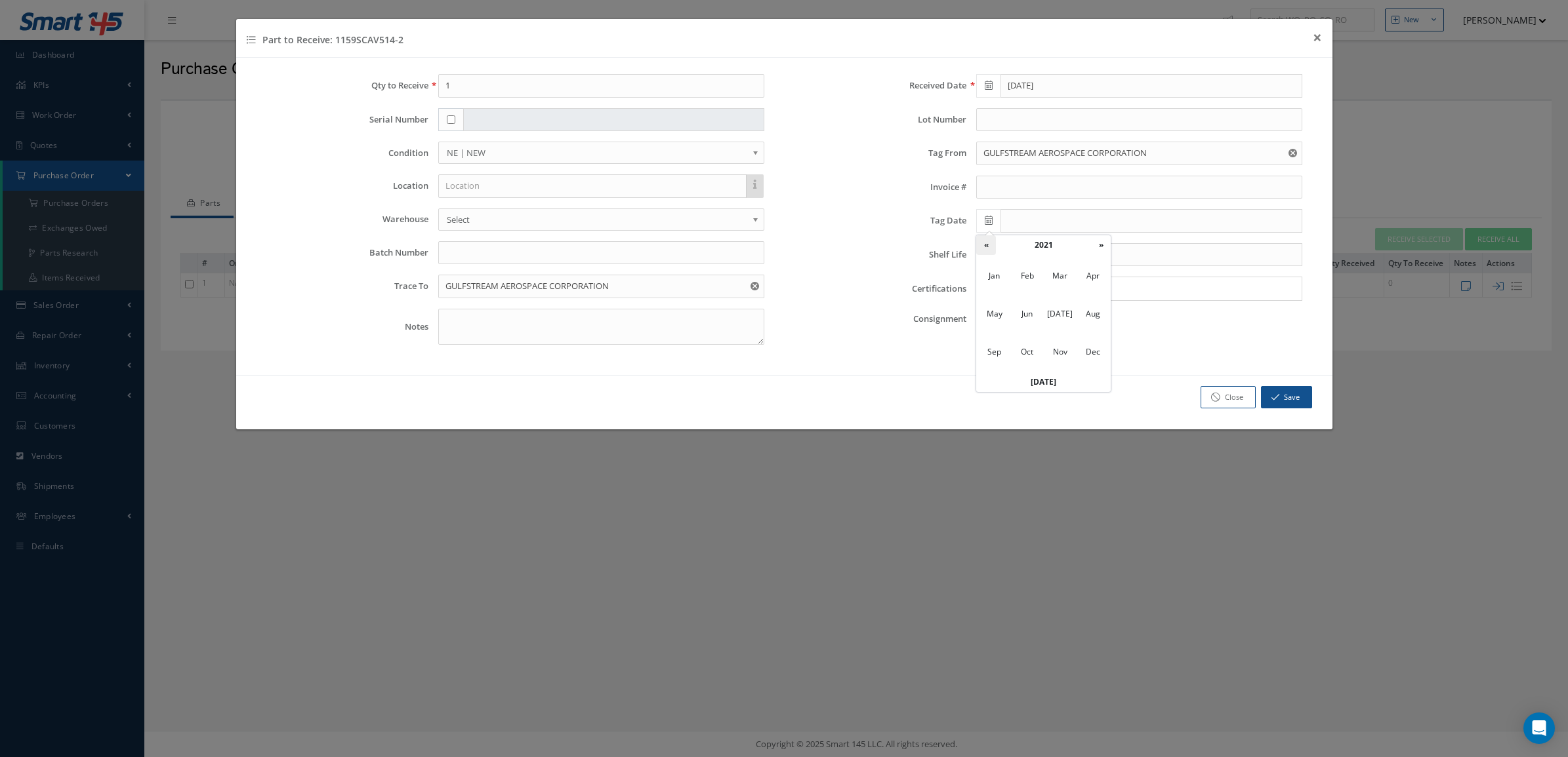
click at [993, 247] on th "«" at bounding box center [986, 245] width 19 height 19
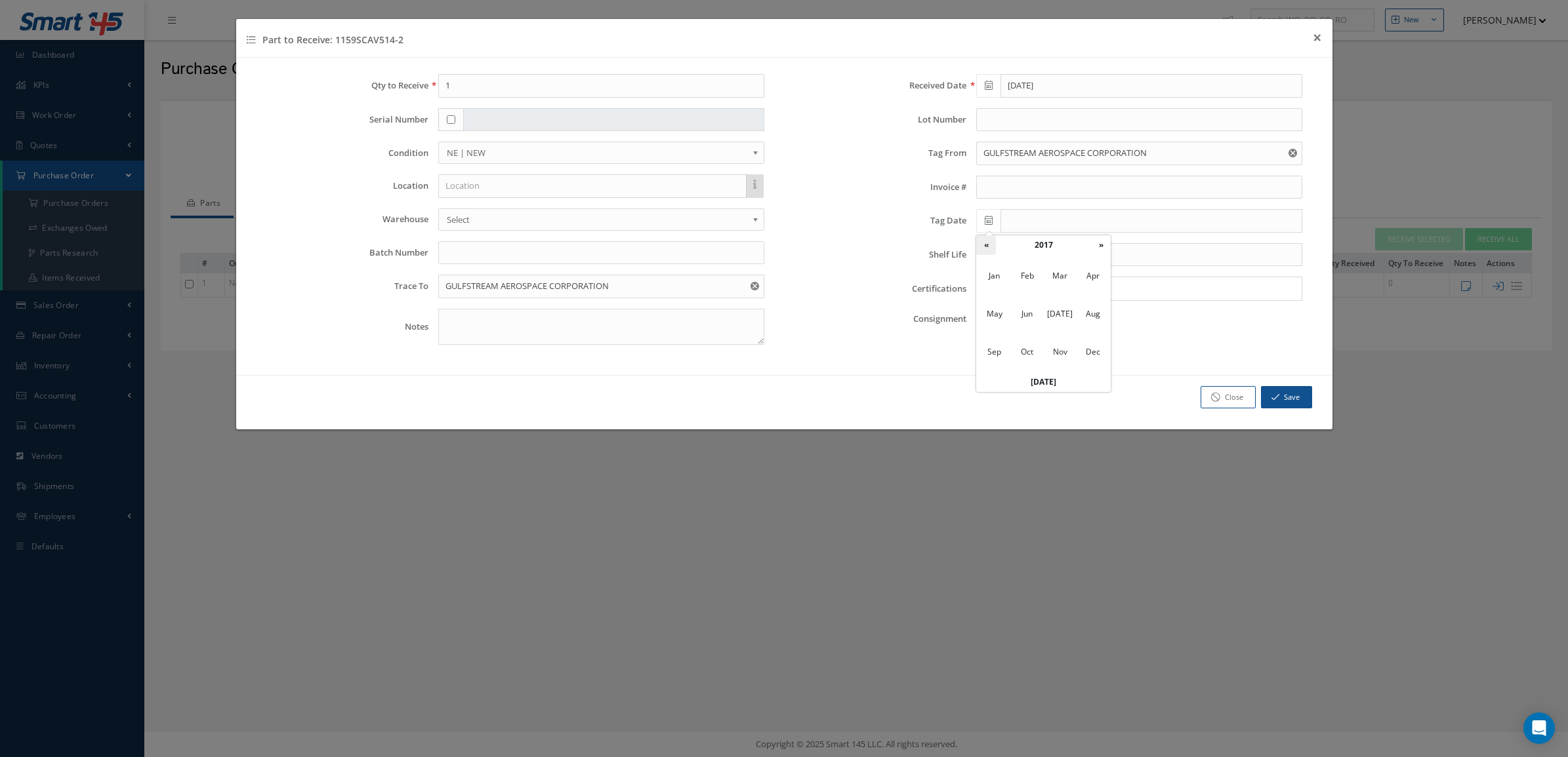
click at [993, 247] on th "«" at bounding box center [986, 245] width 19 height 19
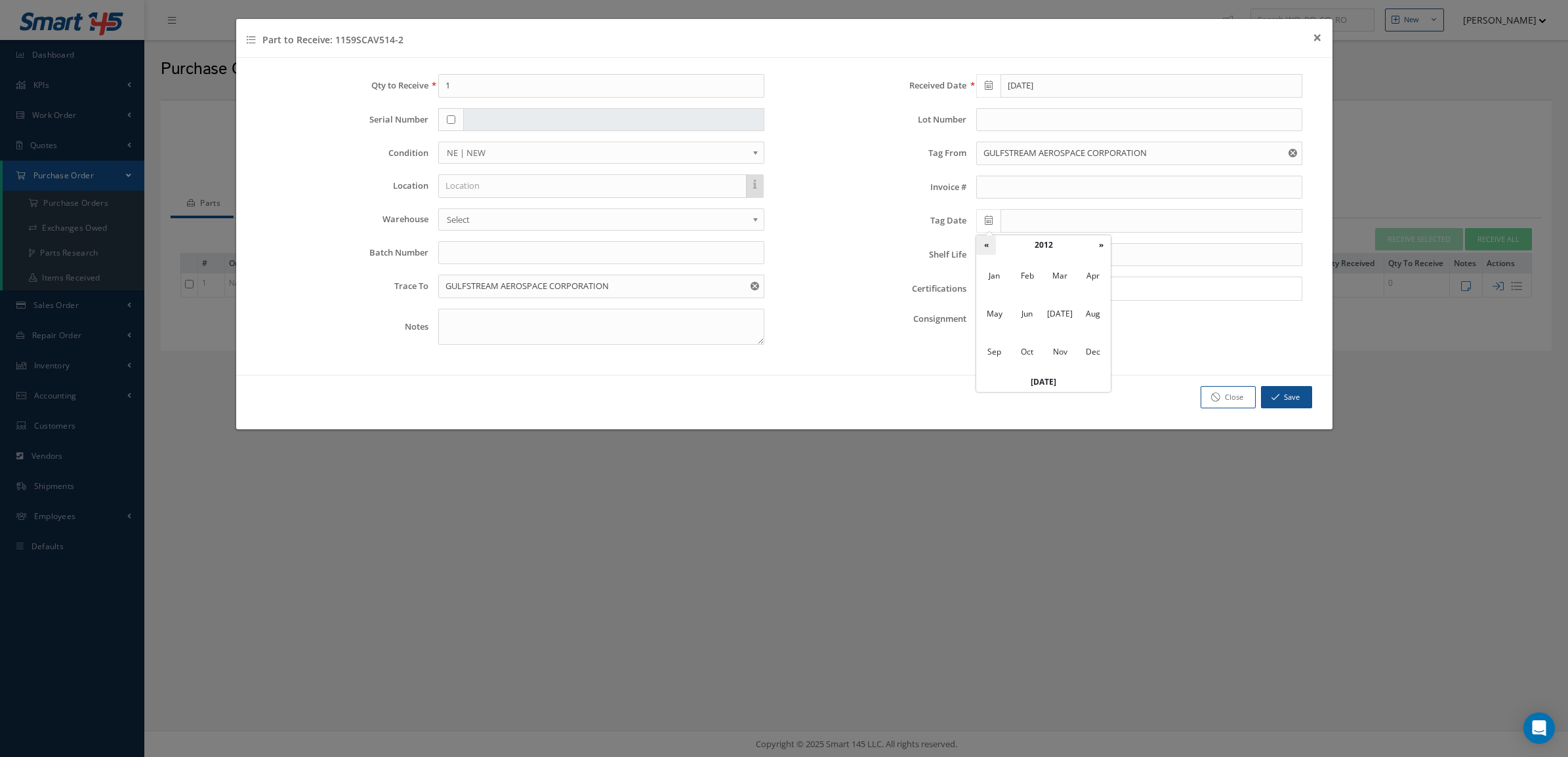
click at [993, 247] on th "«" at bounding box center [986, 245] width 19 height 19
click at [1100, 254] on th "»" at bounding box center [1101, 245] width 19 height 19
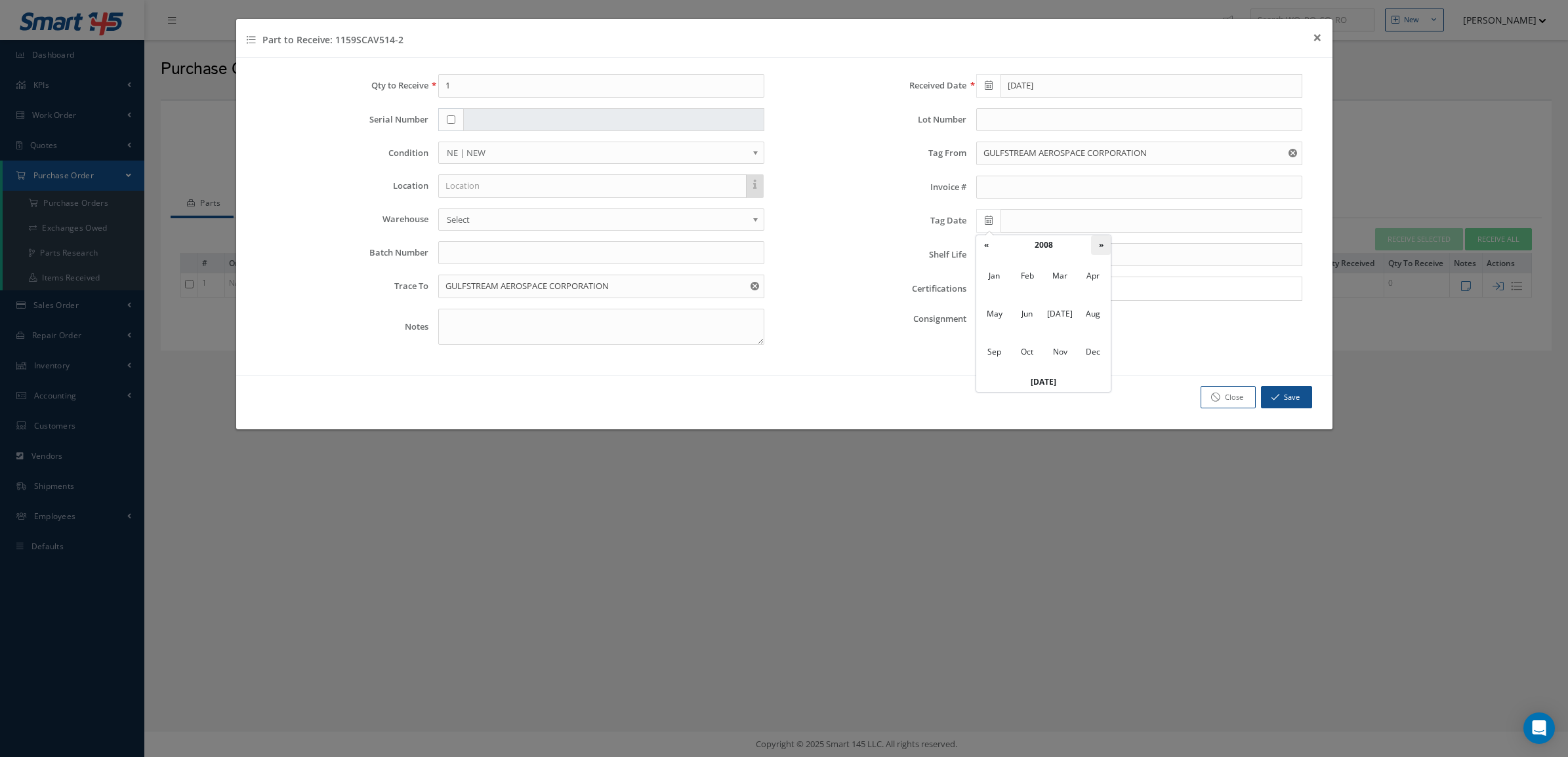
click at [1100, 253] on th "»" at bounding box center [1101, 245] width 19 height 19
click at [1029, 312] on span "Jun" at bounding box center [1027, 313] width 30 height 35
click at [1108, 326] on td "20" at bounding box center [1104, 324] width 19 height 19
type input "06/20/2009"
click at [1068, 295] on input "Search for option" at bounding box center [1136, 289] width 316 height 14
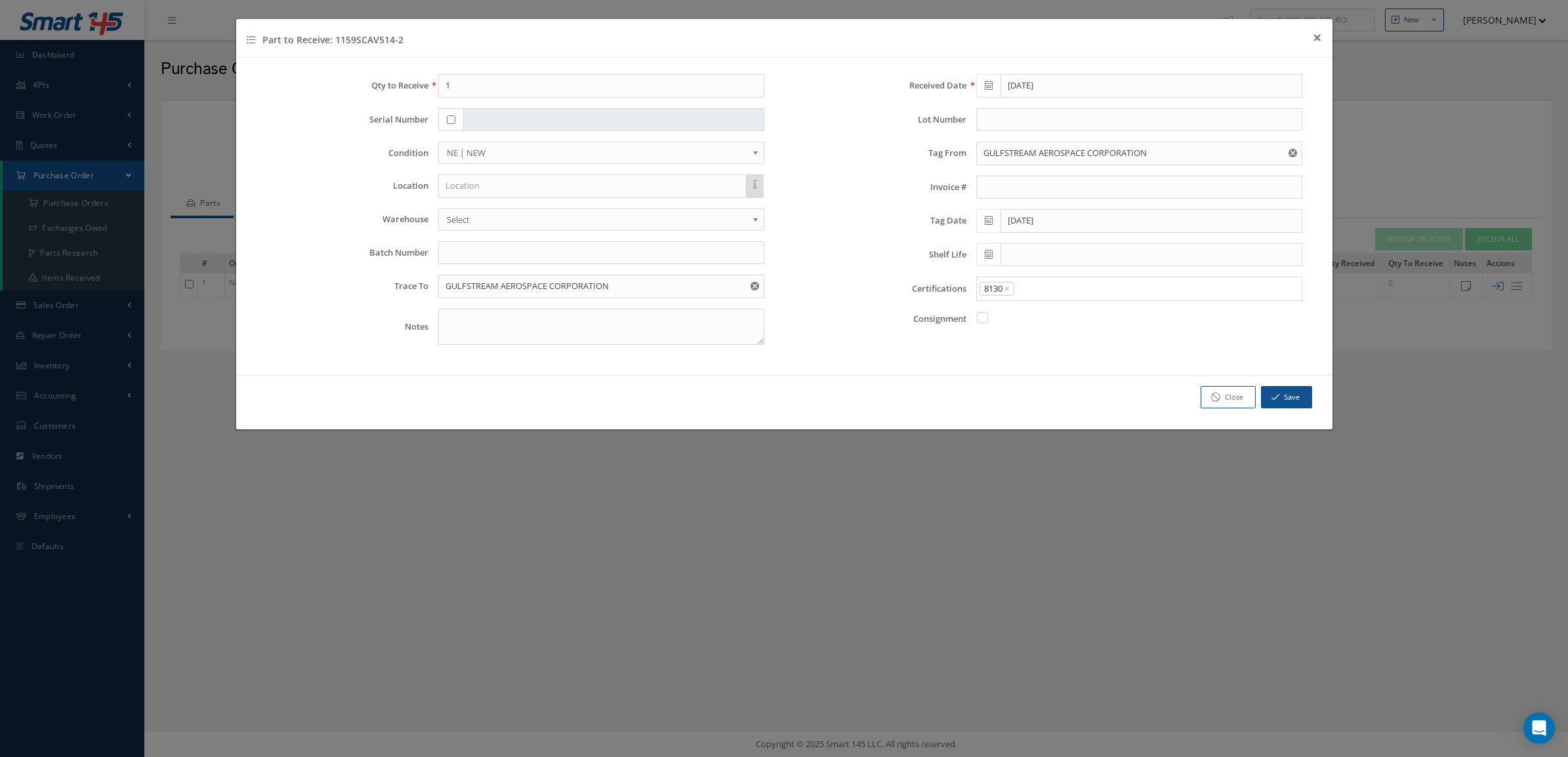
click at [1055, 338] on link "8130" at bounding box center [1139, 334] width 344 height 20
click at [1059, 291] on input "Search for option" at bounding box center [1155, 289] width 279 height 14
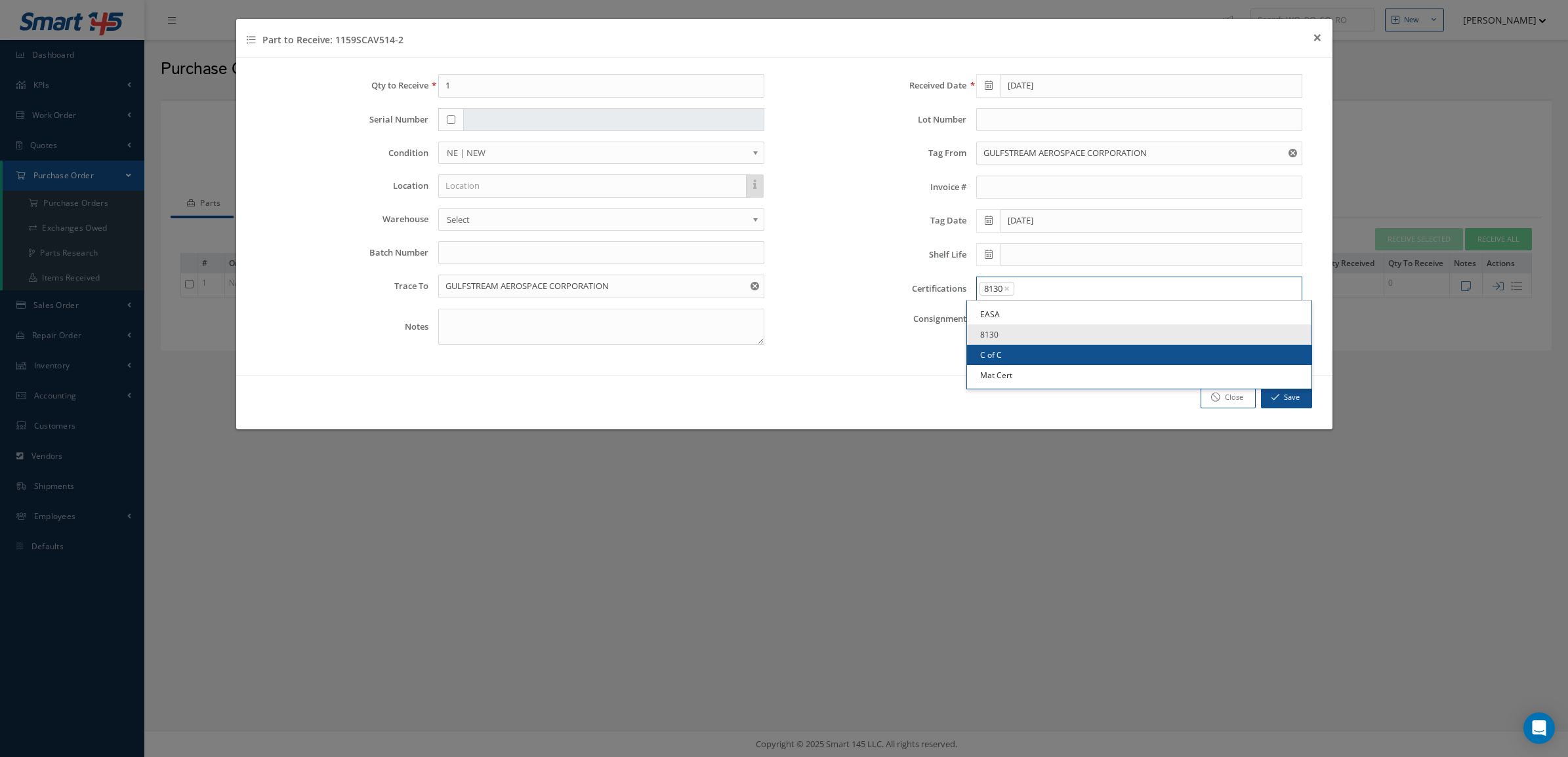
click at [1059, 354] on link "C of C" at bounding box center [1139, 354] width 344 height 20
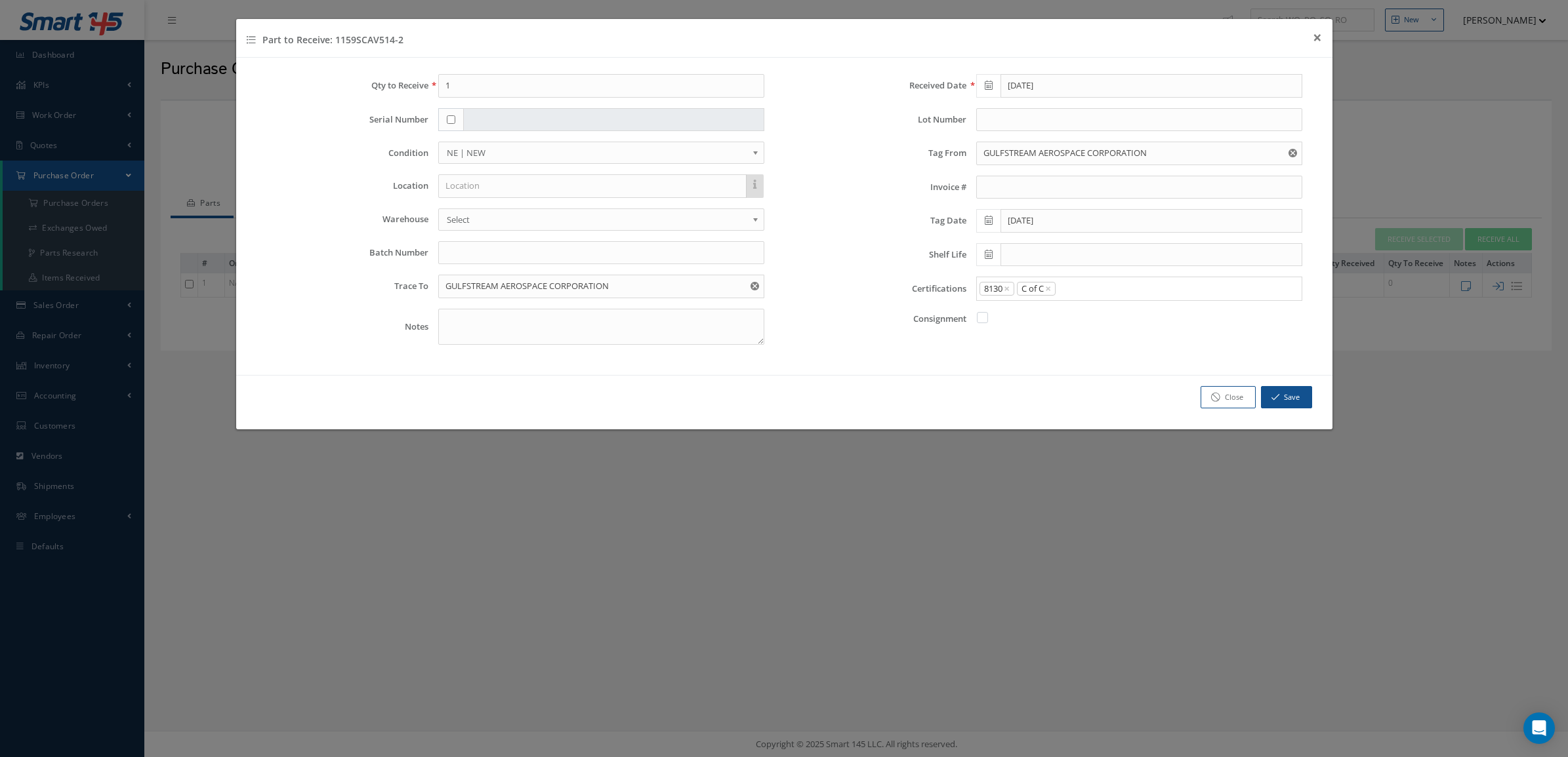
click at [1077, 285] on input "Search for option" at bounding box center [1176, 289] width 238 height 14
click at [1071, 381] on link "Mat Cert" at bounding box center [1139, 375] width 344 height 20
click at [1287, 392] on button "Save" at bounding box center [1286, 397] width 51 height 23
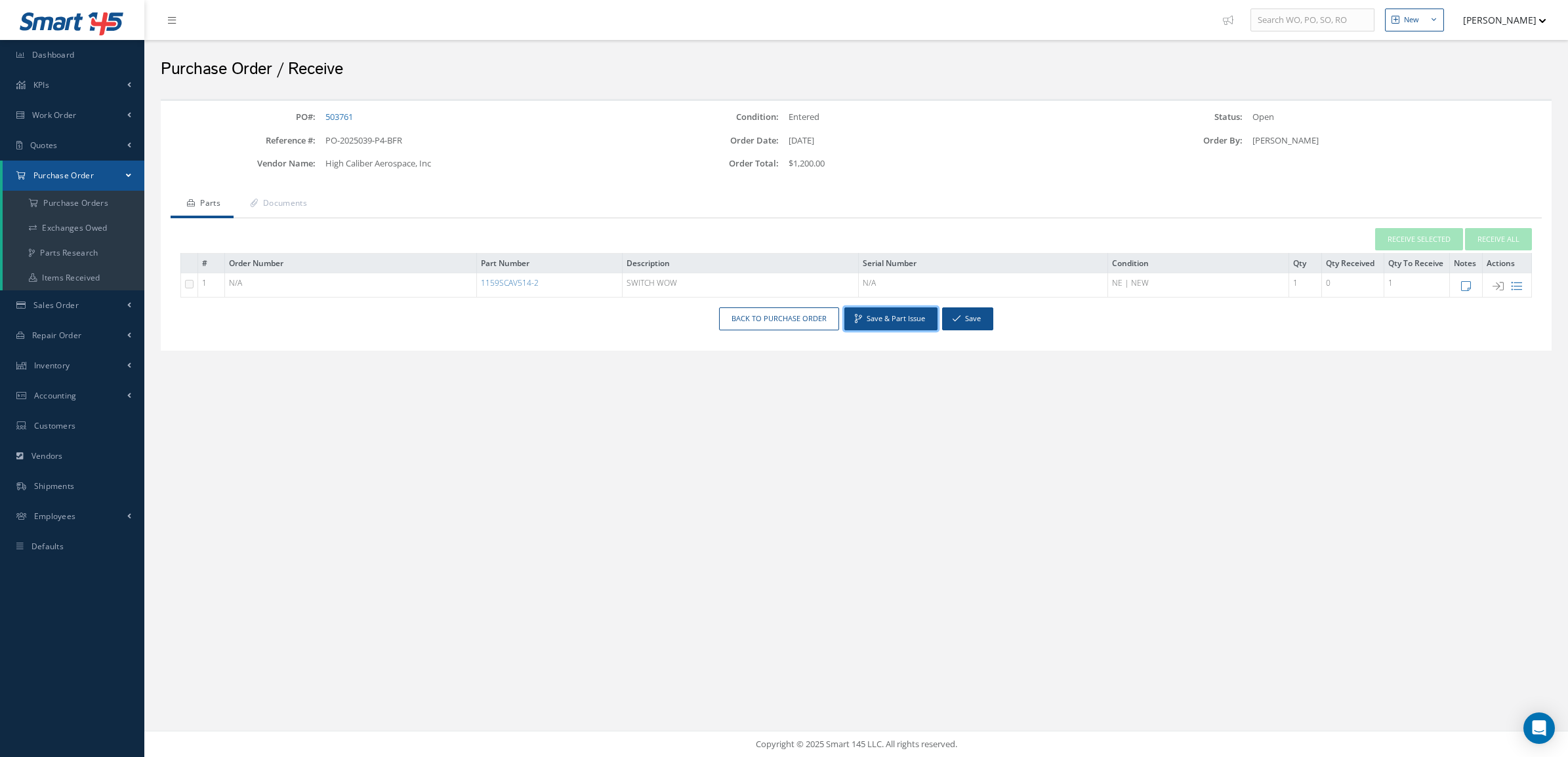
click at [885, 320] on button "Save & Part Issue" at bounding box center [891, 318] width 93 height 23
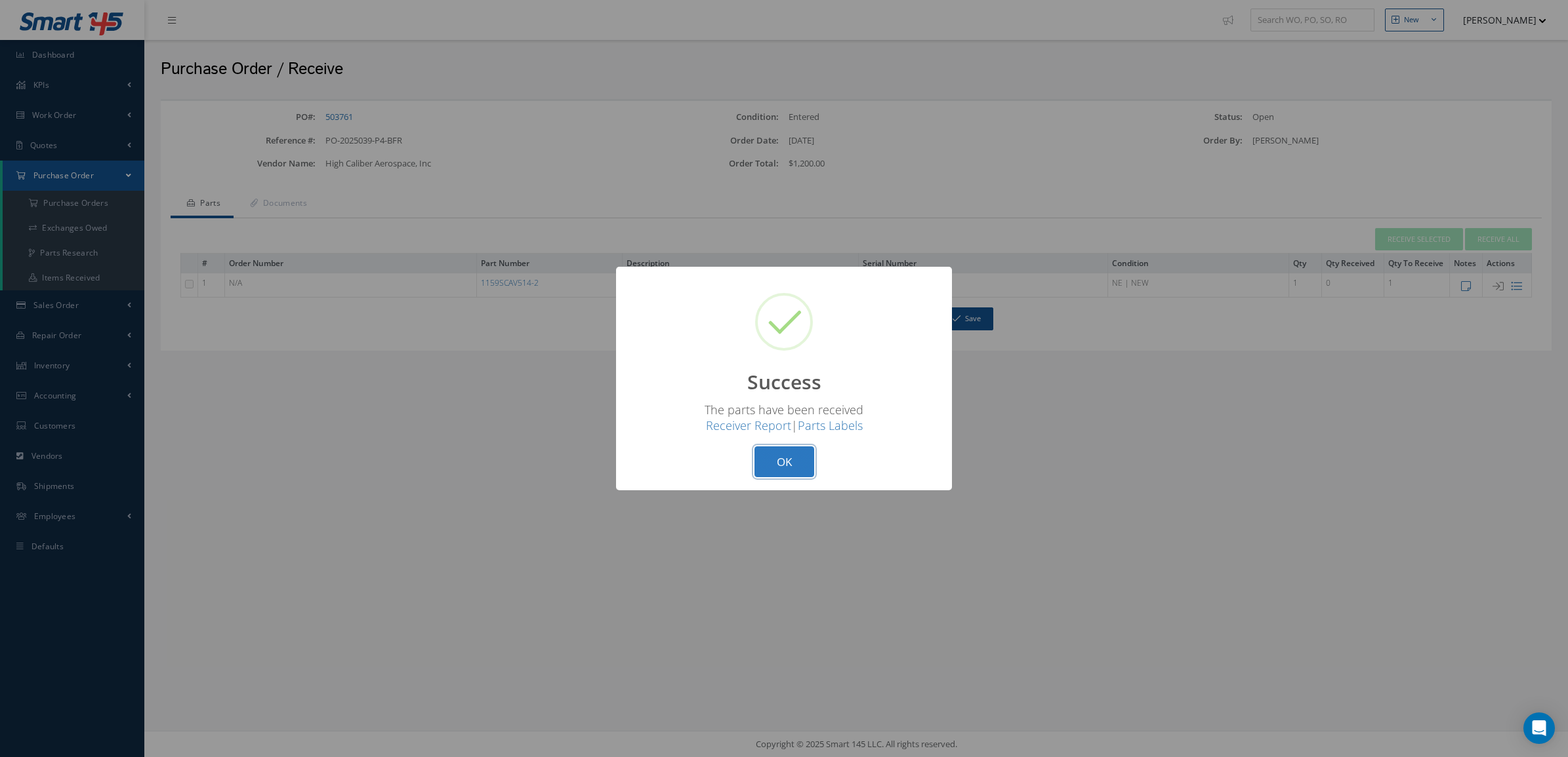
click at [772, 464] on button "OK" at bounding box center [784, 462] width 60 height 31
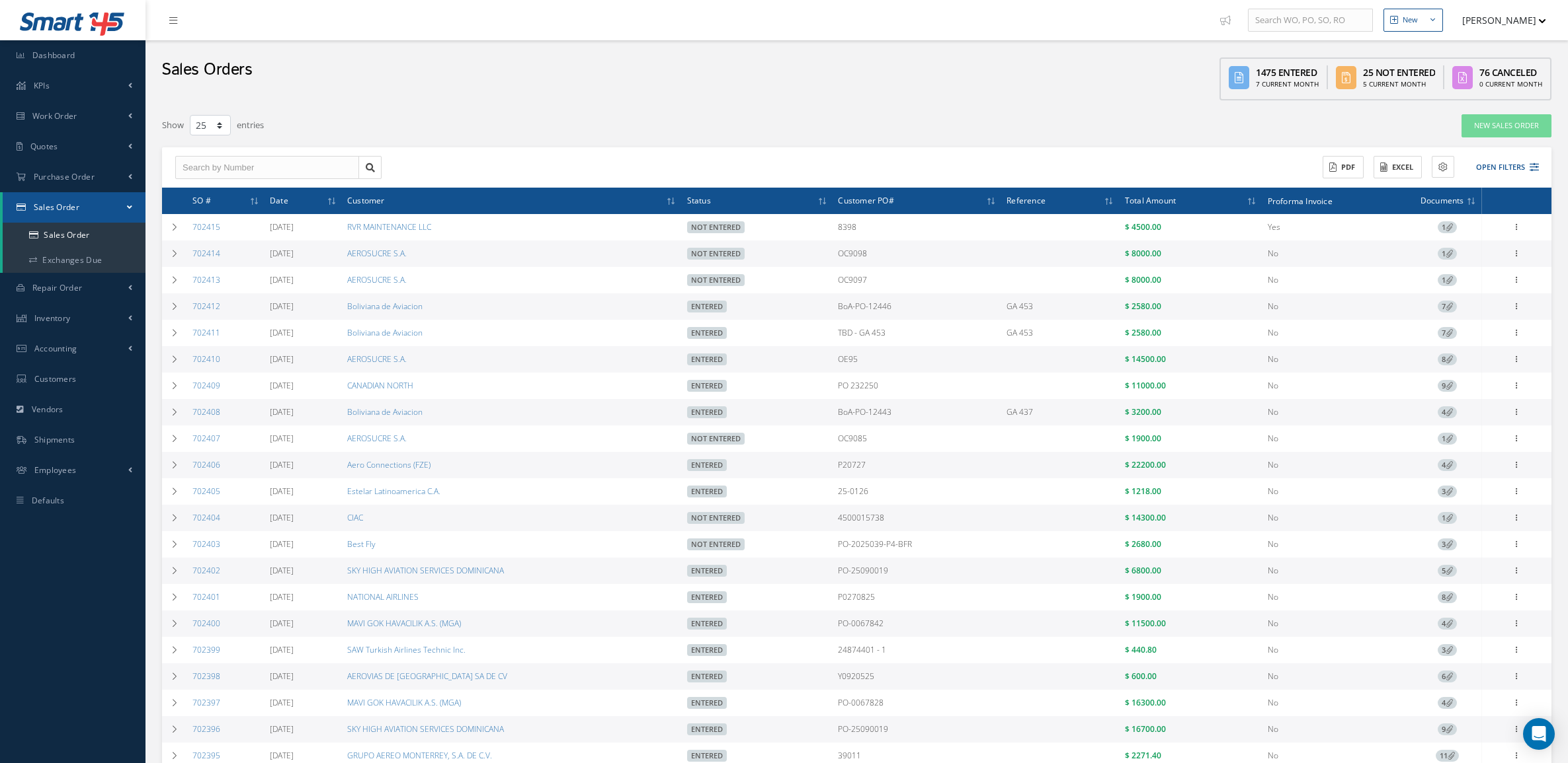
select select "25"
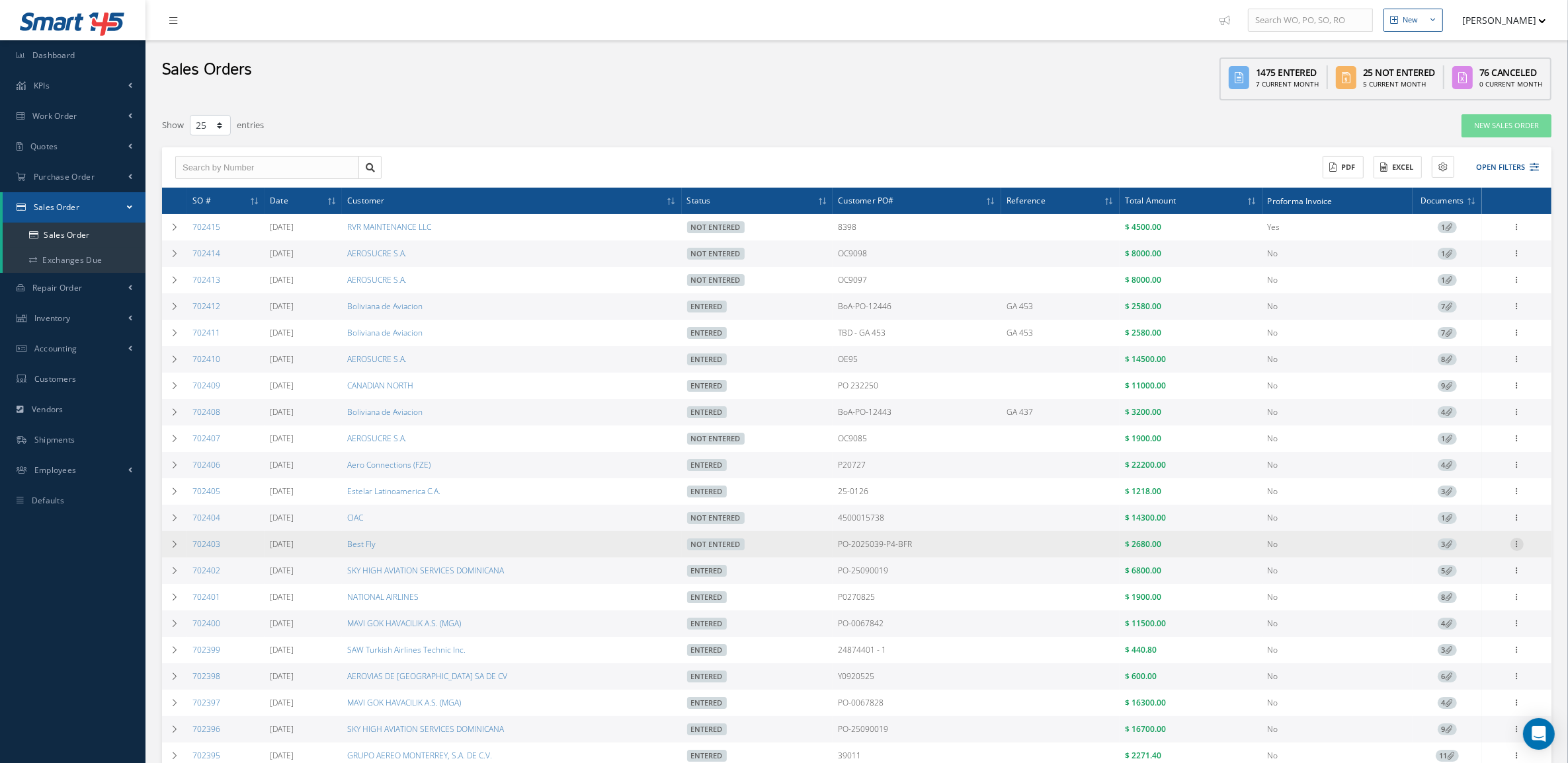
click at [1516, 549] on icon at bounding box center [1516, 543] width 13 height 10
click at [1473, 622] on link "Documents" at bounding box center [1456, 621] width 105 height 17
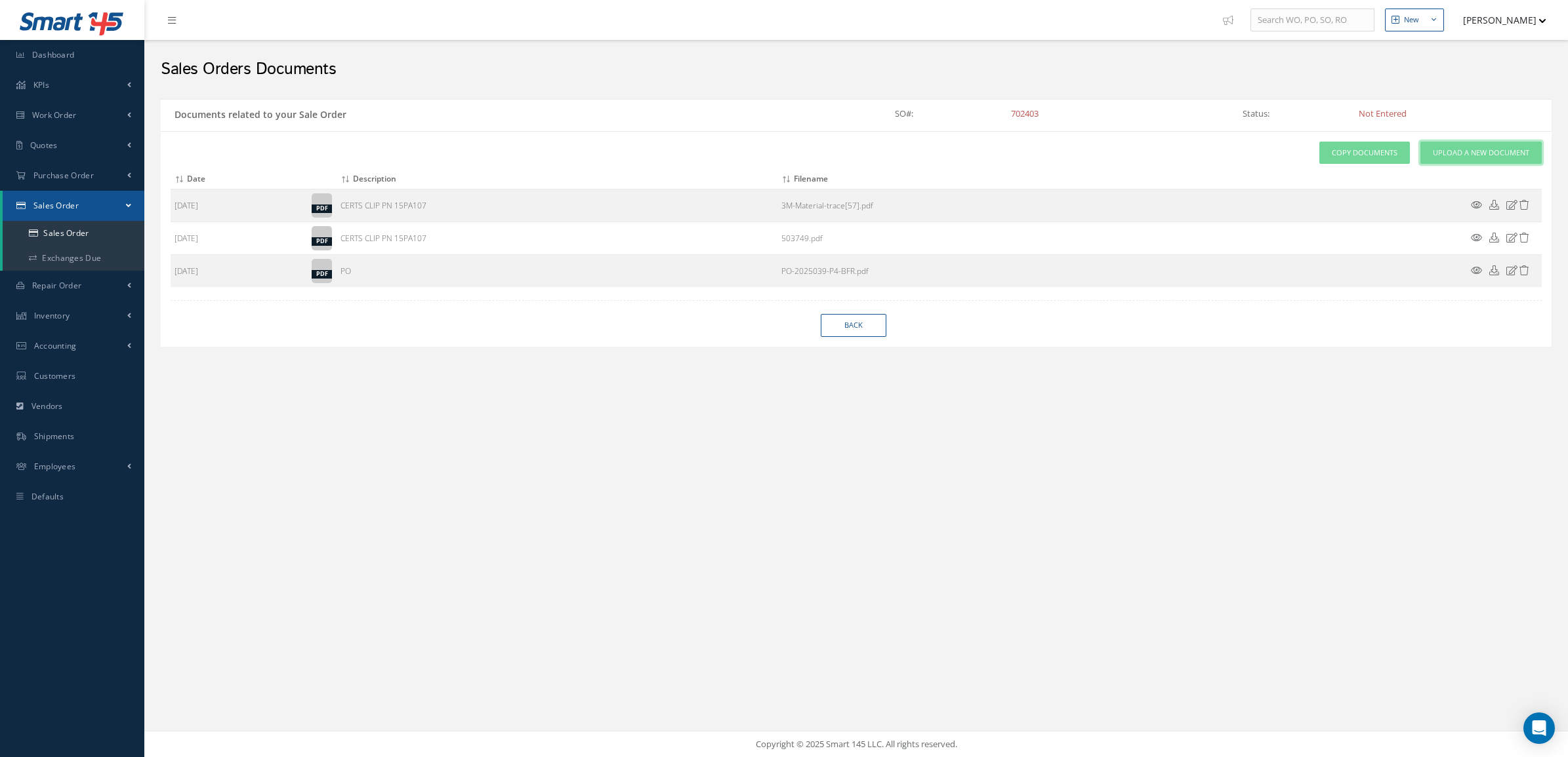
click at [1440, 161] on link "Upload a New Document" at bounding box center [1481, 153] width 121 height 23
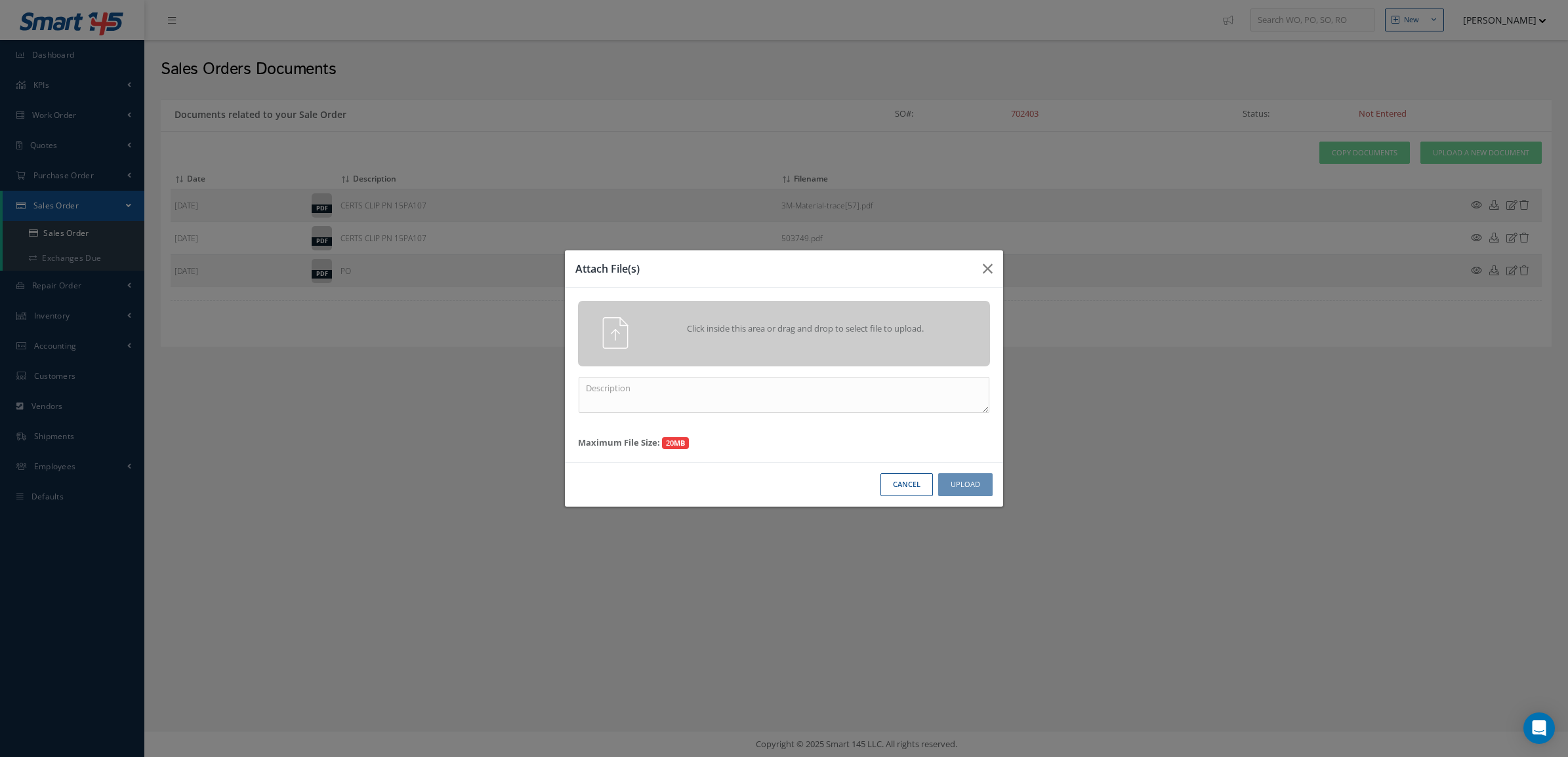
drag, startPoint x: 710, startPoint y: 365, endPoint x: 708, endPoint y: 354, distance: 11.2
click at [708, 354] on div "Click inside this area or drag and drop to select file to upload." at bounding box center [784, 334] width 412 height 66
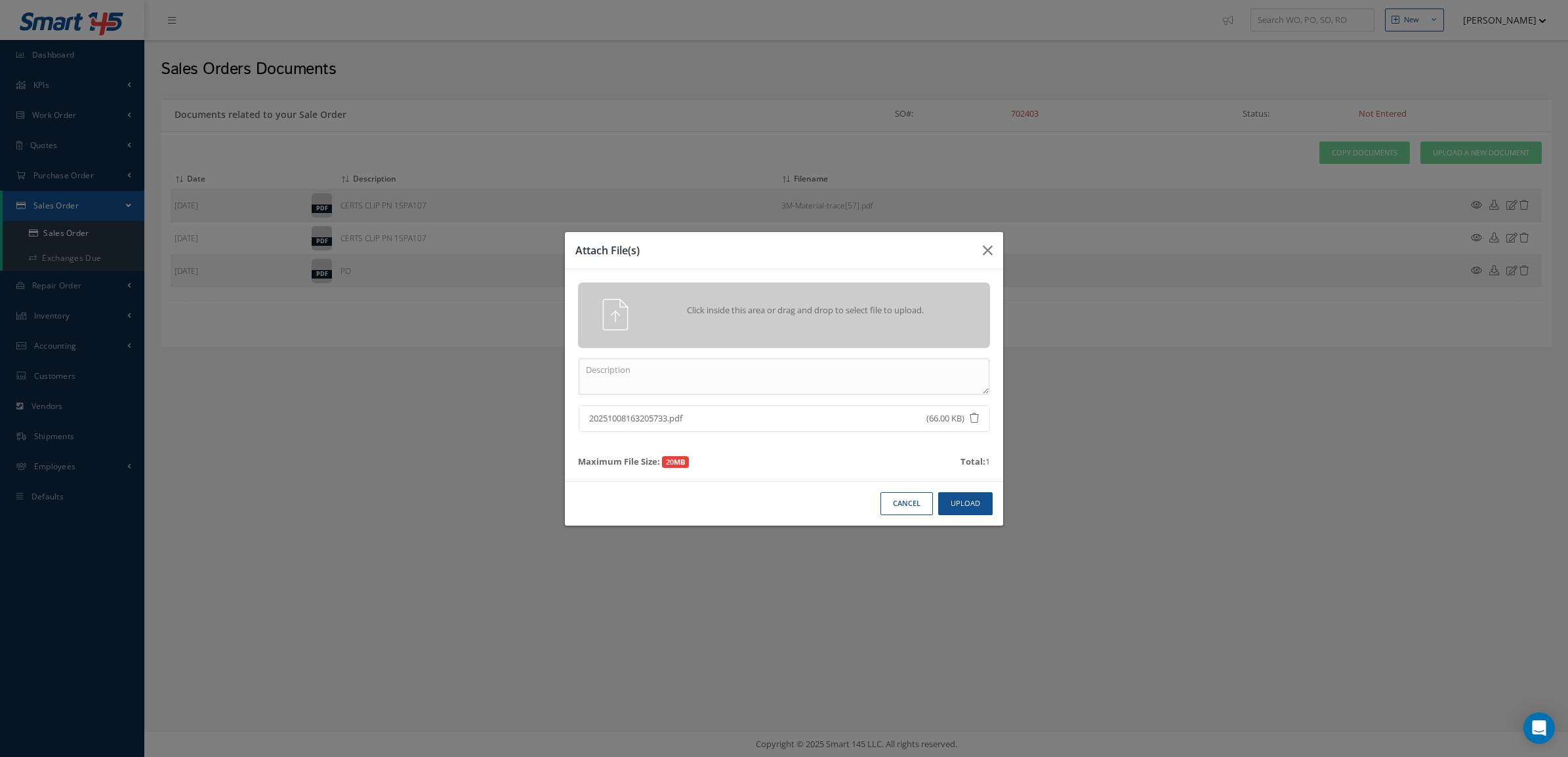
click at [723, 302] on div "Click inside this area or drag and drop to select file to upload." at bounding box center [802, 312] width 324 height 26
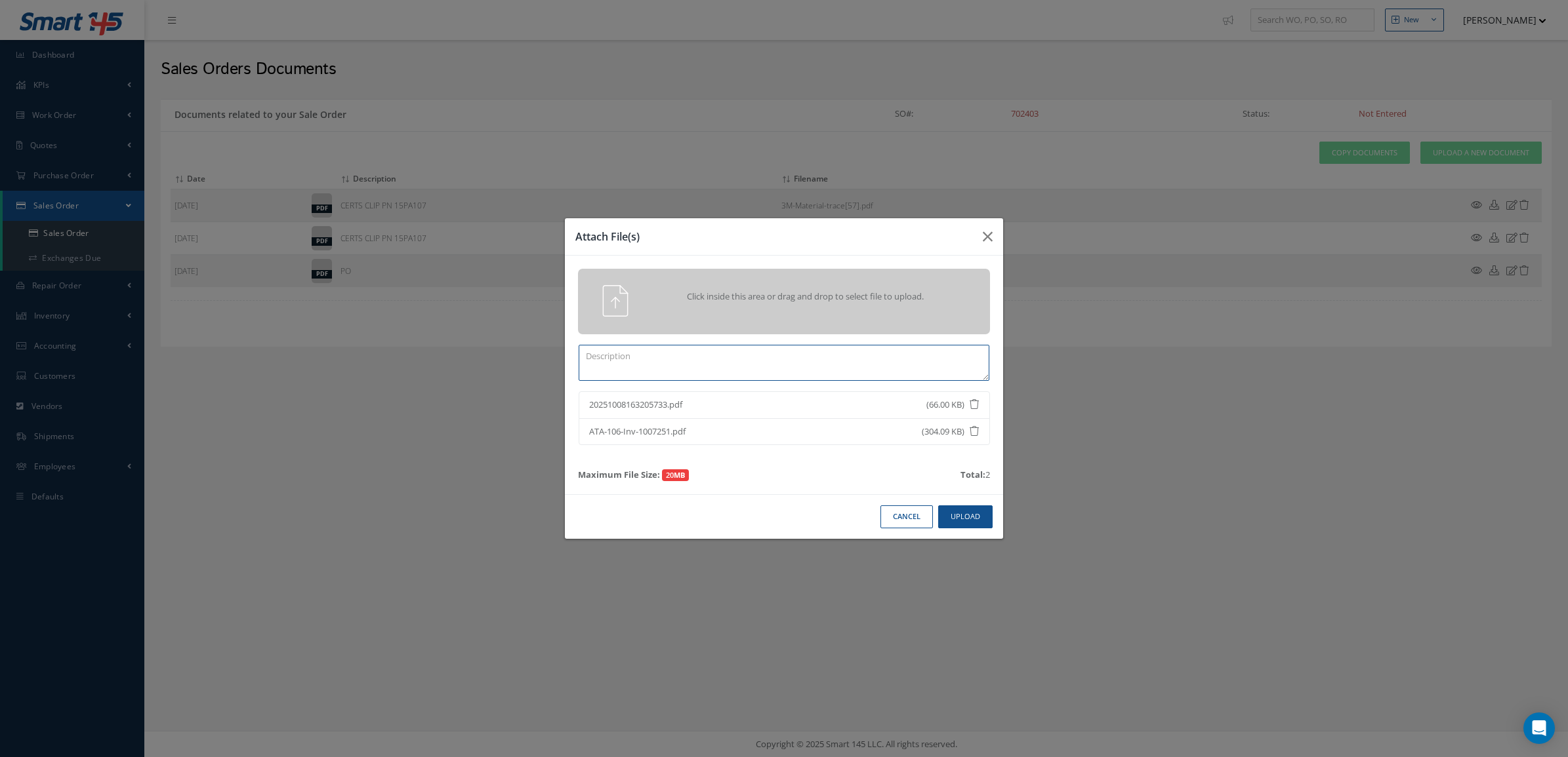
click at [618, 369] on textarea at bounding box center [784, 363] width 411 height 36
paste textarea "1159SCAV514-2"
type textarea "certs switch 1159SCAV514-2"
click at [944, 521] on button "Upload" at bounding box center [965, 517] width 55 height 23
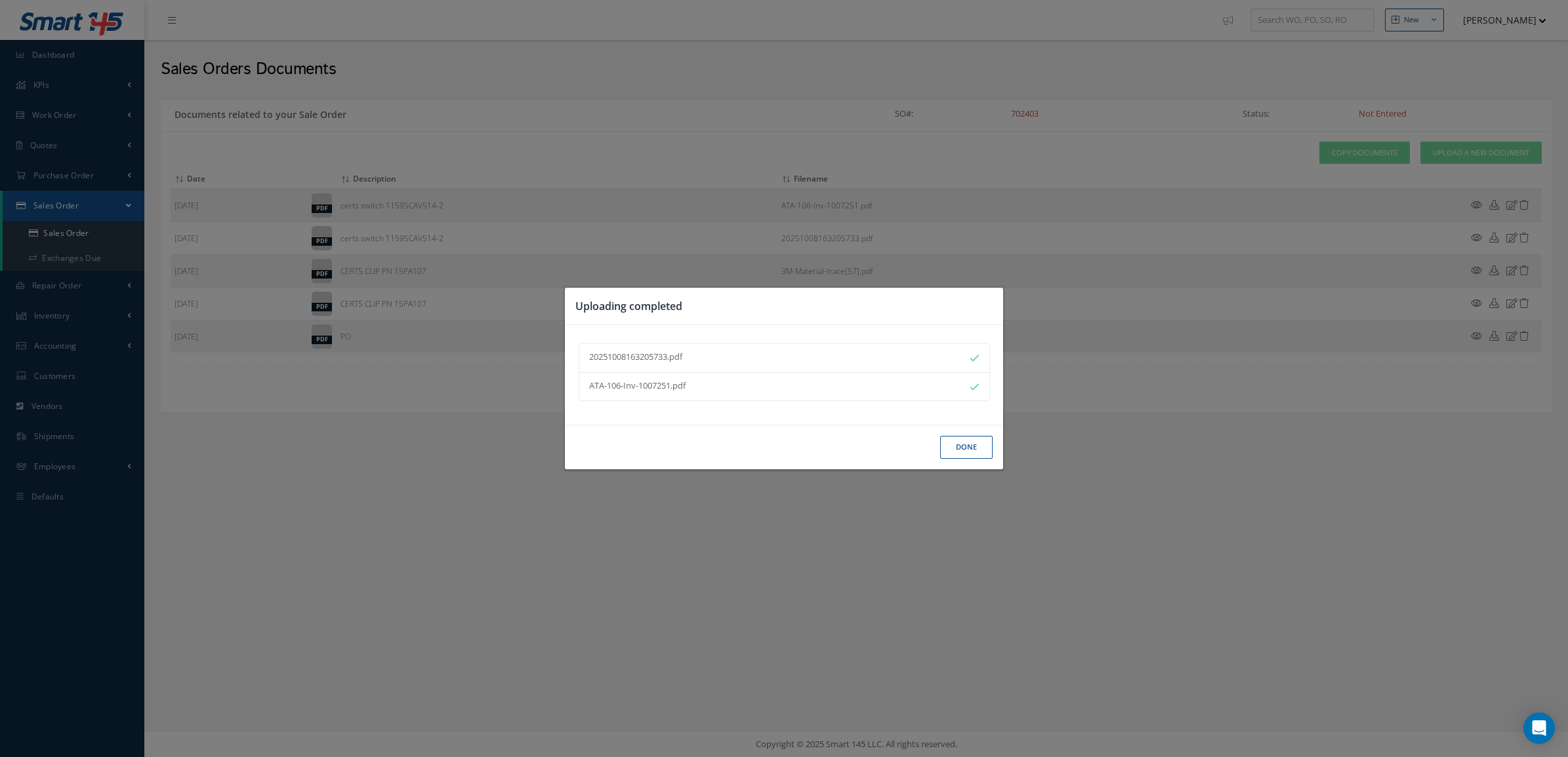
click at [958, 451] on button "Done" at bounding box center [966, 447] width 53 height 23
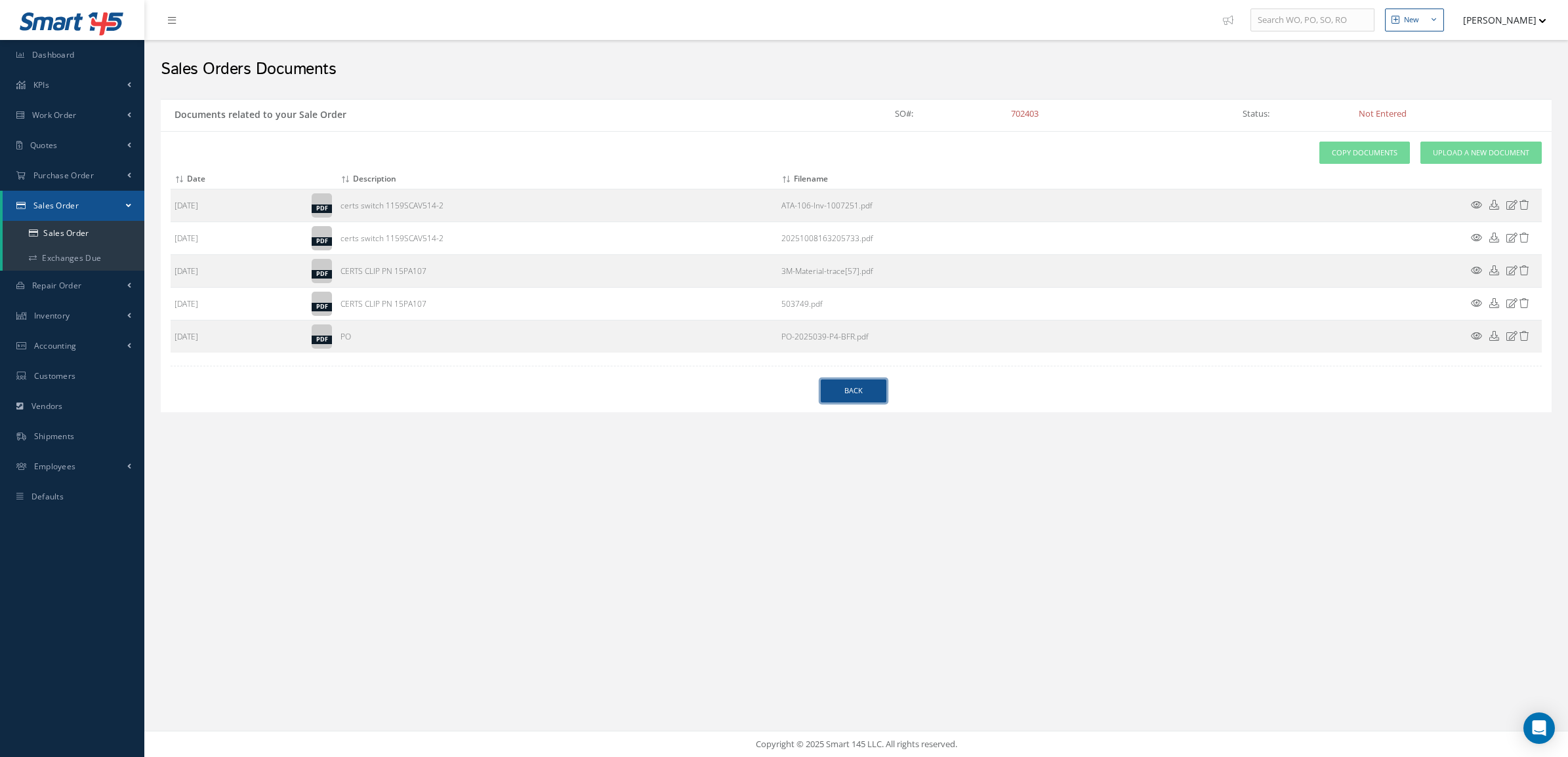
click at [847, 388] on link "Back" at bounding box center [853, 391] width 66 height 23
select select "25"
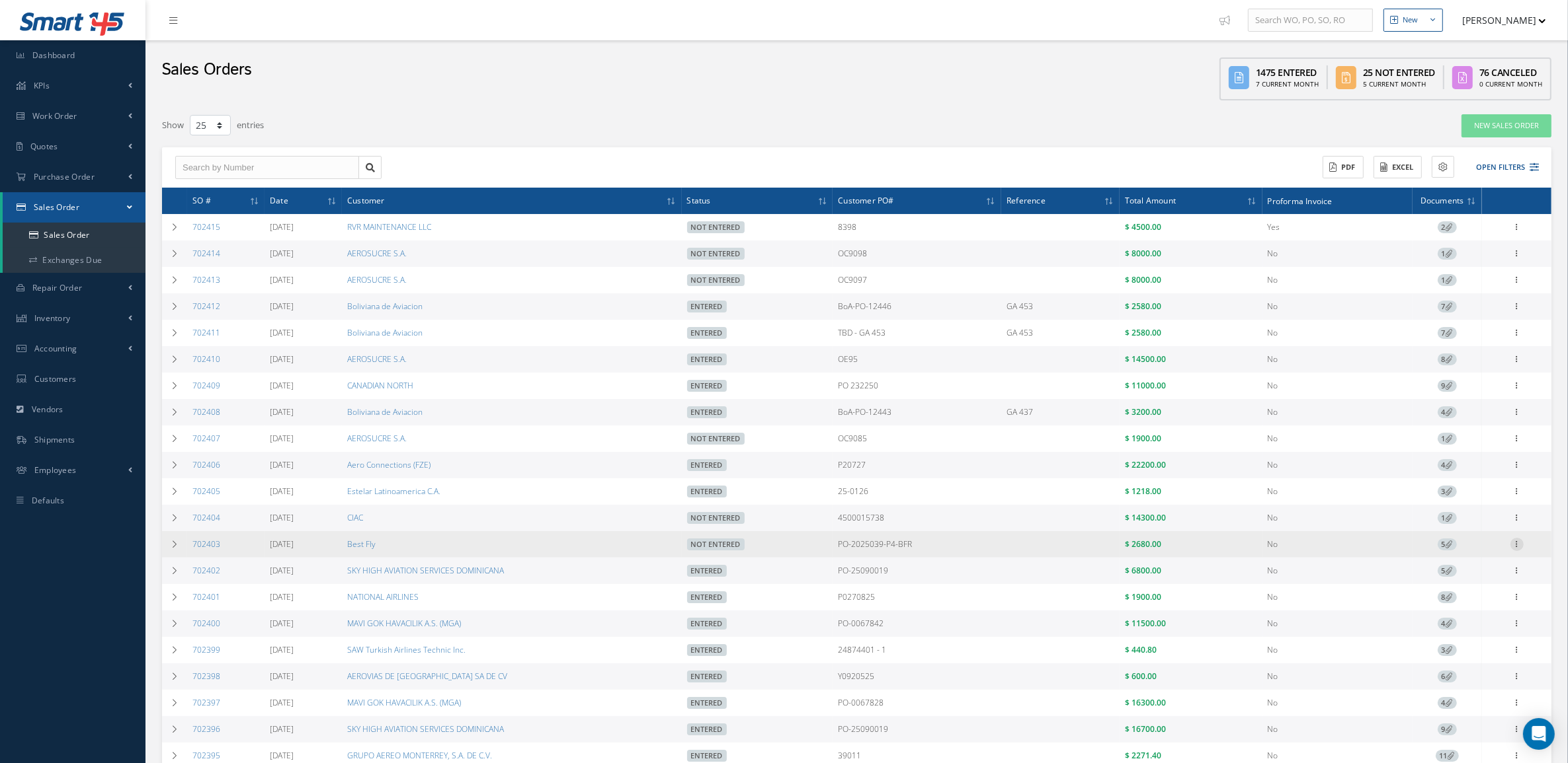
click at [1518, 549] on icon at bounding box center [1516, 543] width 13 height 10
click at [1480, 573] on link "Edit" at bounding box center [1456, 570] width 105 height 17
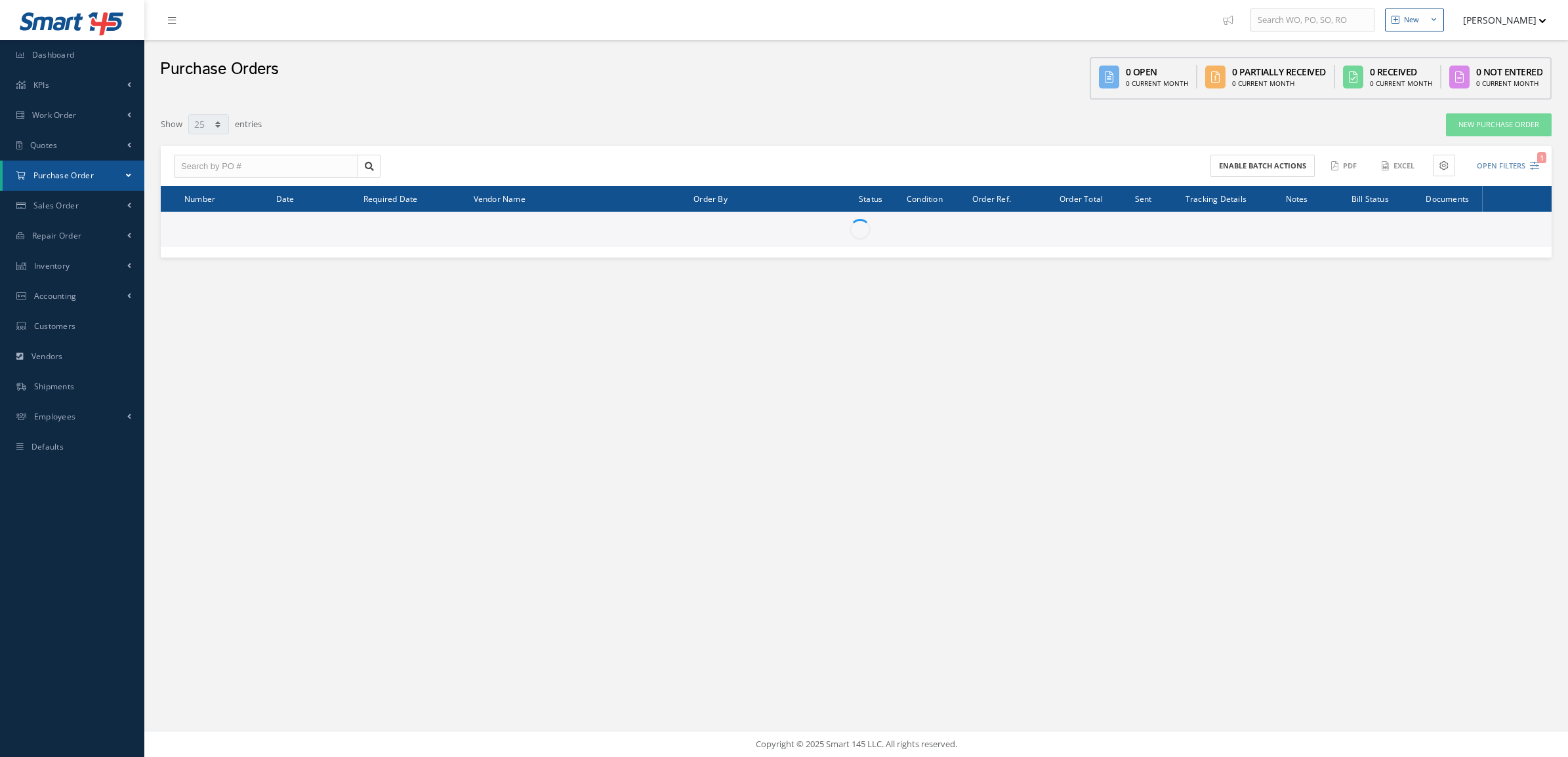
select select "25"
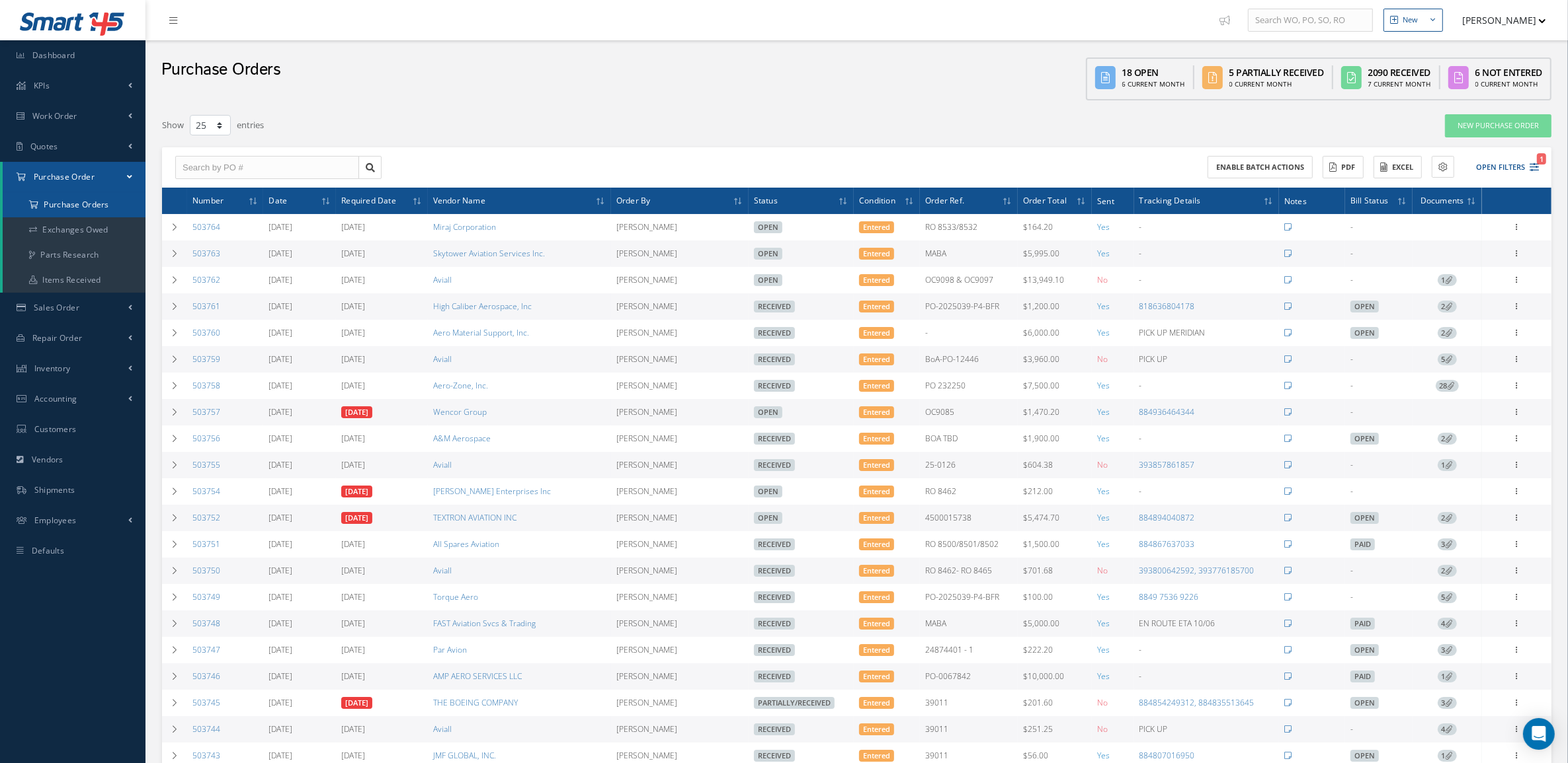
click at [66, 202] on a=1&status_id=2&status_id=3&status_id=5&collapsedFilters"] "Purchase Orders" at bounding box center [74, 205] width 143 height 25
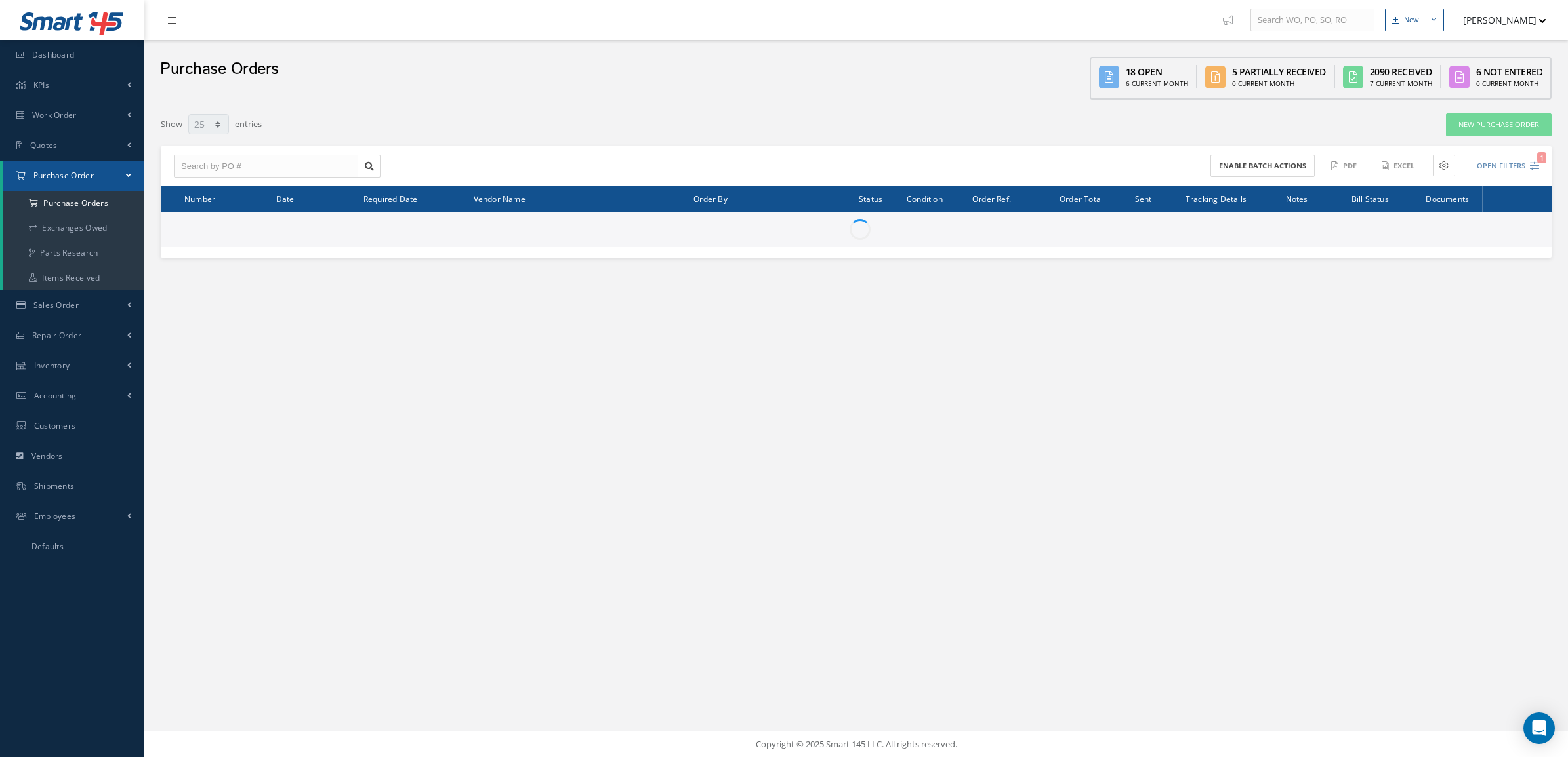
select select "25"
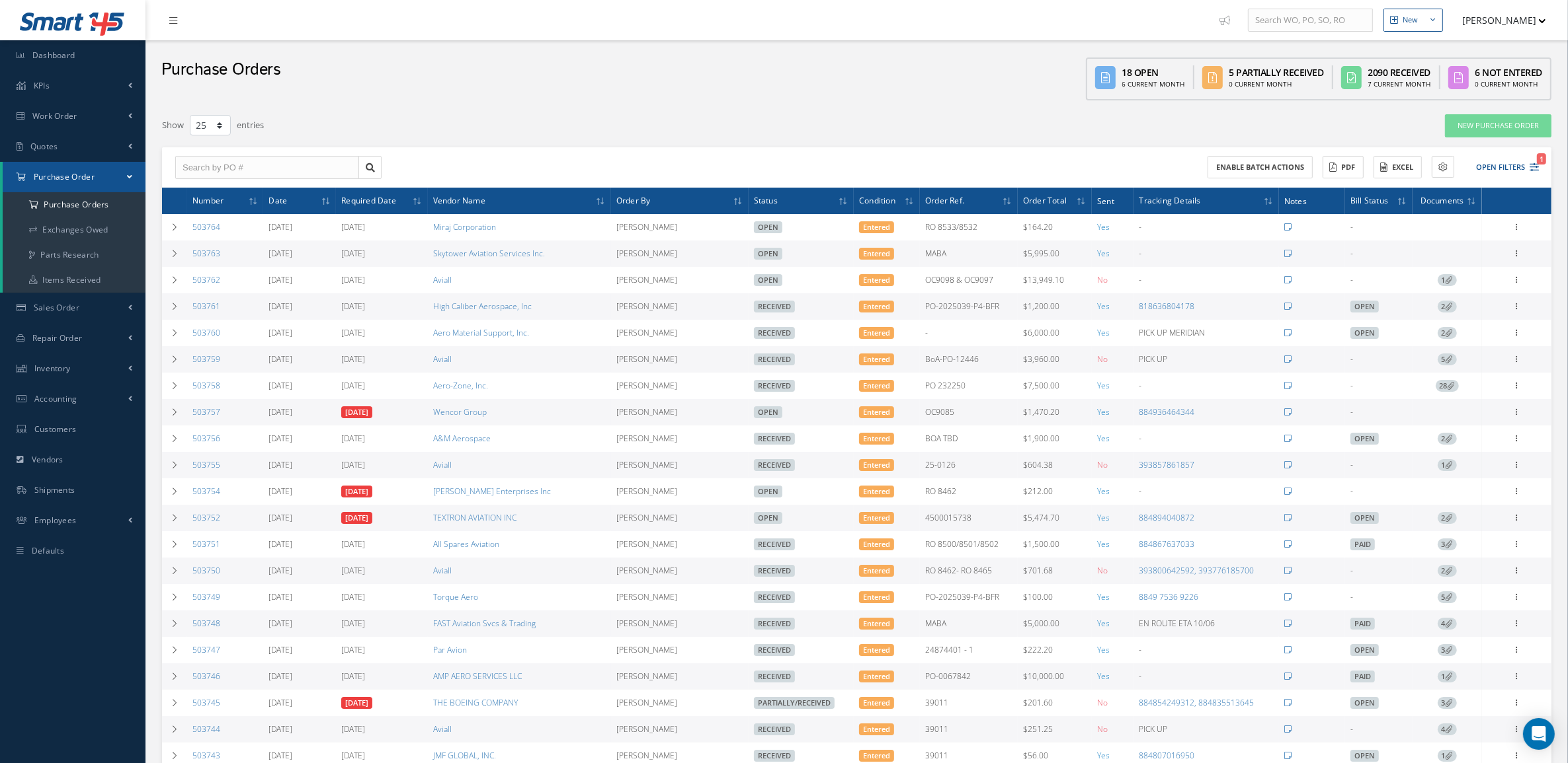
click at [1444, 308] on span "2" at bounding box center [1447, 306] width 19 height 12
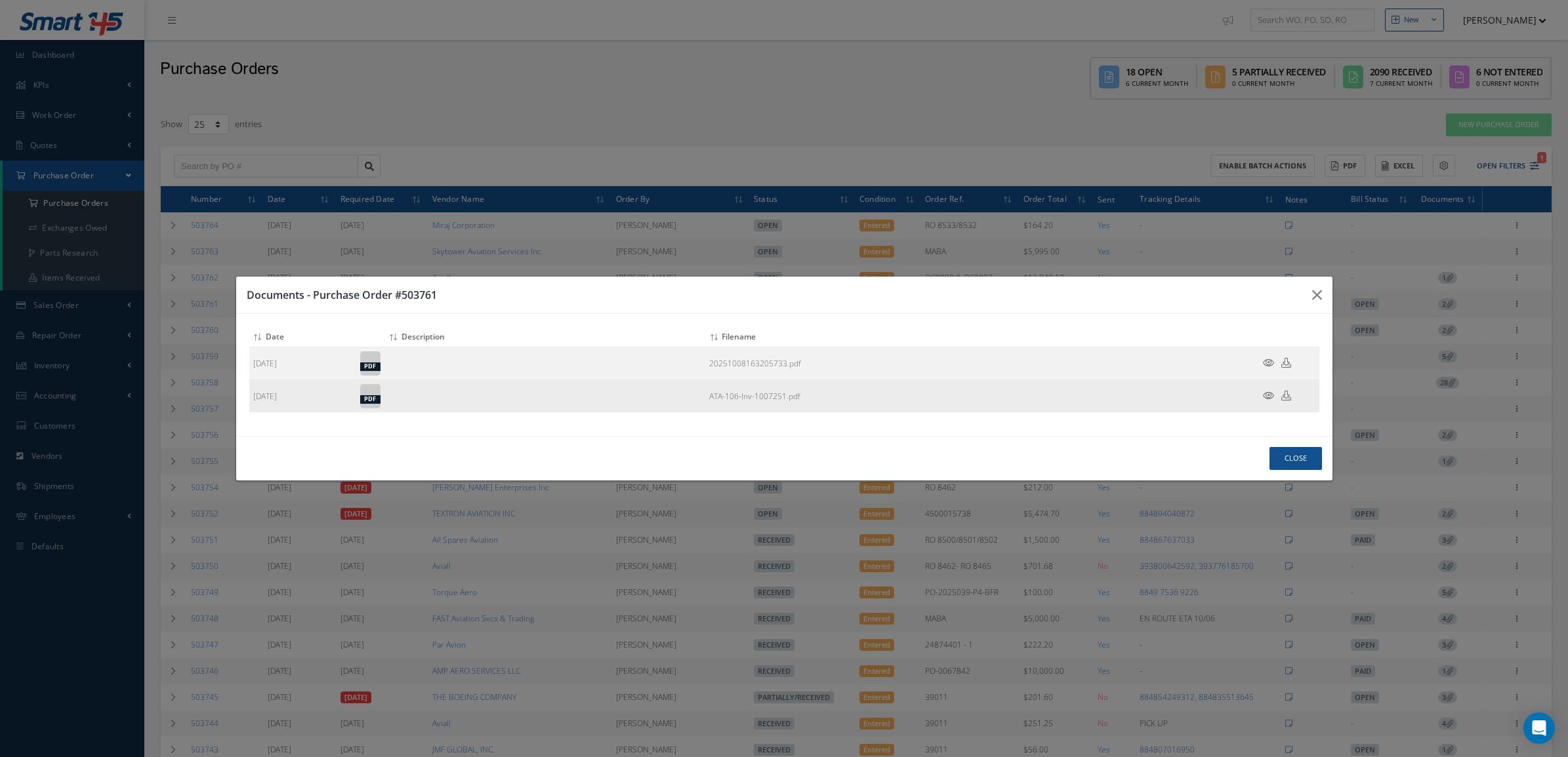
drag, startPoint x: 1283, startPoint y: 394, endPoint x: 1253, endPoint y: 343, distance: 59.2
click at [1283, 394] on icon at bounding box center [1286, 396] width 10 height 10
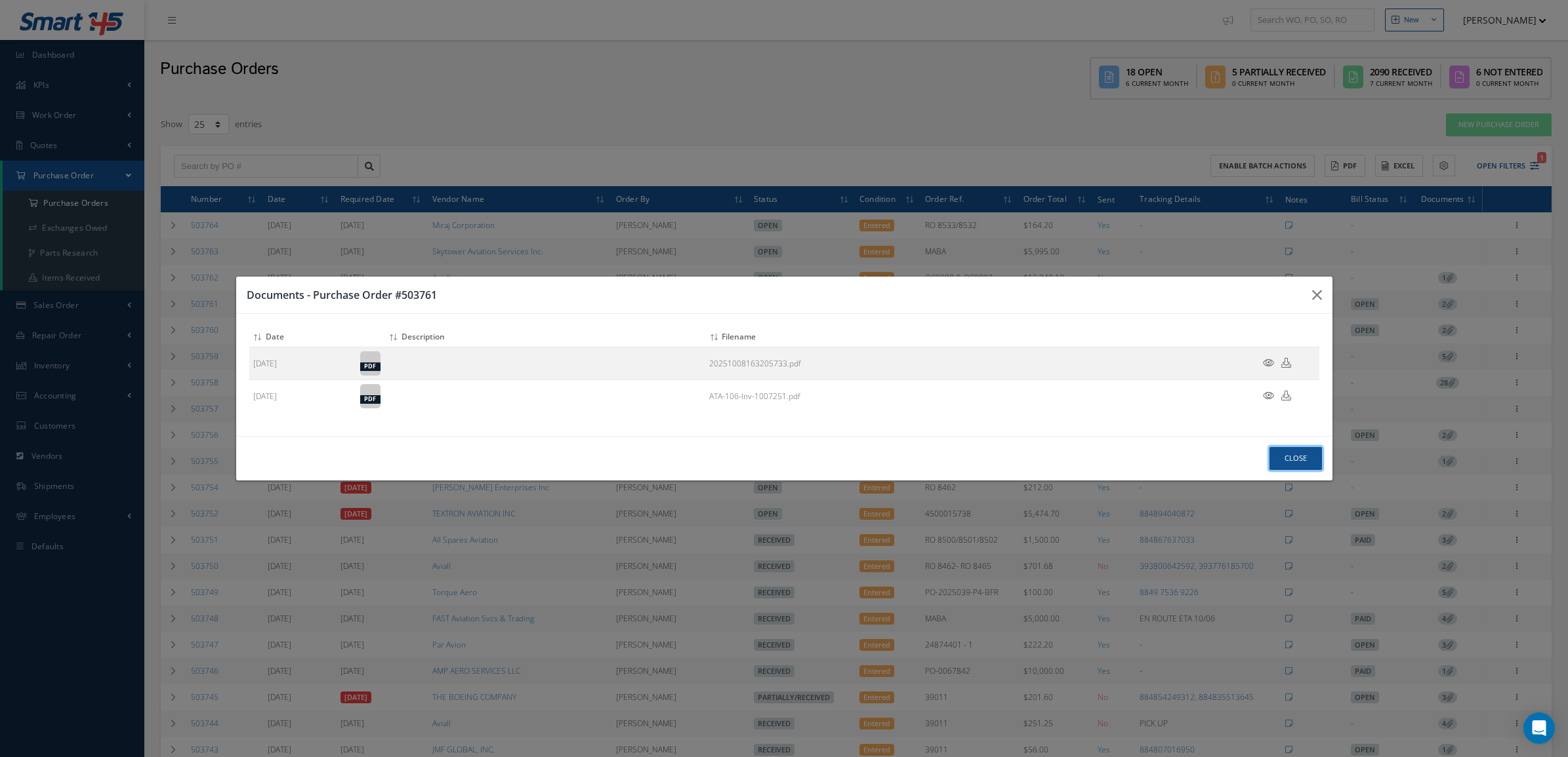
click at [1286, 464] on button "Close" at bounding box center [1296, 458] width 53 height 23
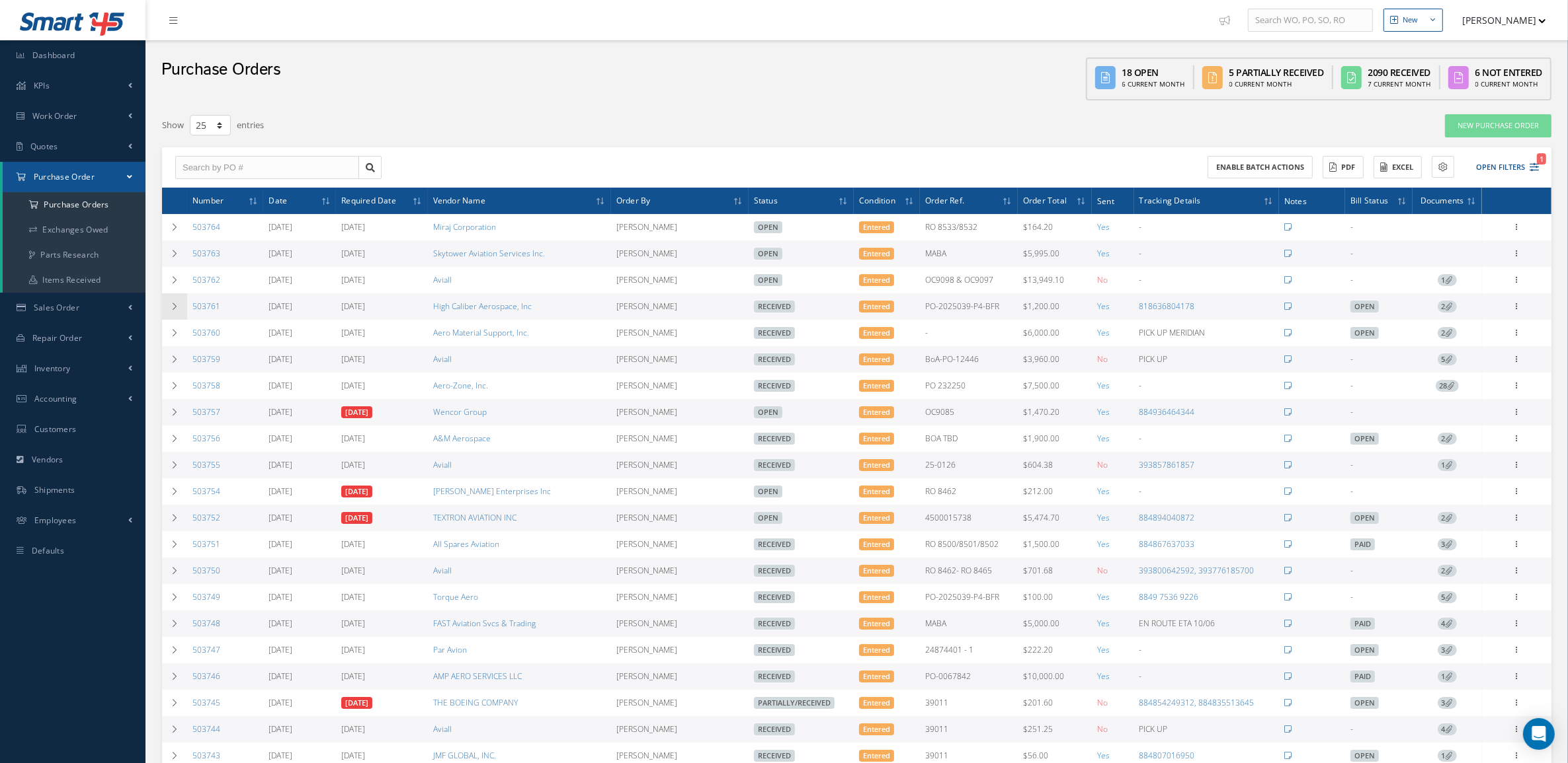
click at [179, 301] on td at bounding box center [174, 307] width 25 height 27
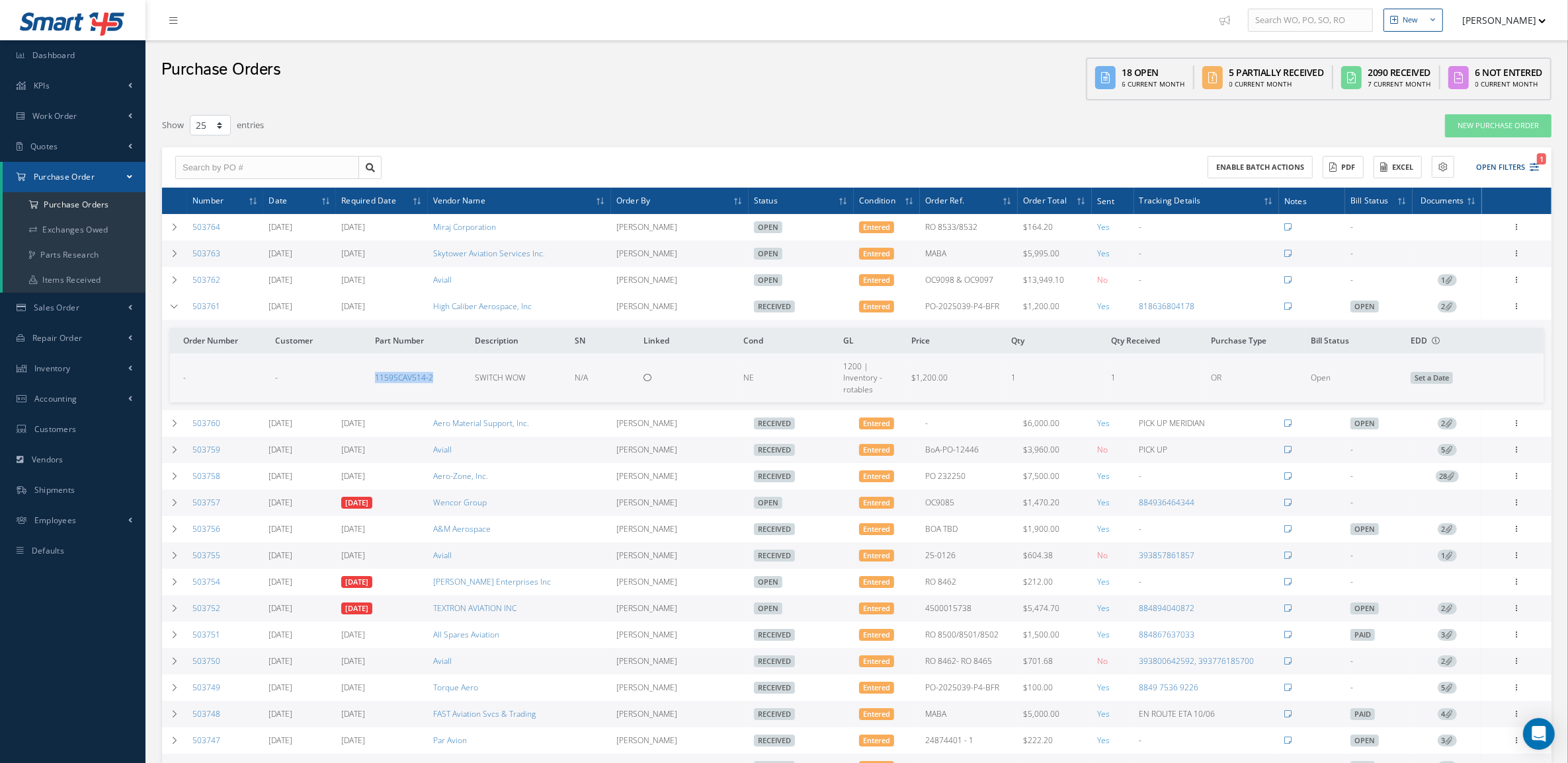
drag, startPoint x: 337, startPoint y: 377, endPoint x: 465, endPoint y: 384, distance: 128.2
click at [465, 384] on tr "- - 1159SCAV514-2 SWITCH WOW N/A NE 1200 | Inventory - rotables $1,200.00 1 1 O…" at bounding box center [857, 377] width 1373 height 48
copy tr "1159SCAV514-2"
click at [1511, 304] on icon at bounding box center [1516, 305] width 13 height 10
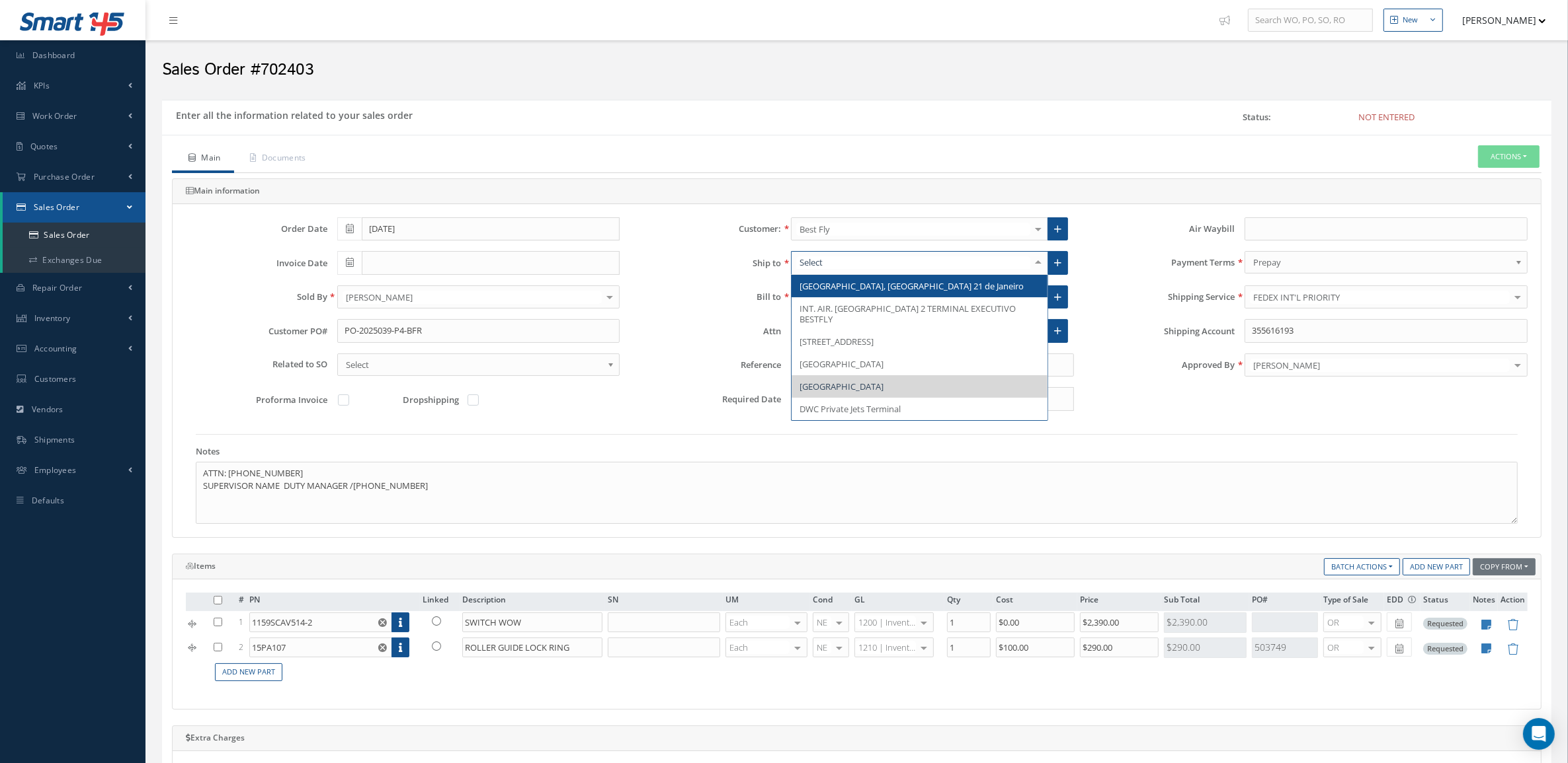
click at [1040, 262] on div at bounding box center [1038, 262] width 19 height 22
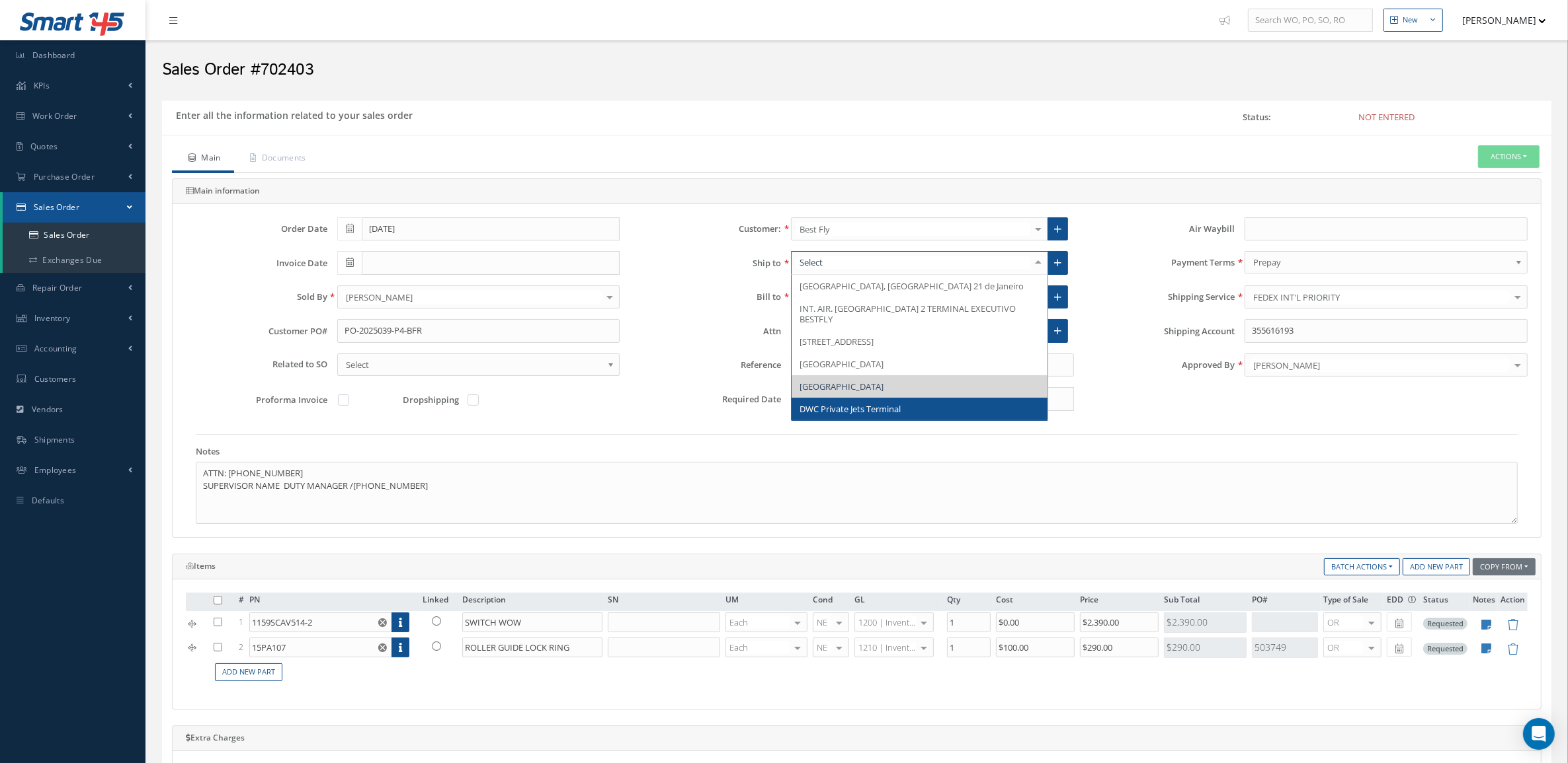
click at [978, 400] on span "DWC Private Jets Terminal" at bounding box center [919, 409] width 256 height 22
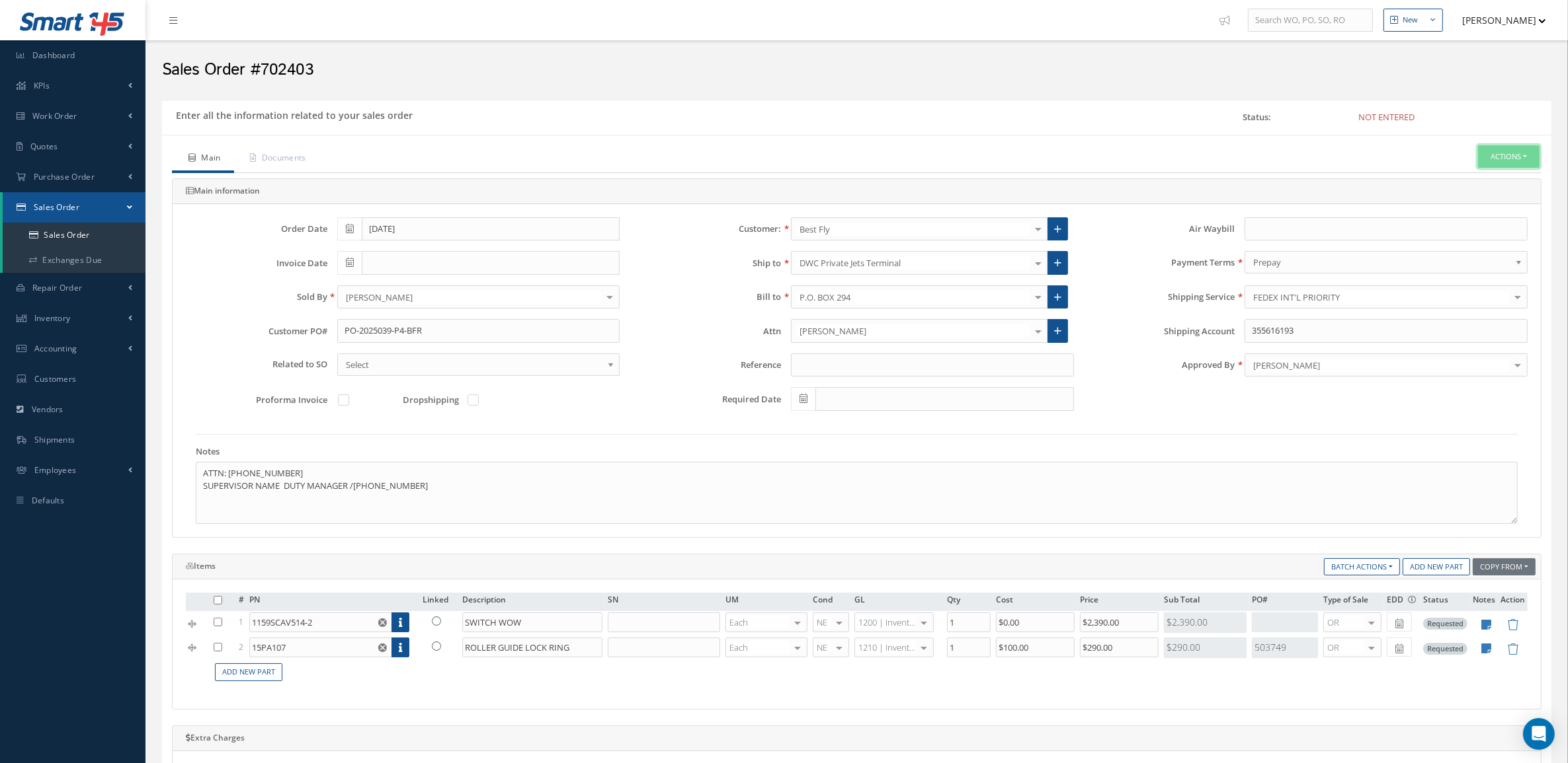
click at [1485, 152] on button "Actions" at bounding box center [1509, 156] width 61 height 23
drag, startPoint x: 438, startPoint y: 490, endPoint x: 230, endPoint y: 477, distance: 208.4
click at [230, 477] on textarea "ATTN: [PHONE_NUMBER] SUPERVISOR NAME DUTY MANAGER /[PHONE_NUMBER]" at bounding box center [856, 492] width 1322 height 62
paste textarea "Att- [PERSON_NAME] Email- [PERSON_NAME][EMAIL_ADDRESS][DOMAIN_NAME]"
drag, startPoint x: 228, startPoint y: 477, endPoint x: 143, endPoint y: 477, distance: 85.0
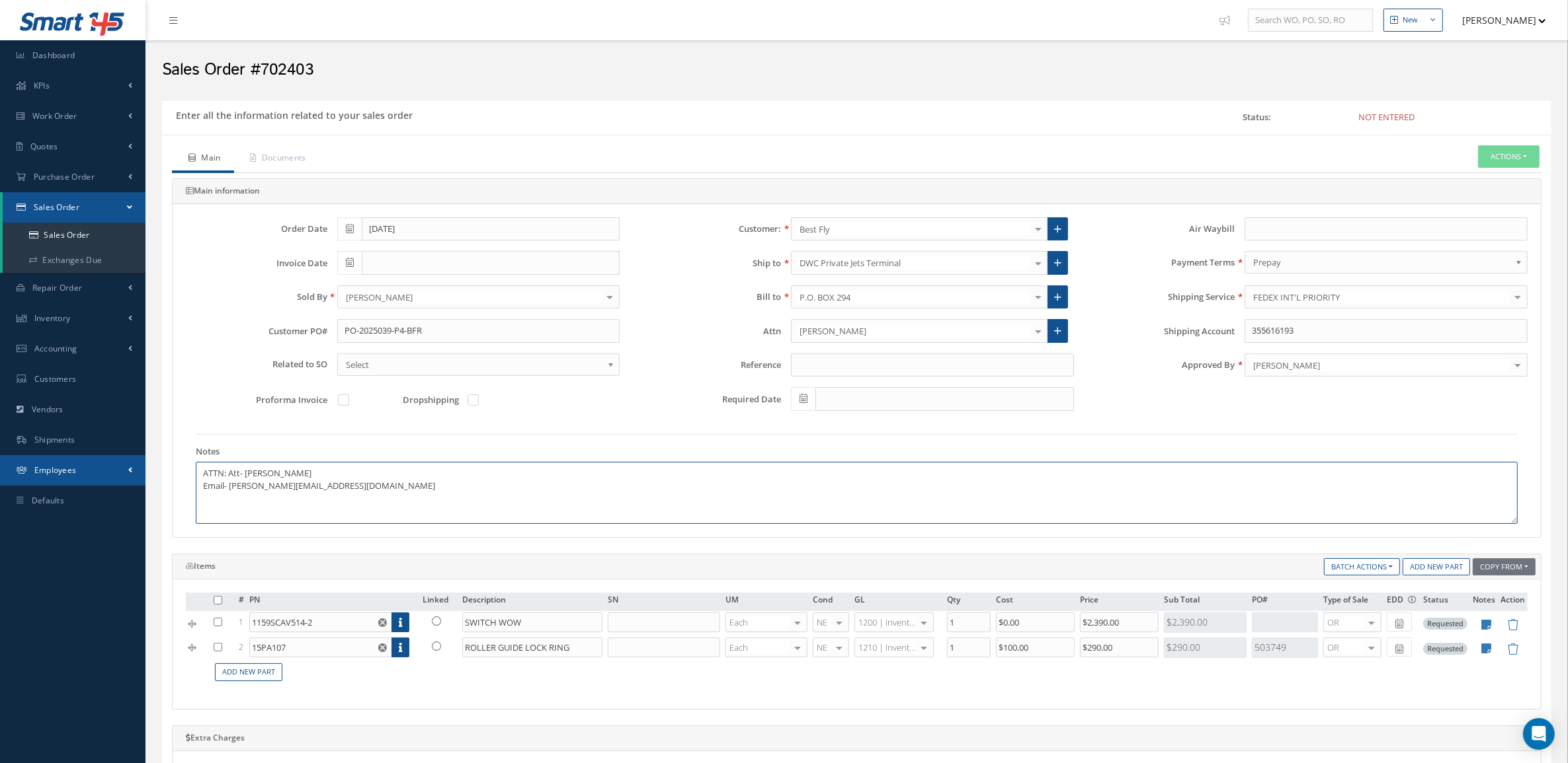
click at [143, 477] on div "Smart 145 Dashboard KPIs Accounting Work Order Work Order Preview" at bounding box center [784, 616] width 1568 height 1232
type textarea "Att- [PERSON_NAME] Email- [PERSON_NAME][EMAIL_ADDRESS][DOMAIN_NAME]"
click at [1491, 160] on button "Actions" at bounding box center [1509, 156] width 61 height 23
click at [1478, 183] on link "Enter/Update" at bounding box center [1488, 179] width 106 height 18
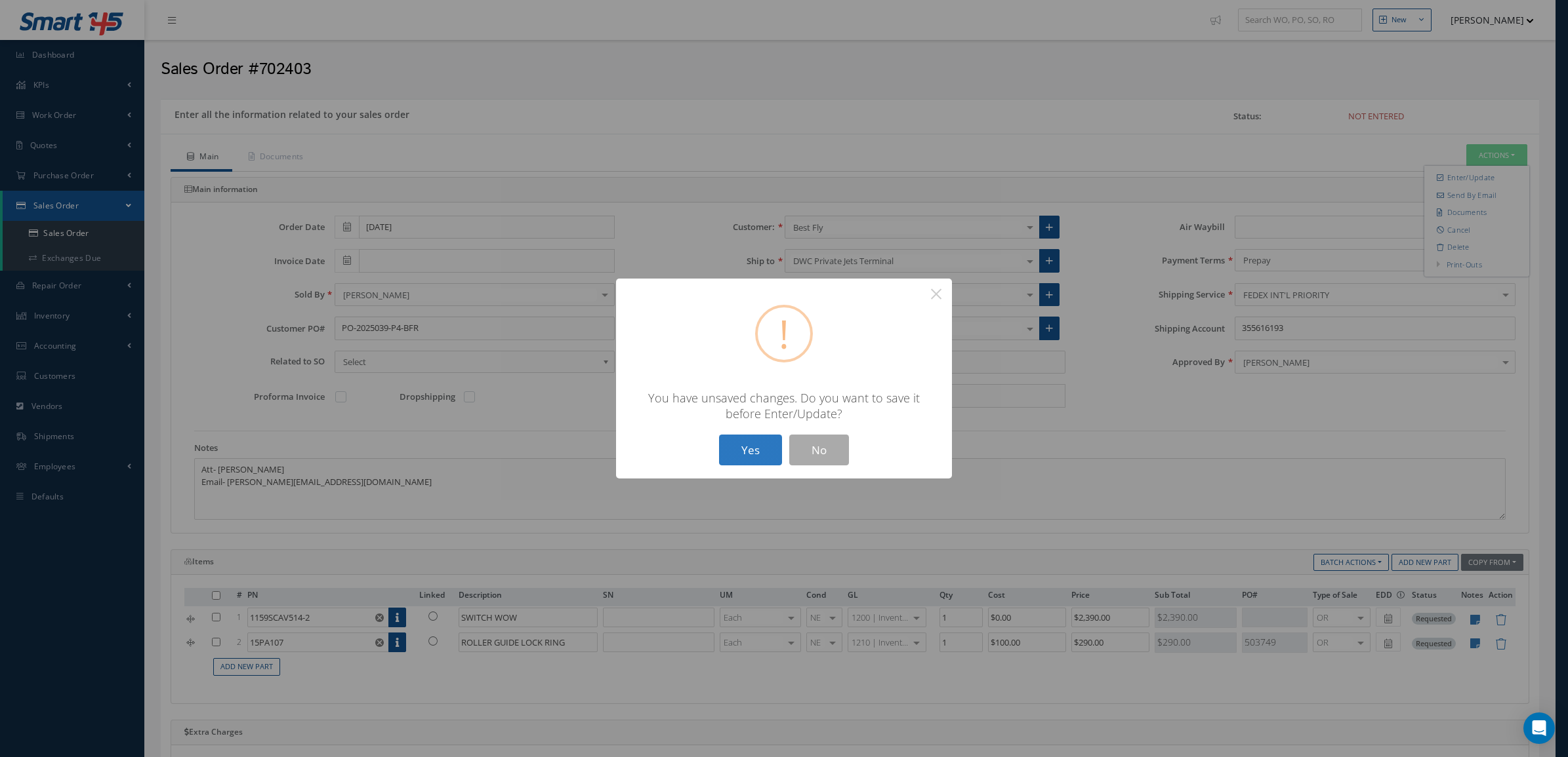
click at [748, 453] on button "Yes" at bounding box center [750, 450] width 63 height 31
click at [779, 449] on button "Yes" at bounding box center [750, 450] width 63 height 31
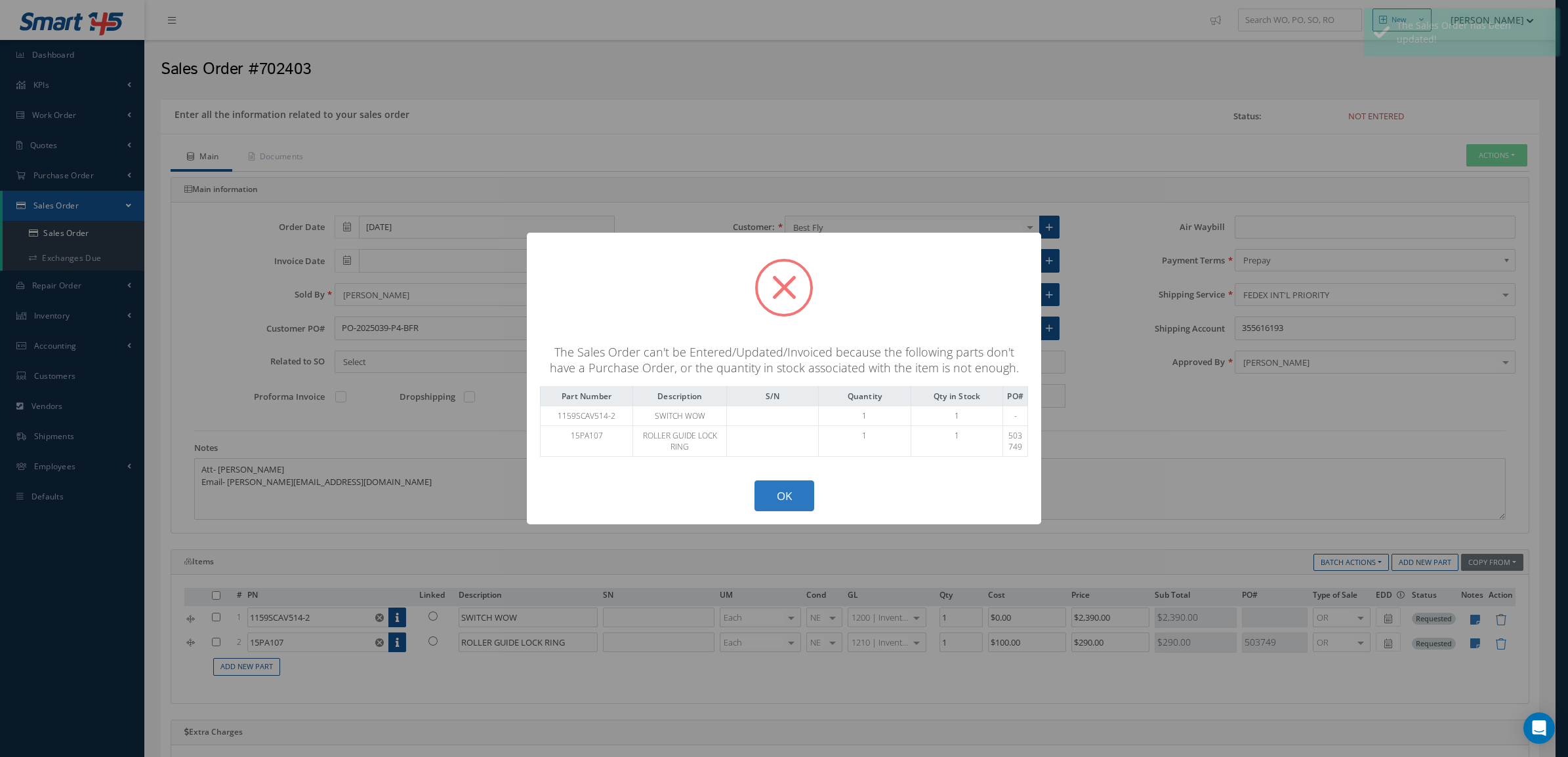
click at [792, 496] on button "OK" at bounding box center [784, 496] width 60 height 31
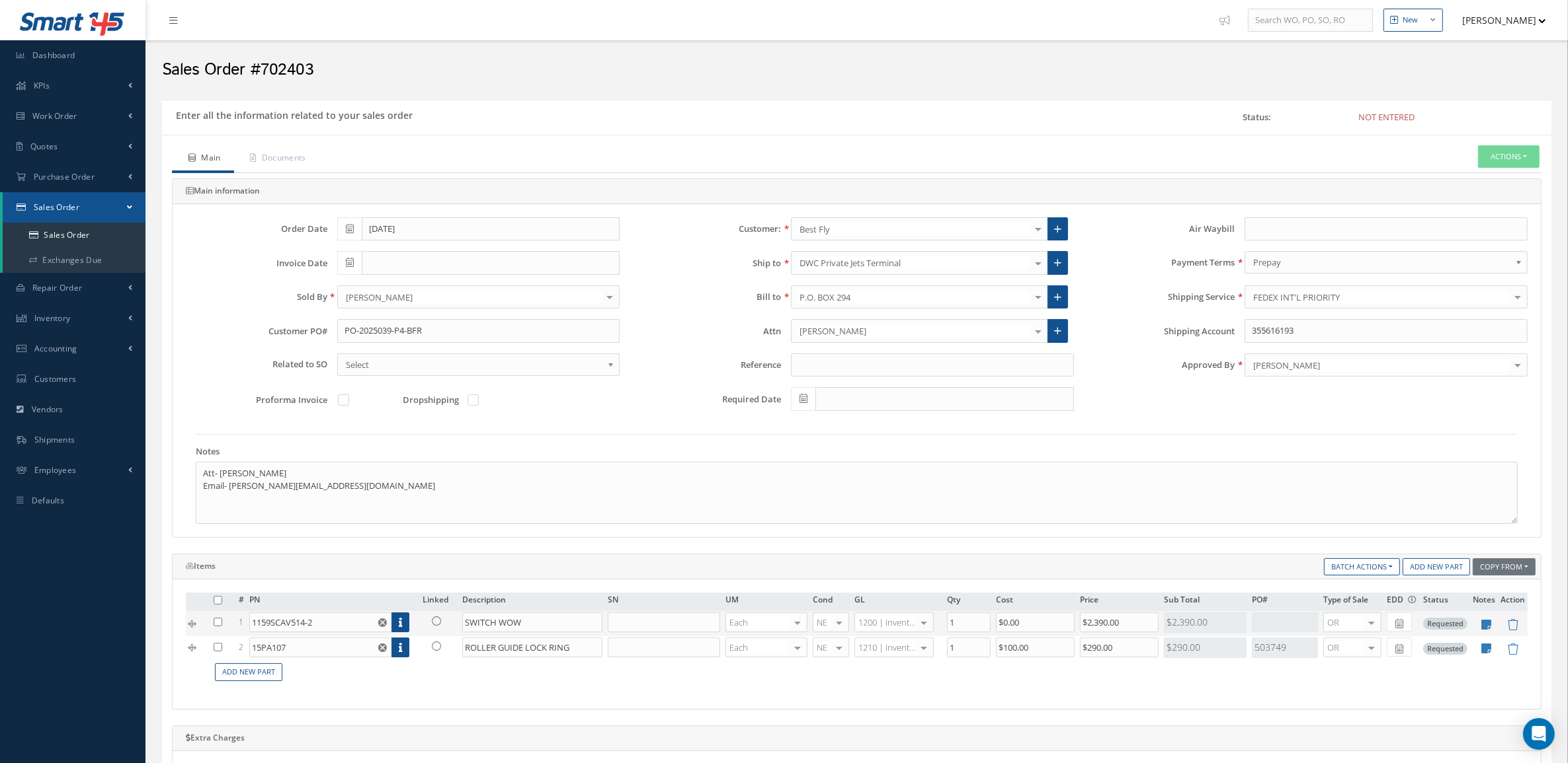
click at [441, 617] on link at bounding box center [440, 621] width 34 height 17
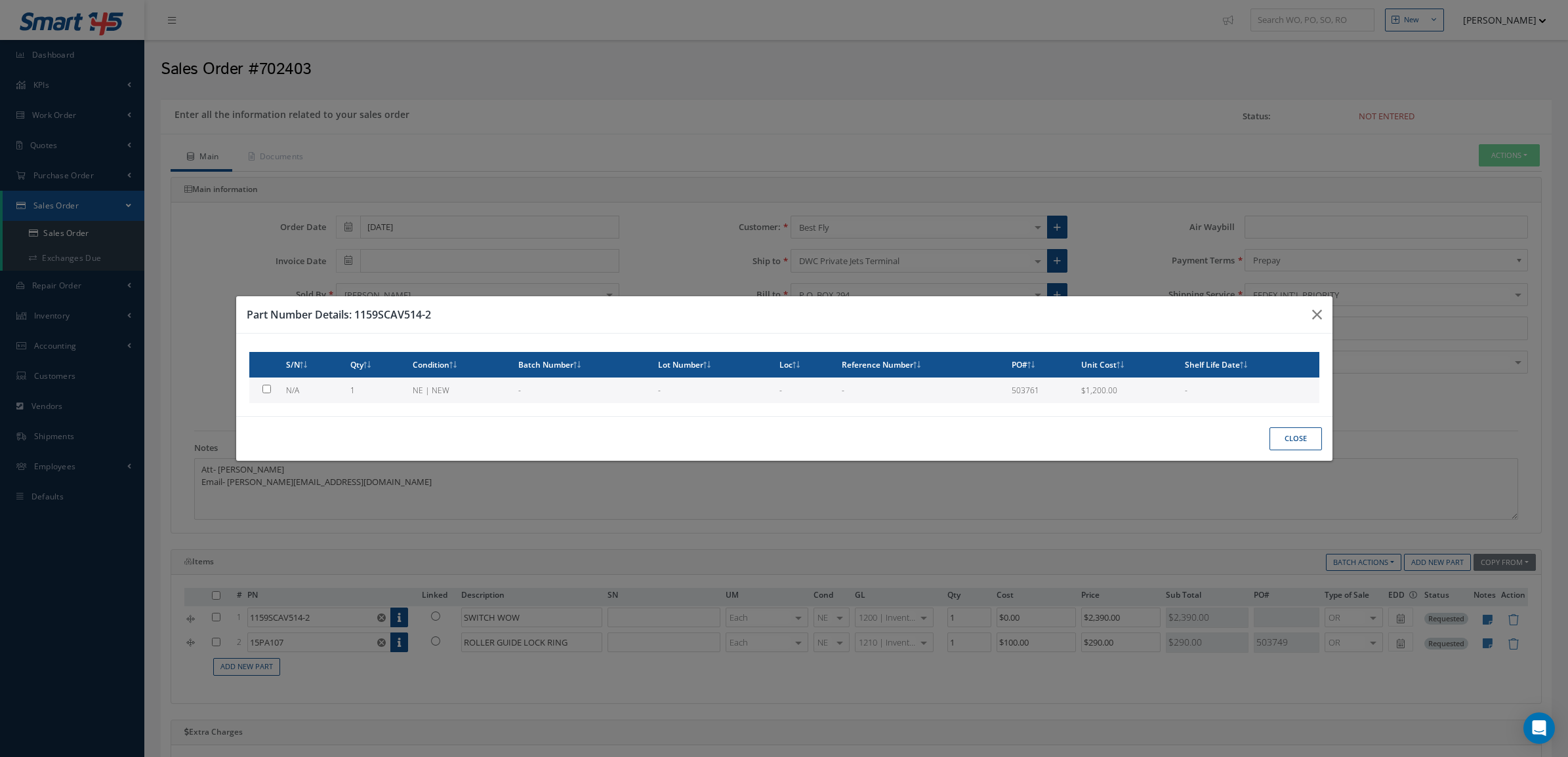
click at [407, 392] on td "1" at bounding box center [376, 390] width 62 height 26
type input "$1,200"
checkbox input "true"
click at [1284, 448] on button "Close" at bounding box center [1296, 439] width 53 height 23
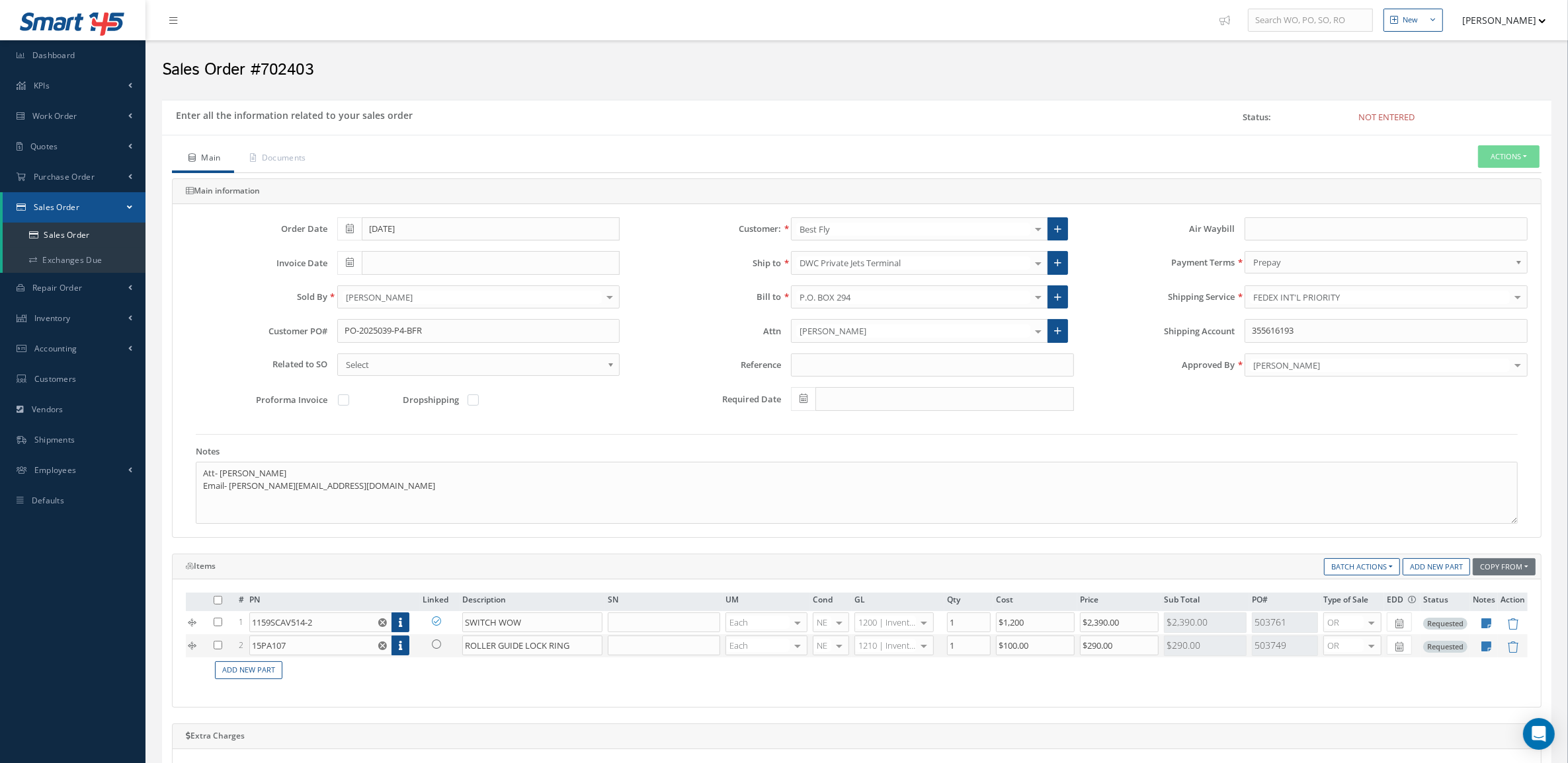
click at [431, 639] on link at bounding box center [440, 644] width 34 height 17
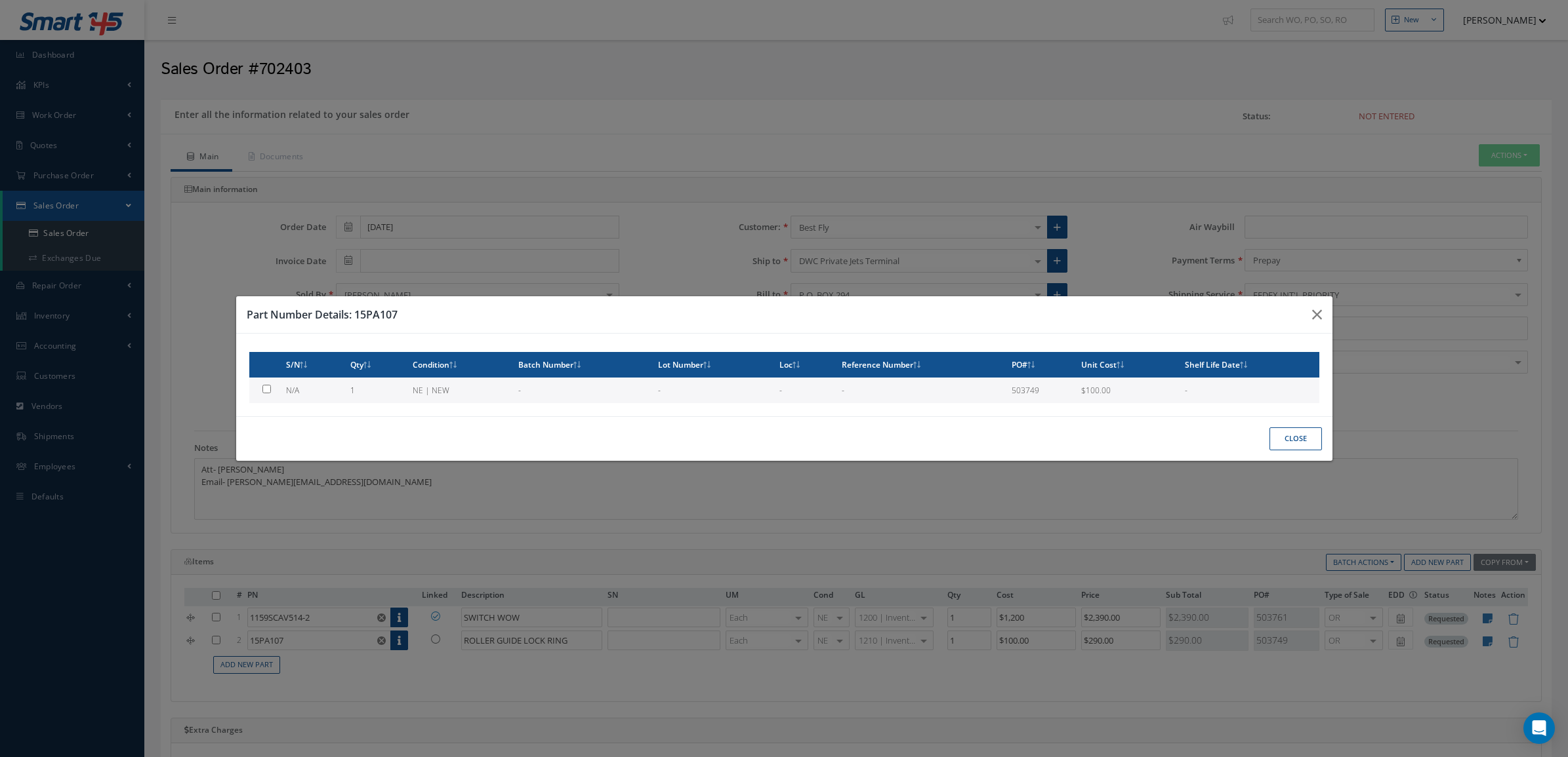
click at [448, 391] on td "NE | NEW" at bounding box center [460, 390] width 106 height 26
type input "$100"
checkbox input "true"
click at [1289, 439] on button "Close" at bounding box center [1296, 439] width 53 height 23
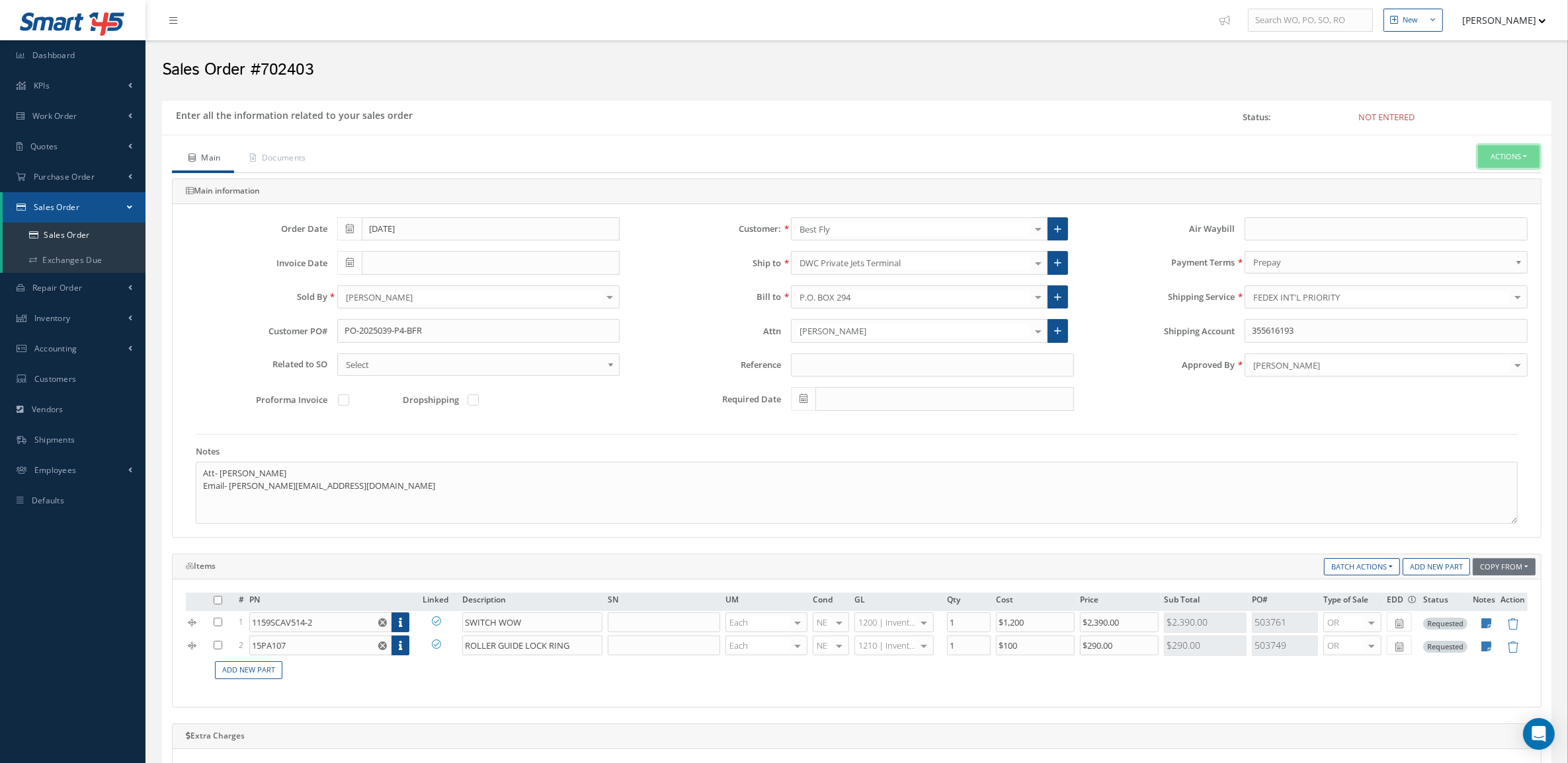
click at [1522, 162] on button "Actions" at bounding box center [1509, 156] width 61 height 23
click at [1491, 173] on link "Enter/Update" at bounding box center [1488, 179] width 106 height 18
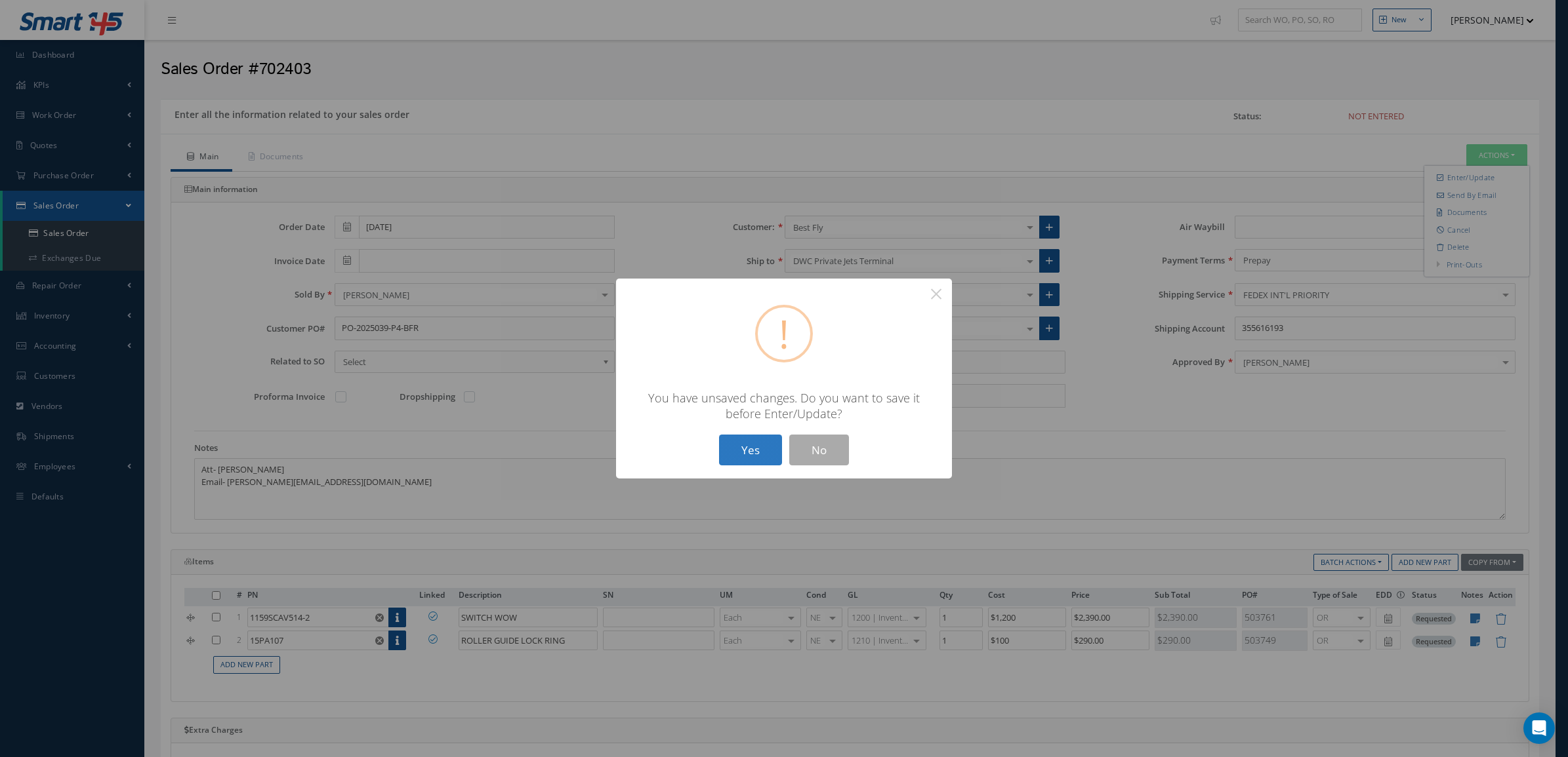
click at [764, 441] on button "Yes" at bounding box center [750, 450] width 63 height 31
click at [758, 448] on button "Yes" at bounding box center [750, 450] width 63 height 31
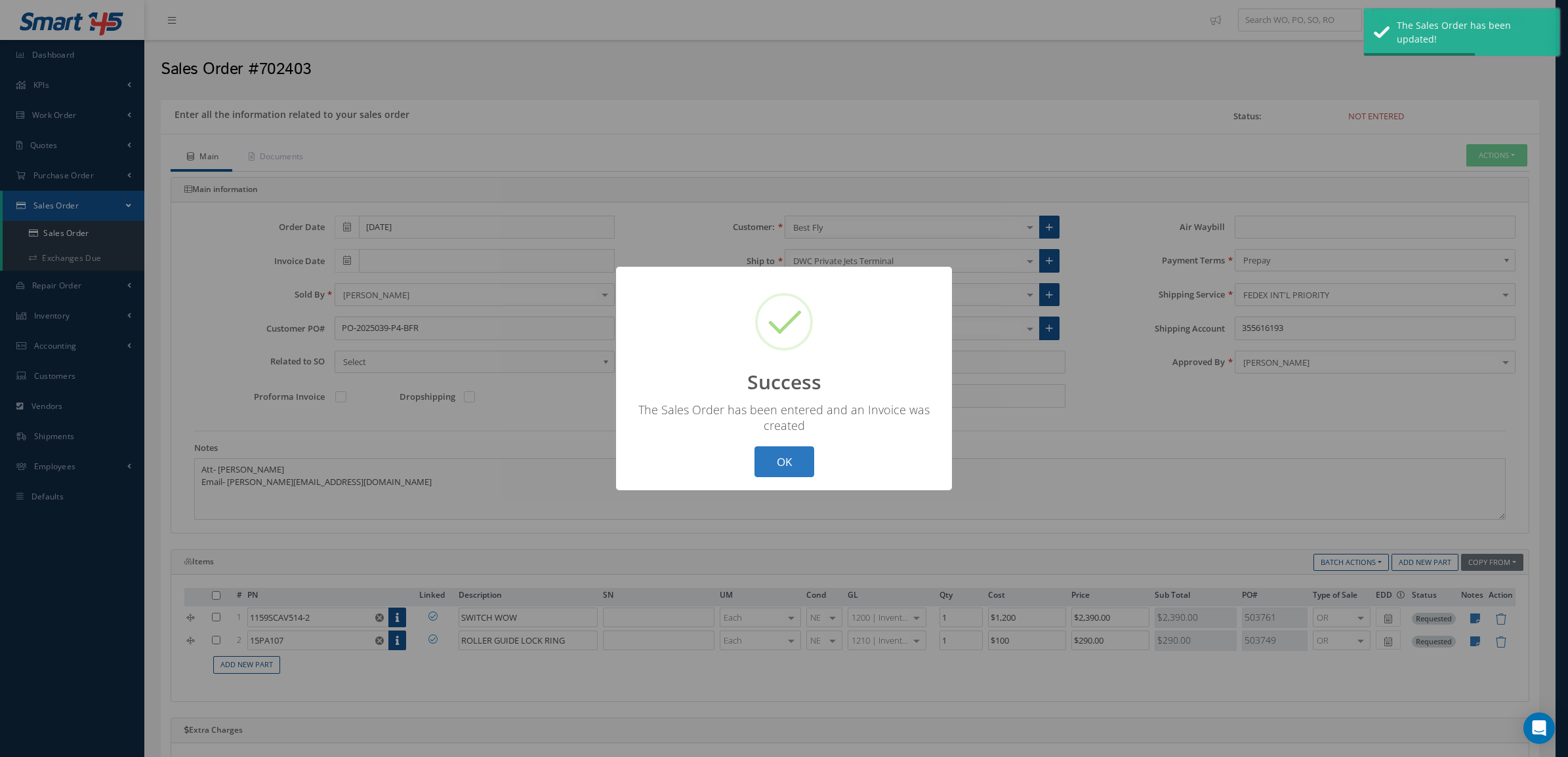
click at [759, 463] on button "OK" at bounding box center [784, 462] width 60 height 31
type input "[DATE]"
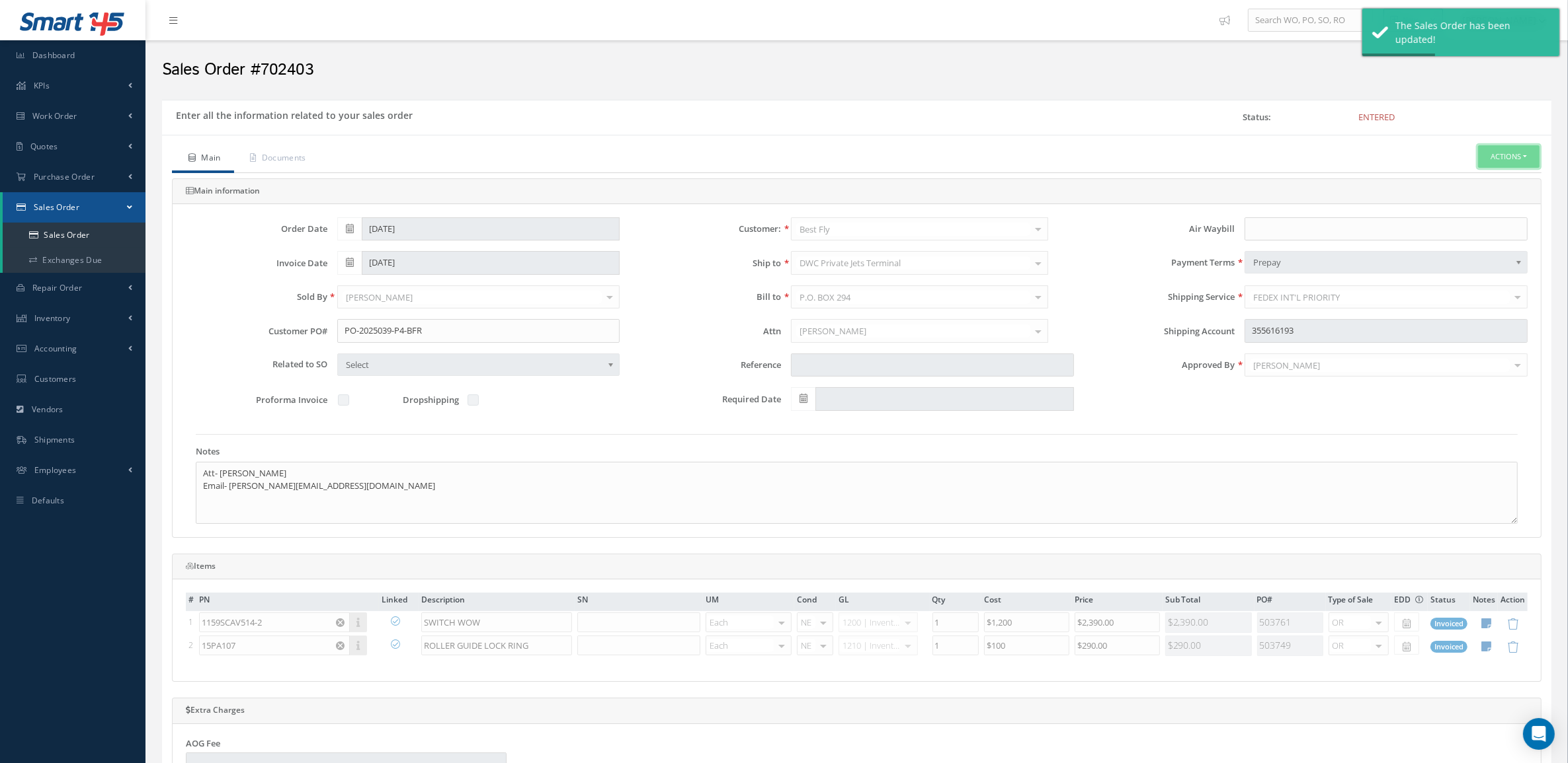
click at [1499, 163] on button "Actions" at bounding box center [1509, 156] width 61 height 23
click at [1380, 470] on link "Multiple Reports" at bounding box center [1389, 460] width 100 height 20
checkbox input "true"
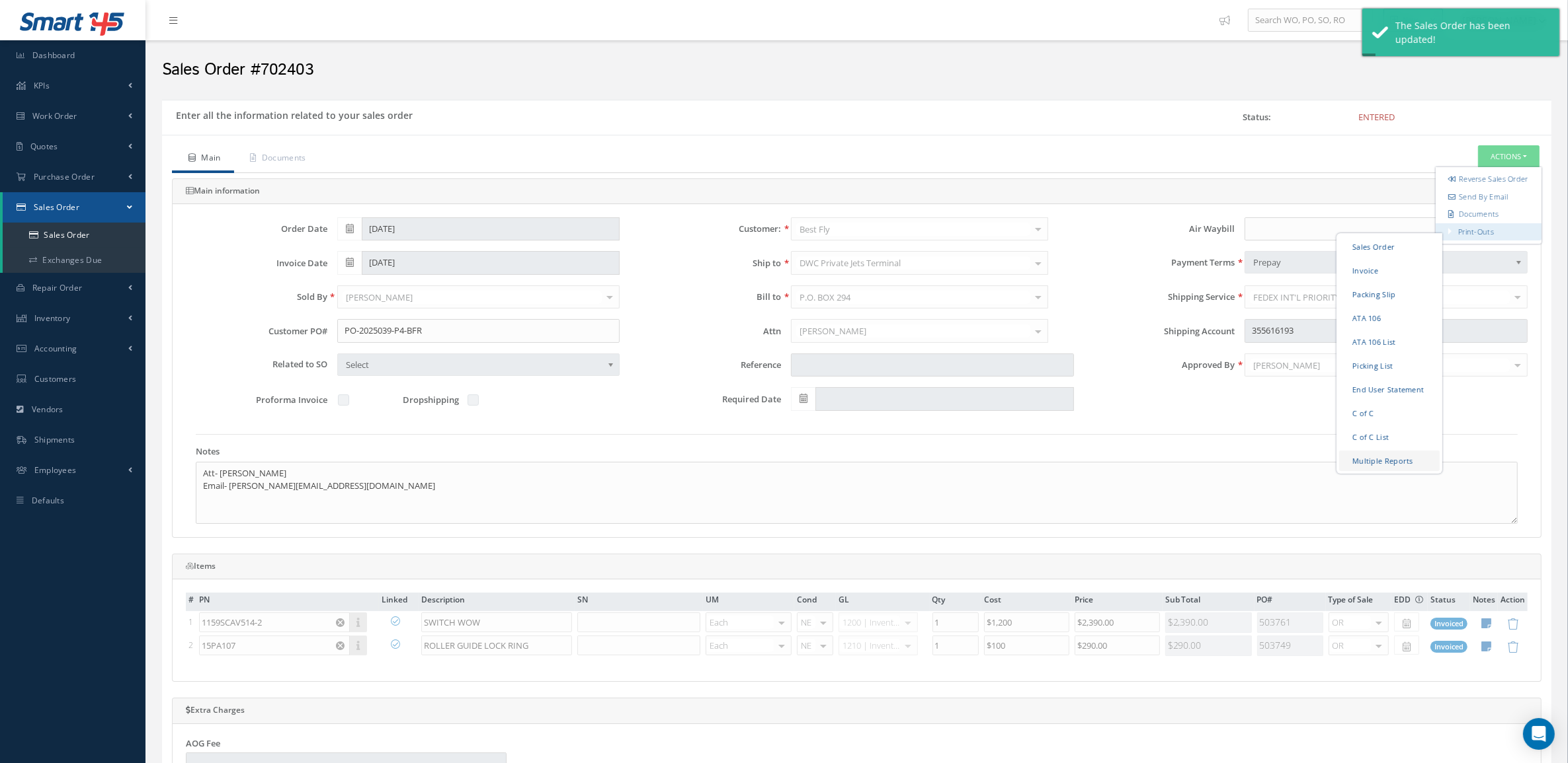
checkbox input "true"
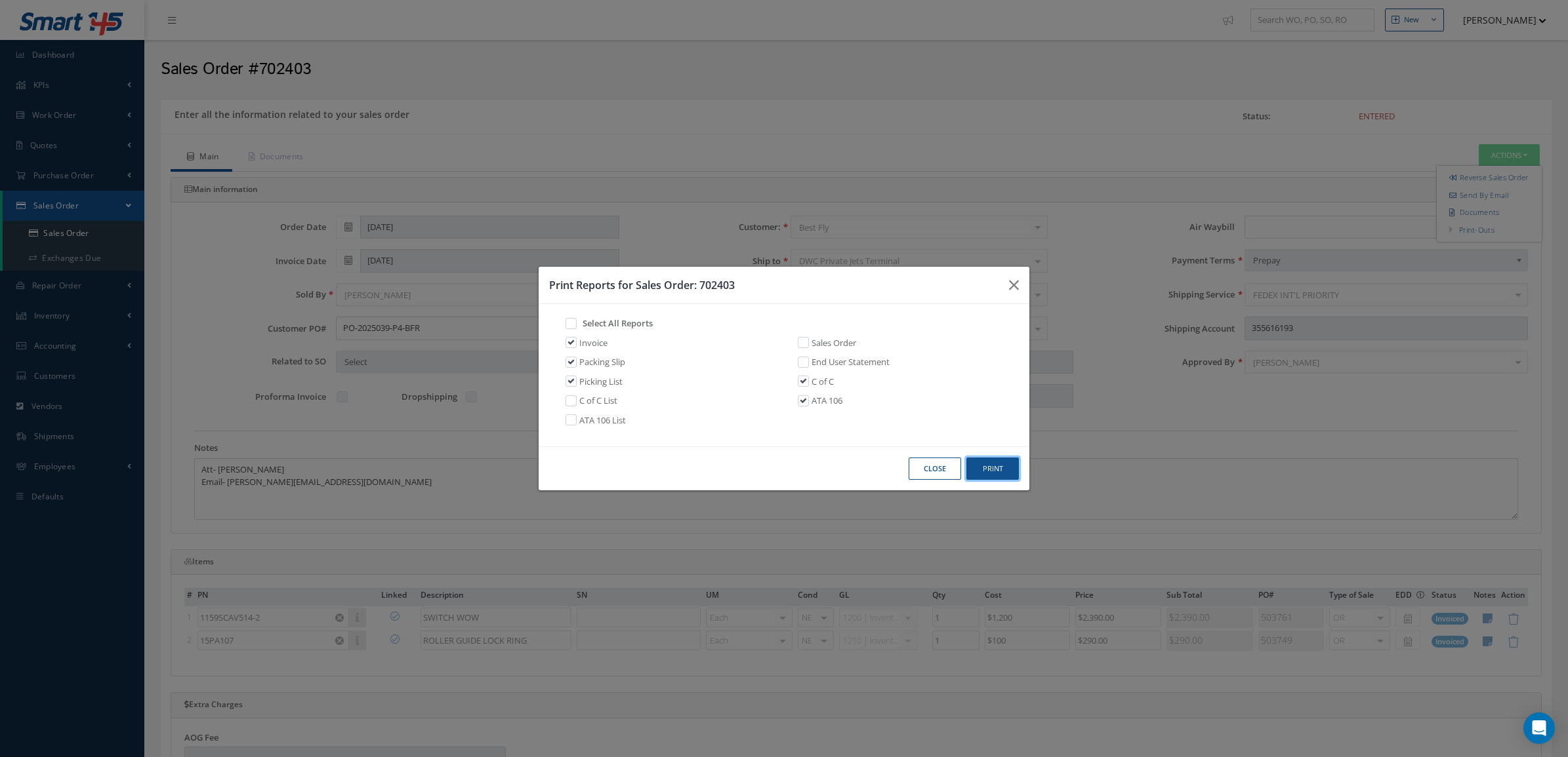
click at [974, 468] on button "Print" at bounding box center [993, 468] width 53 height 23
click at [919, 475] on button "Close" at bounding box center [935, 468] width 53 height 23
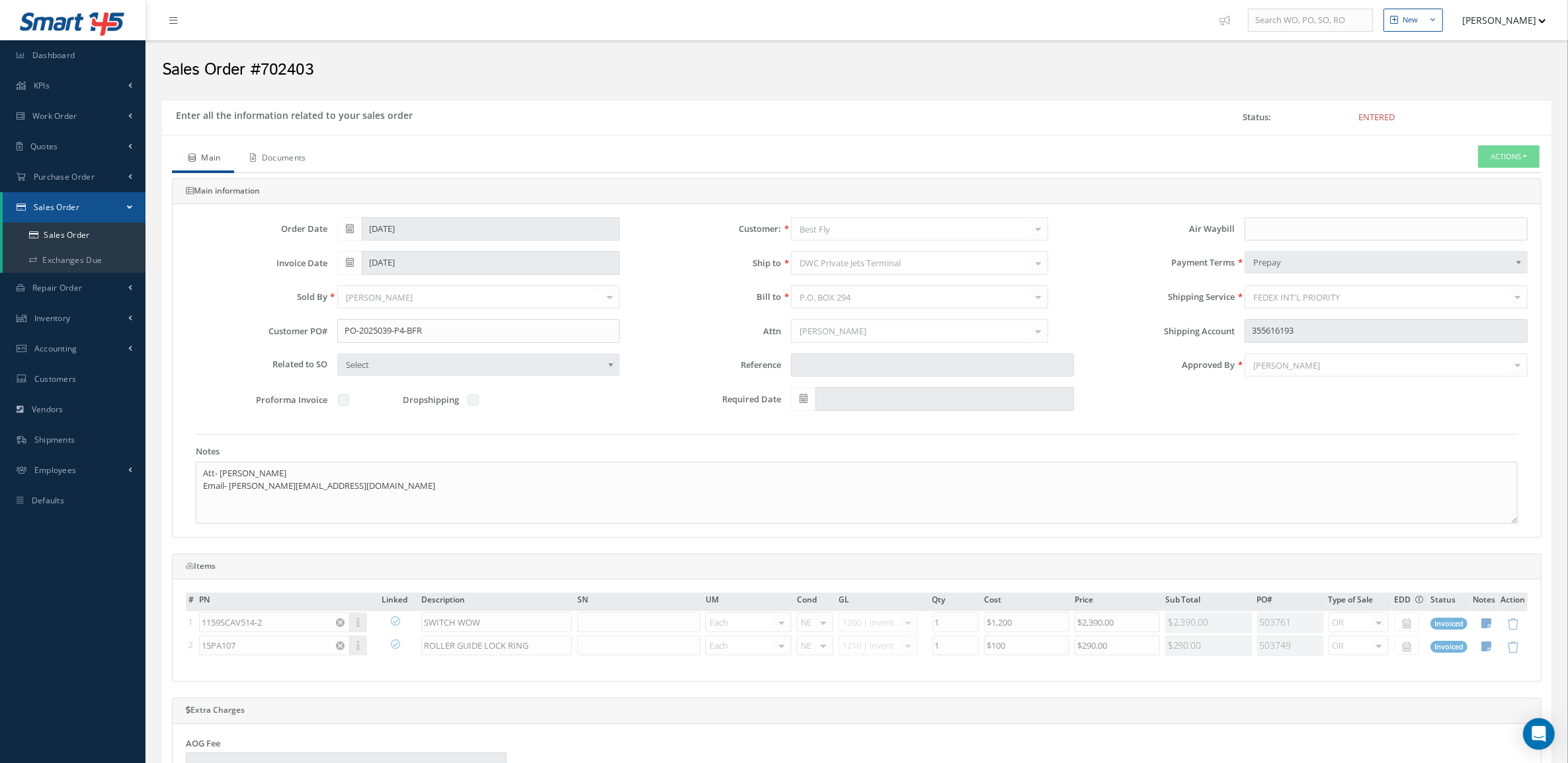
click at [271, 153] on link "Documents" at bounding box center [276, 159] width 85 height 28
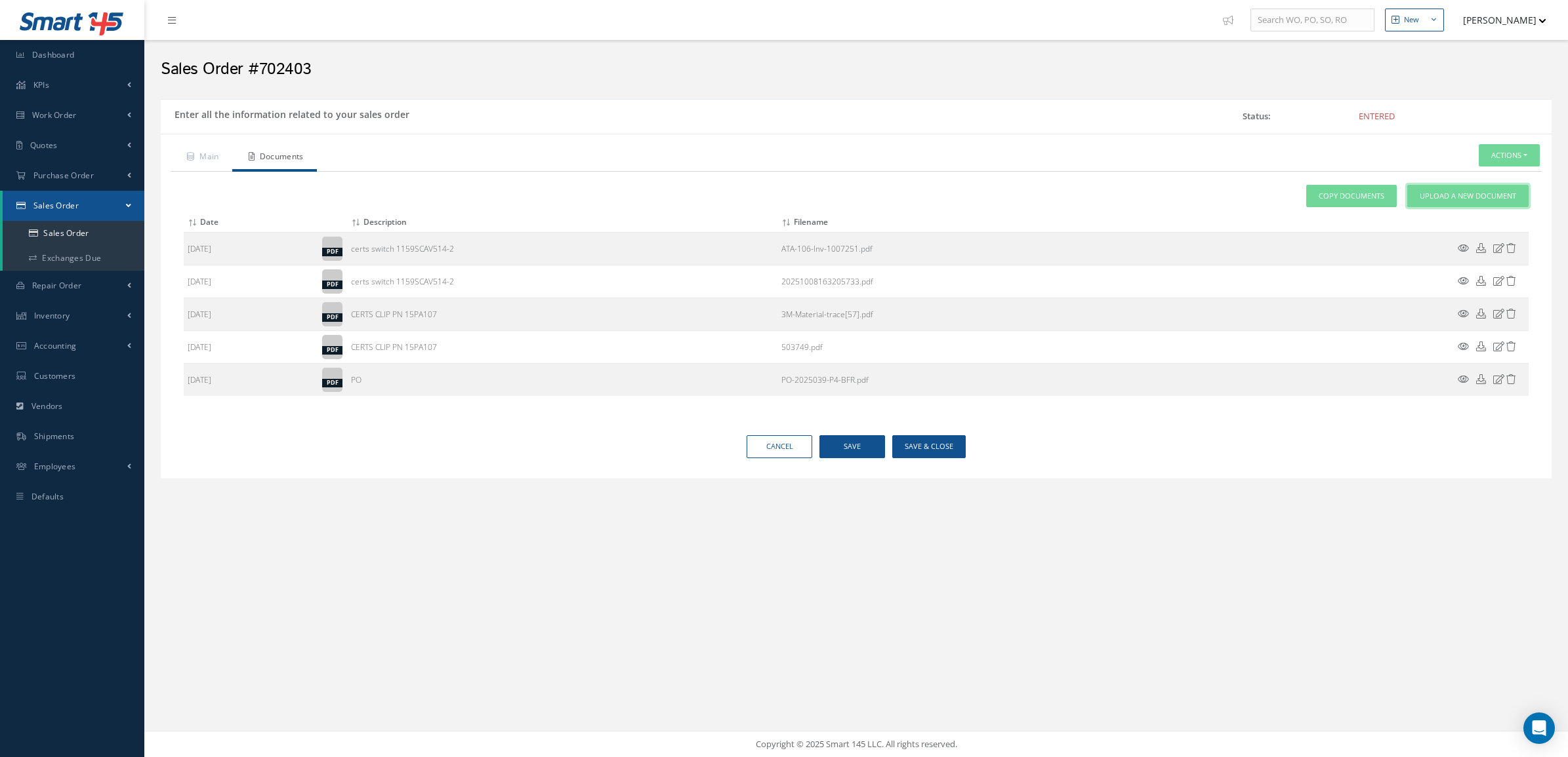
click at [1444, 197] on span "Upload a New Document" at bounding box center [1468, 197] width 96 height 11
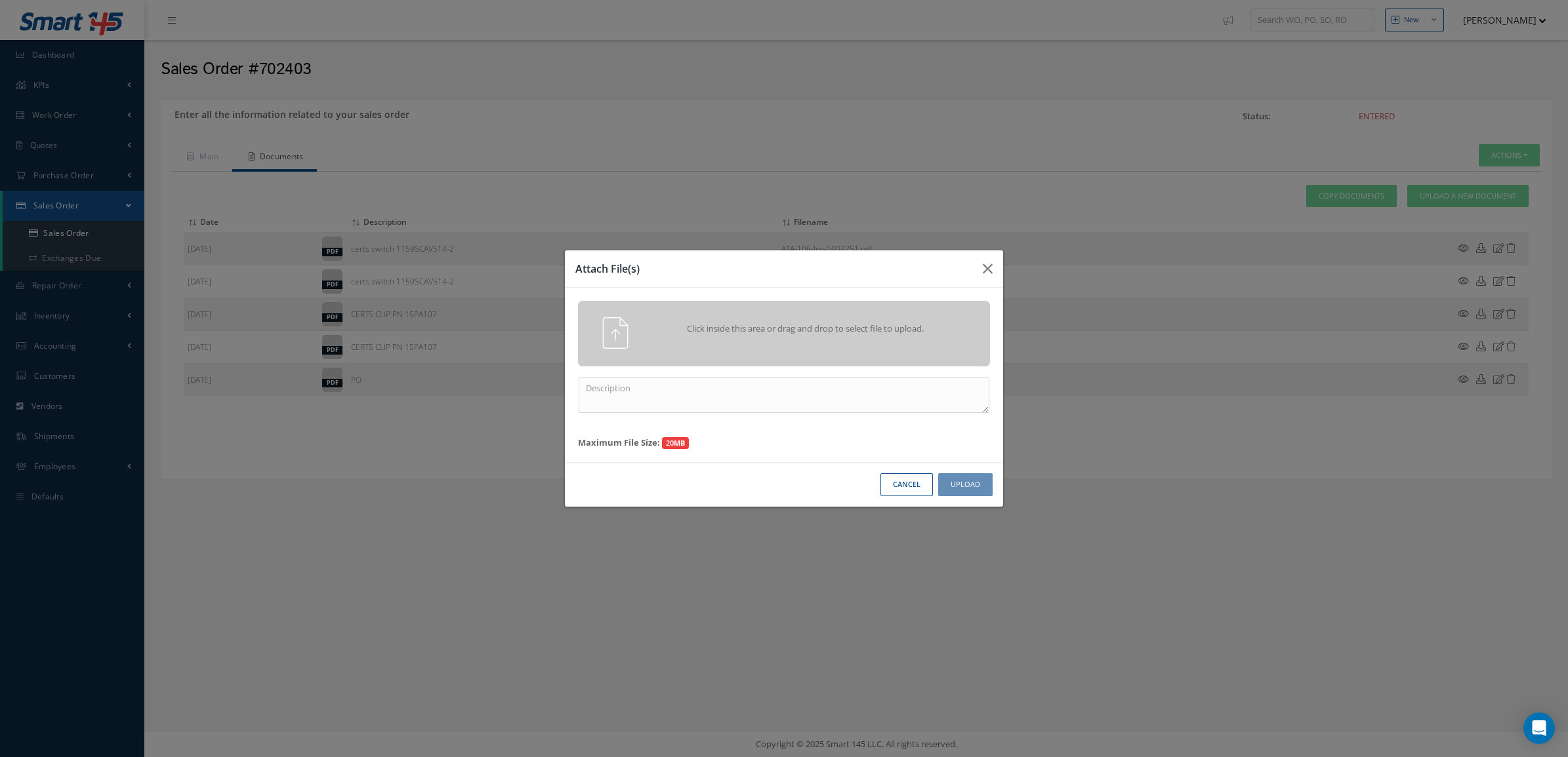
click at [799, 334] on span "Click inside this area or drag and drop to select file to upload." at bounding box center [806, 329] width 298 height 13
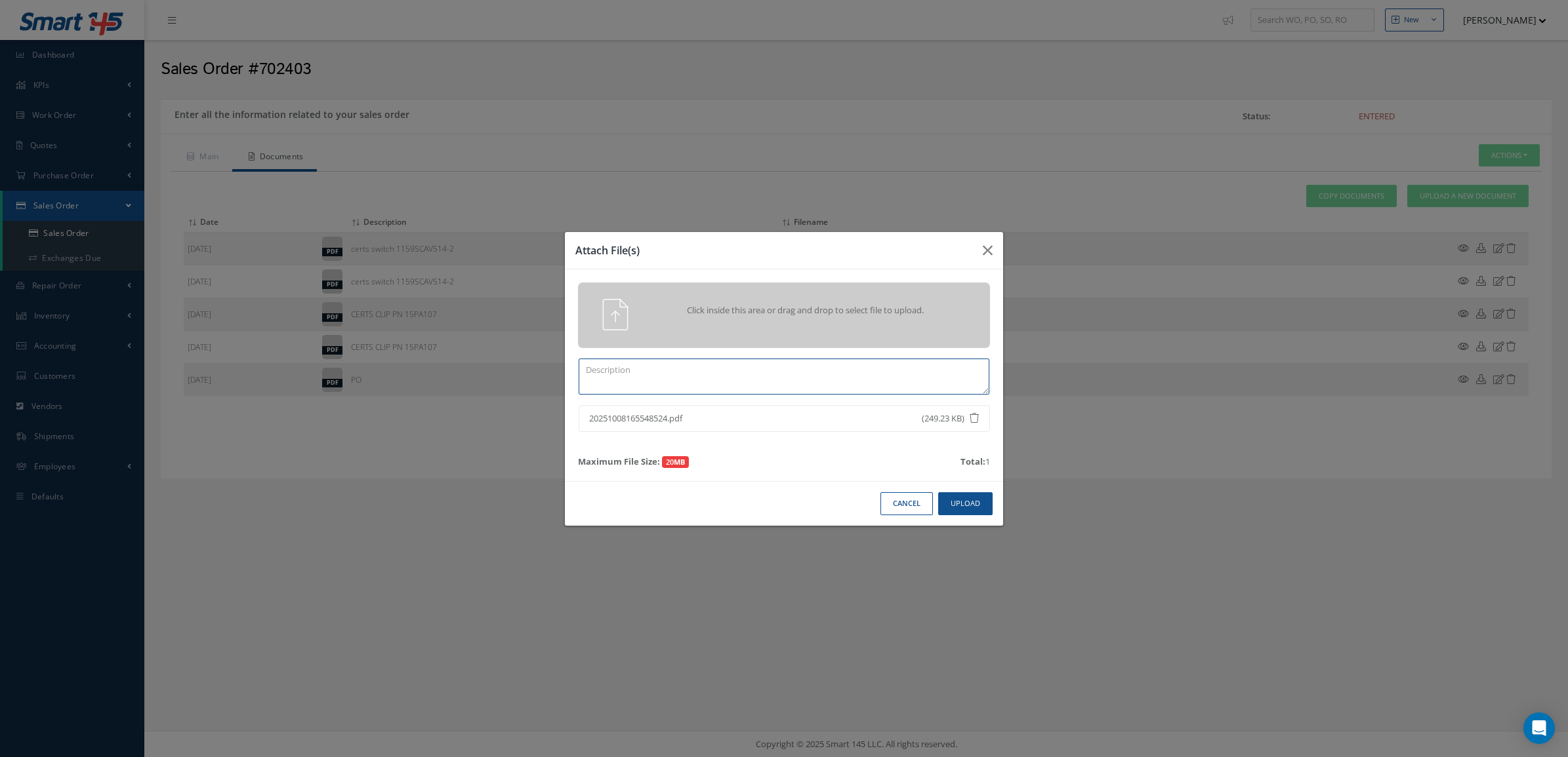
click at [823, 378] on textarea at bounding box center [784, 376] width 411 height 36
type textarea "PPW SO 702403"
click at [965, 495] on button "Upload" at bounding box center [965, 504] width 55 height 23
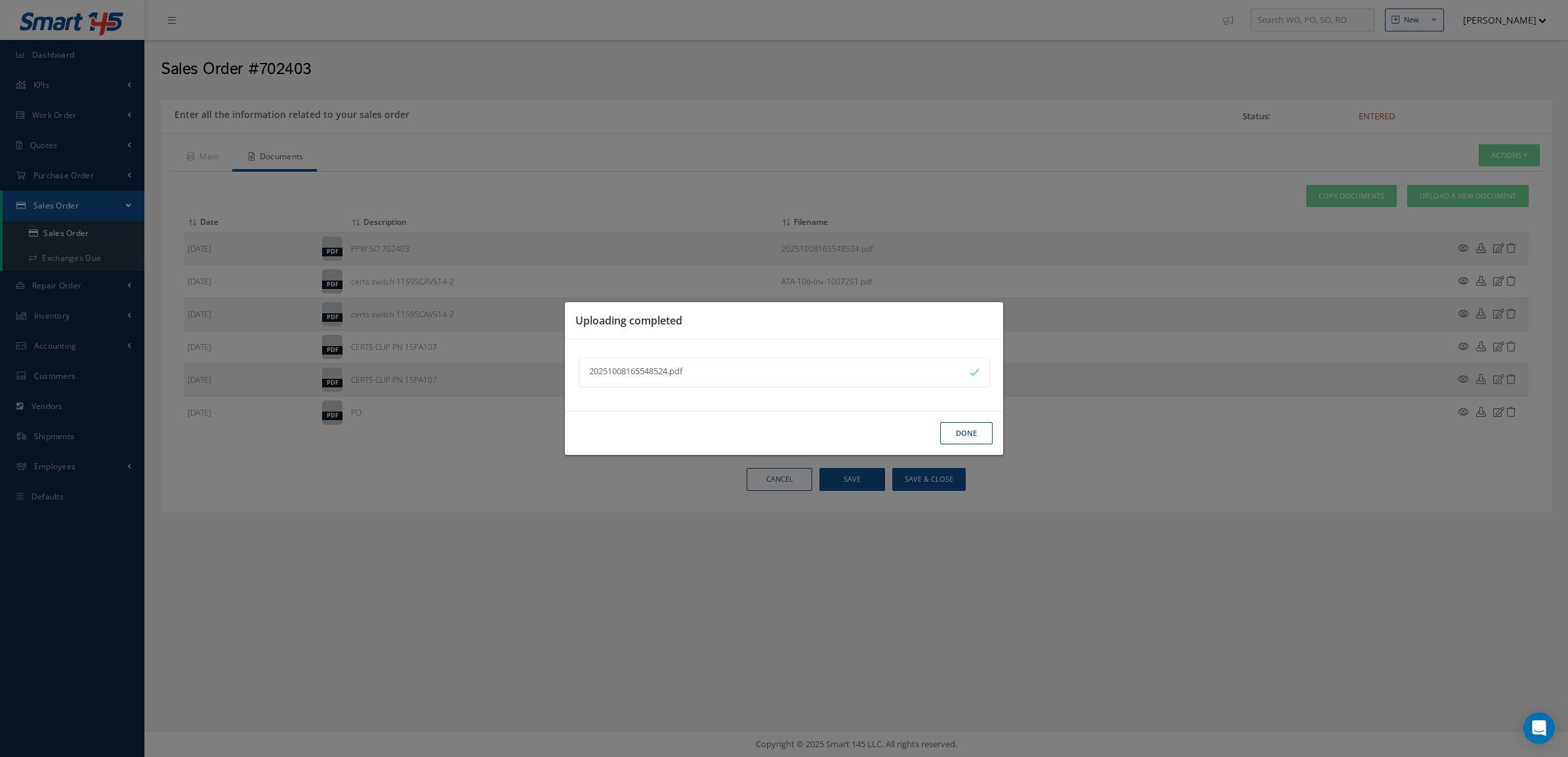
click at [959, 437] on button "Done" at bounding box center [966, 433] width 53 height 23
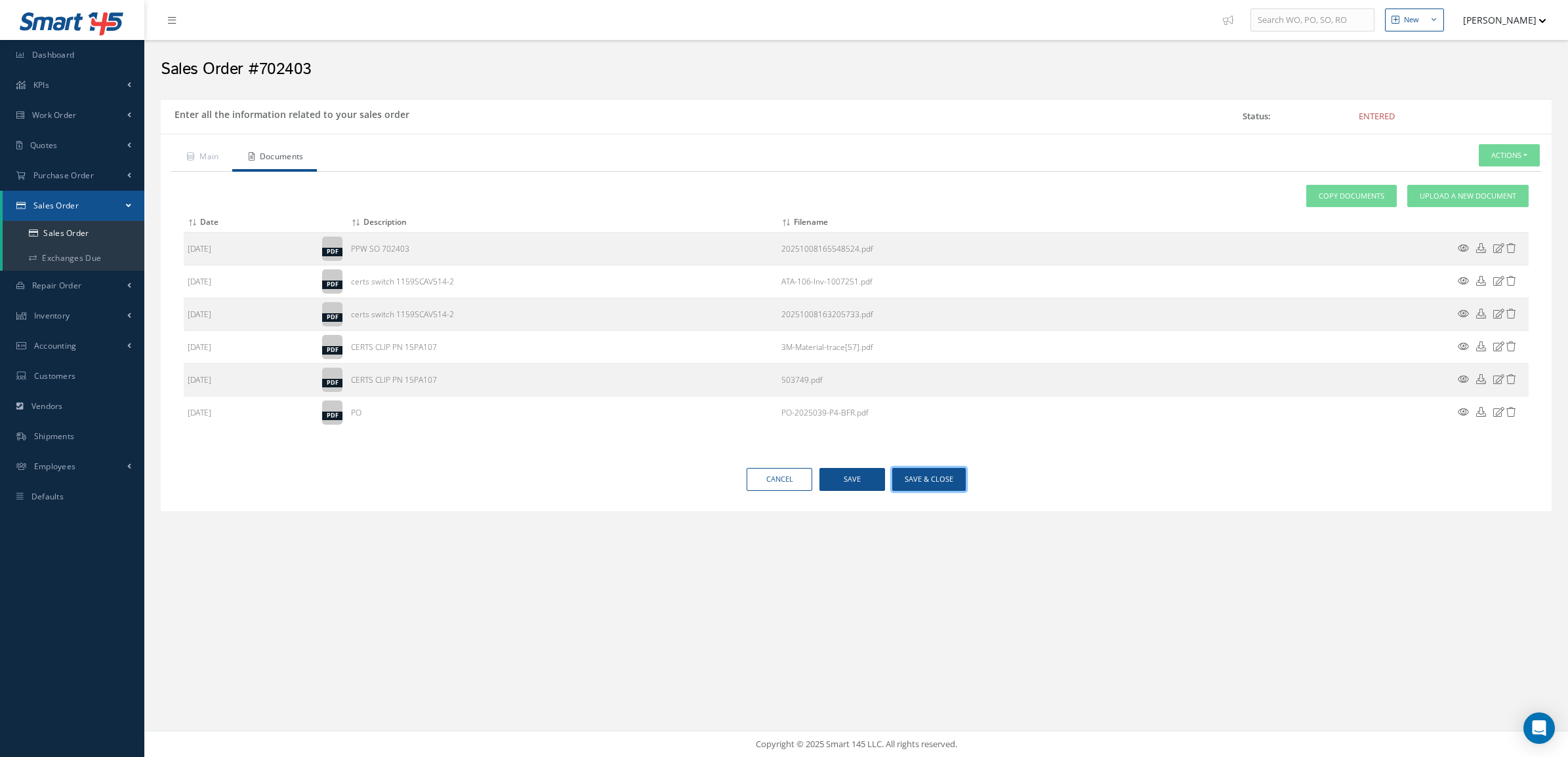
click at [914, 482] on button "Save & Close" at bounding box center [929, 480] width 73 height 23
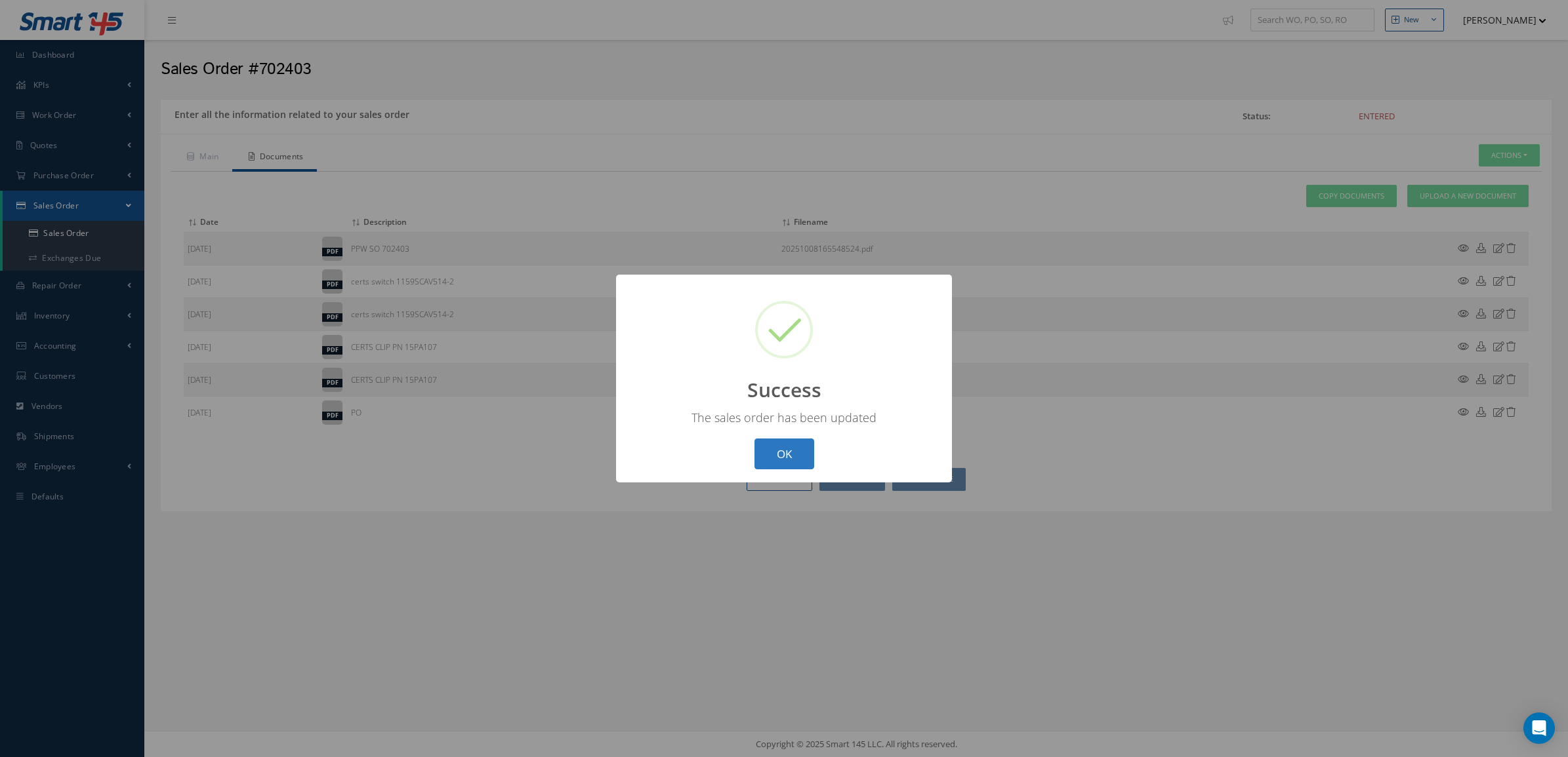
click at [805, 453] on button "OK" at bounding box center [784, 454] width 60 height 31
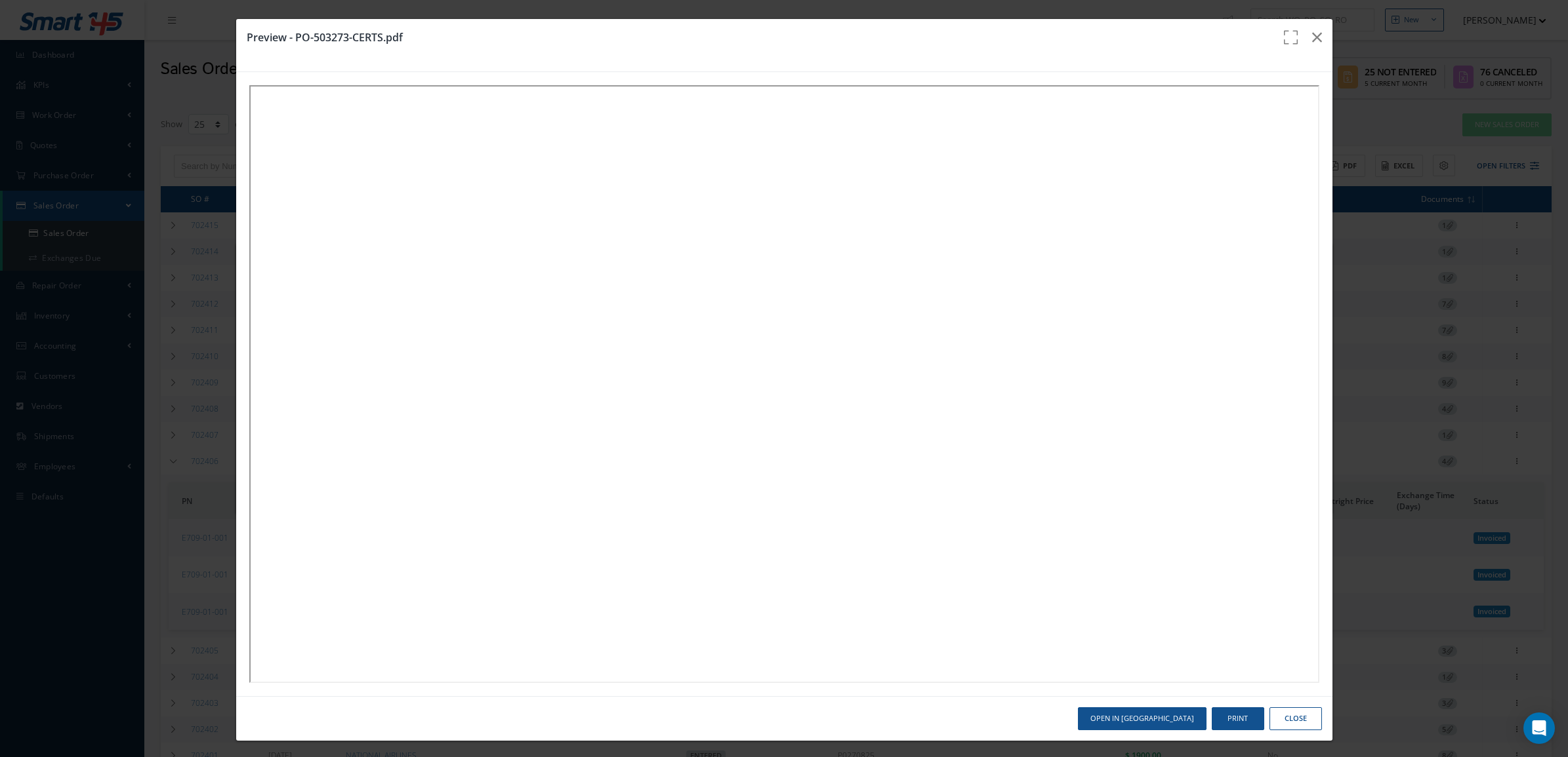
select select "25"
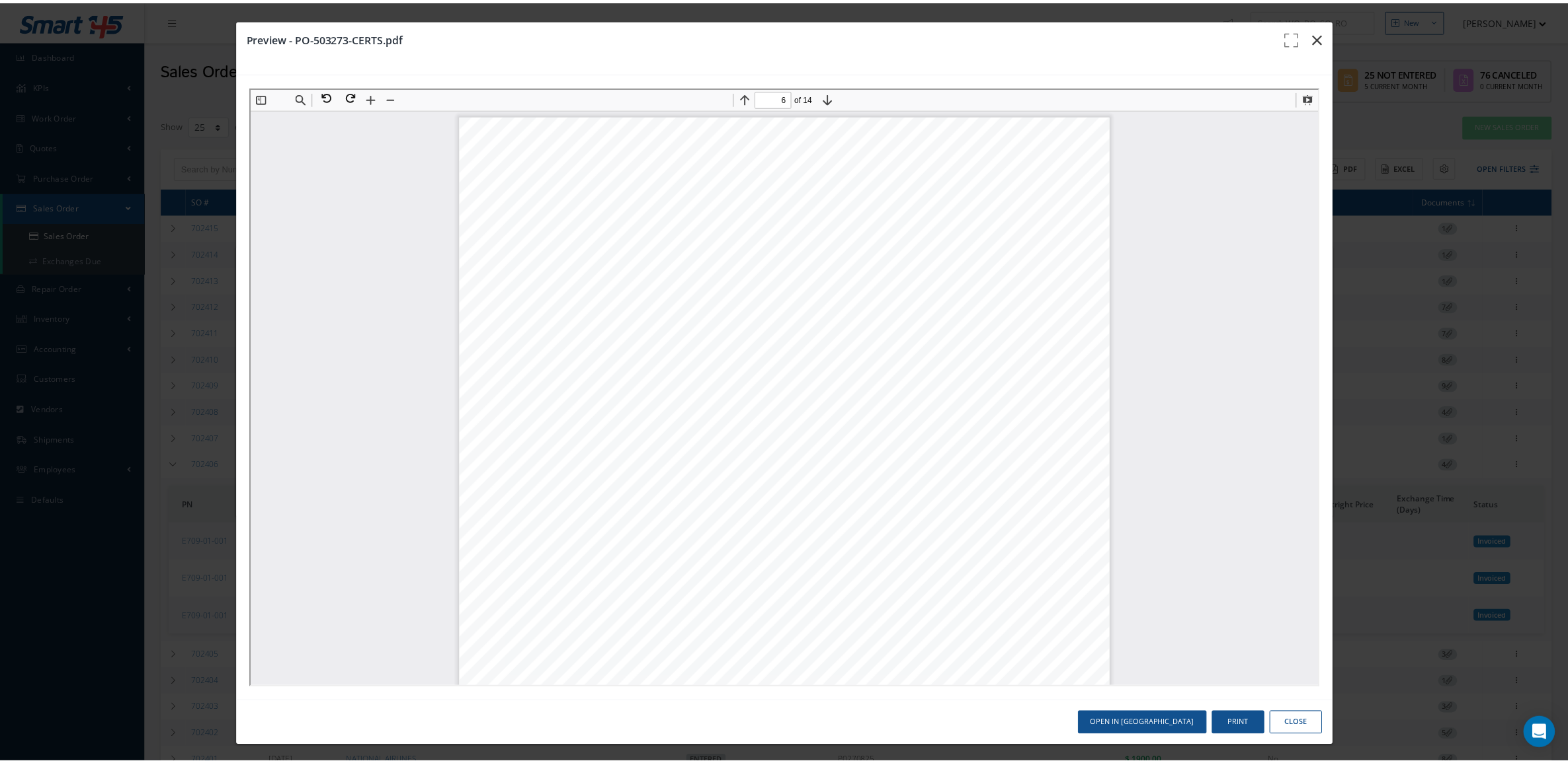
scroll to position [4303, 0]
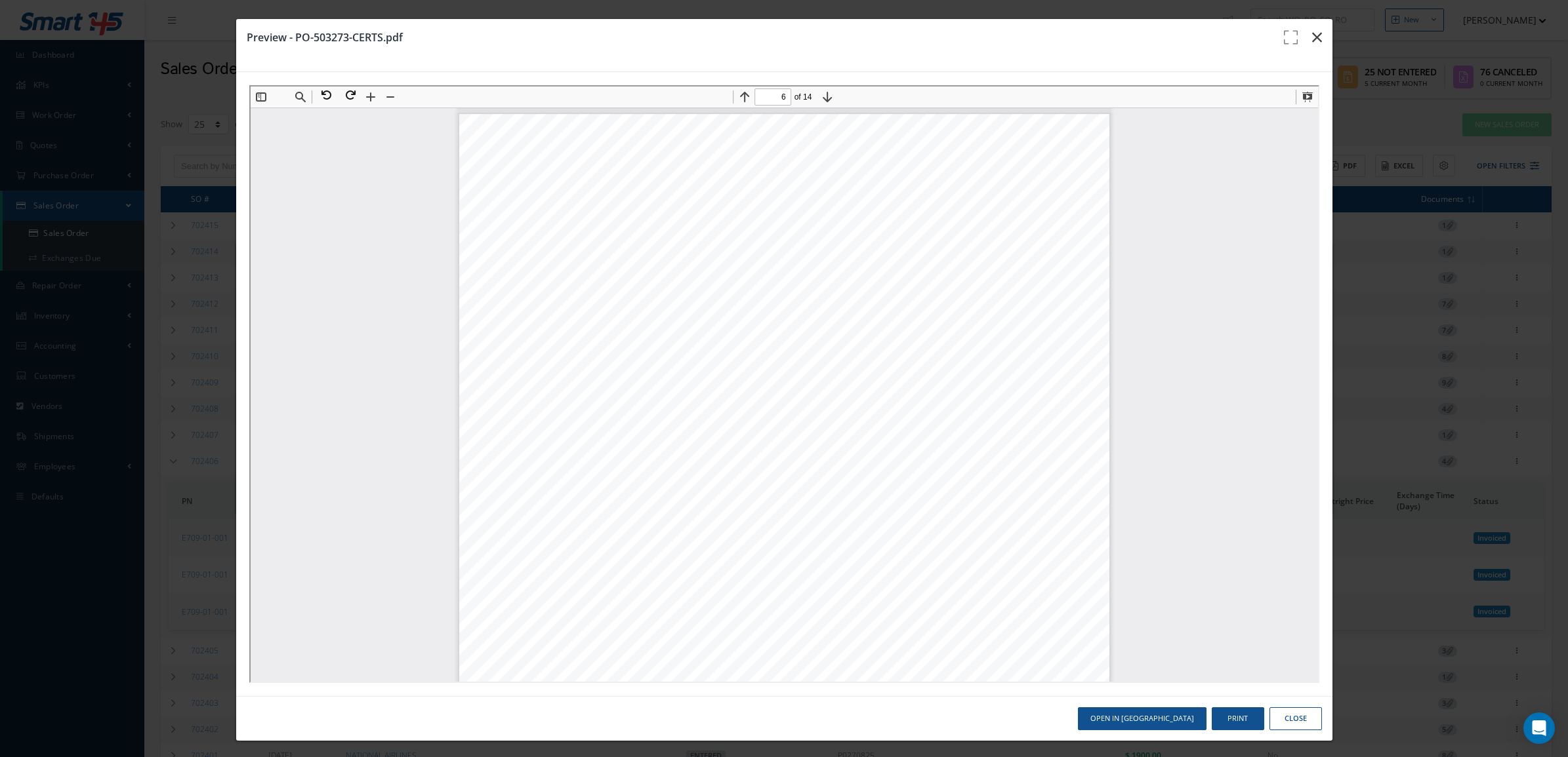
click at [1312, 37] on icon "button" at bounding box center [1317, 37] width 10 height 16
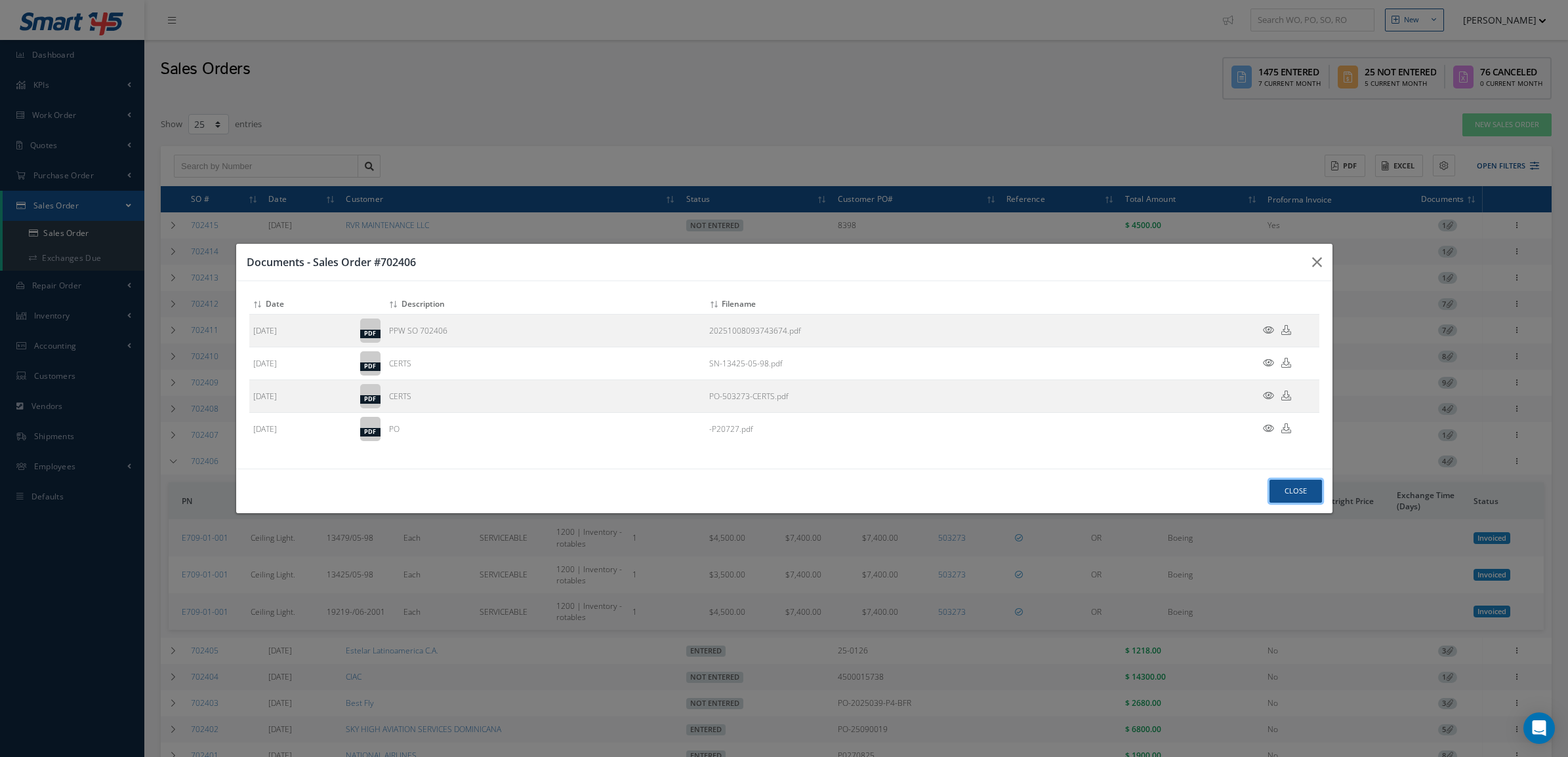
click at [1283, 495] on button "Close" at bounding box center [1296, 491] width 53 height 23
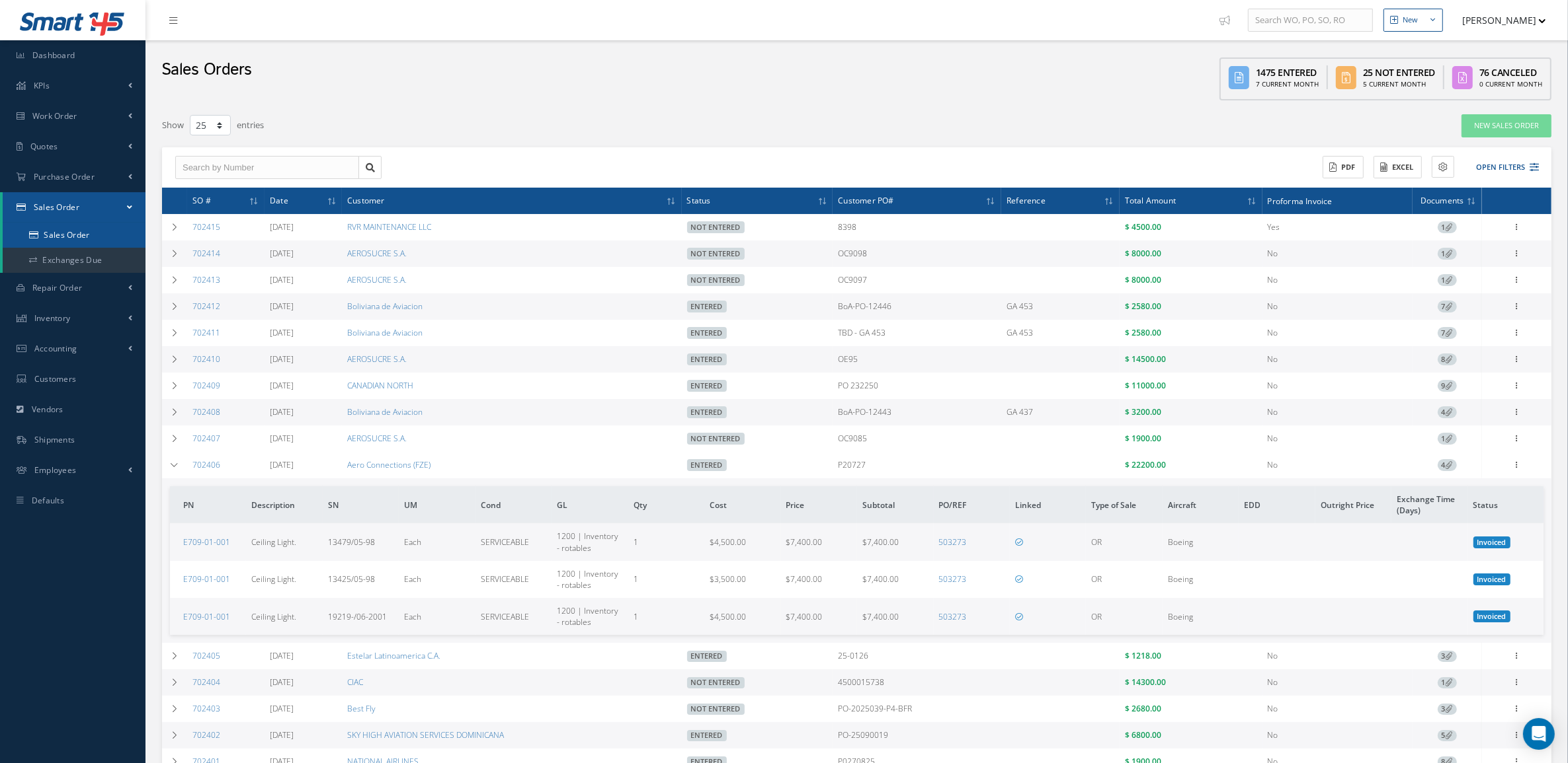
click at [95, 236] on link "Sales Order" at bounding box center [74, 235] width 143 height 25
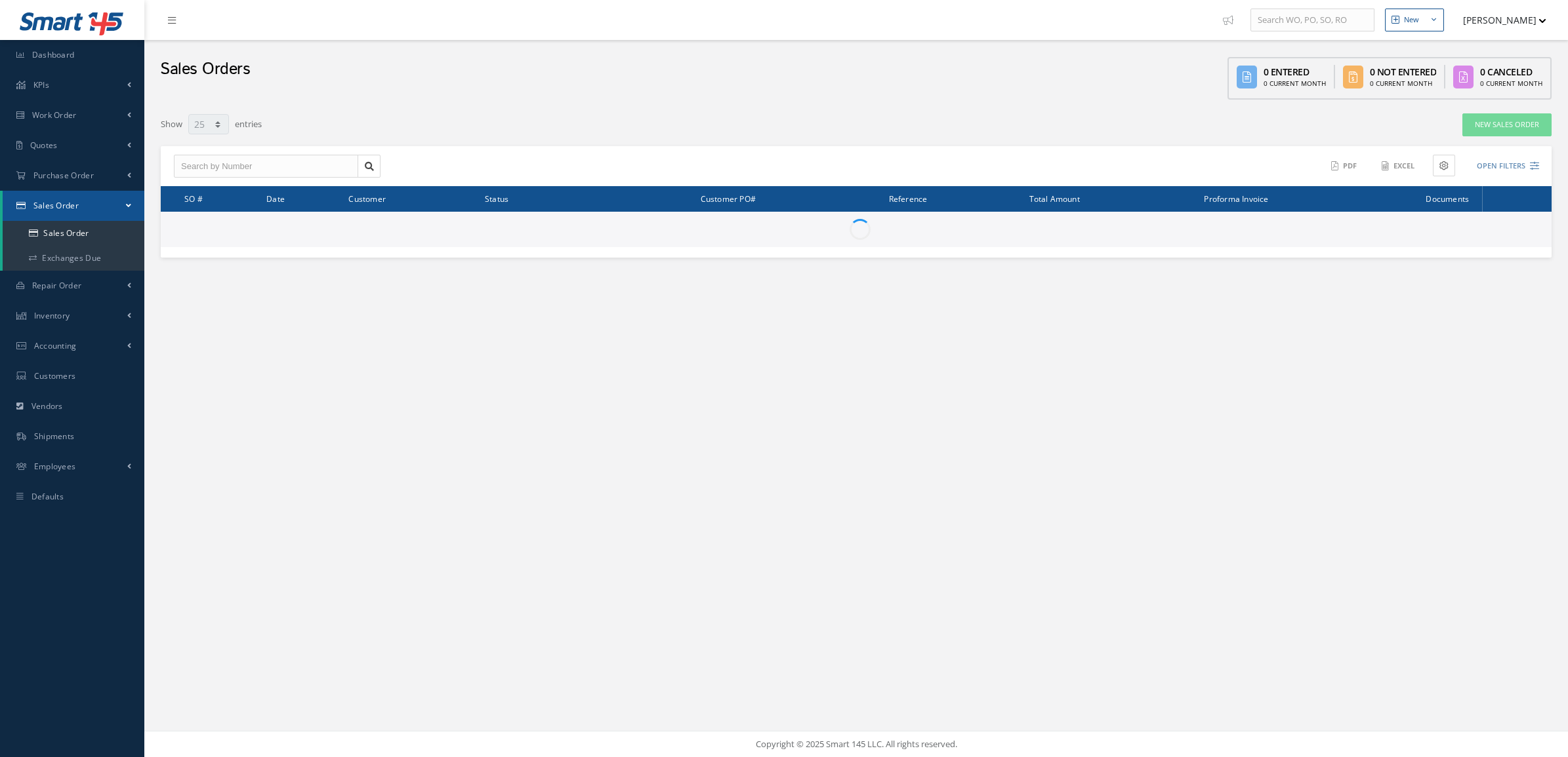
select select "25"
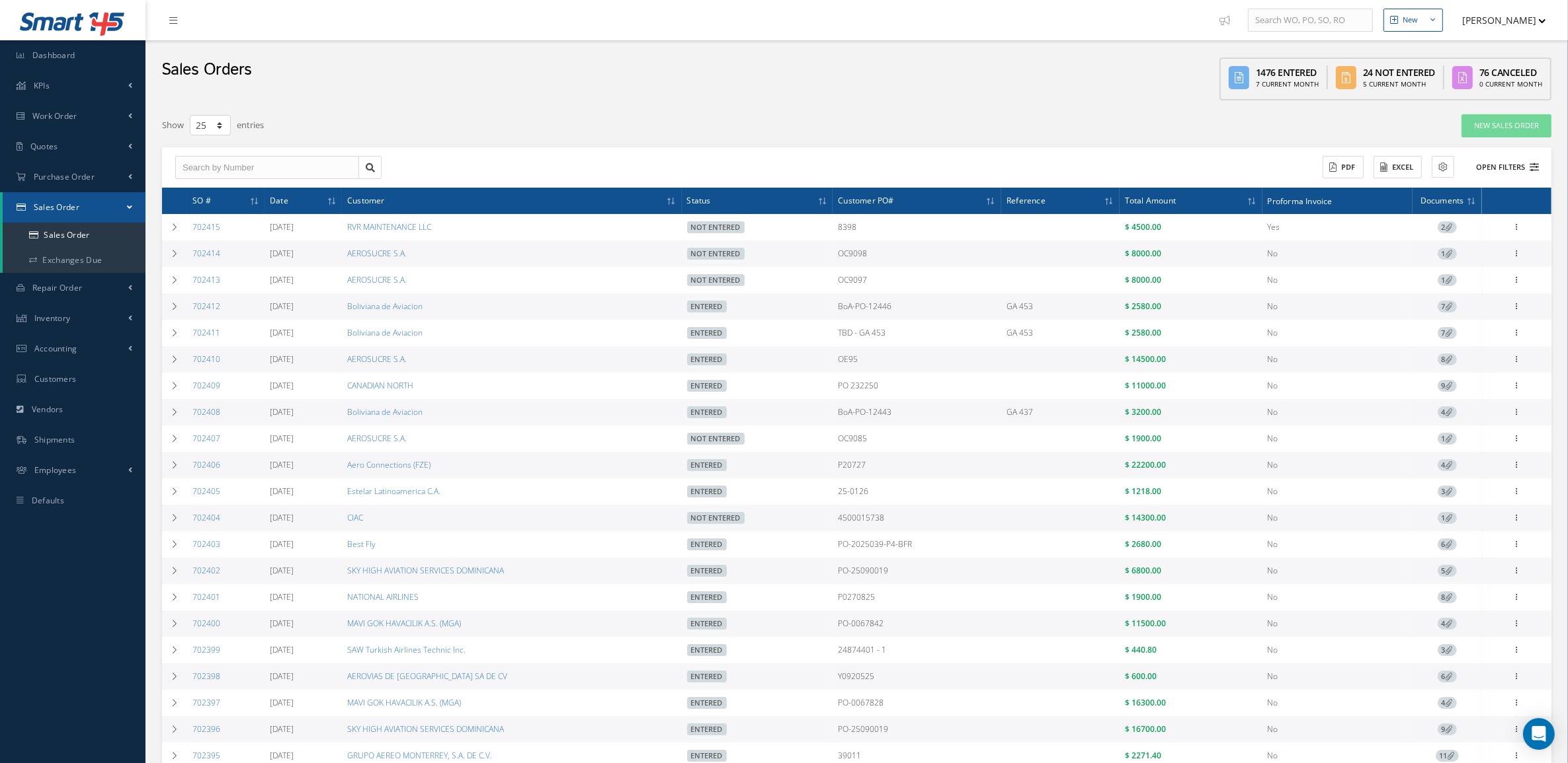
click at [1491, 163] on button "Open Filters" at bounding box center [1501, 167] width 75 height 22
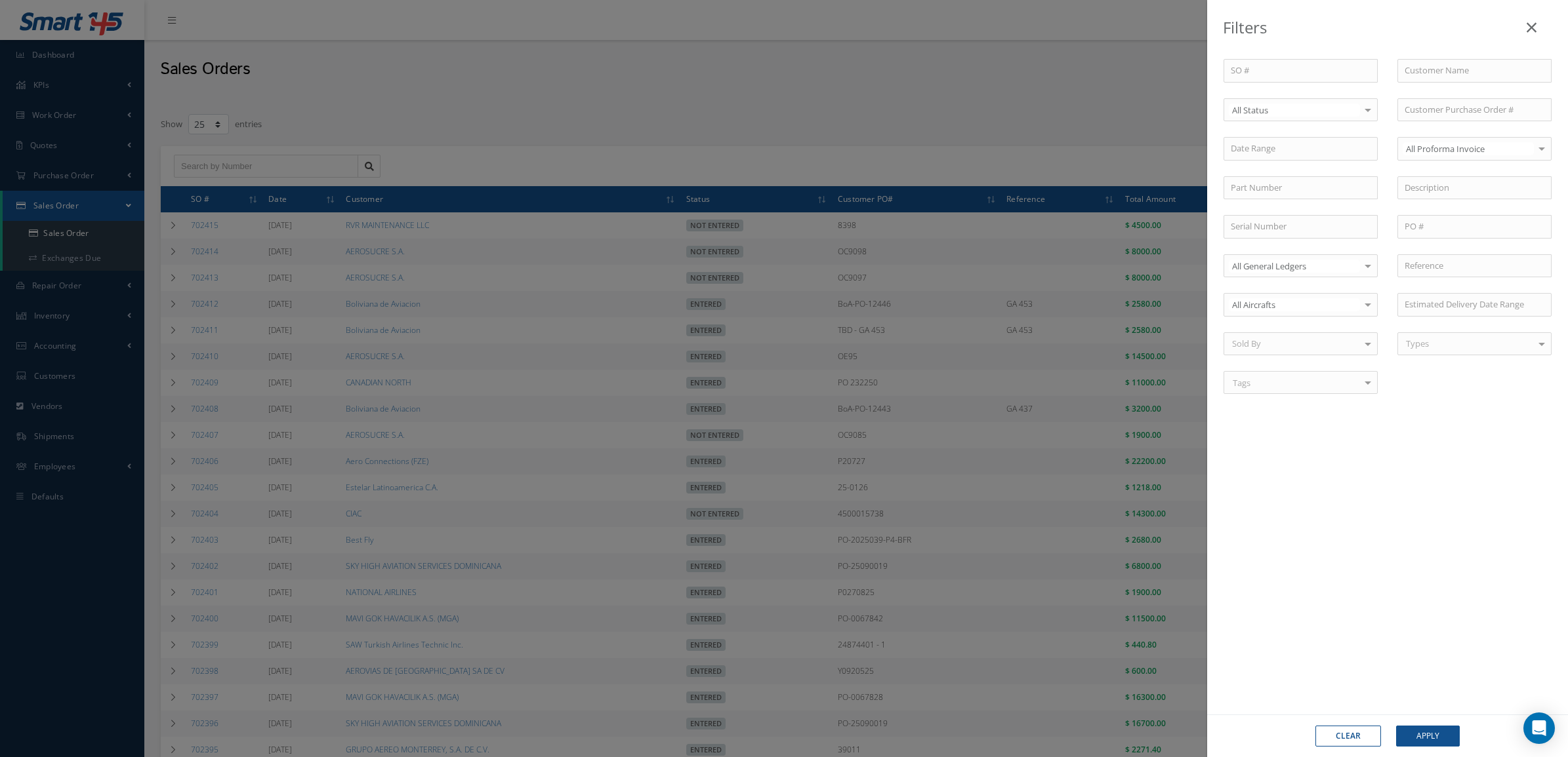
click at [1523, 166] on div "SO # Customer Name Select All Status All Status Entered Not Entered Partially E…" at bounding box center [1387, 234] width 348 height 351
click at [1313, 166] on span "Not Entered" at bounding box center [1300, 177] width 153 height 22
drag, startPoint x: 1442, startPoint y: 731, endPoint x: 1428, endPoint y: 711, distance: 24.4
click at [1441, 731] on button "Apply" at bounding box center [1428, 736] width 64 height 21
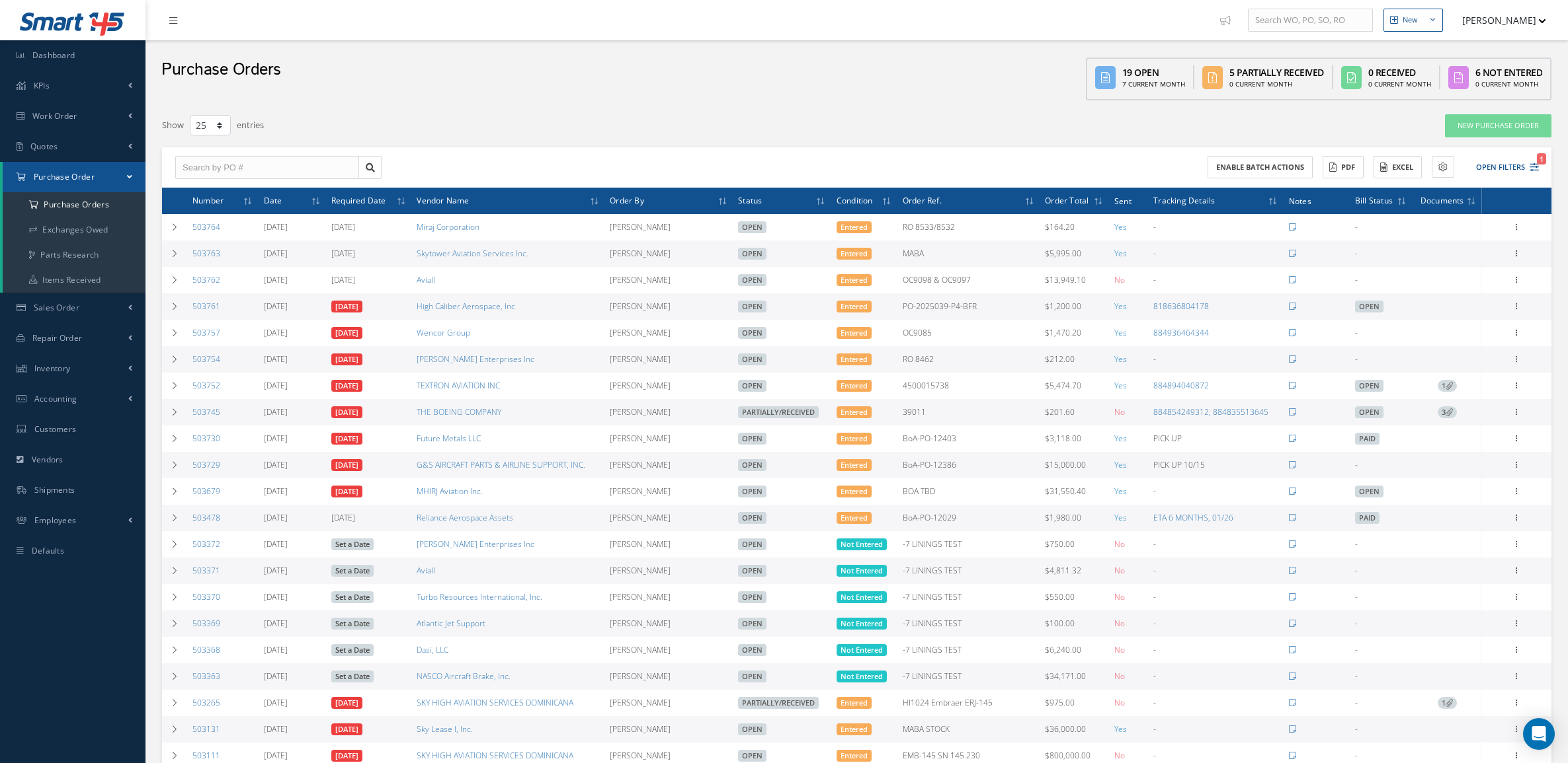
select select "25"
click at [75, 205] on a=1&status_id=2&status_id=3&status_id=5&collapsedFilters"] "Purchase Orders" at bounding box center [74, 205] width 143 height 25
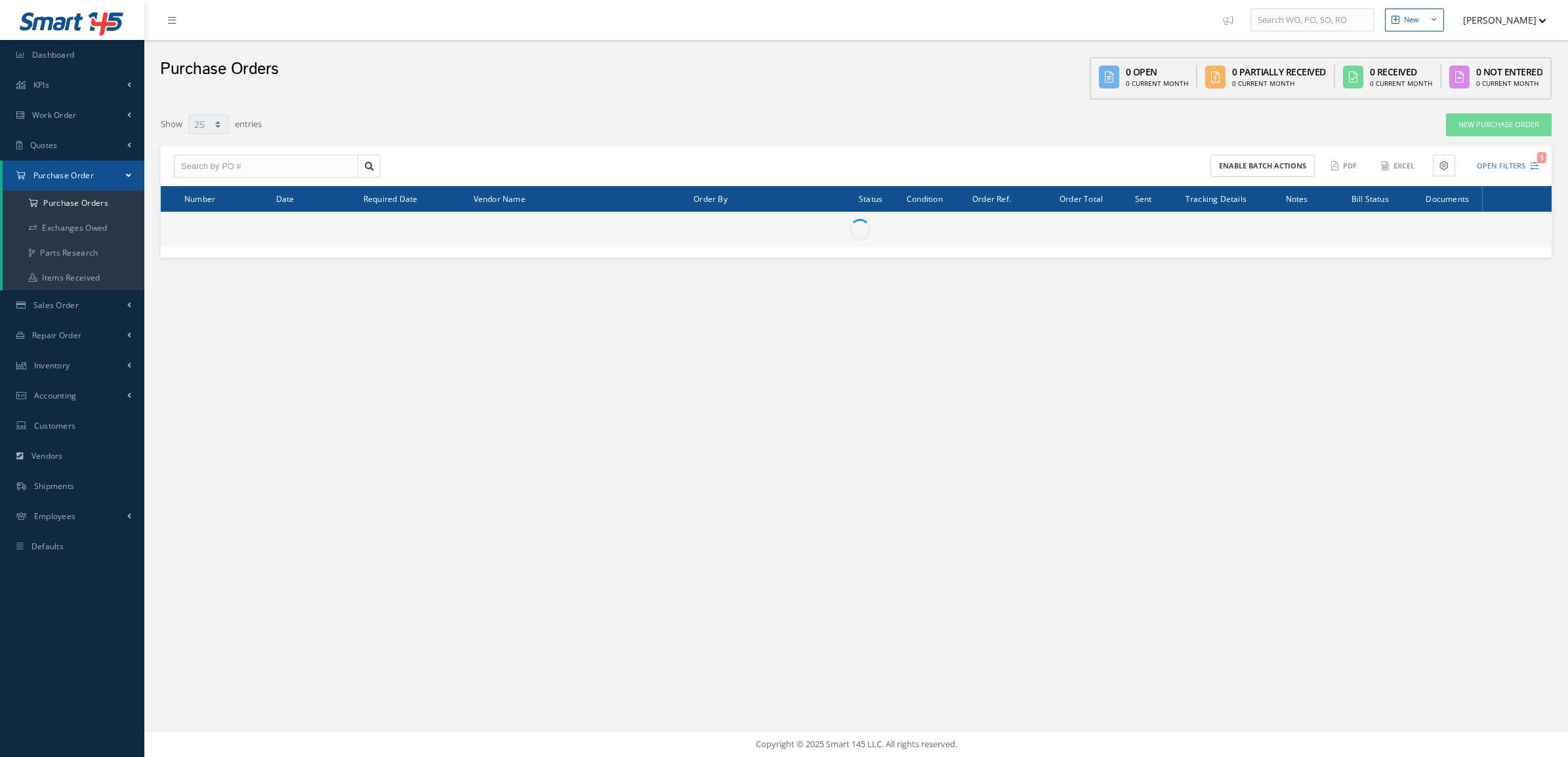
select select "25"
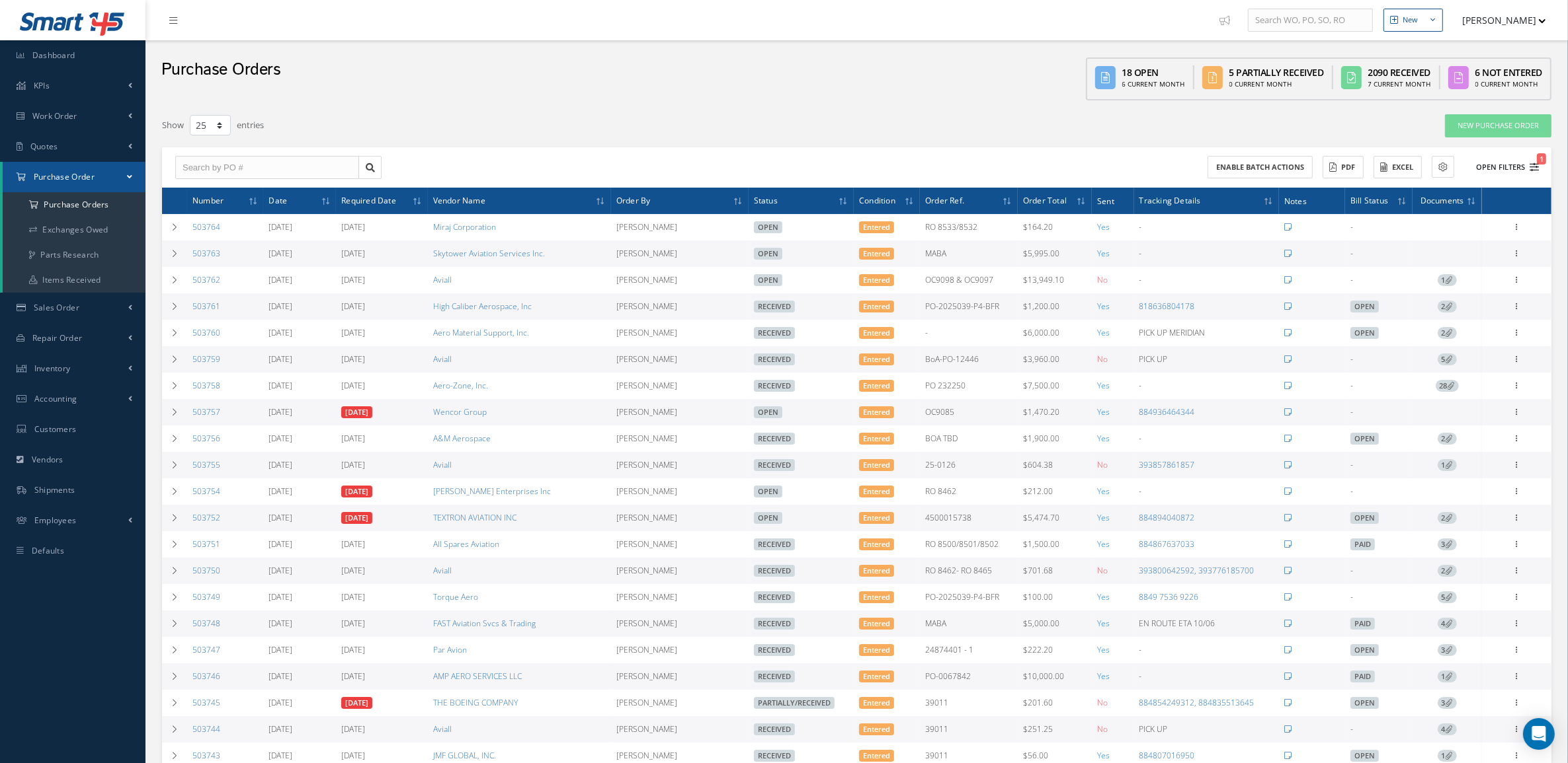
click at [1504, 174] on button "Open Filters 1" at bounding box center [1501, 167] width 75 height 22
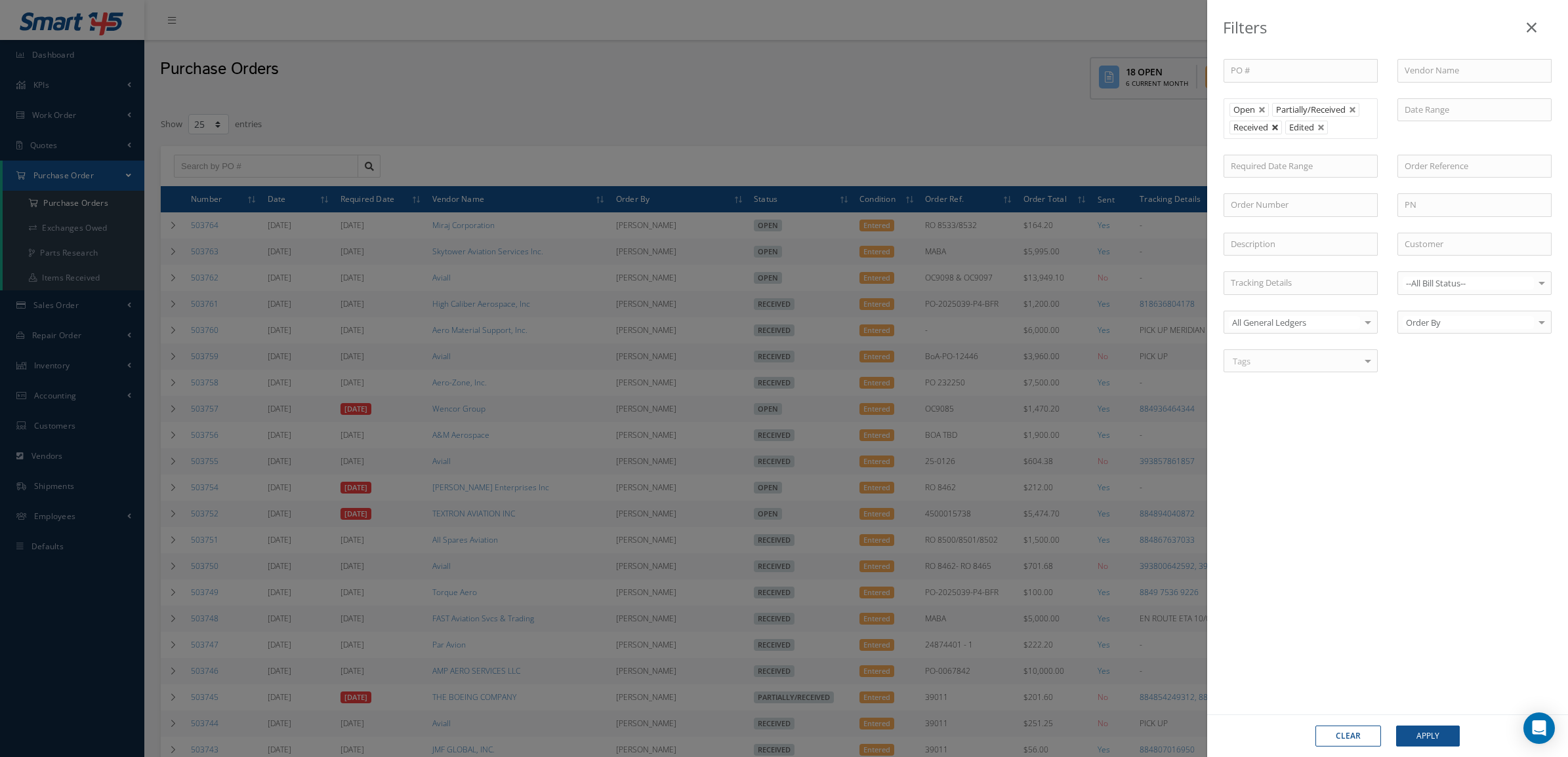
click at [1276, 125] on link at bounding box center [1274, 127] width 8 height 8
click at [1416, 730] on button "Apply" at bounding box center [1428, 736] width 64 height 21
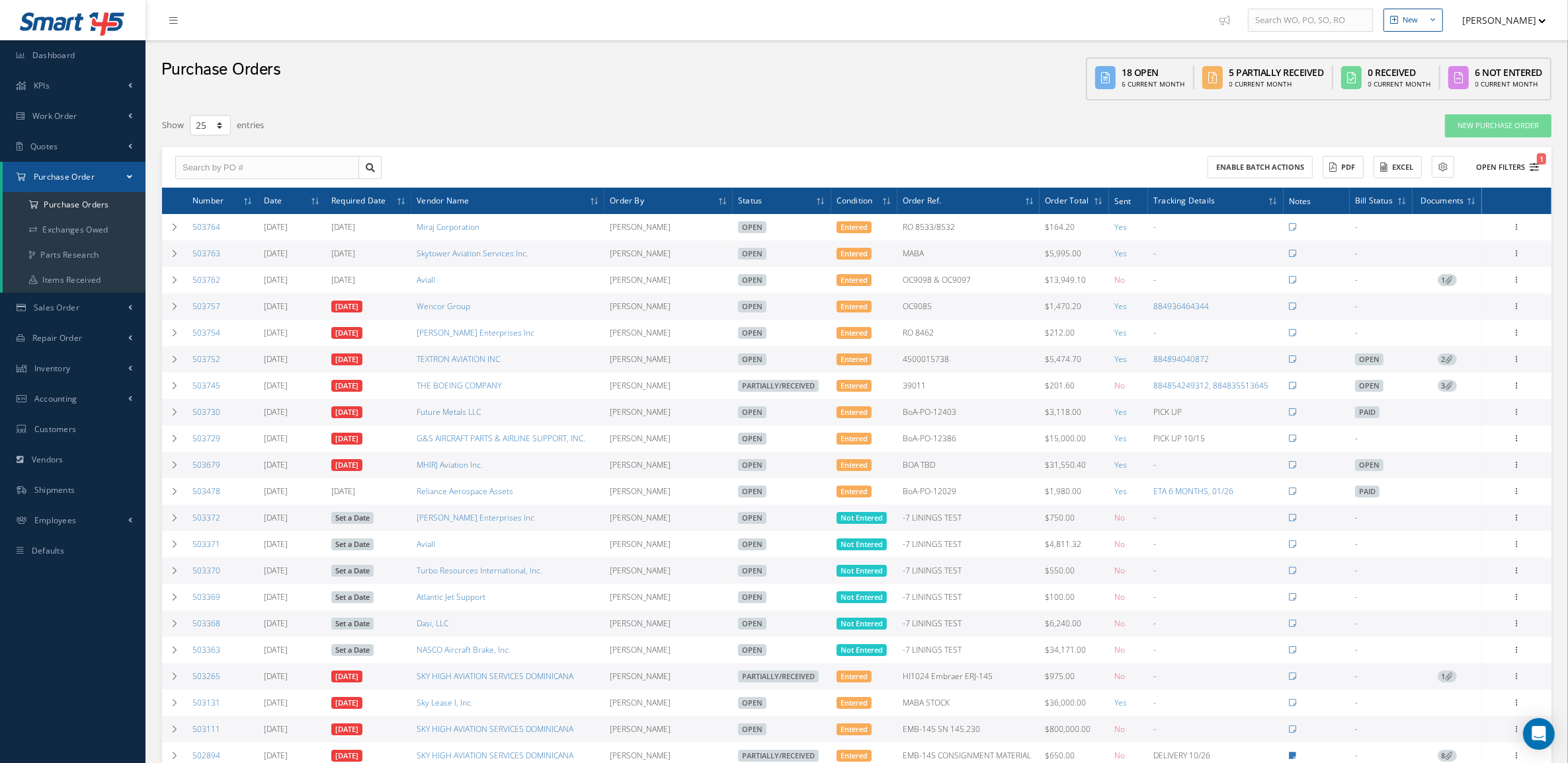
click at [1491, 163] on button "Open Filters 1" at bounding box center [1501, 167] width 75 height 22
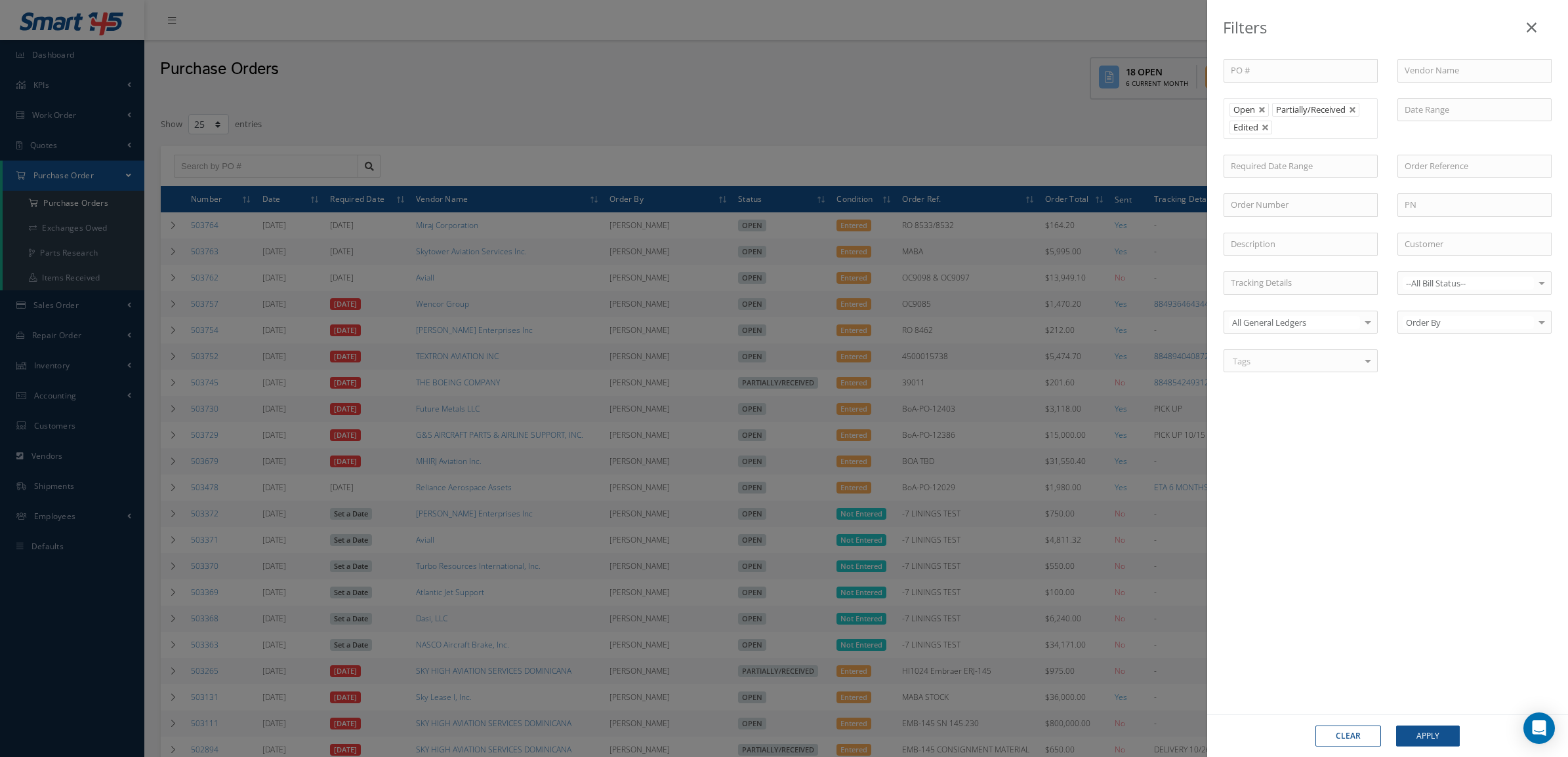
click at [710, 105] on div "Filters PO # Vendor Name Open Partially/Received Received Canceled Edited Open …" at bounding box center [784, 378] width 1568 height 757
